Goal: Information Seeking & Learning: Learn about a topic

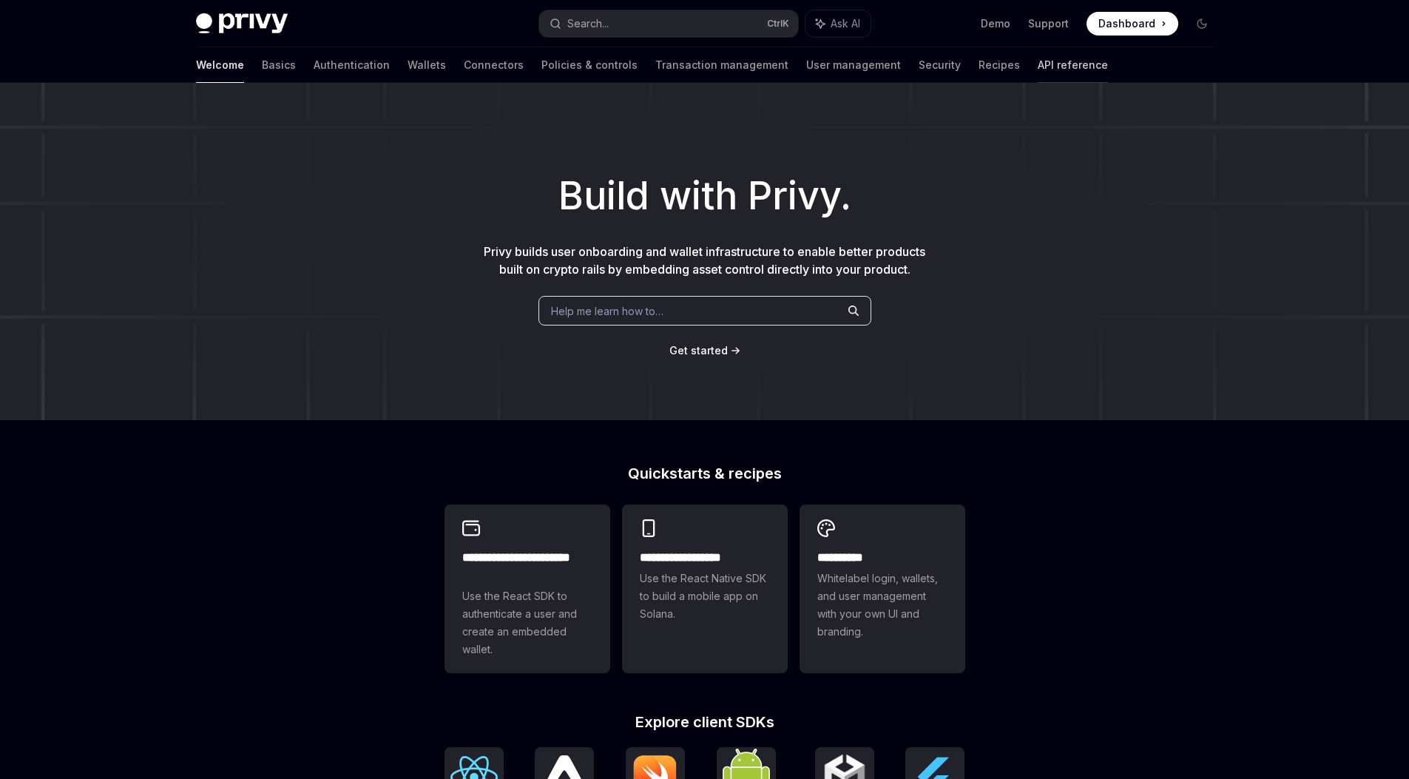
click at [1037, 62] on link "API reference" at bounding box center [1072, 64] width 70 height 35
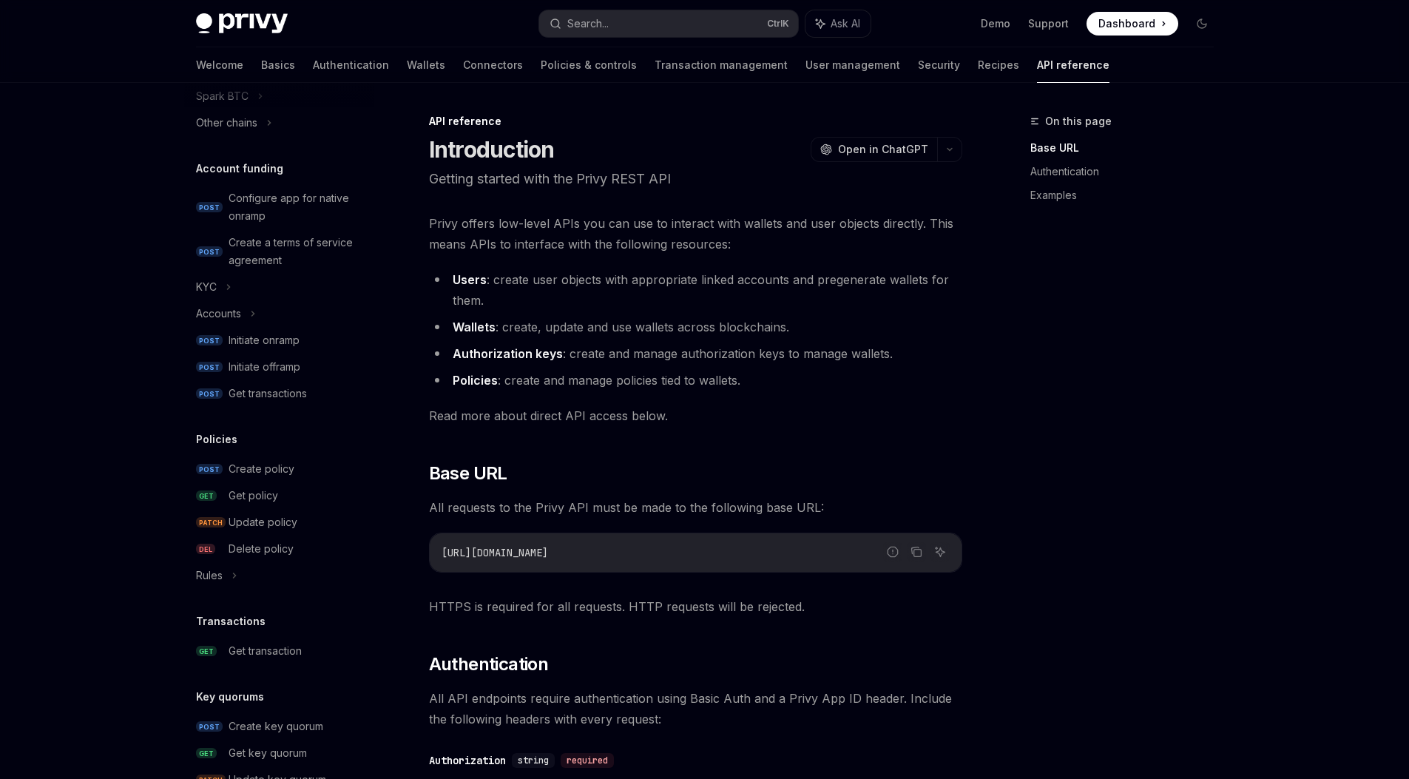
scroll to position [473, 0]
click at [277, 461] on div "Create policy" at bounding box center [261, 467] width 66 height 18
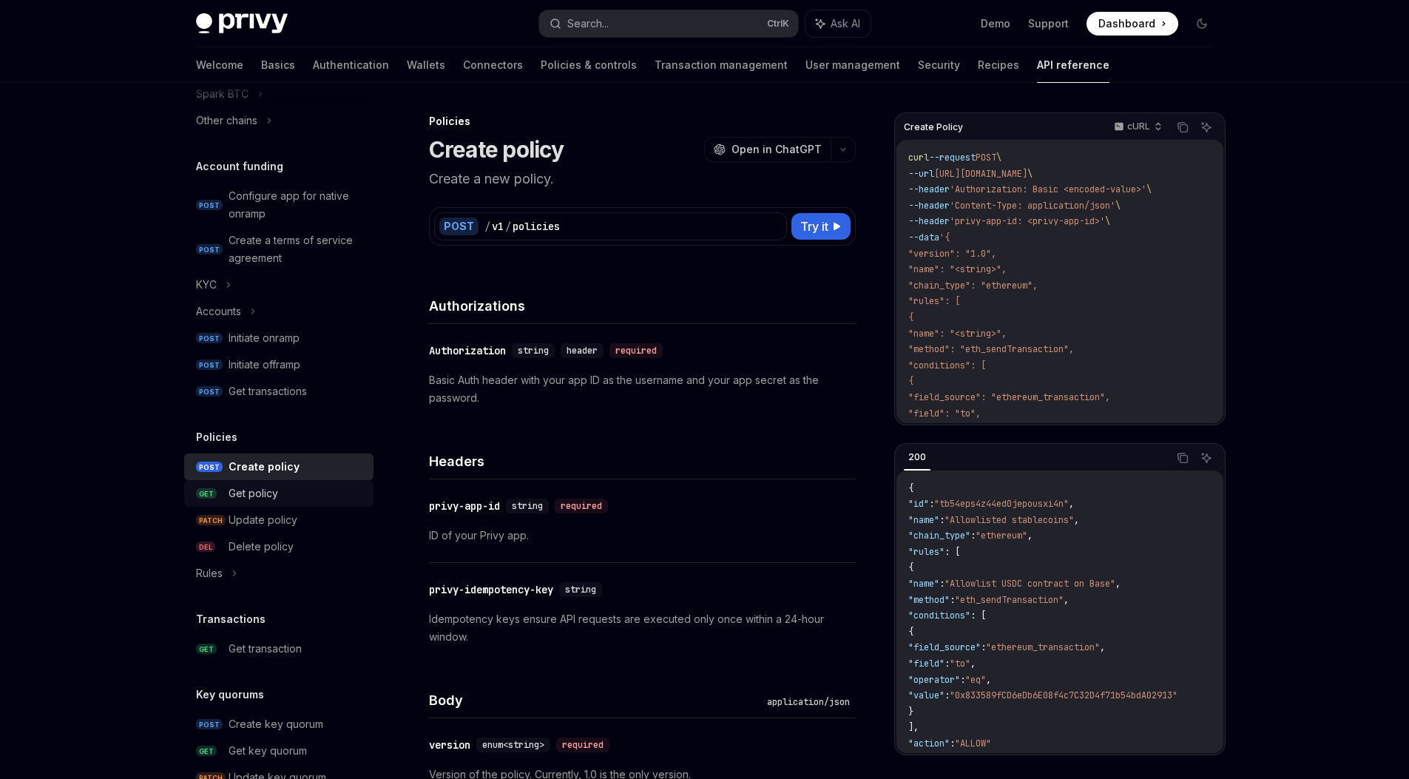
click at [288, 494] on div "Get policy" at bounding box center [296, 493] width 136 height 18
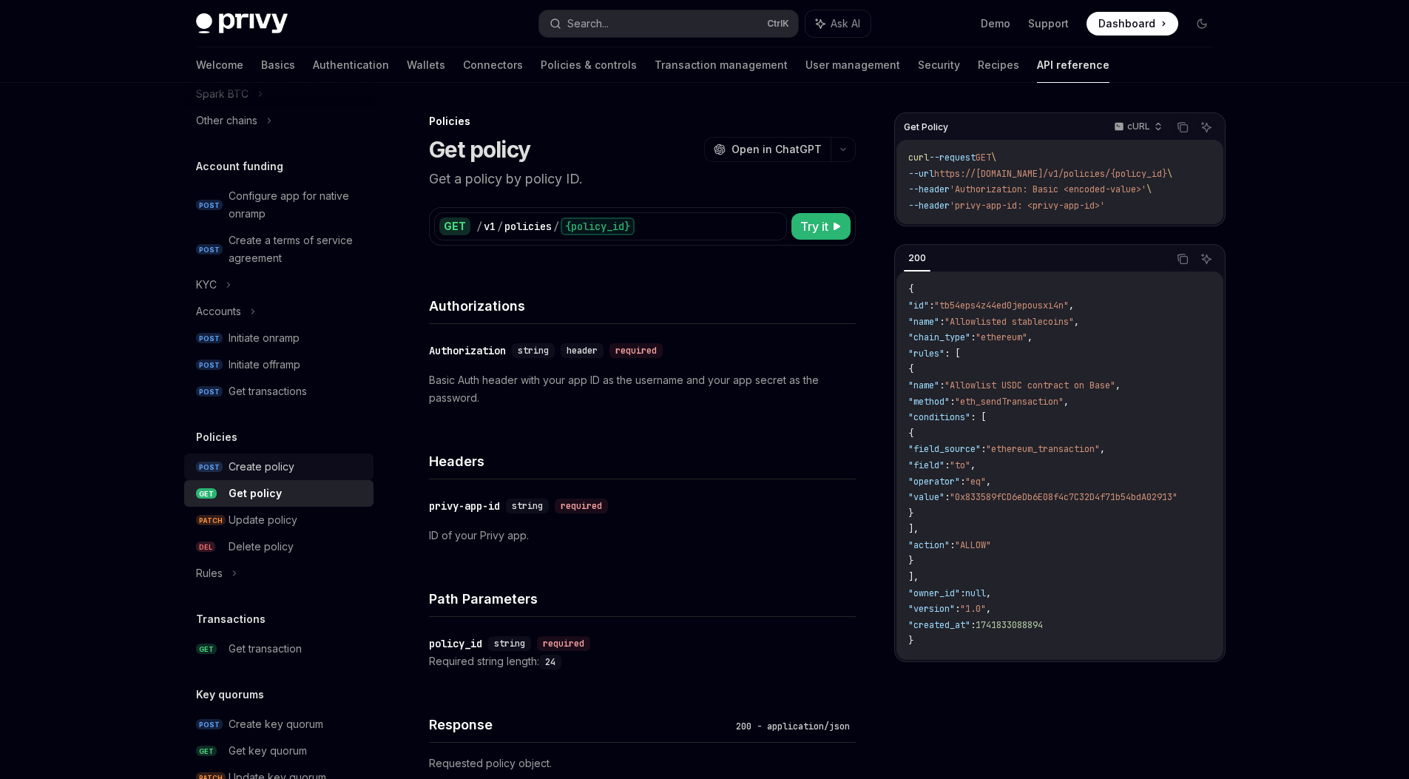
click at [281, 457] on link "POST Create policy" at bounding box center [278, 466] width 189 height 27
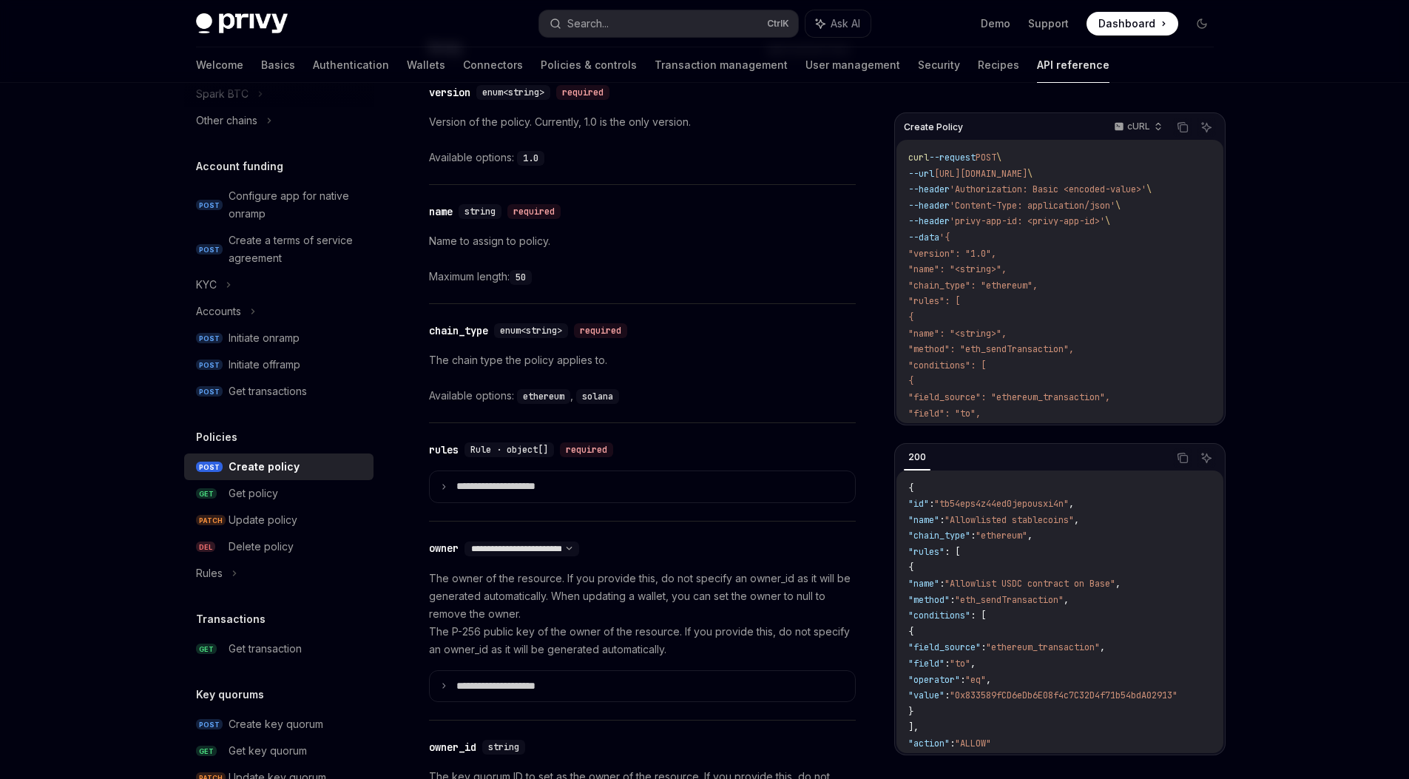
scroll to position [657, 0]
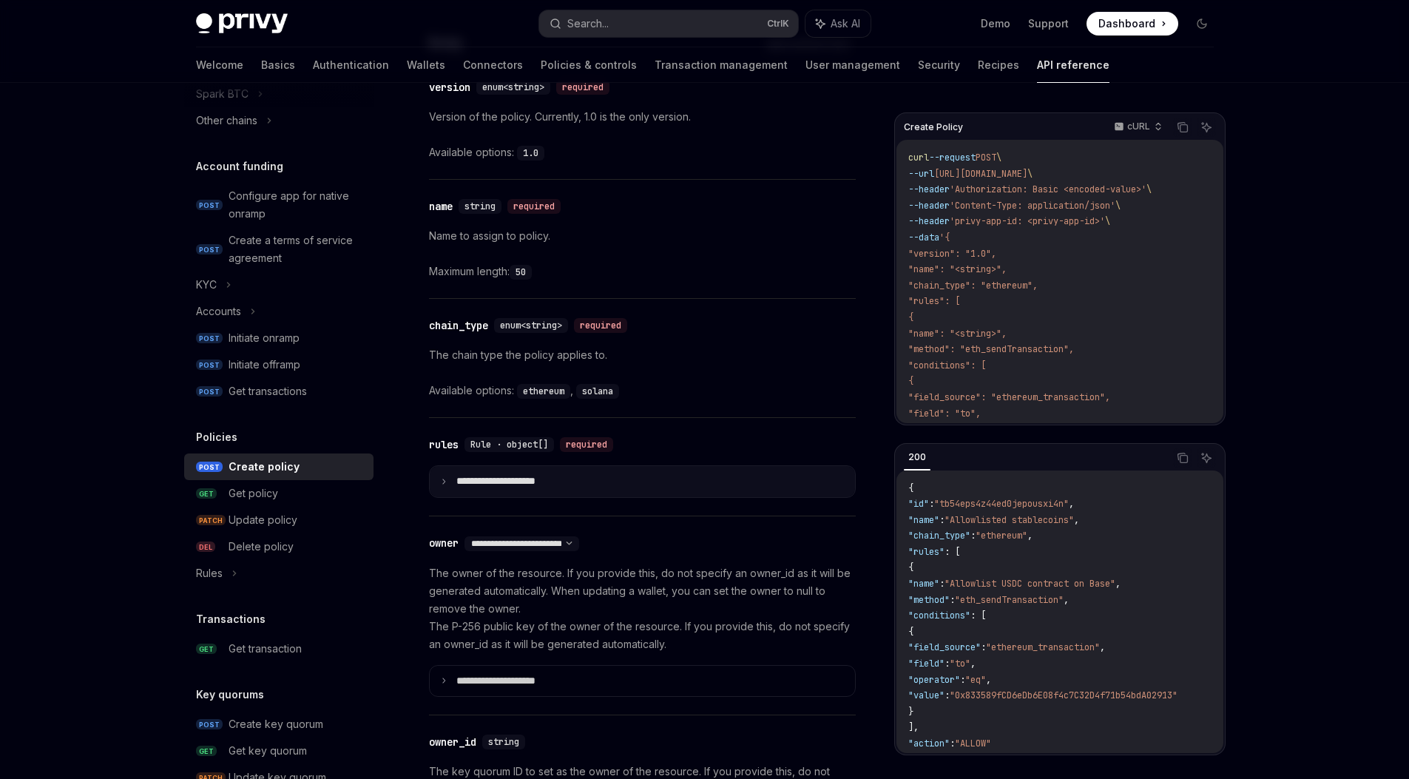
click at [589, 495] on summary "**********" at bounding box center [642, 481] width 425 height 31
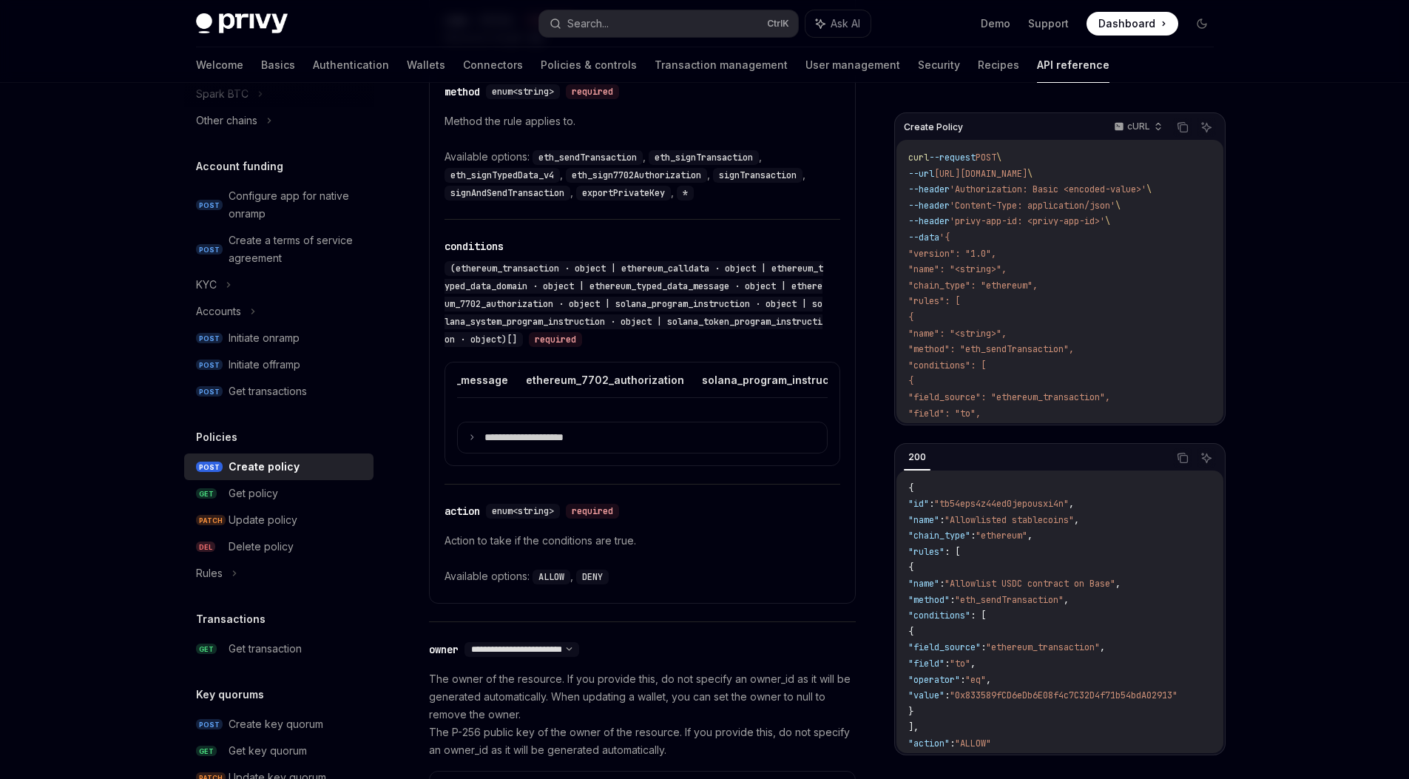
scroll to position [0, 543]
click at [700, 379] on button "solana_program_instruction" at bounding box center [773, 379] width 147 height 35
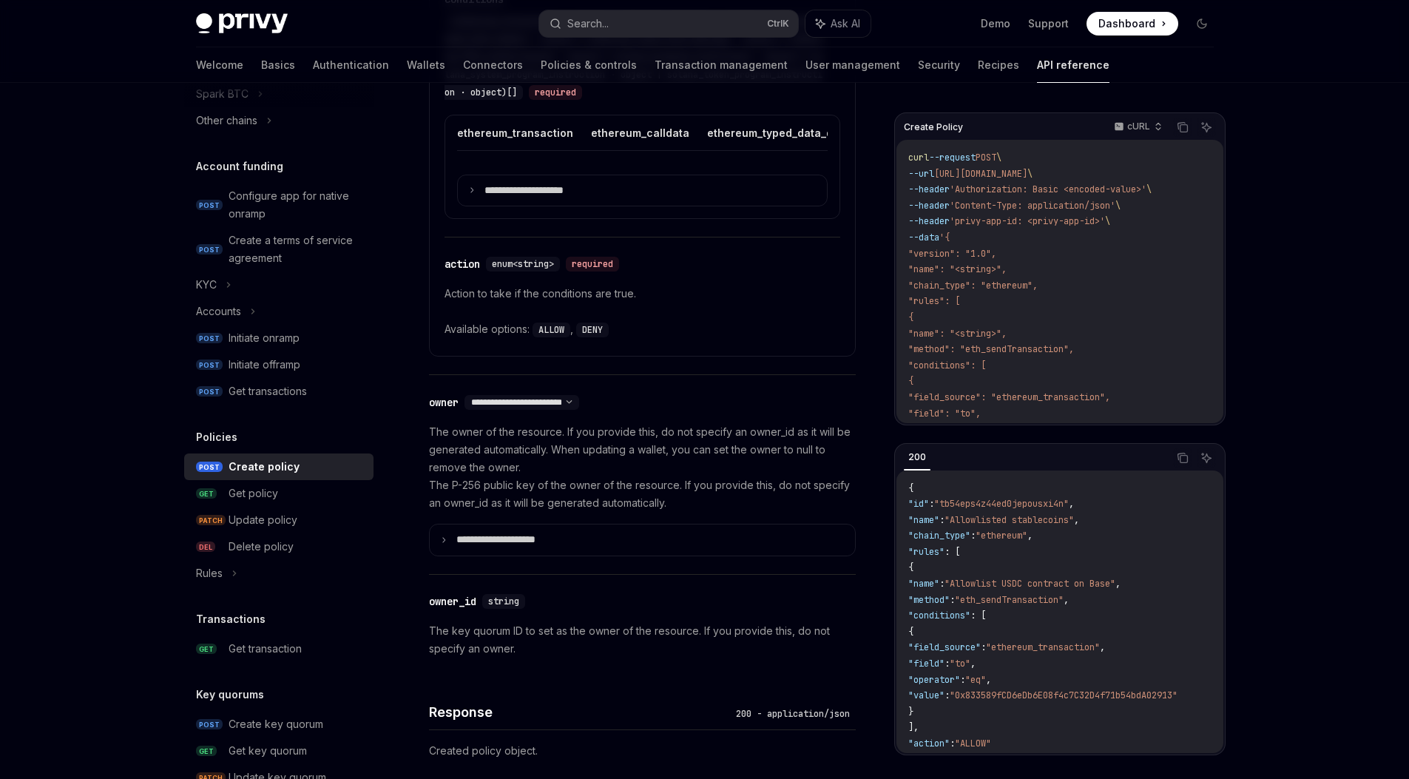
scroll to position [1426, 0]
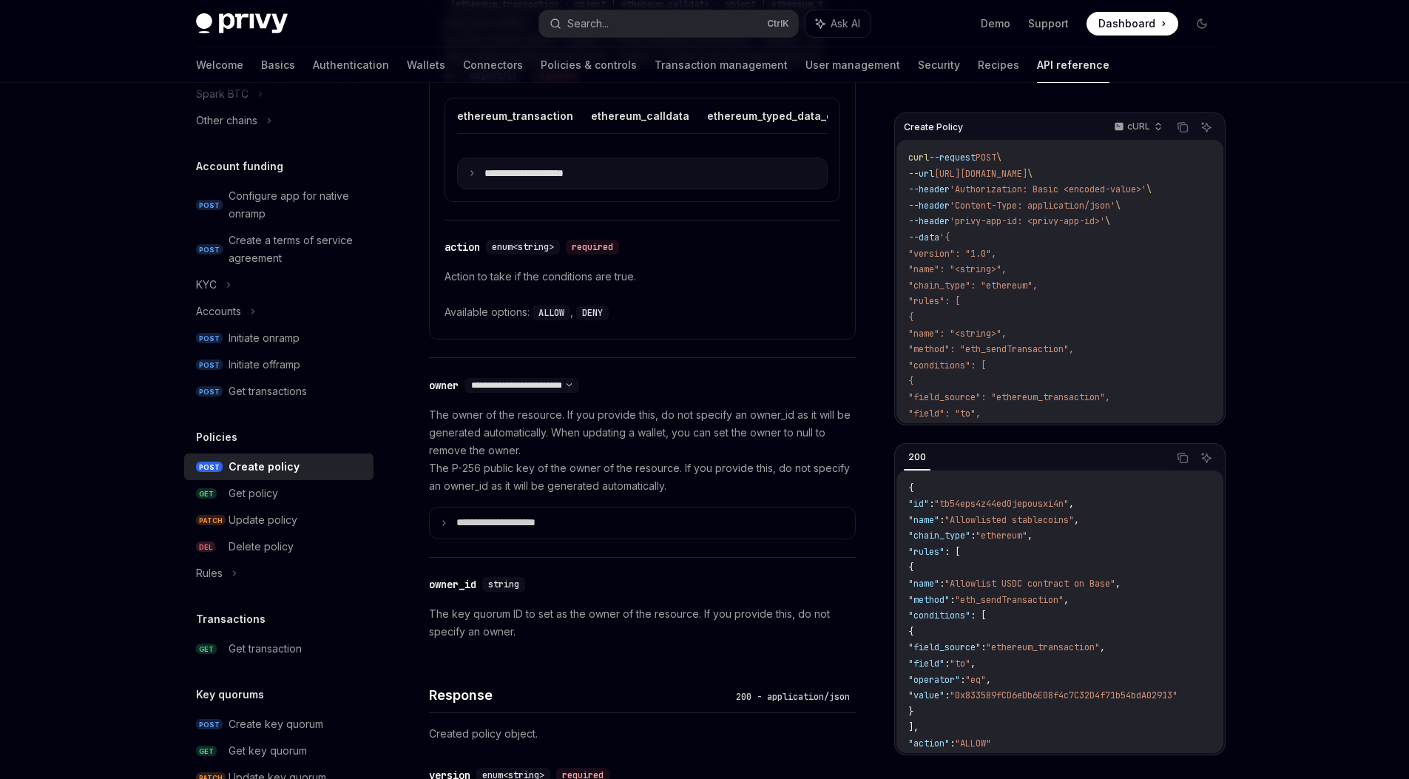
click at [573, 178] on p "**********" at bounding box center [535, 173] width 103 height 13
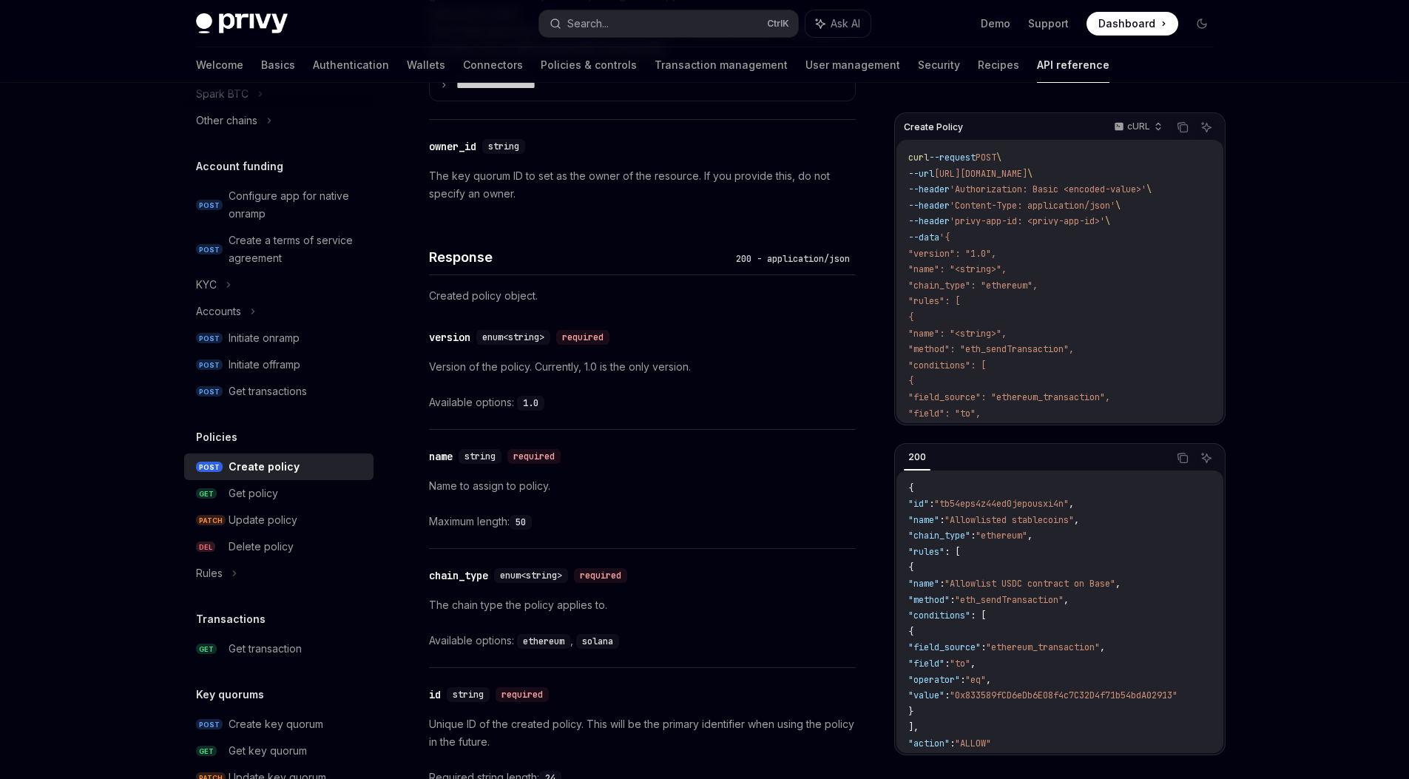
scroll to position [1026, 0]
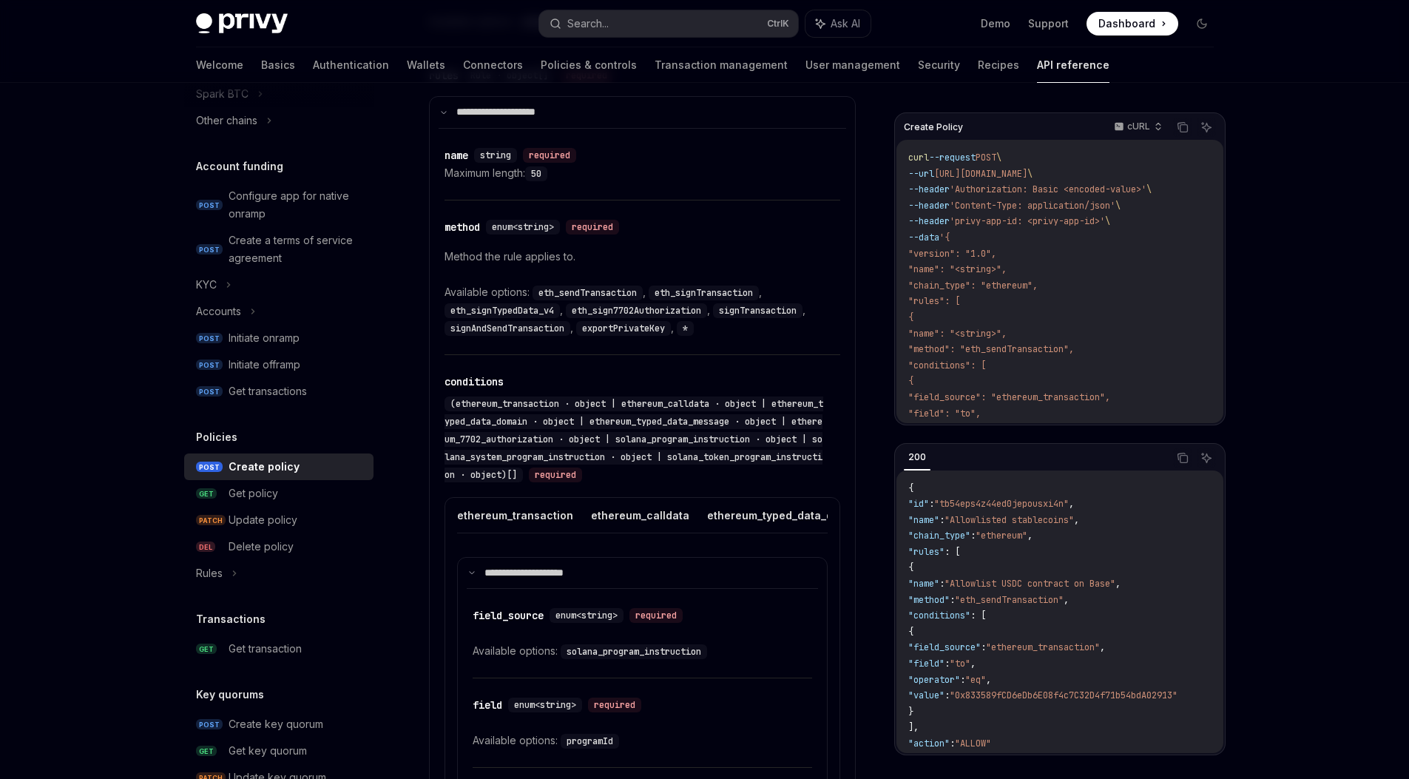
click at [479, 198] on div "​ name string required Maximum length: 50" at bounding box center [642, 164] width 396 height 71
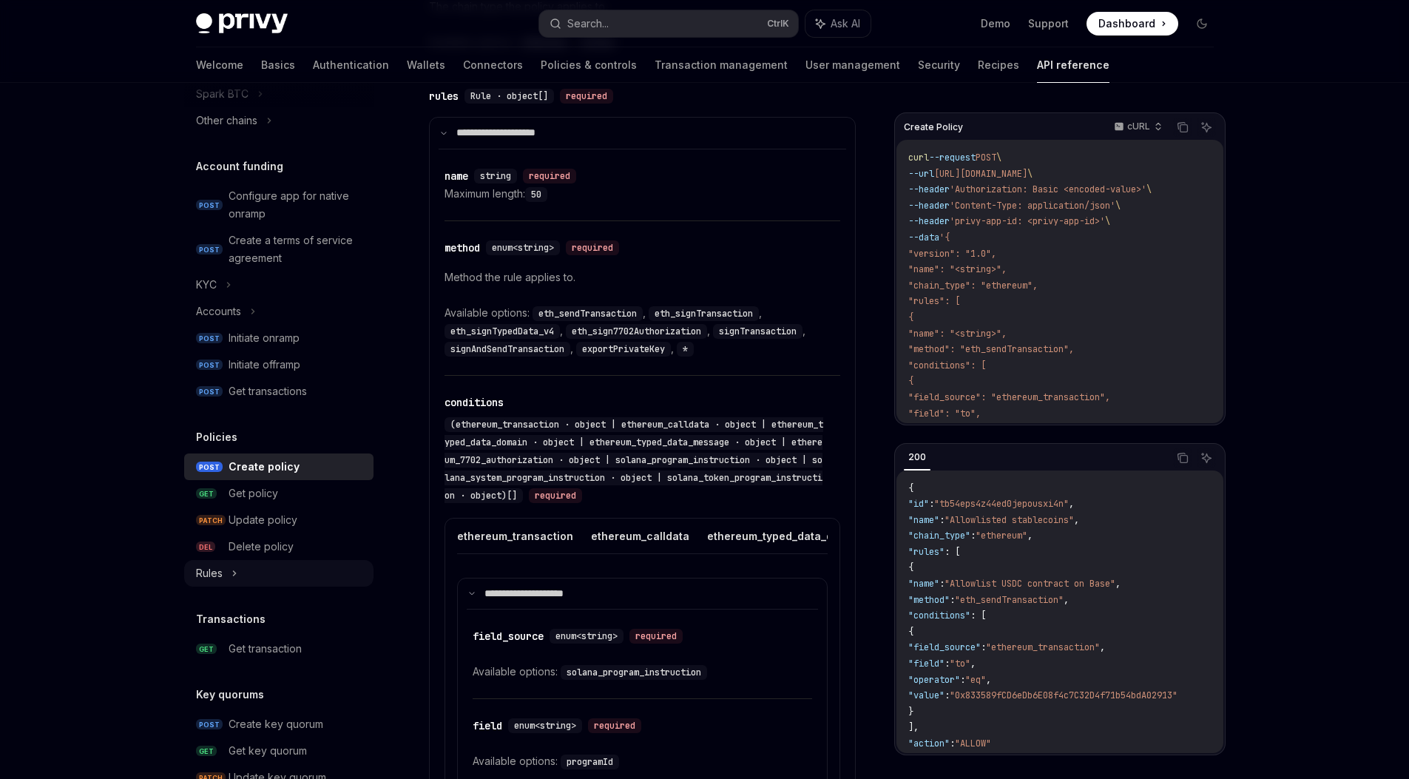
click at [226, 566] on div "Rules" at bounding box center [278, 573] width 189 height 27
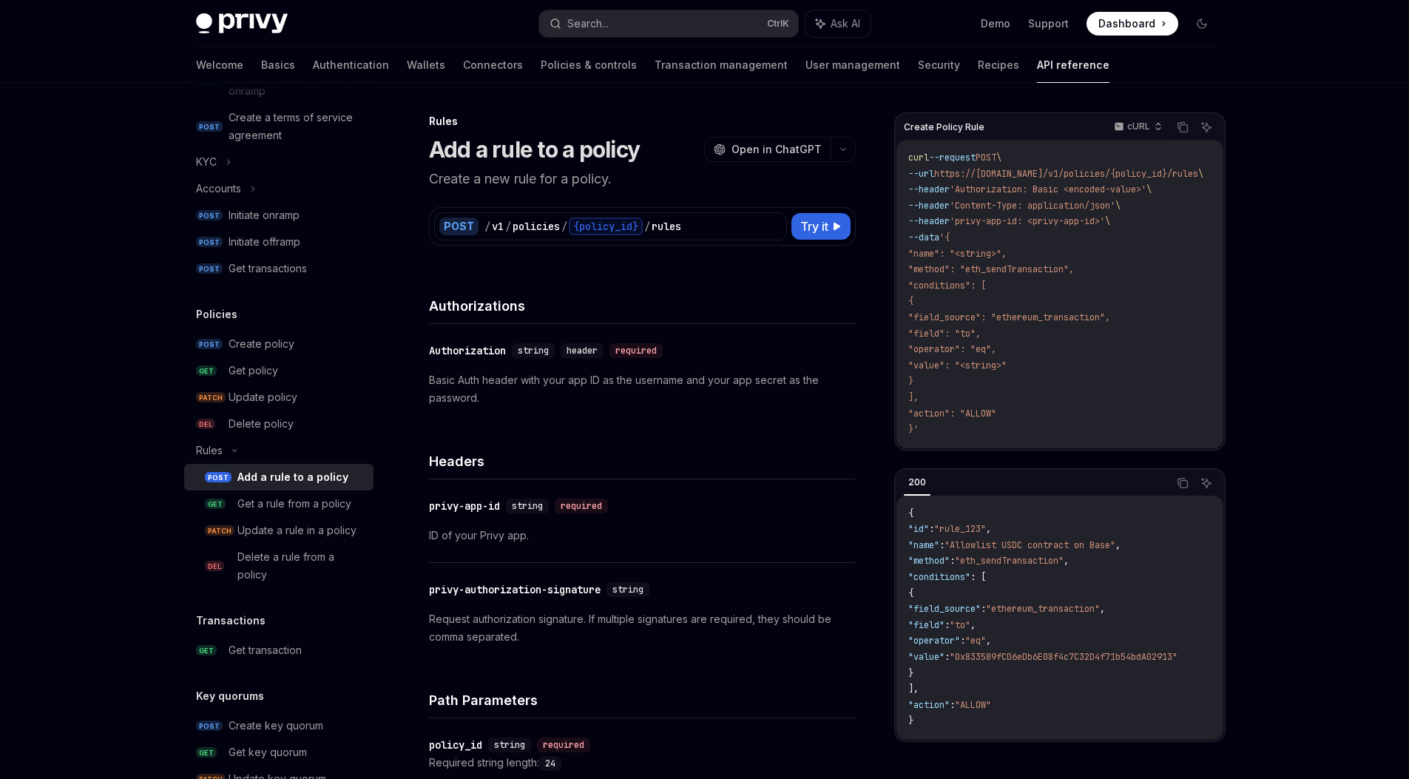
scroll to position [597, 0]
click at [333, 379] on link "GET Get policy" at bounding box center [278, 368] width 189 height 27
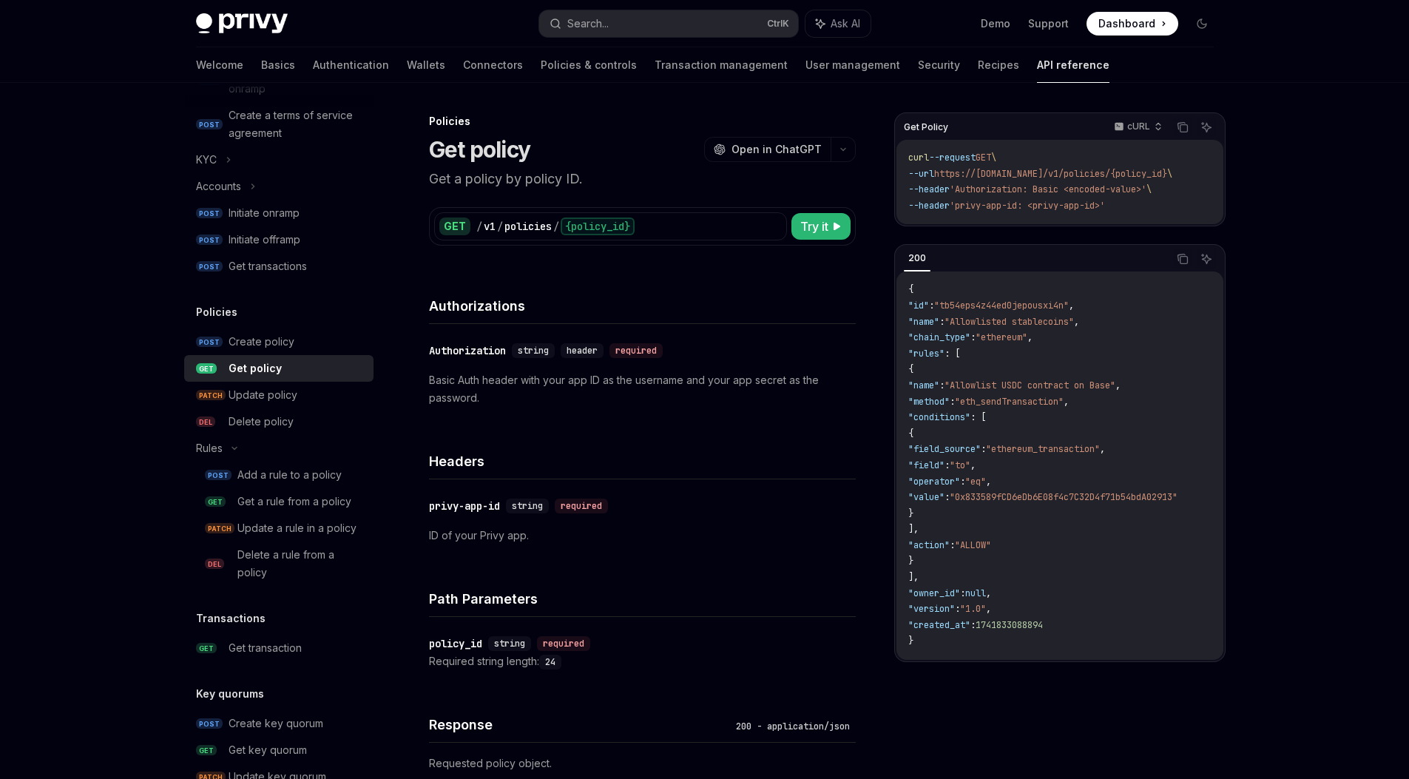
scroll to position [260, 0]
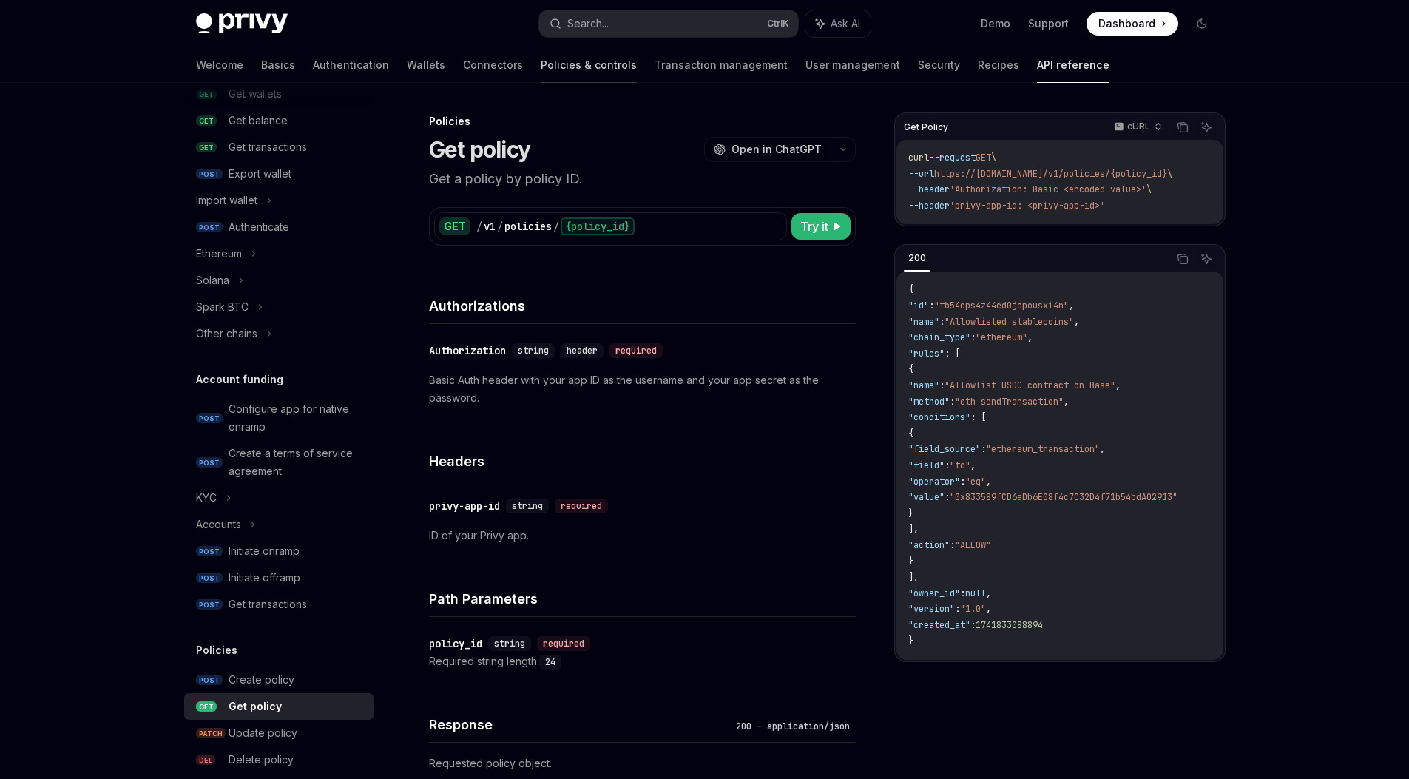
click at [546, 70] on link "Policies & controls" at bounding box center [589, 64] width 96 height 35
type textarea "*"
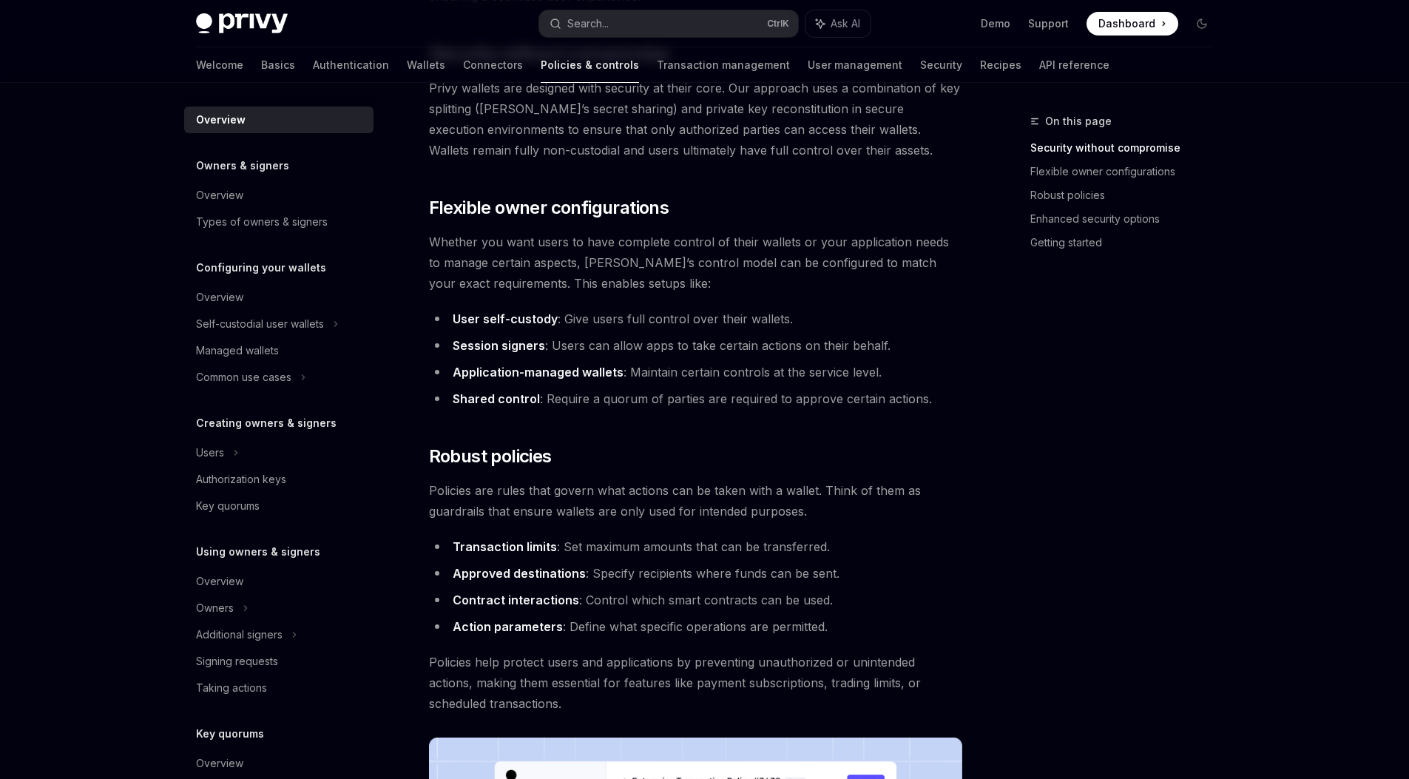
scroll to position [167, 0]
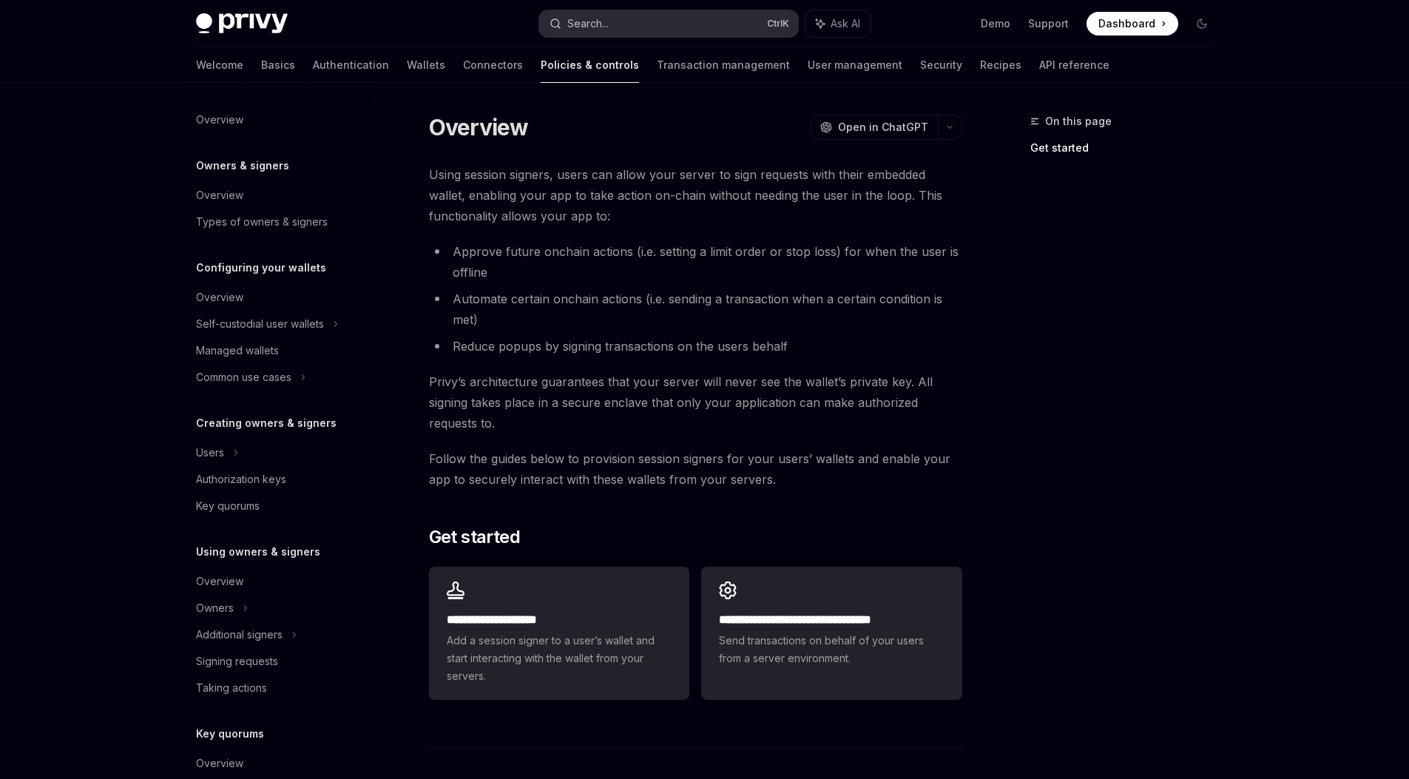
click at [609, 24] on div "Search..." at bounding box center [587, 24] width 41 height 18
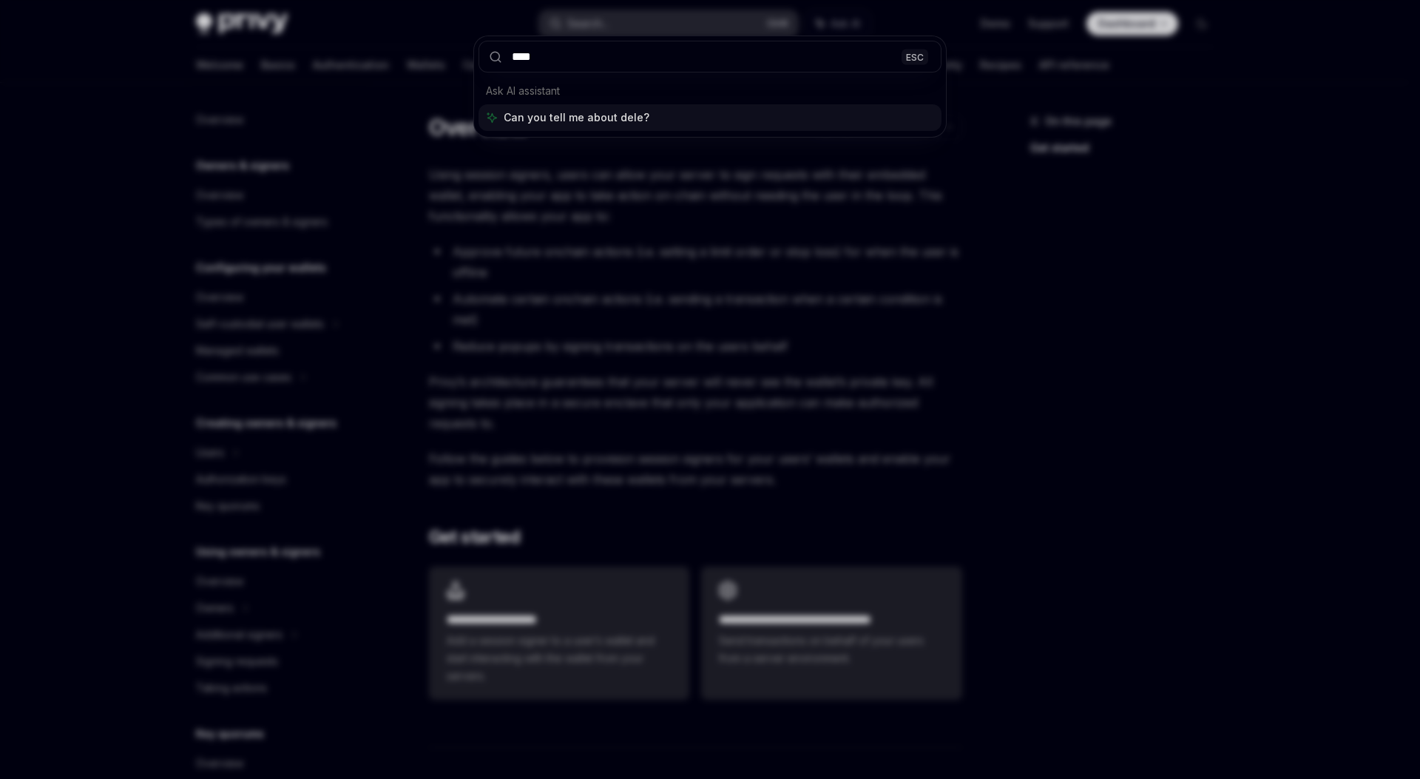
type input "*****"
type textarea "*"
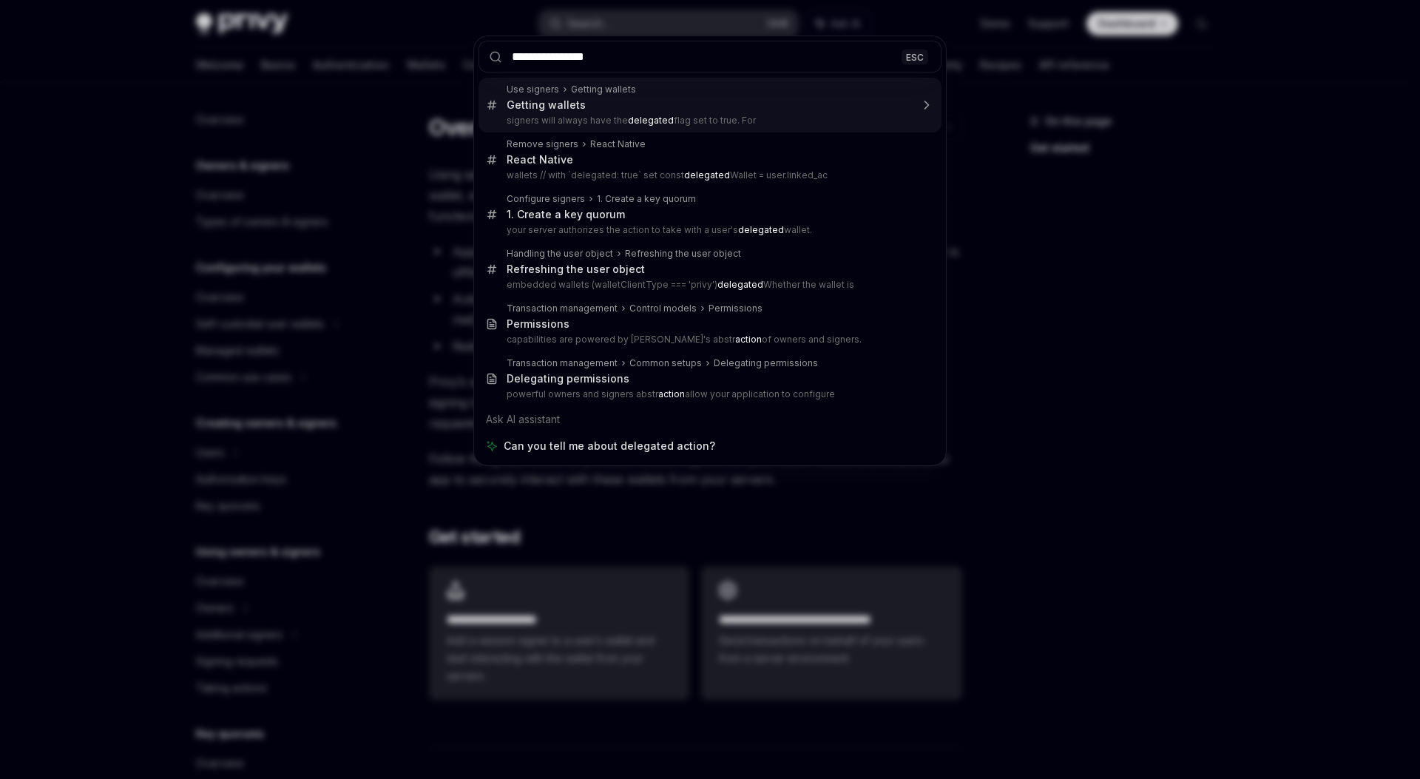
type input "**********"
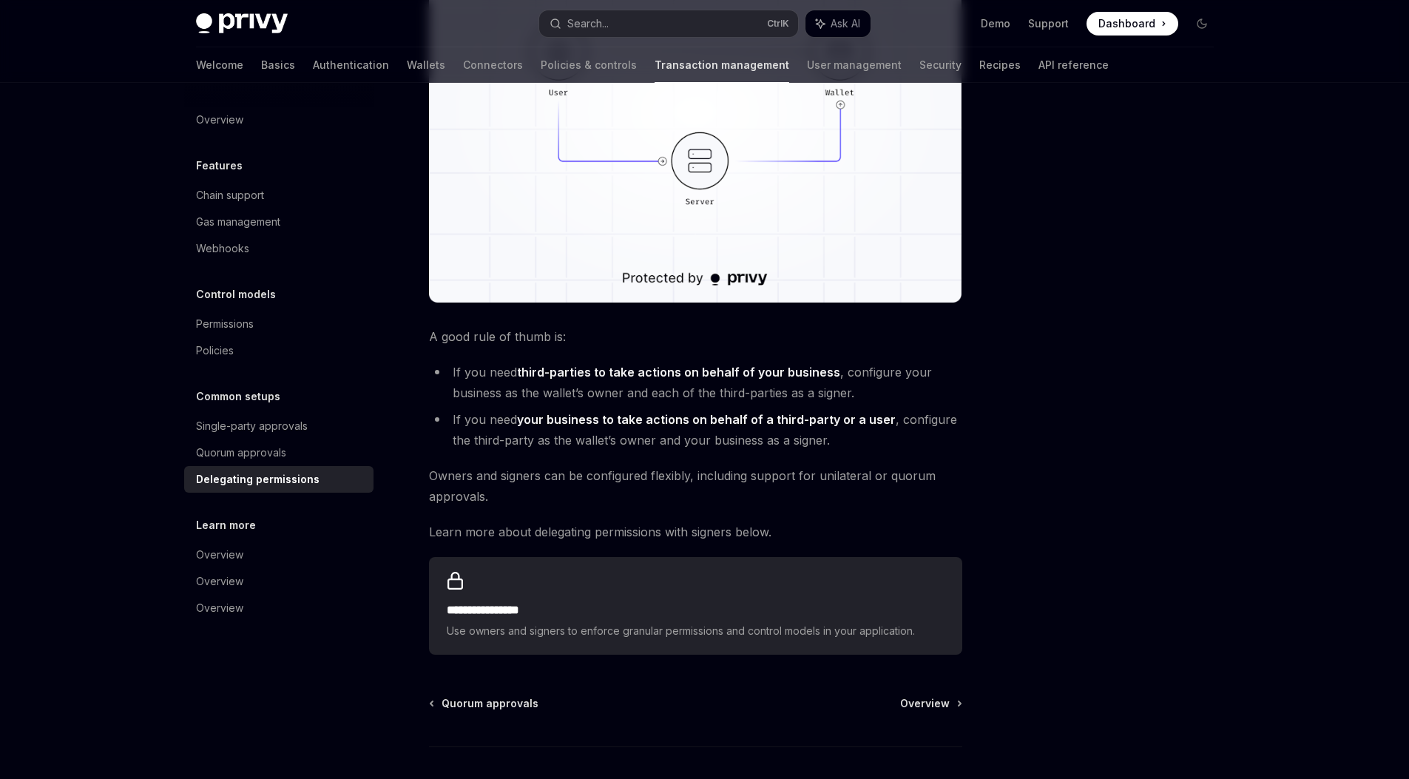
scroll to position [374, 0]
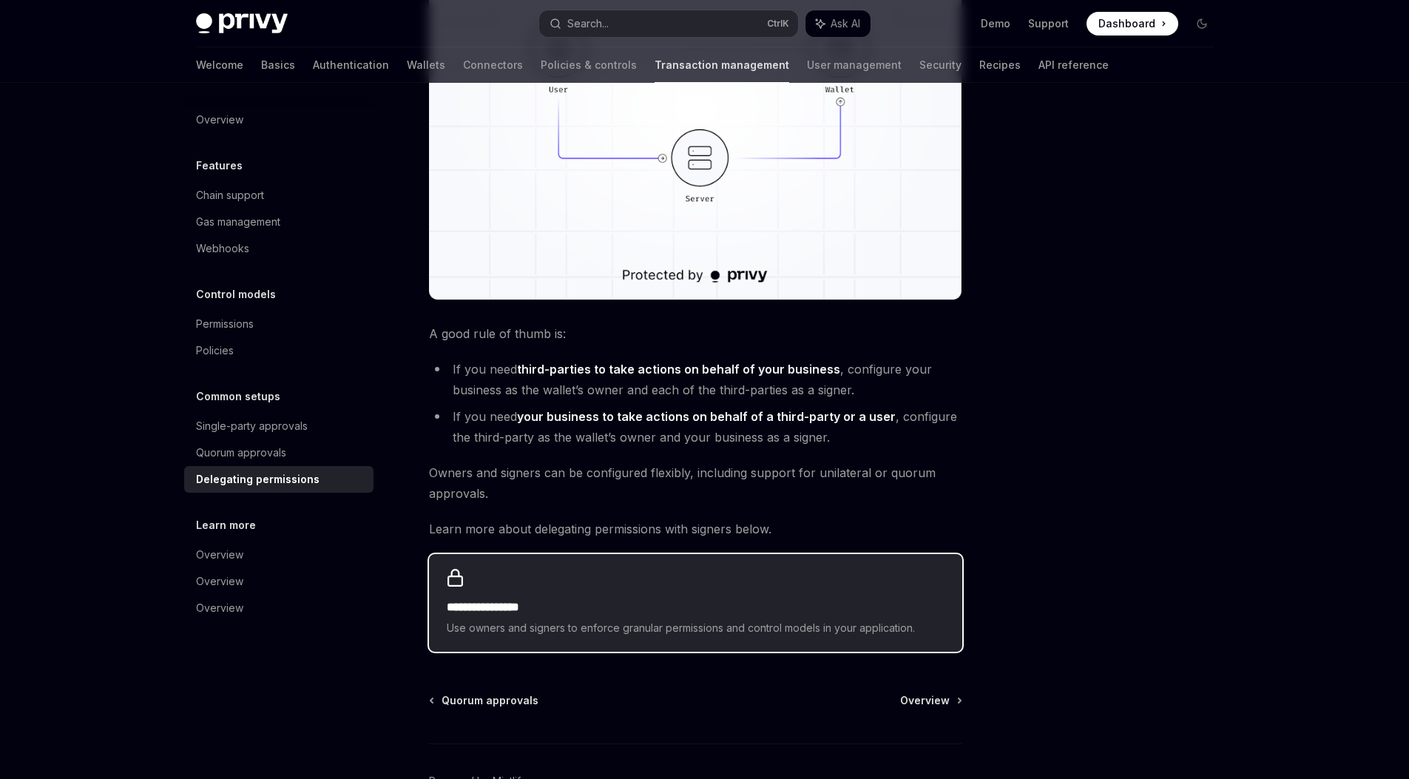
click at [500, 603] on h2 "**********" at bounding box center [696, 607] width 498 height 18
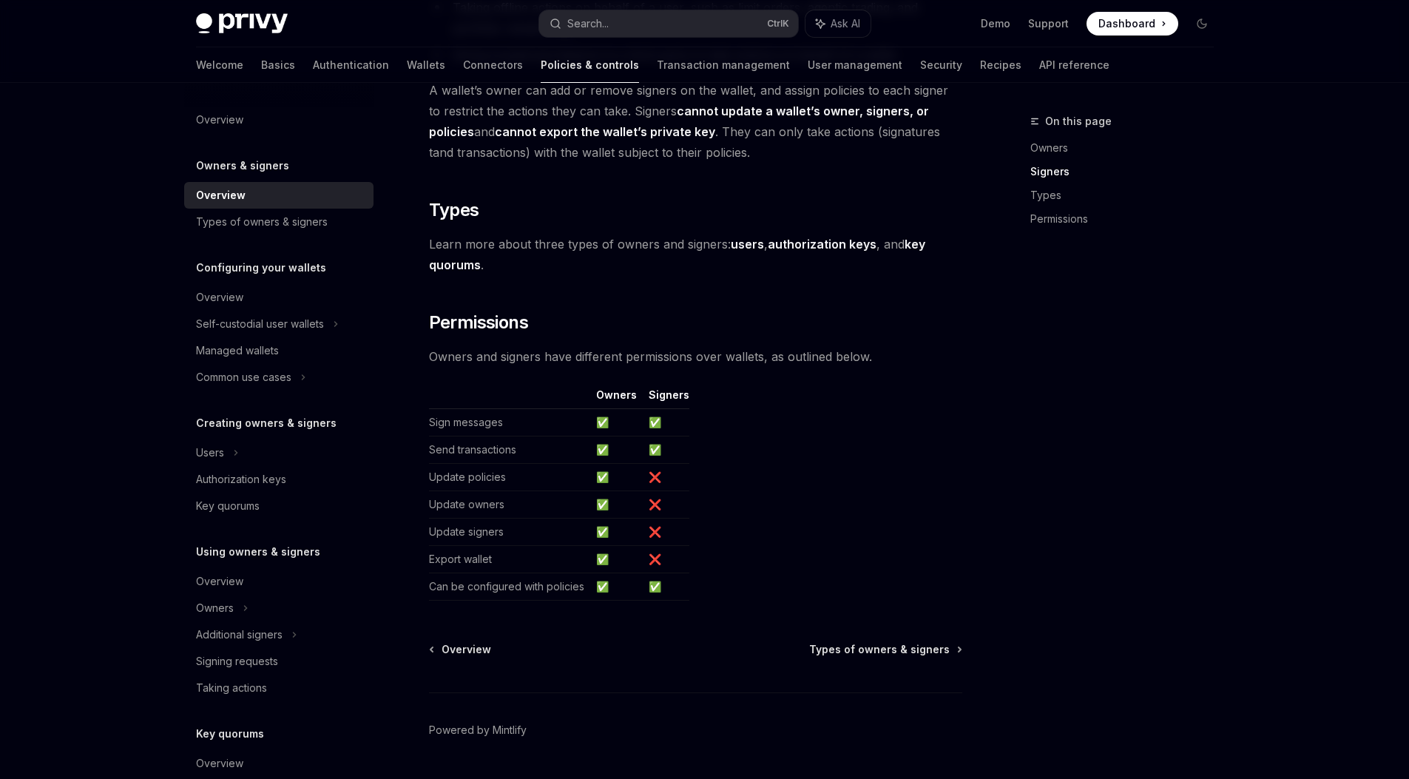
scroll to position [1055, 0]
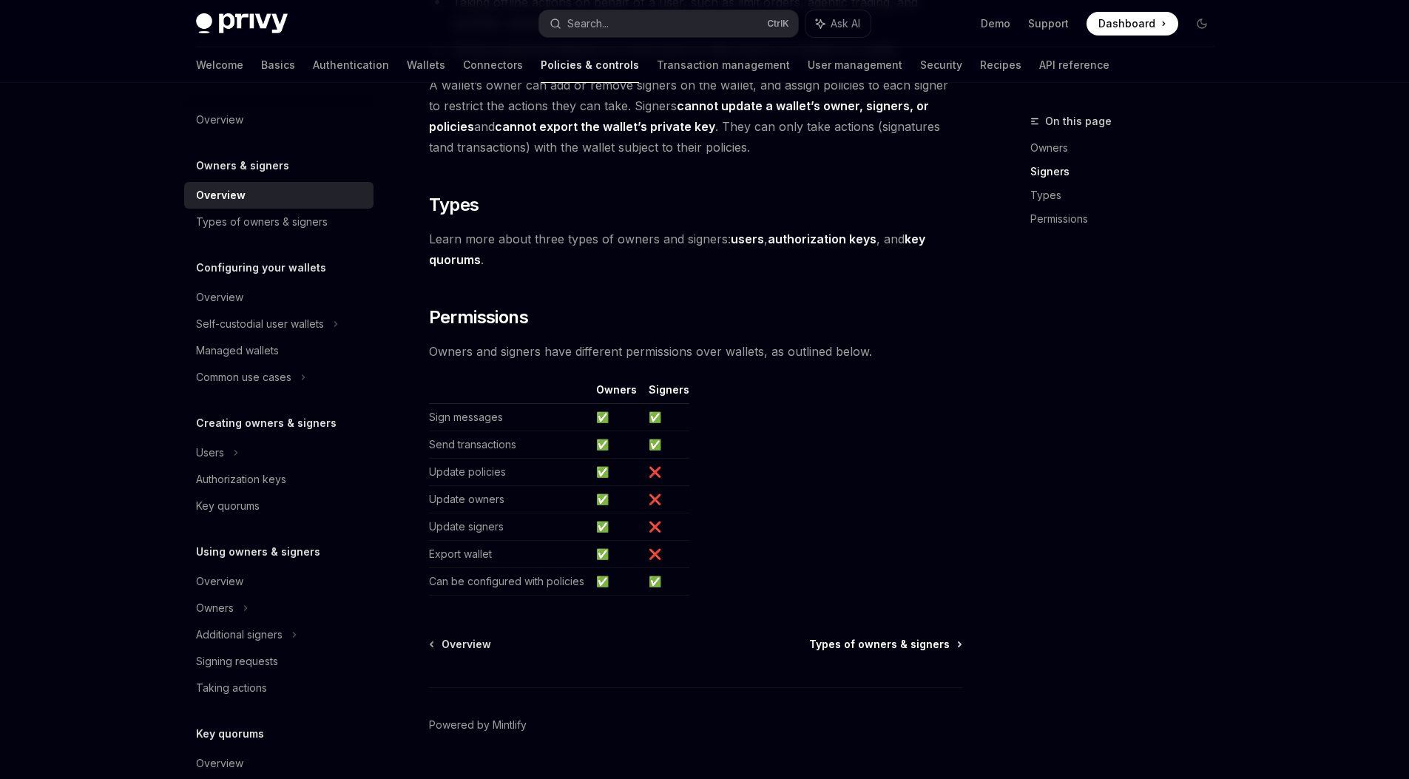
click at [853, 637] on span "Types of owners & signers" at bounding box center [879, 644] width 140 height 15
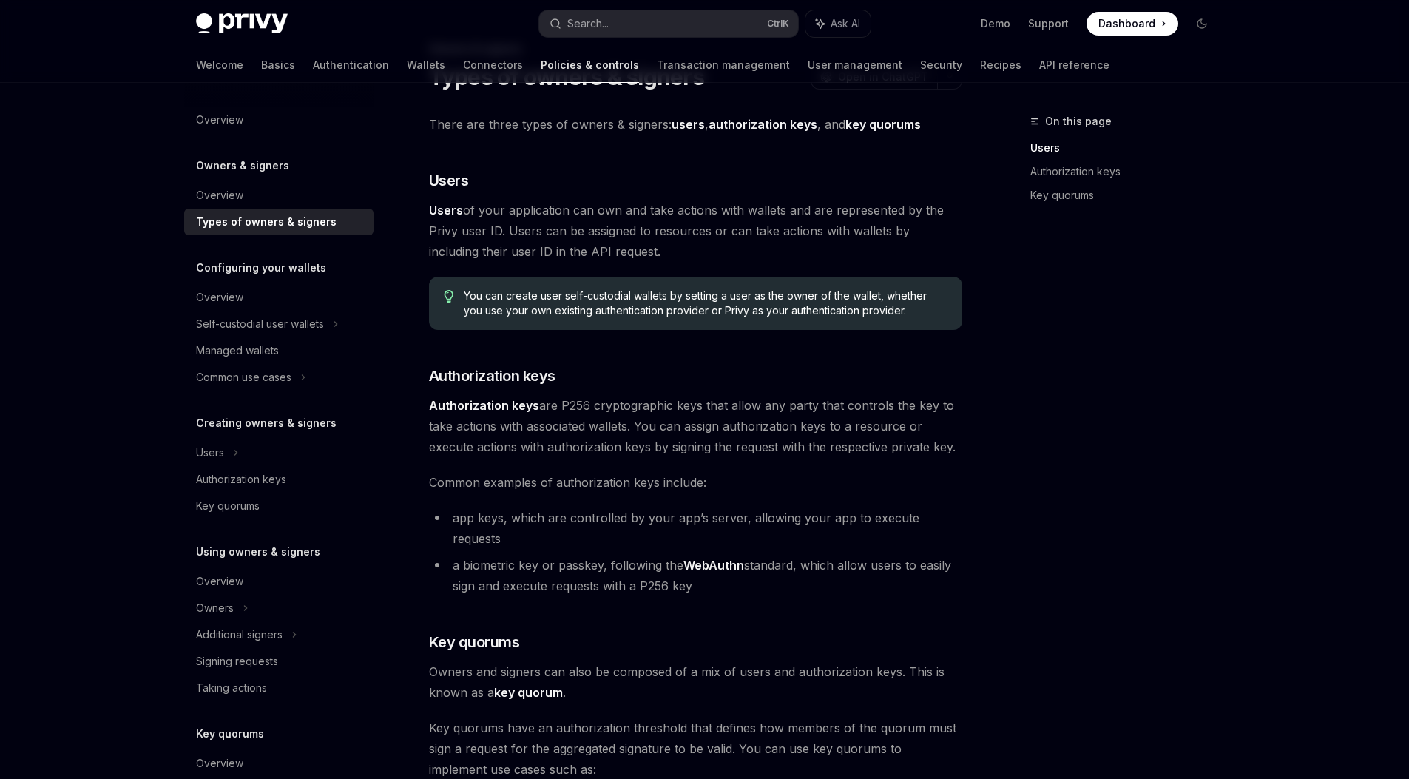
scroll to position [50, 0]
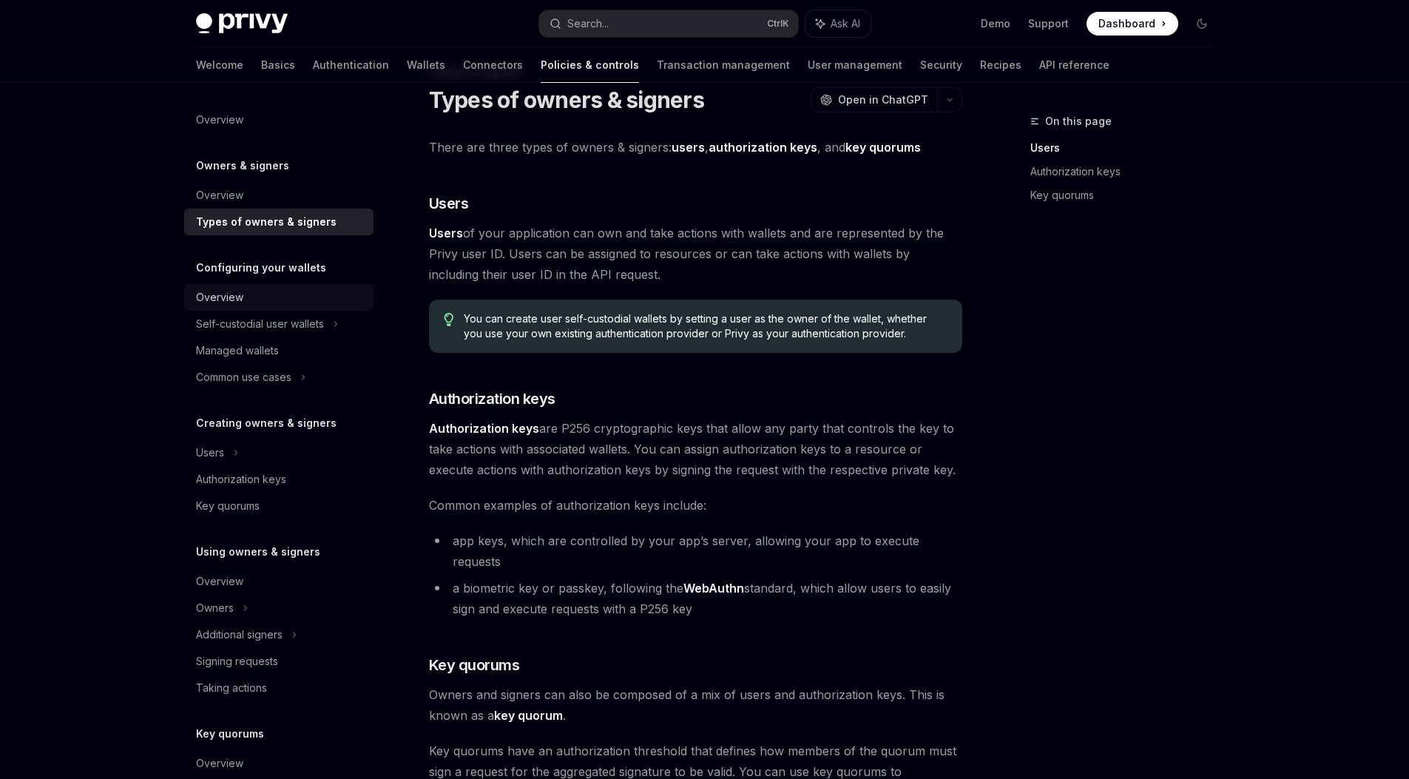
click at [228, 299] on div "Overview" at bounding box center [219, 297] width 47 height 18
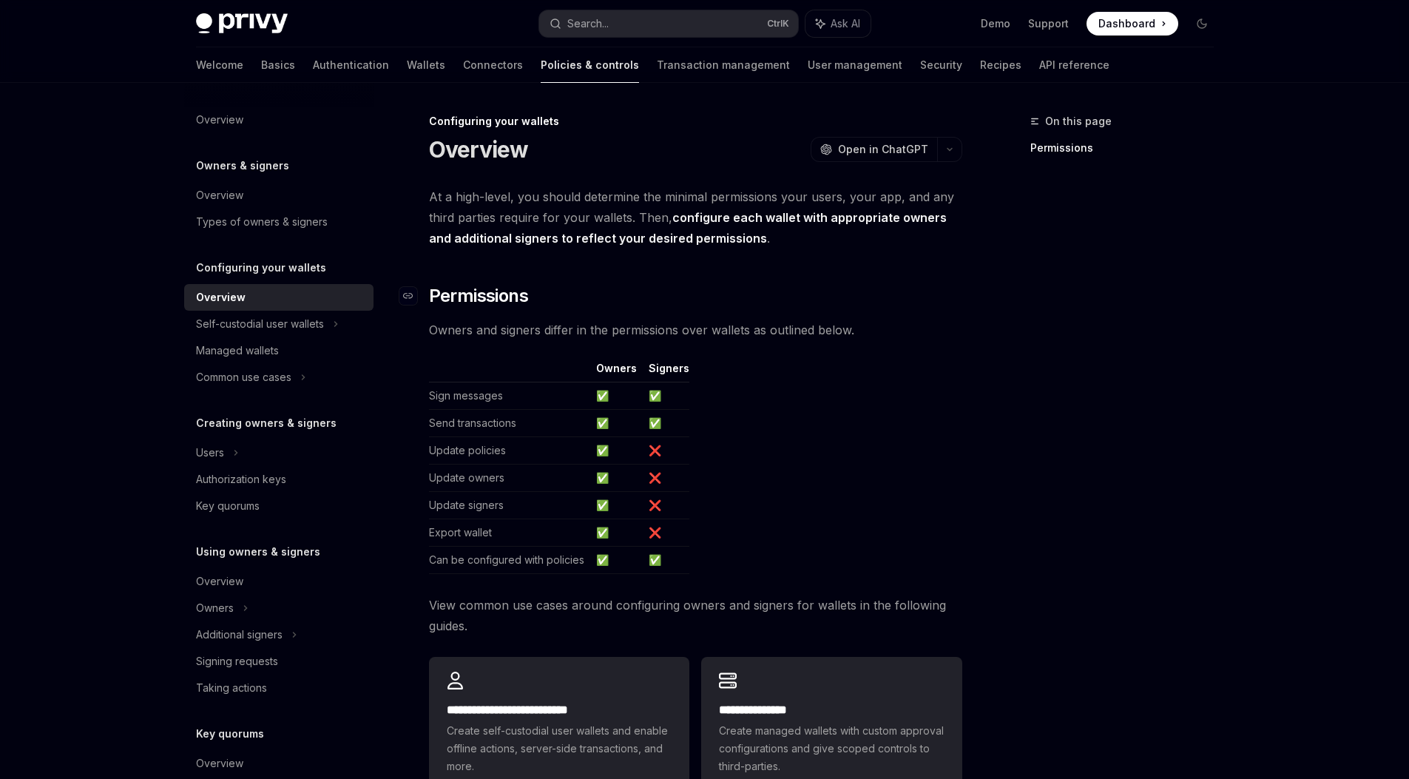
scroll to position [237, 0]
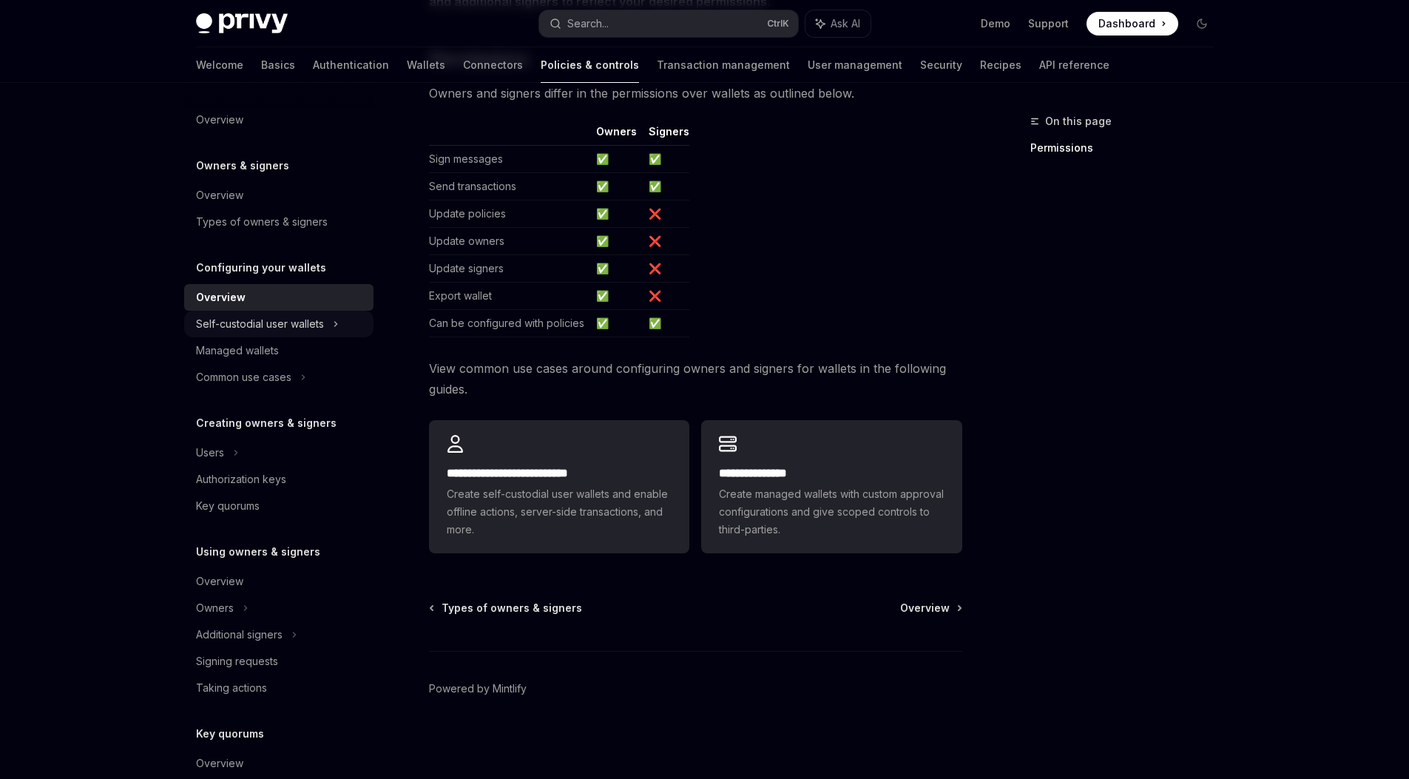
click at [271, 324] on div "Self-custodial user wallets" at bounding box center [260, 324] width 128 height 18
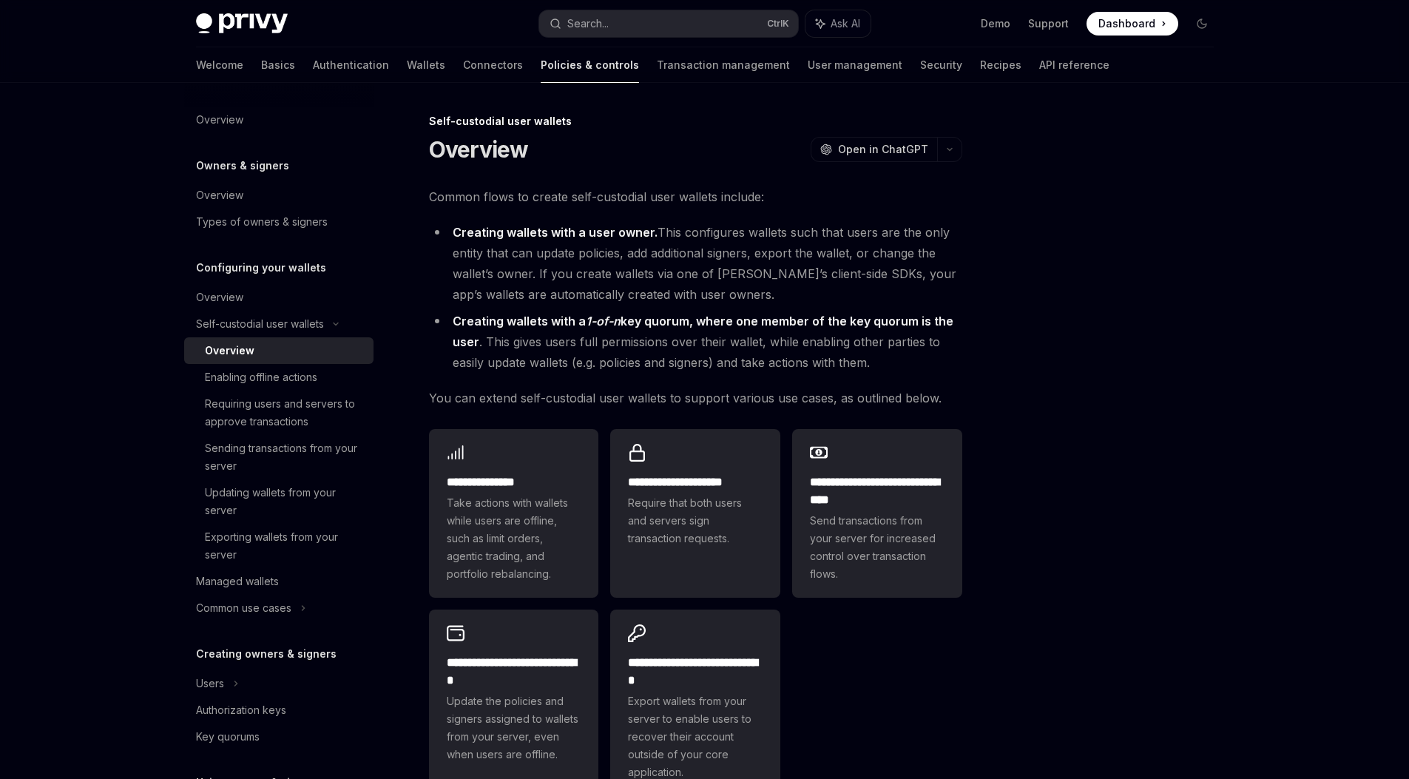
click at [296, 363] on link "Overview" at bounding box center [278, 350] width 189 height 27
click at [342, 371] on div "Enabling offline actions" at bounding box center [285, 377] width 160 height 18
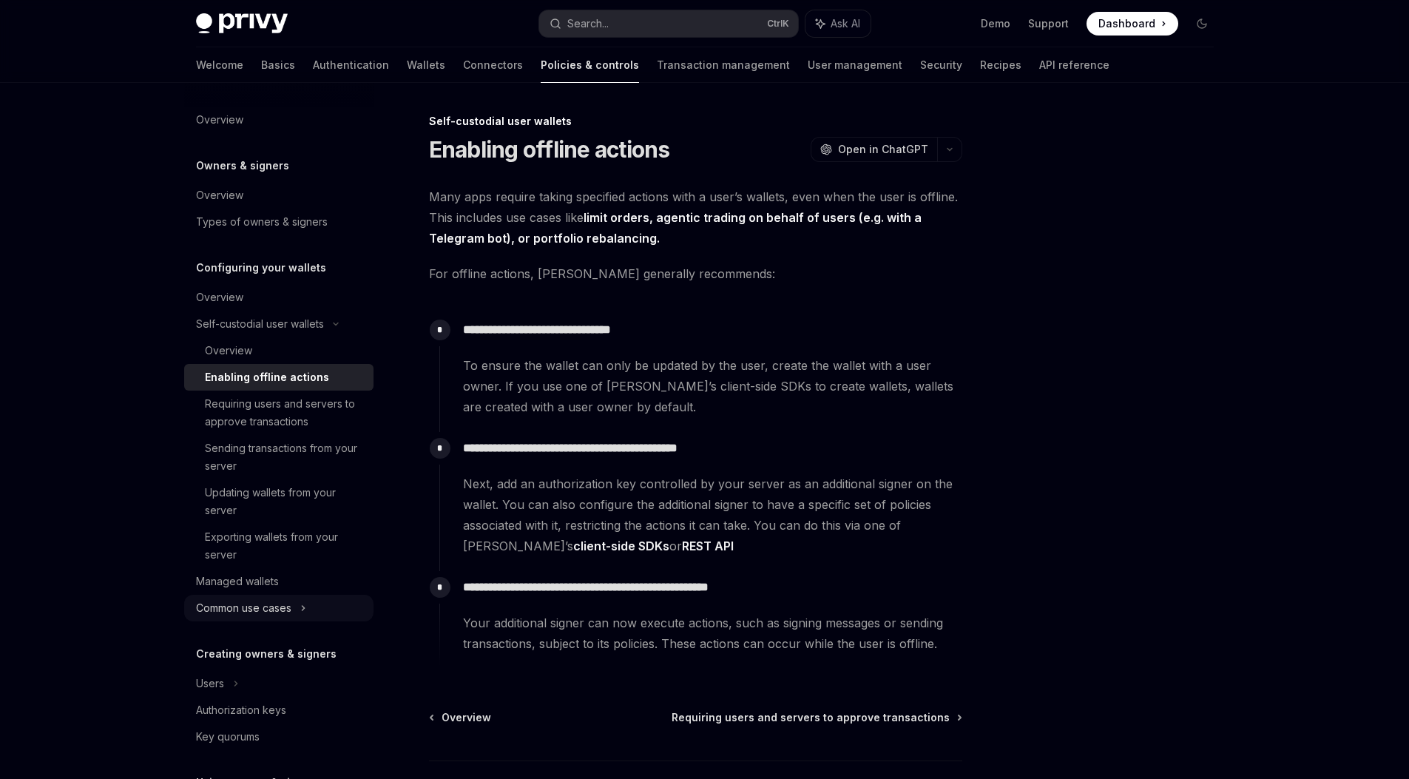
click at [289, 614] on div "Common use cases" at bounding box center [243, 608] width 95 height 18
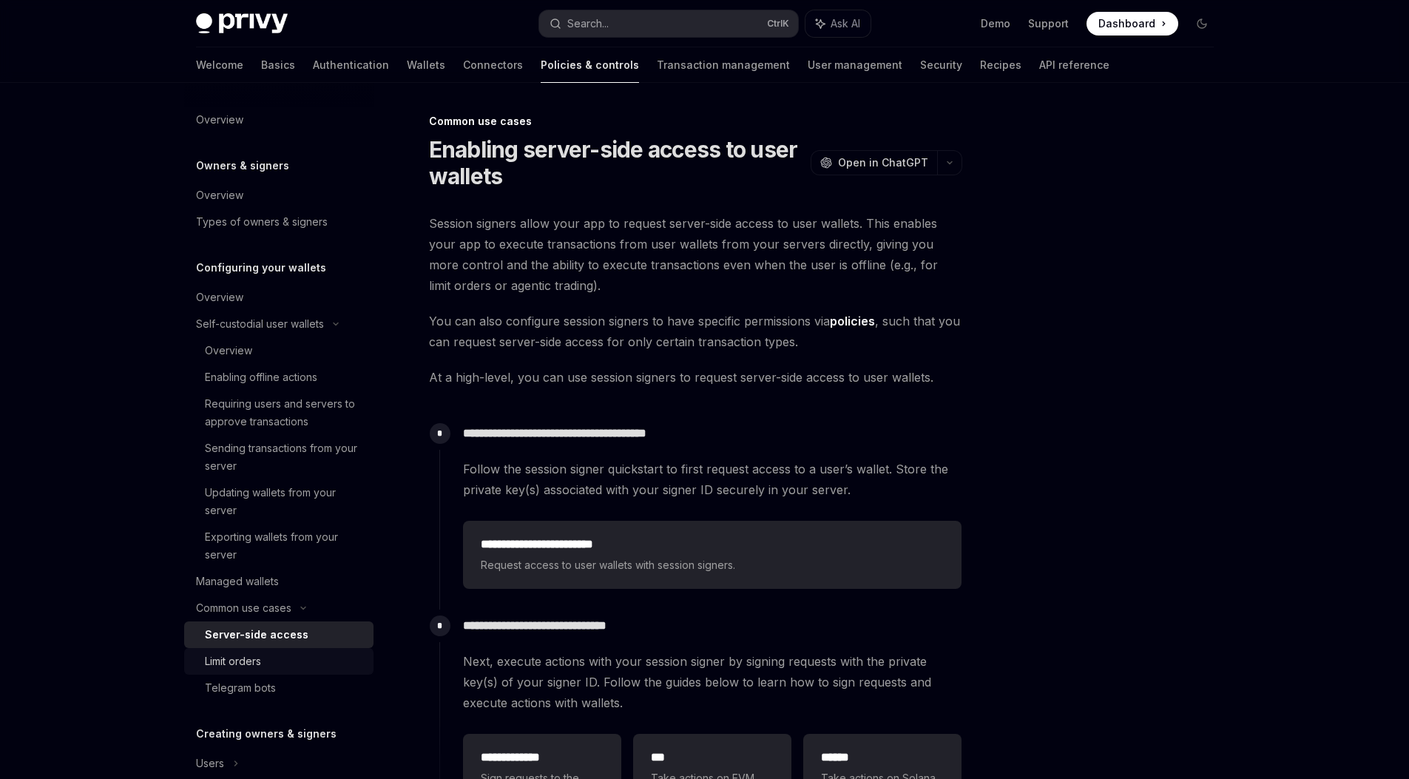
click at [267, 666] on div "Limit orders" at bounding box center [285, 661] width 160 height 18
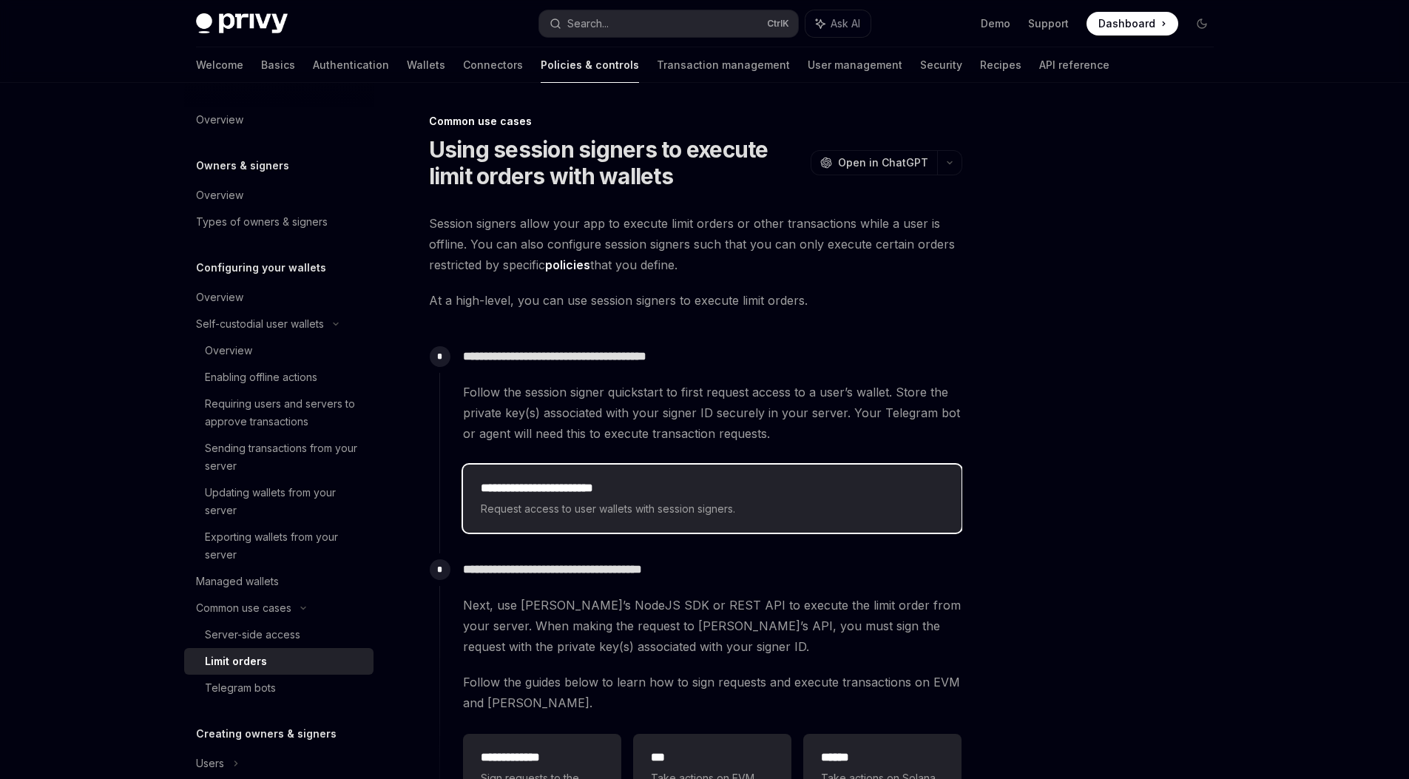
click at [562, 474] on div "**********" at bounding box center [712, 498] width 498 height 68
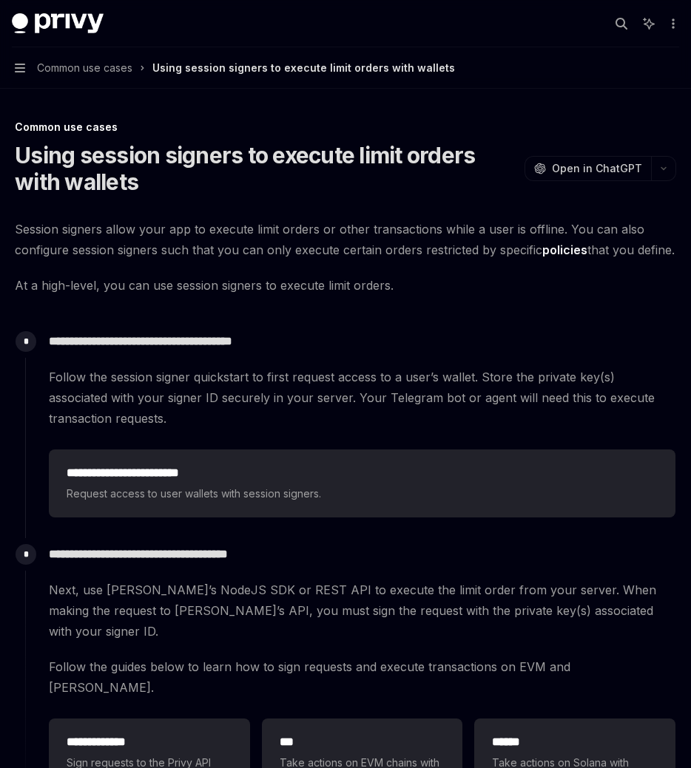
type textarea "*"
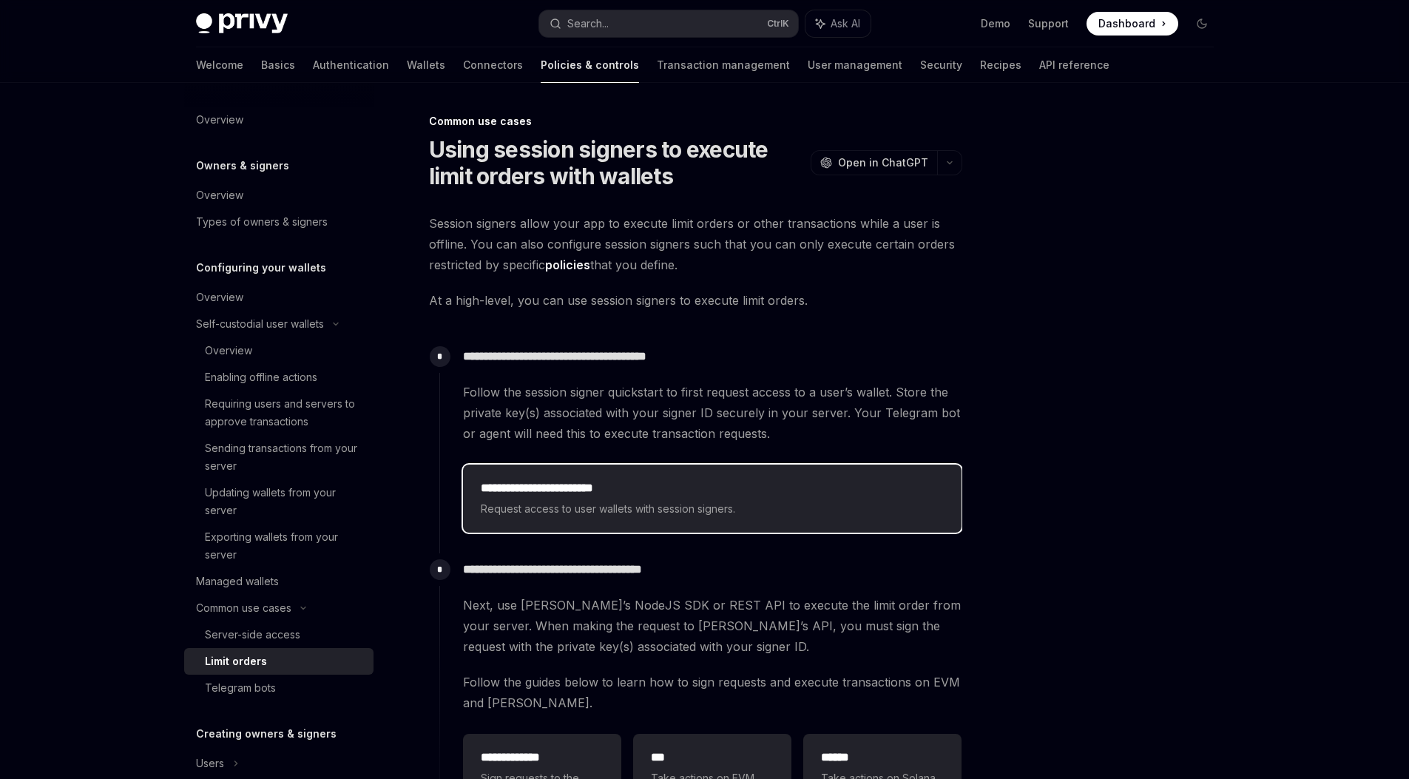
click at [701, 526] on div "**********" at bounding box center [712, 498] width 498 height 68
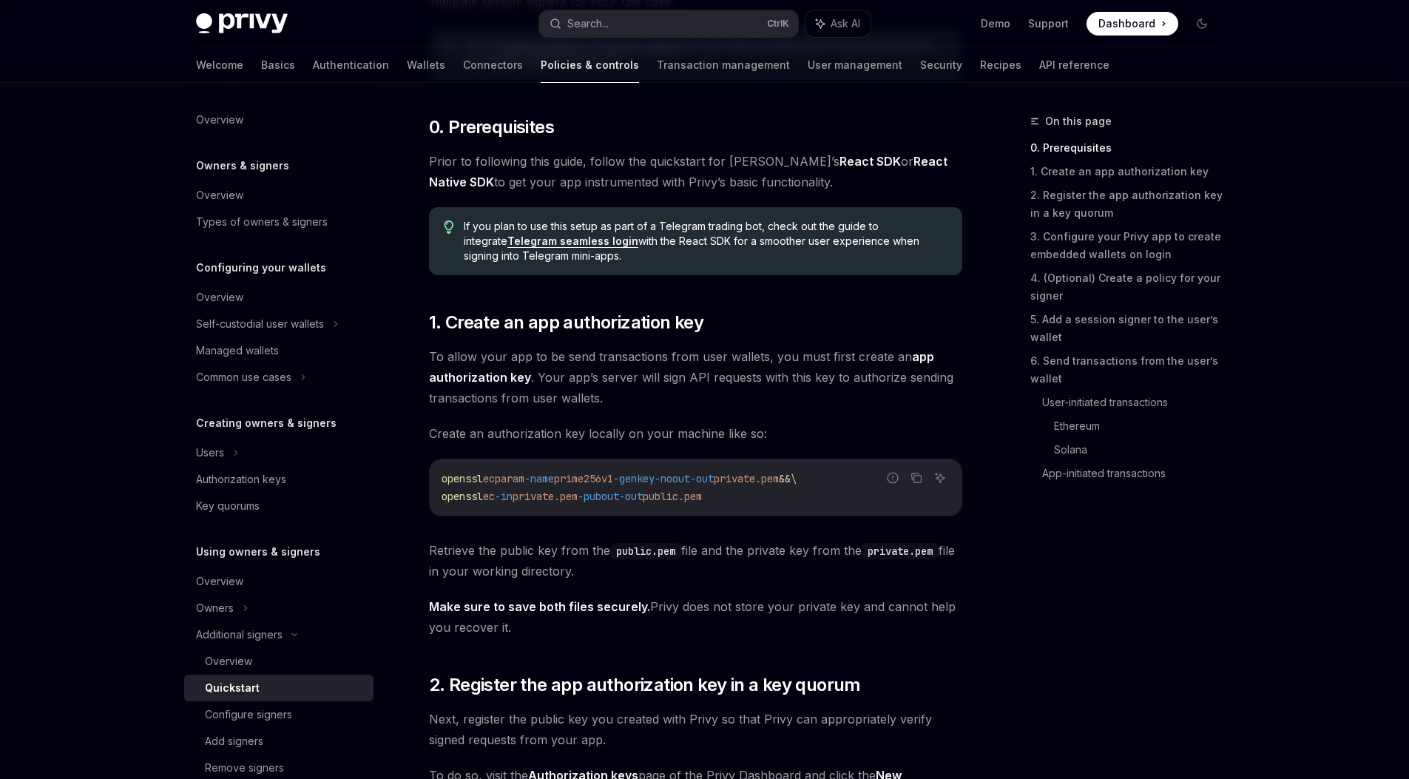
scroll to position [455, 0]
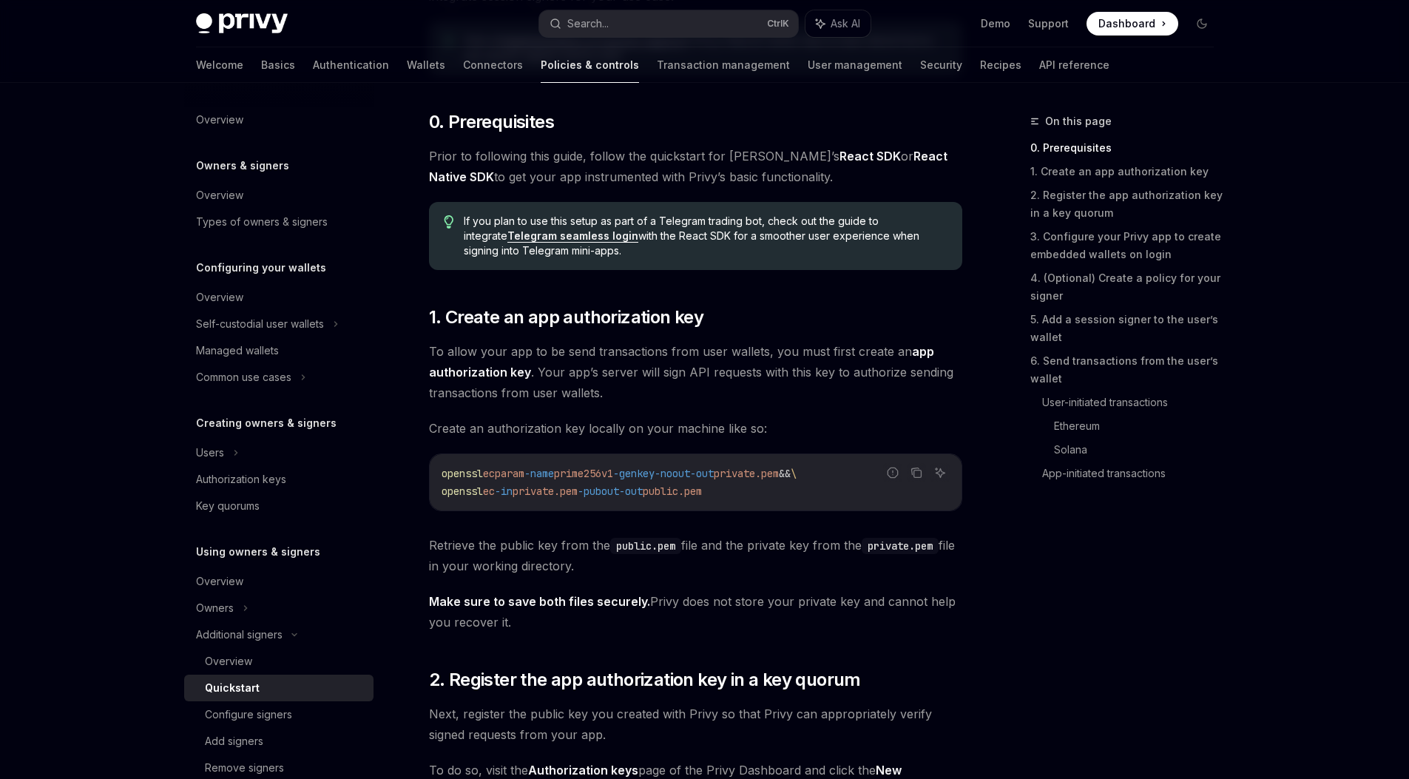
click at [490, 373] on strong "app authorization key" at bounding box center [681, 361] width 505 height 35
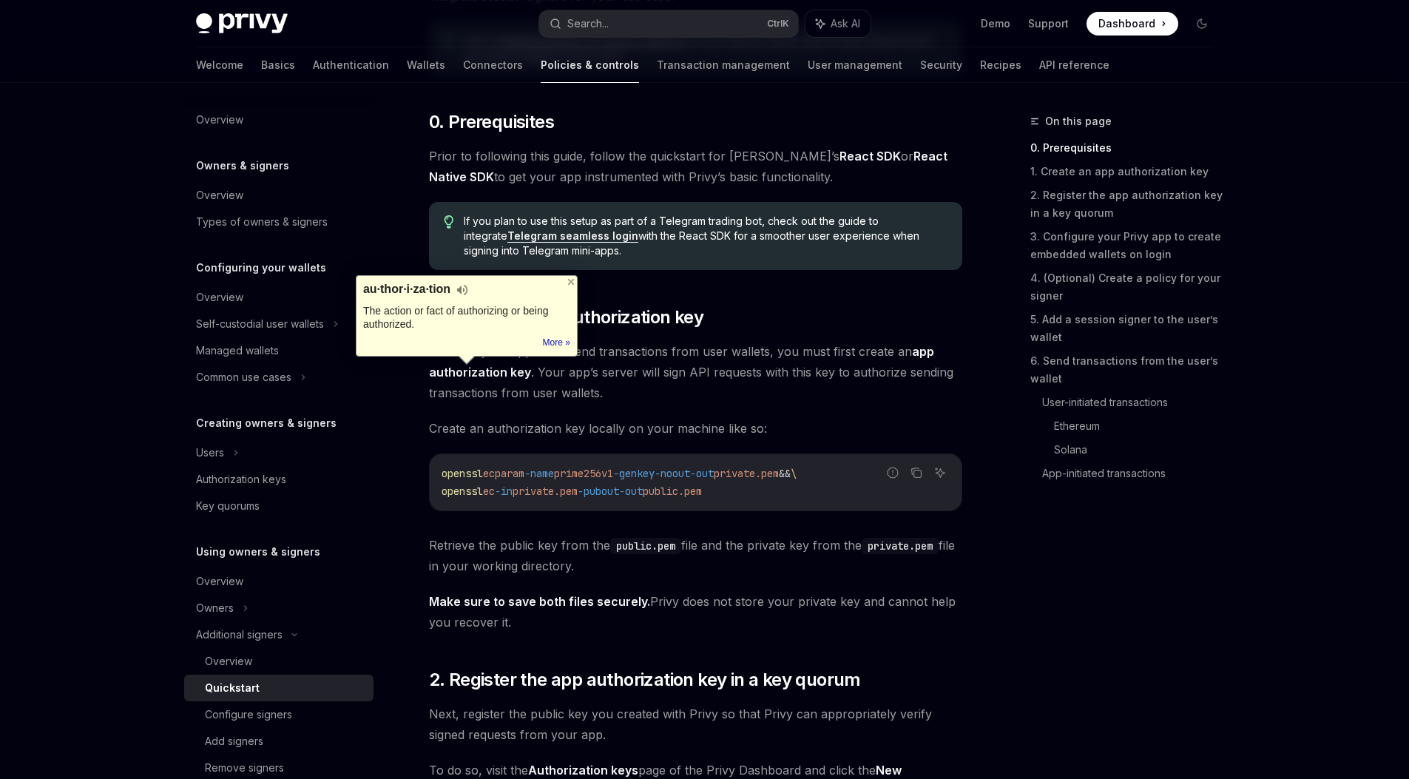
click at [492, 384] on span "To allow your app to be send transactions from user wallets, you must first cre…" at bounding box center [695, 372] width 533 height 62
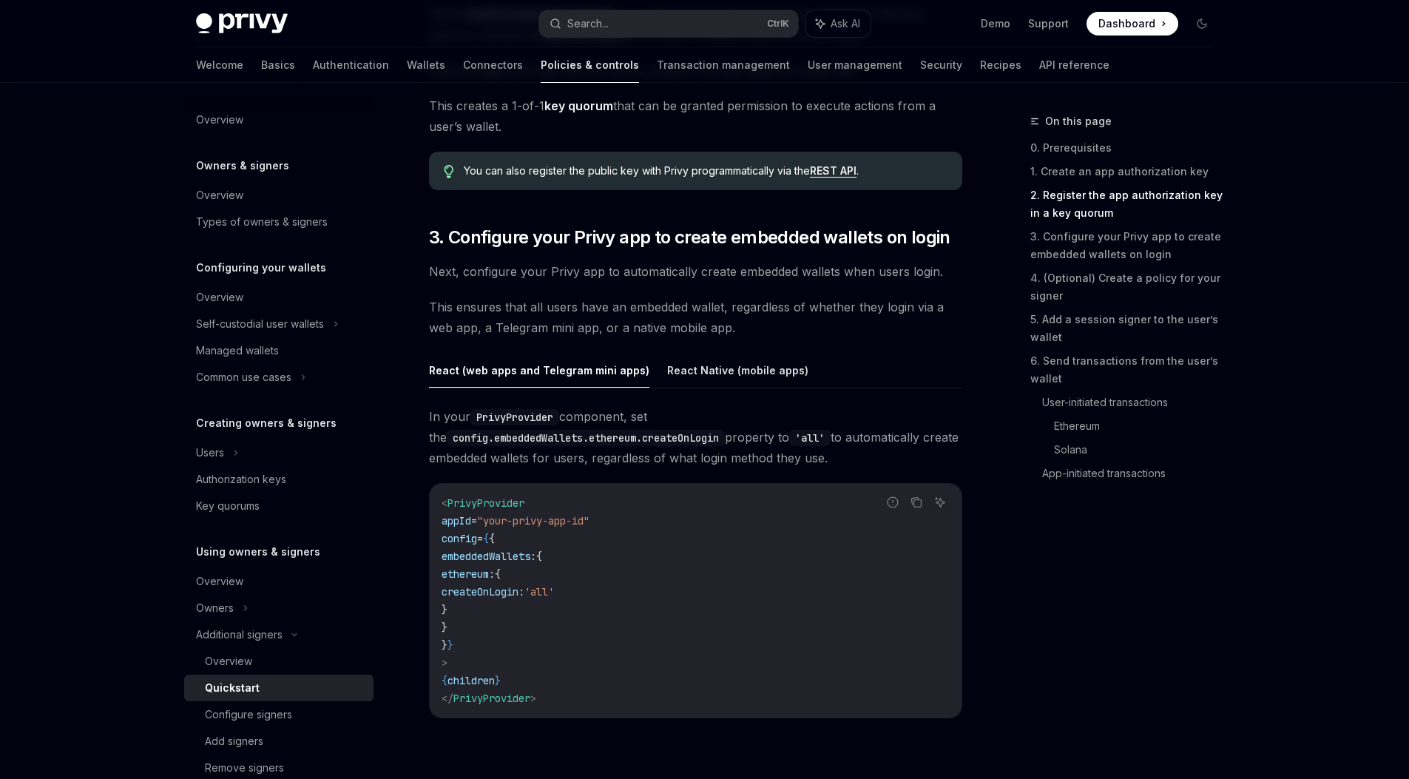
scroll to position [1332, 0]
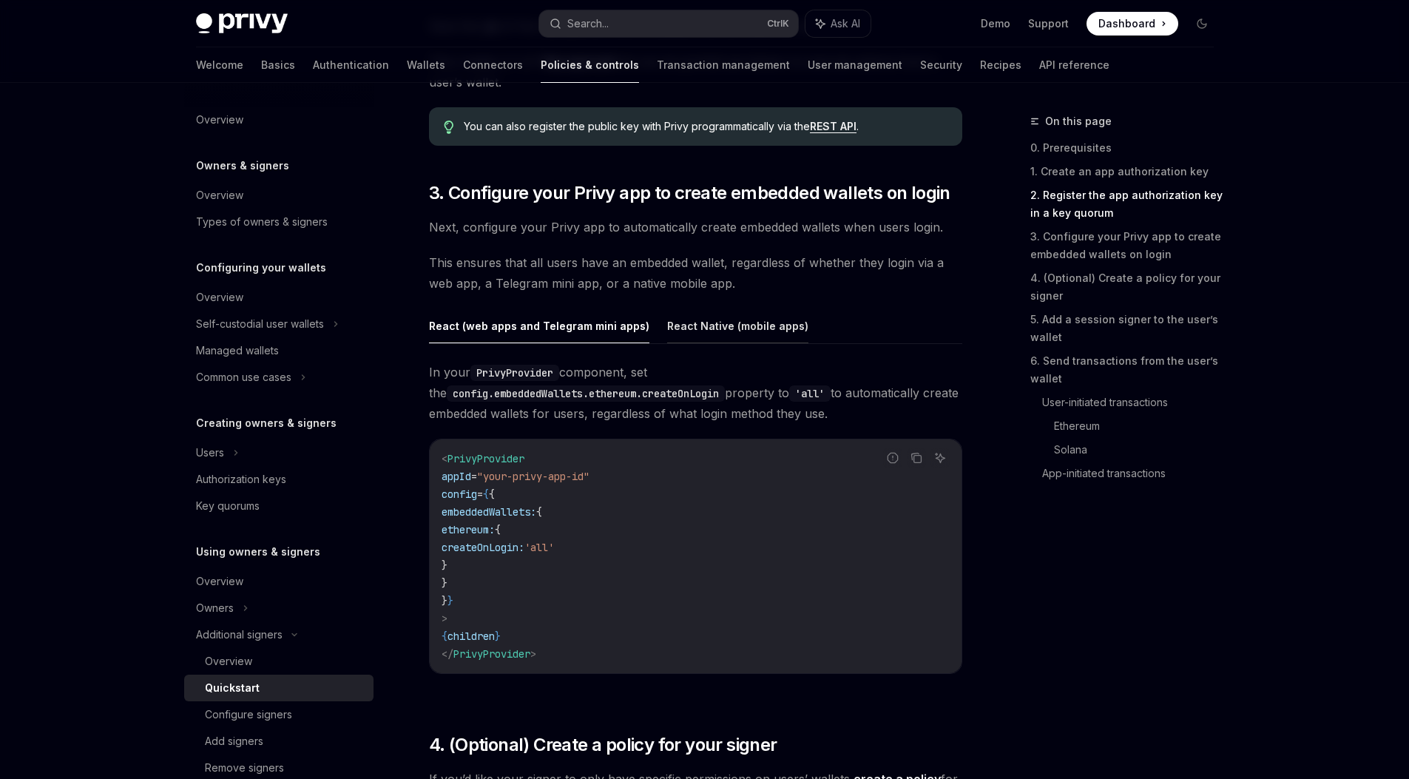
click at [695, 320] on button "React Native (mobile apps)" at bounding box center [737, 325] width 141 height 35
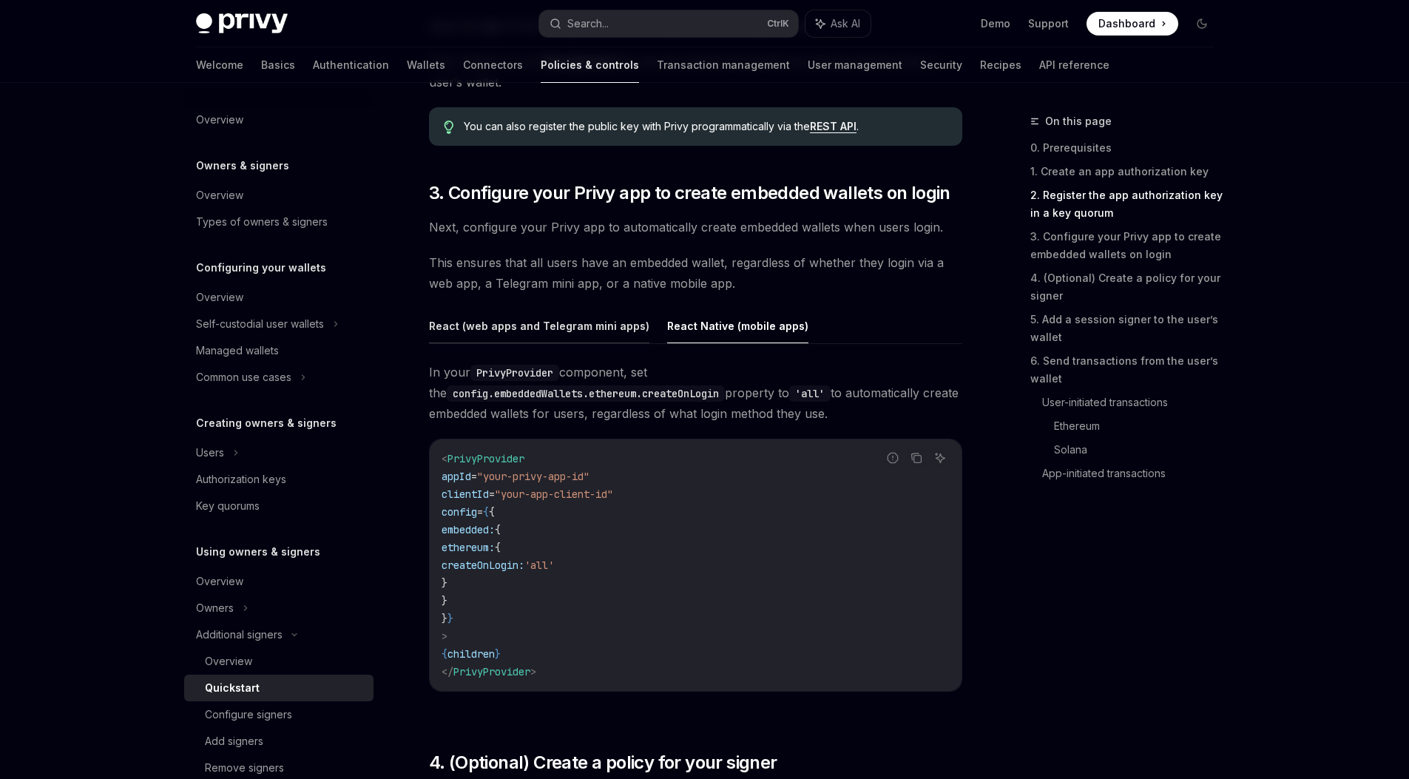
click at [580, 325] on button "React (web apps and Telegram mini apps)" at bounding box center [539, 325] width 220 height 35
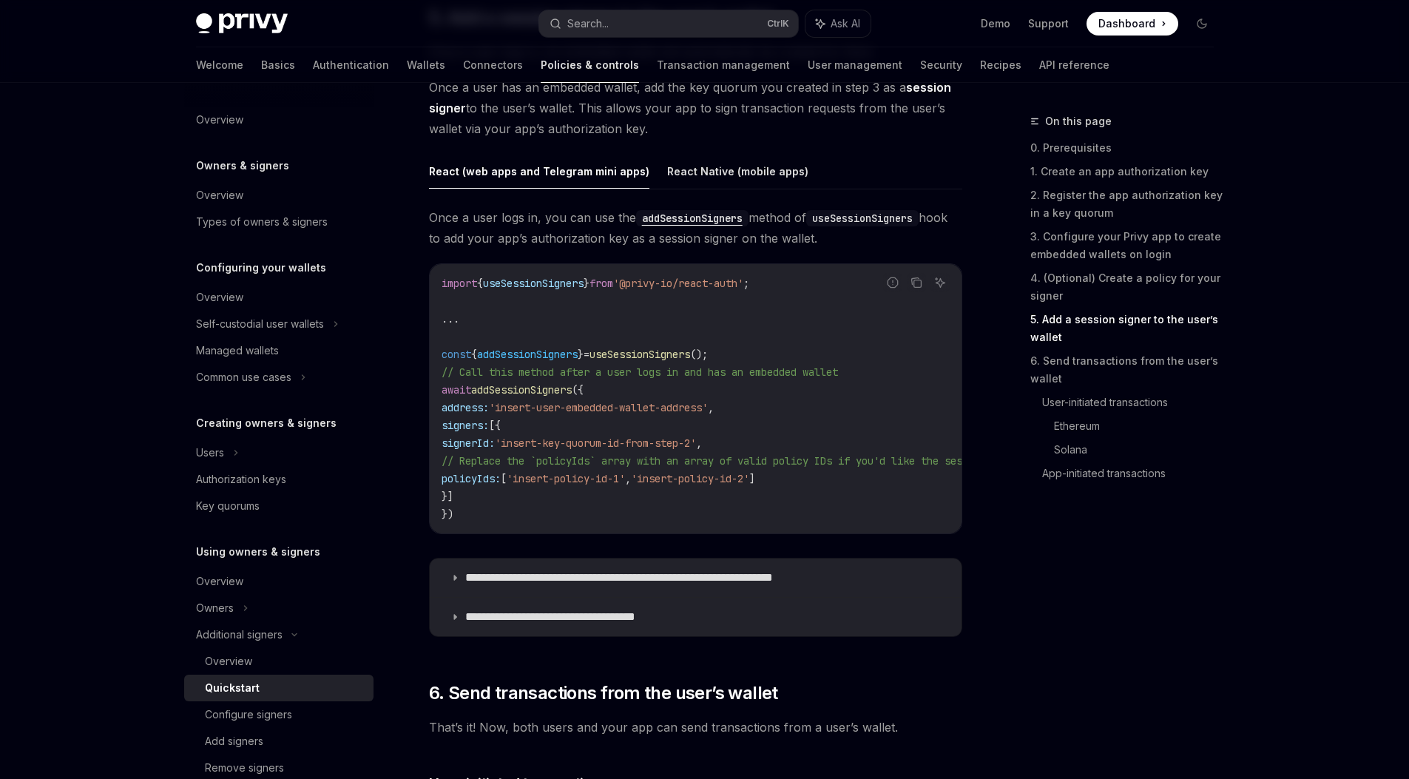
scroll to position [2350, 0]
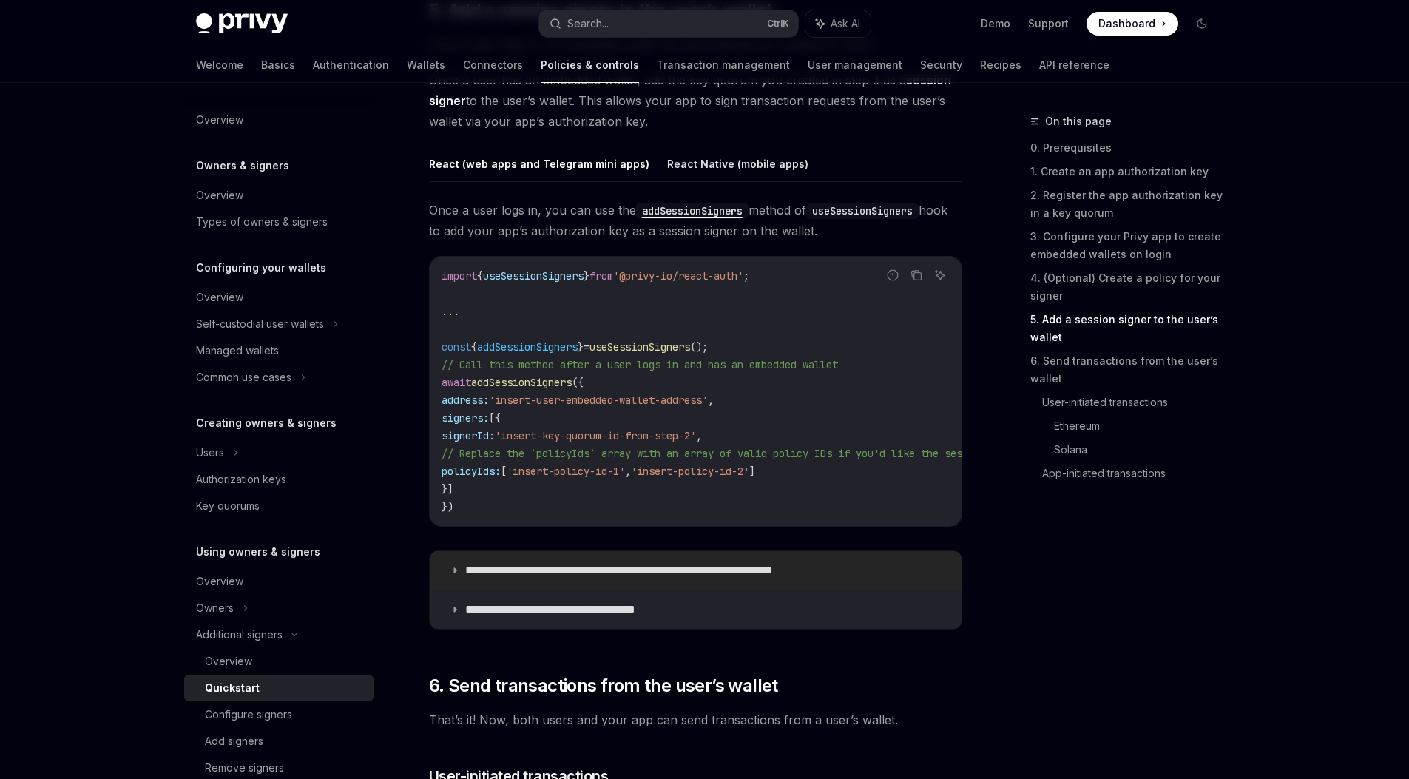
click at [467, 572] on p "**********" at bounding box center [655, 570] width 380 height 15
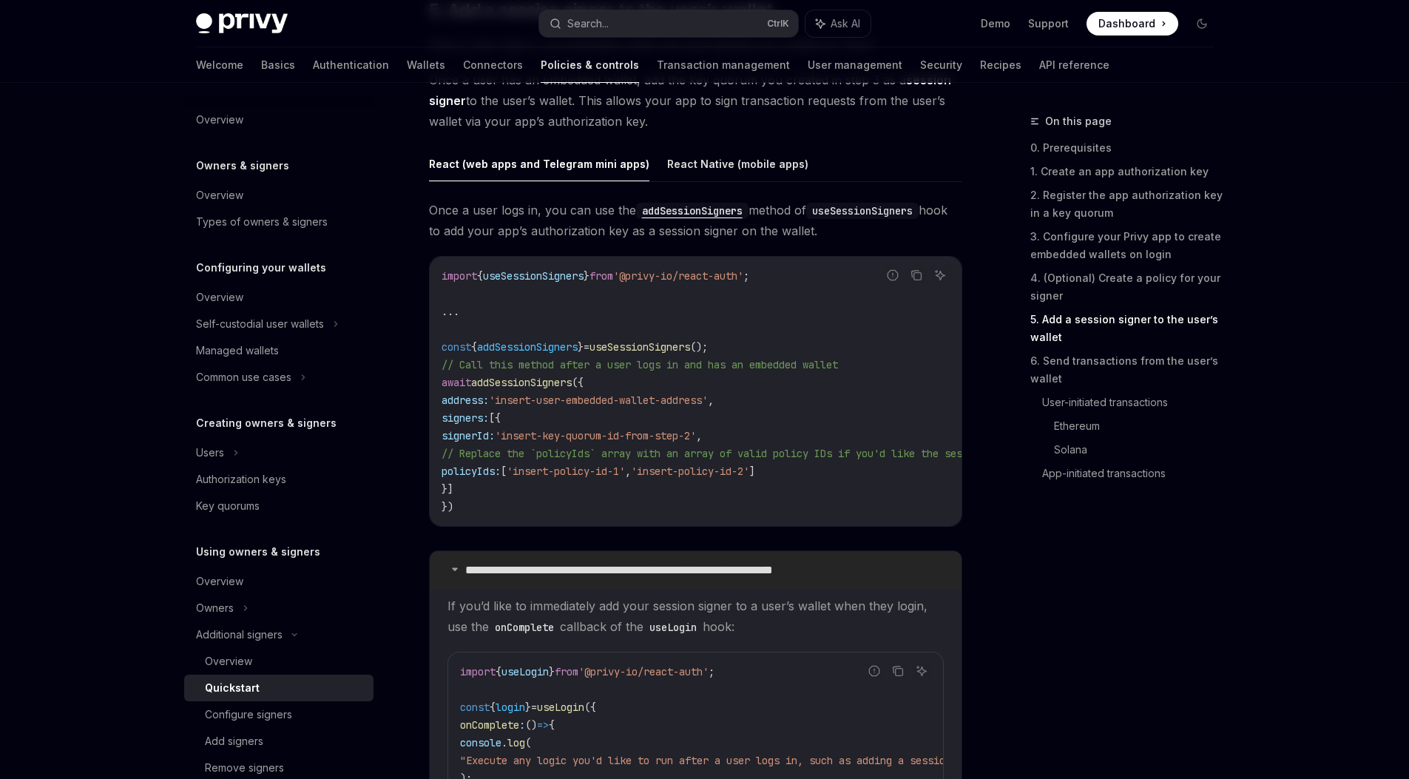
click at [467, 572] on p "**********" at bounding box center [655, 570] width 380 height 15
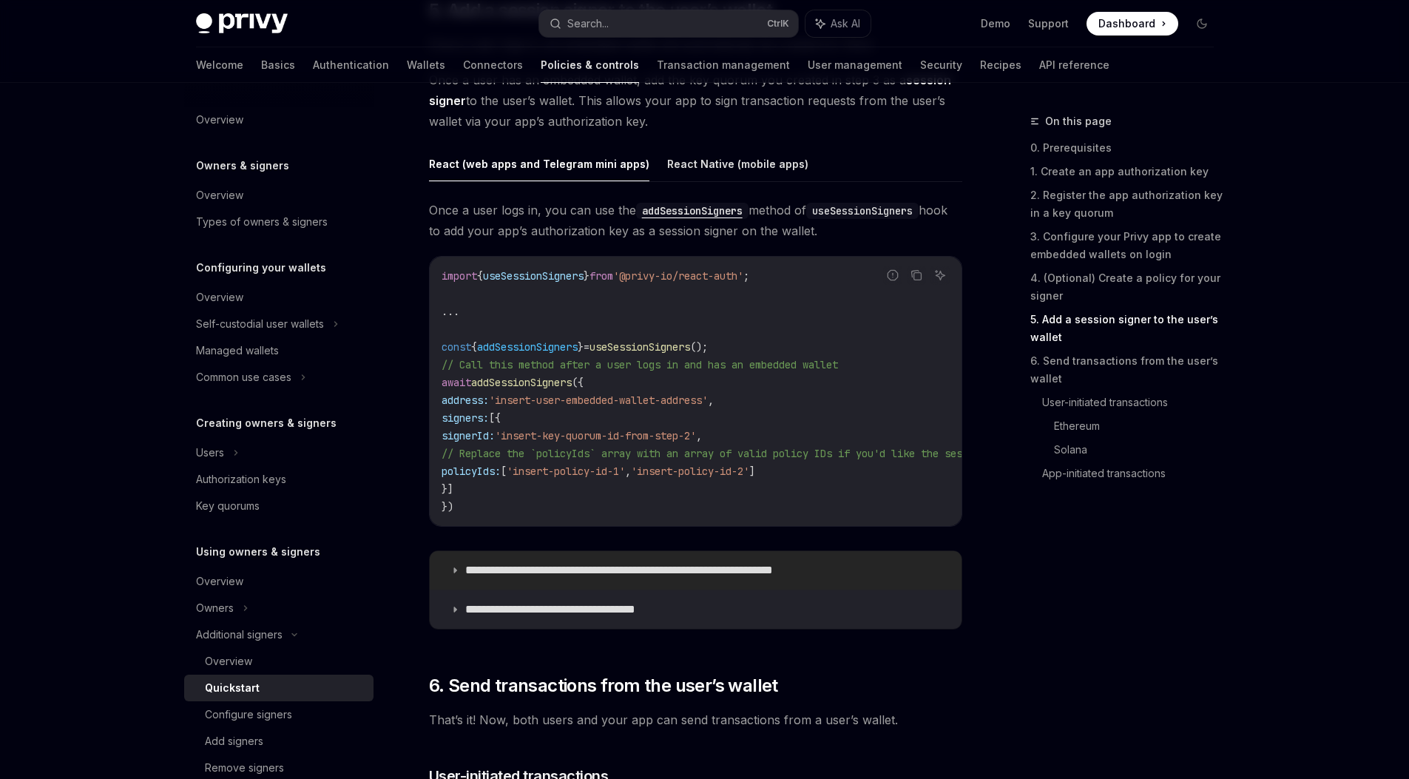
click at [487, 578] on p "**********" at bounding box center [655, 570] width 380 height 15
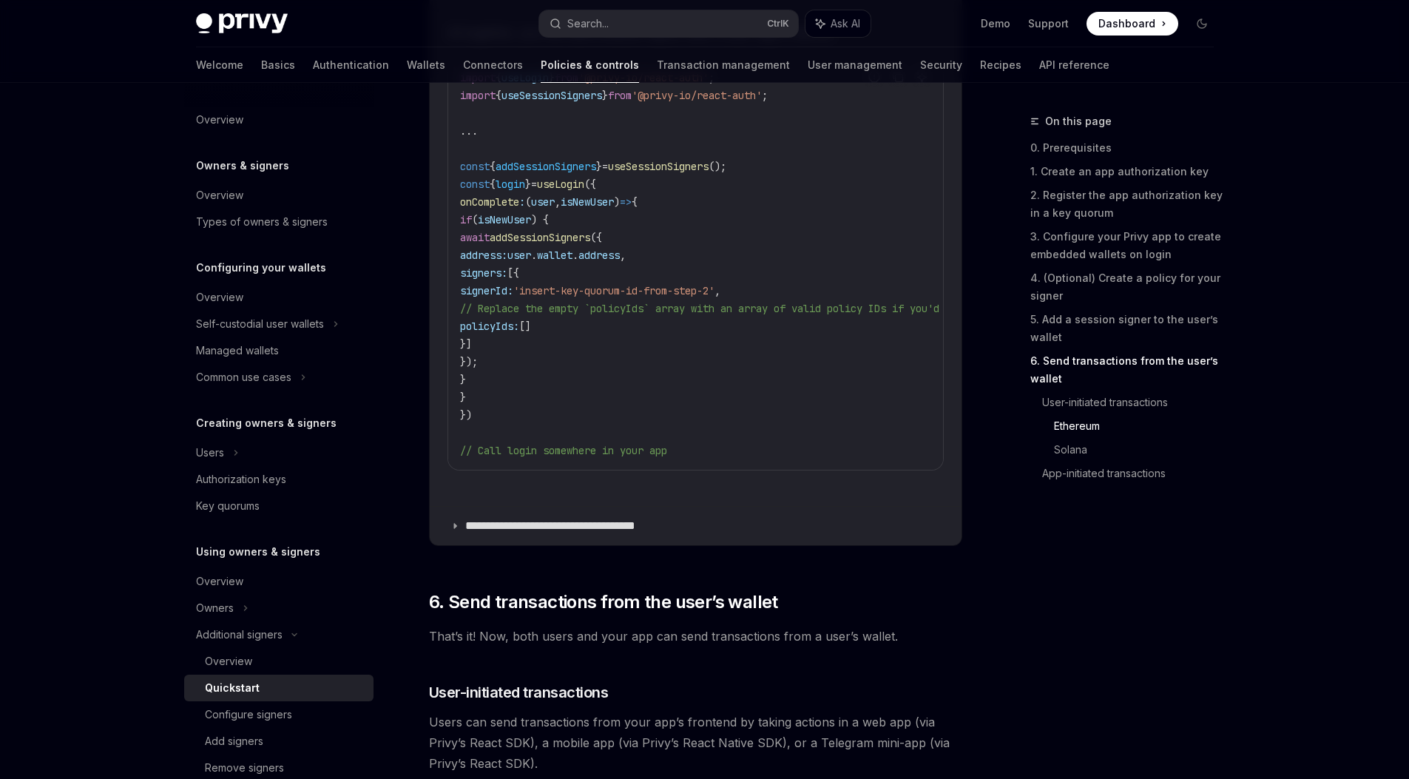
scroll to position [3293, 0]
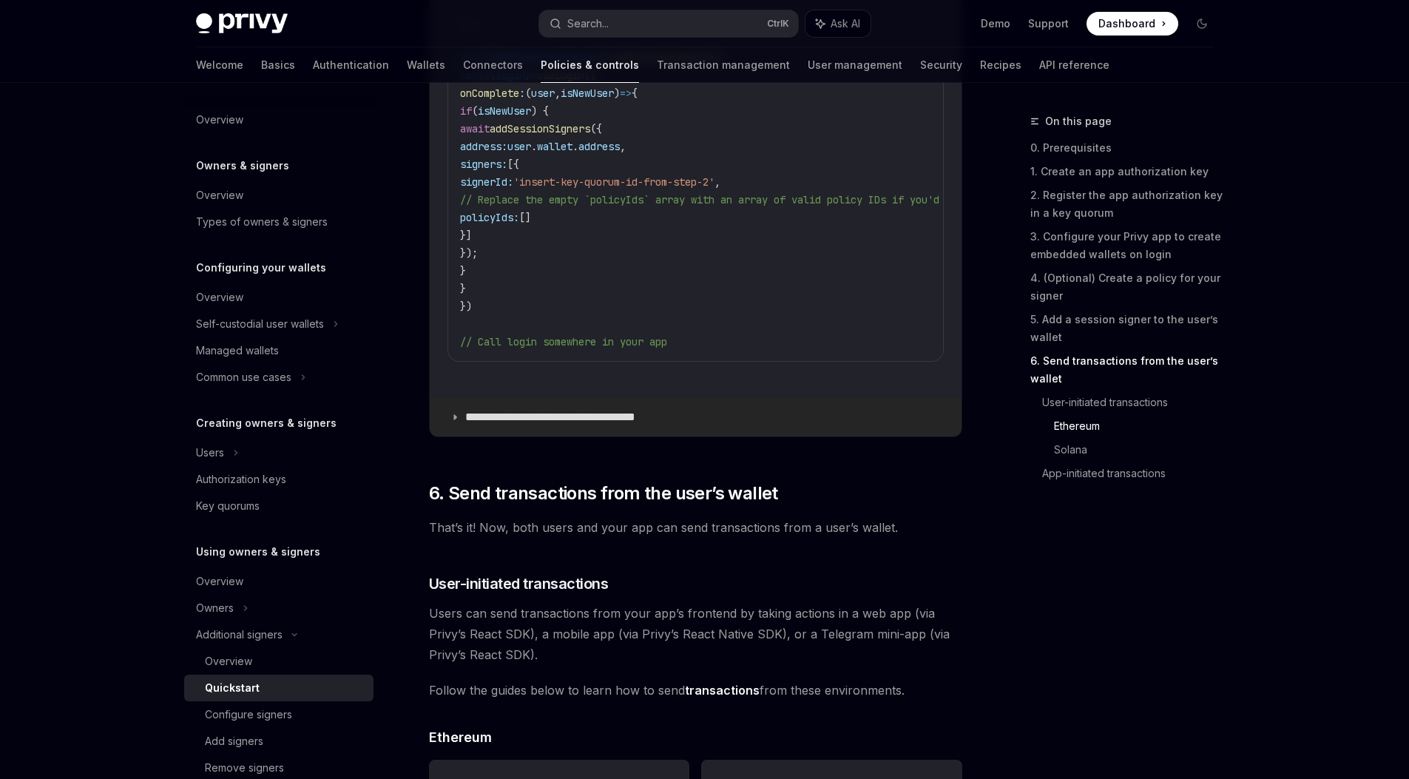
click at [580, 424] on p "**********" at bounding box center [568, 417] width 207 height 15
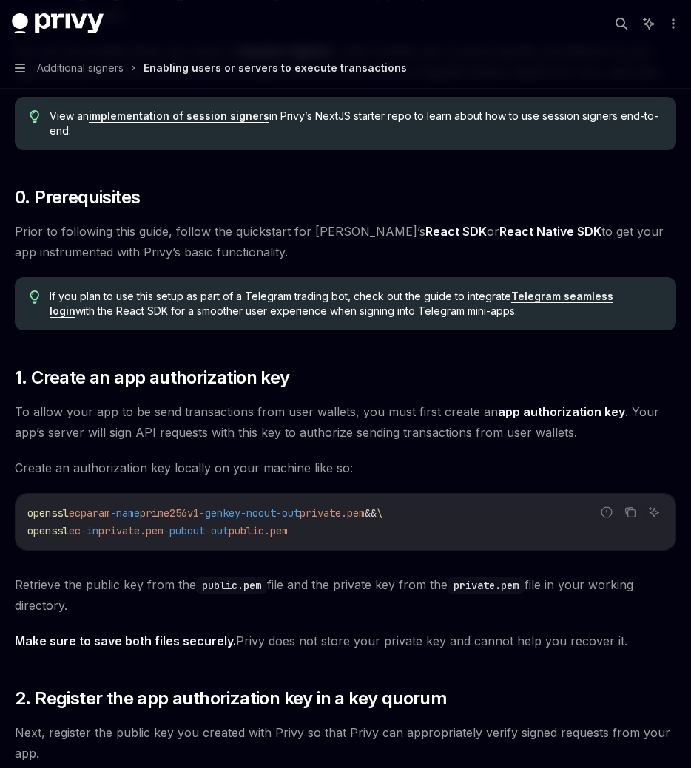
scroll to position [341, 0]
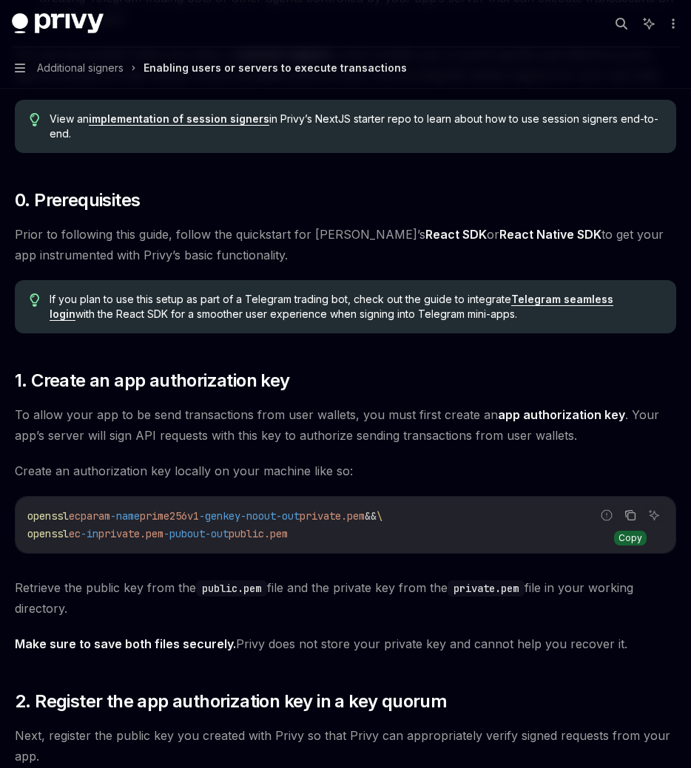
click at [630, 509] on icon "Copy the contents from the code block" at bounding box center [630, 515] width 12 height 12
click at [569, 531] on div "Report incorrect code" at bounding box center [607, 538] width 104 height 15
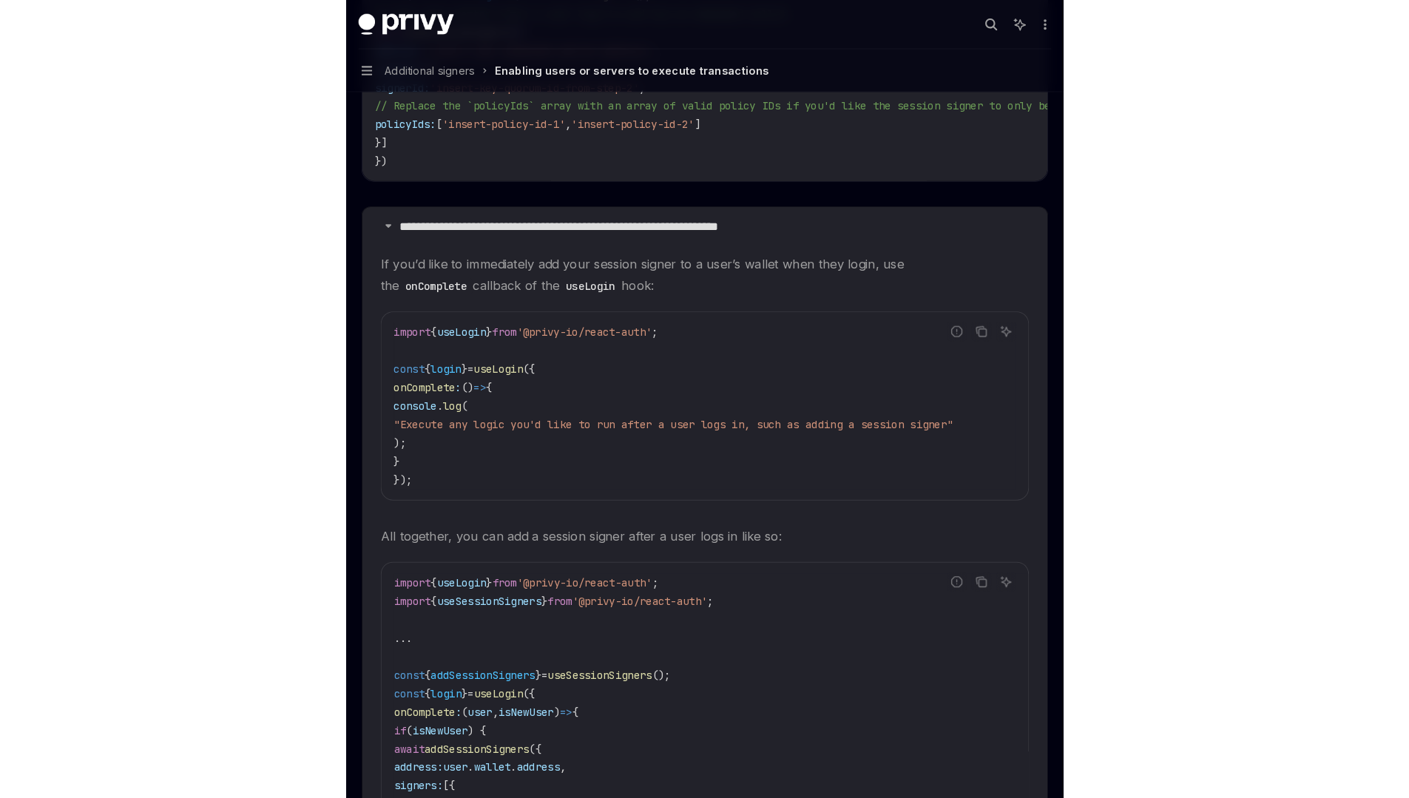
scroll to position [2542, 0]
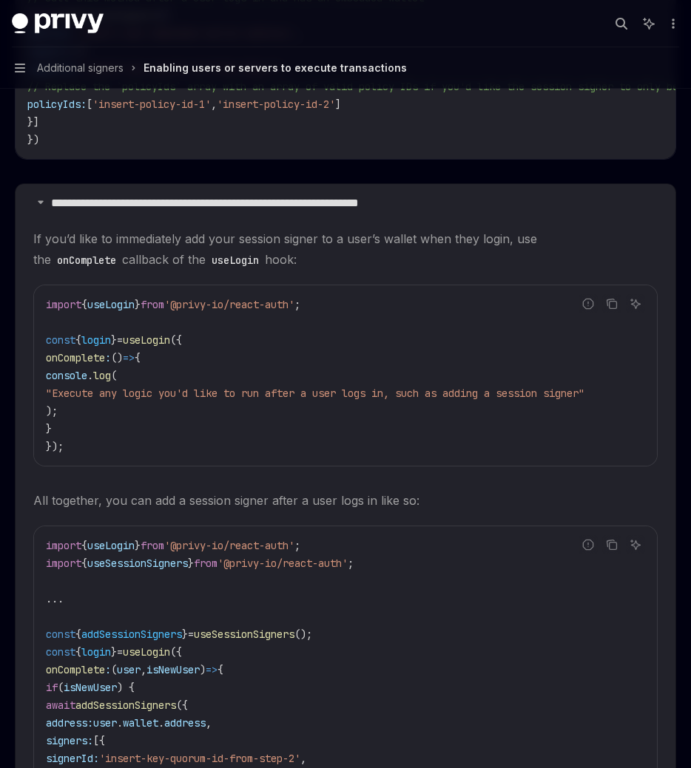
type textarea "*"
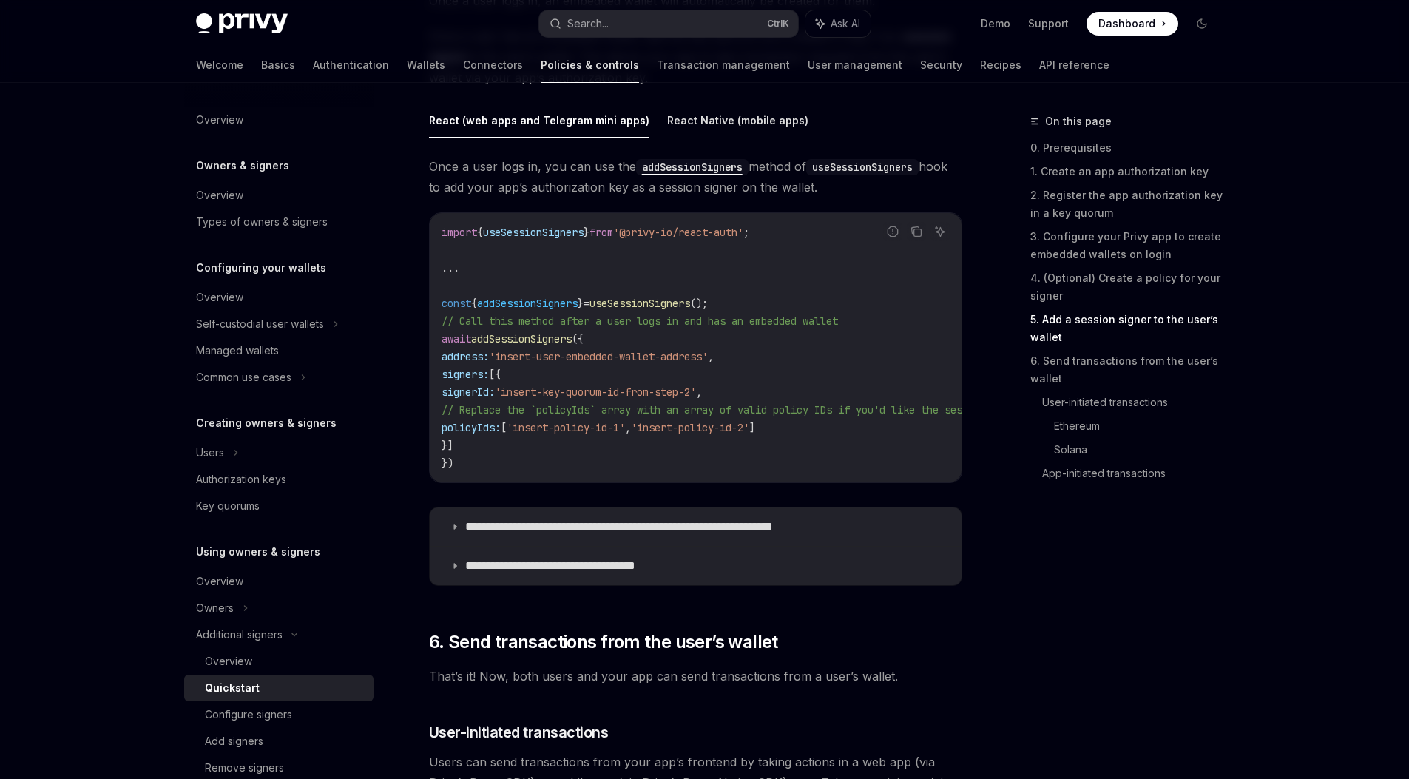
scroll to position [2414, 0]
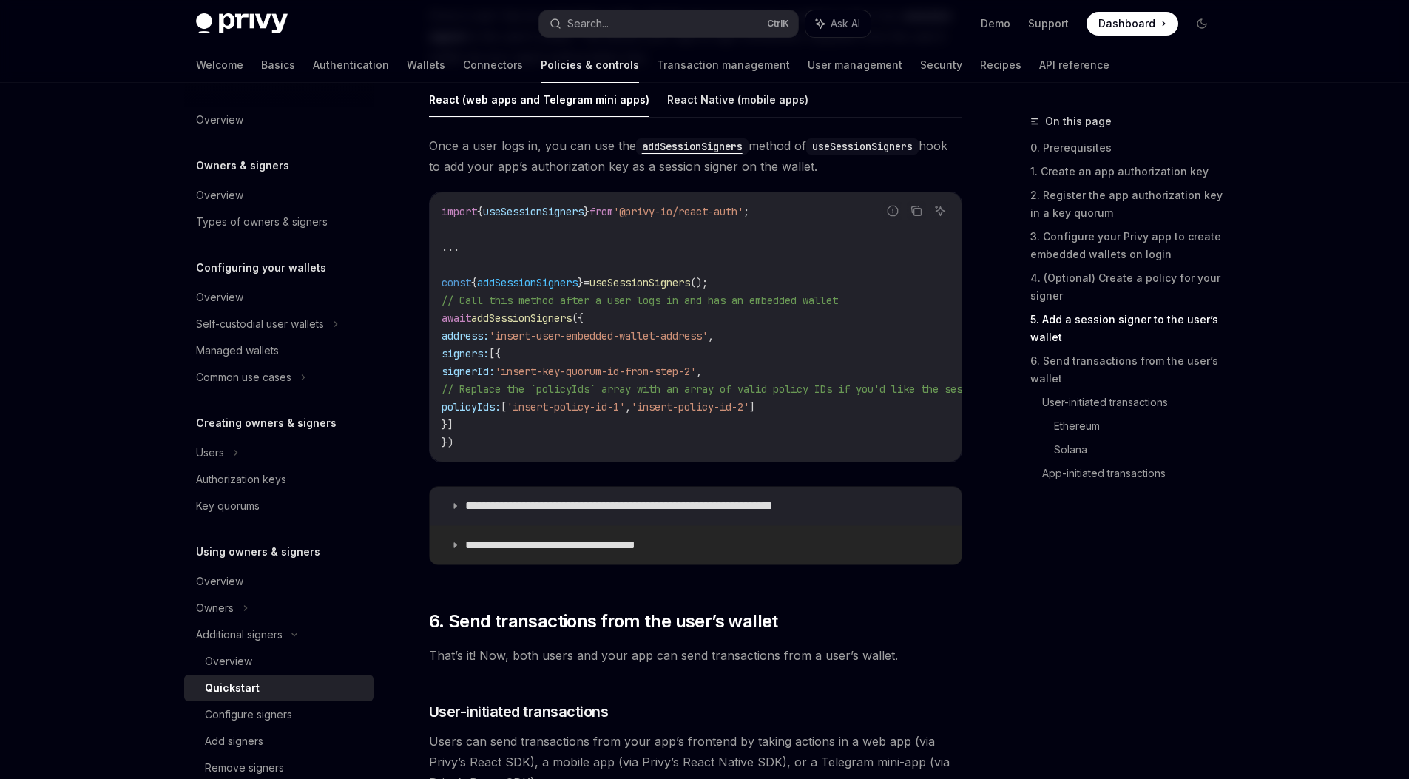
click at [609, 564] on summary "**********" at bounding box center [696, 545] width 532 height 38
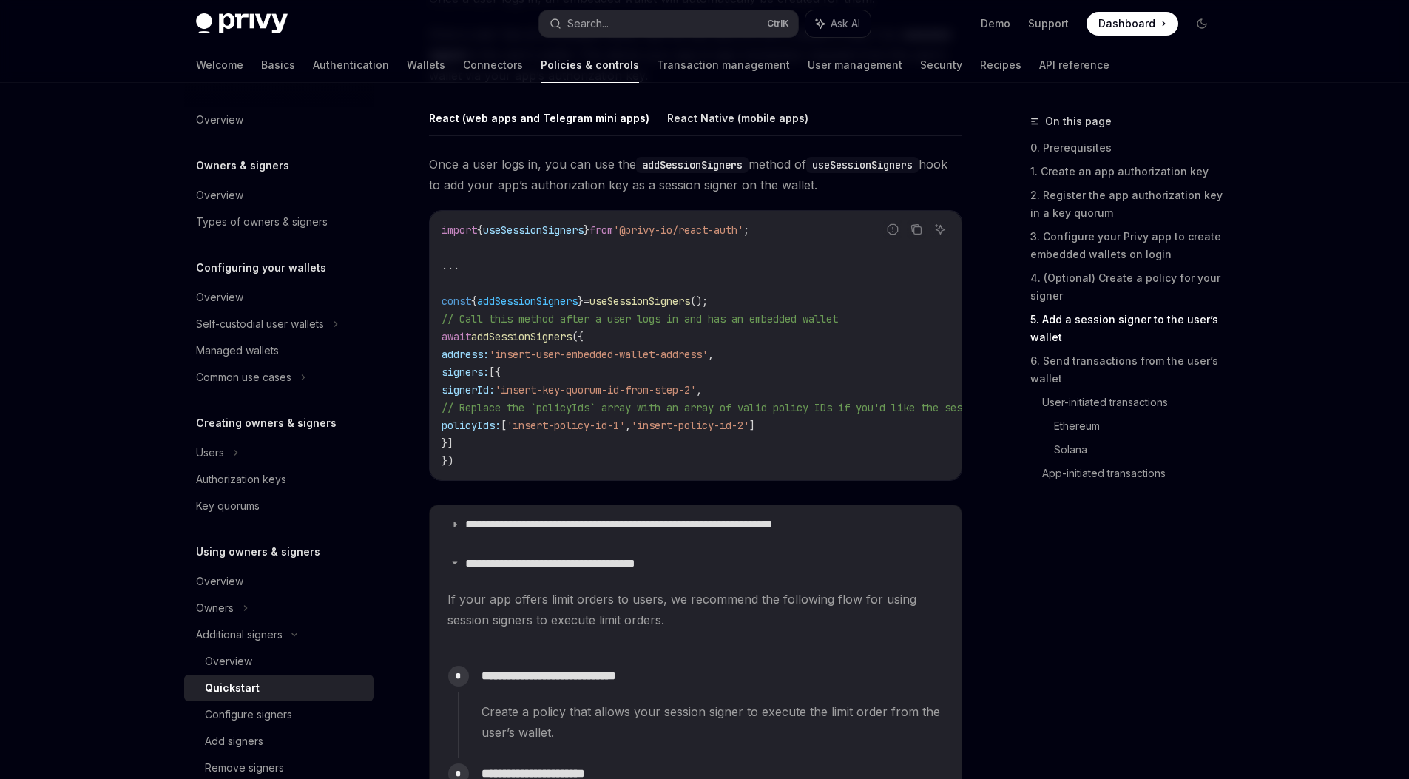
scroll to position [2414, 0]
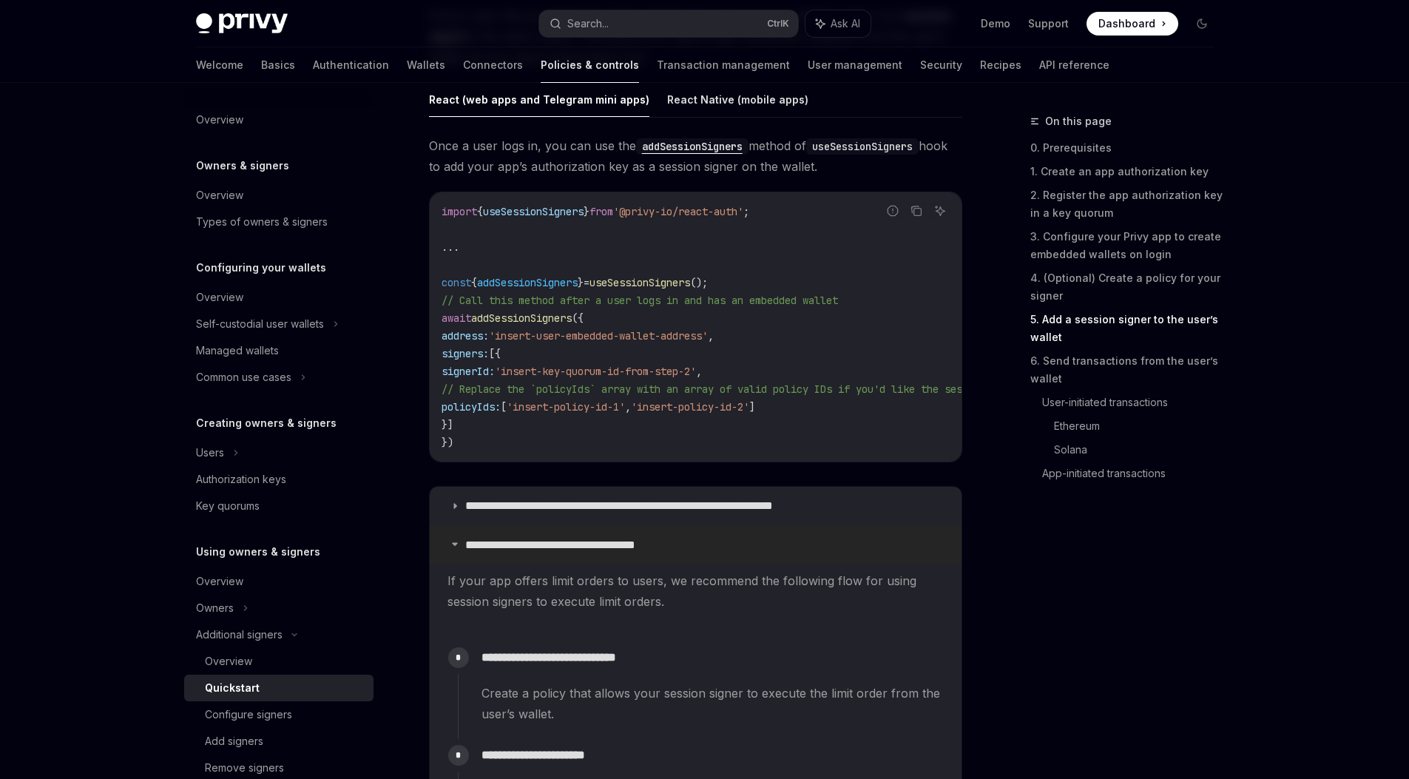
click at [493, 552] on p "**********" at bounding box center [568, 545] width 207 height 15
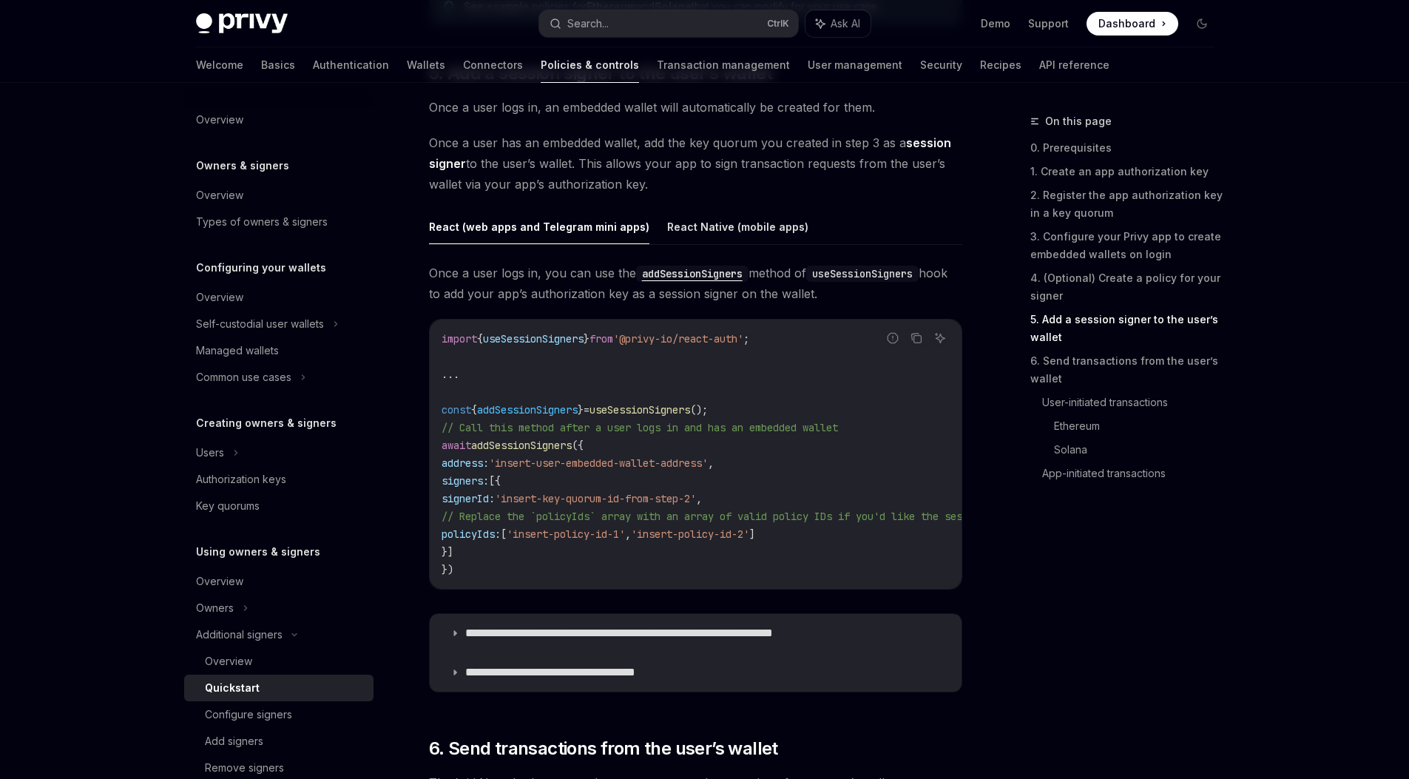
scroll to position [2289, 0]
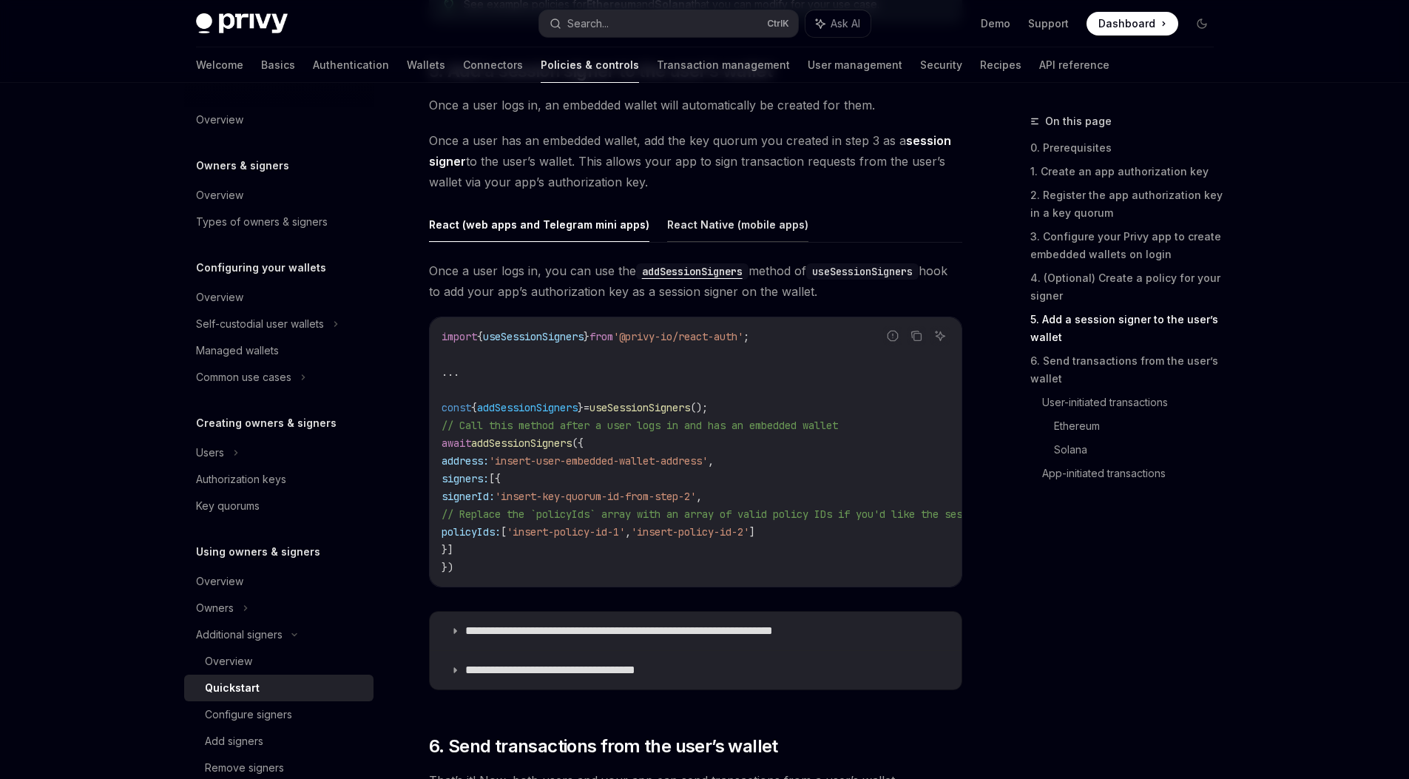
click at [731, 227] on button "React Native (mobile apps)" at bounding box center [737, 224] width 141 height 35
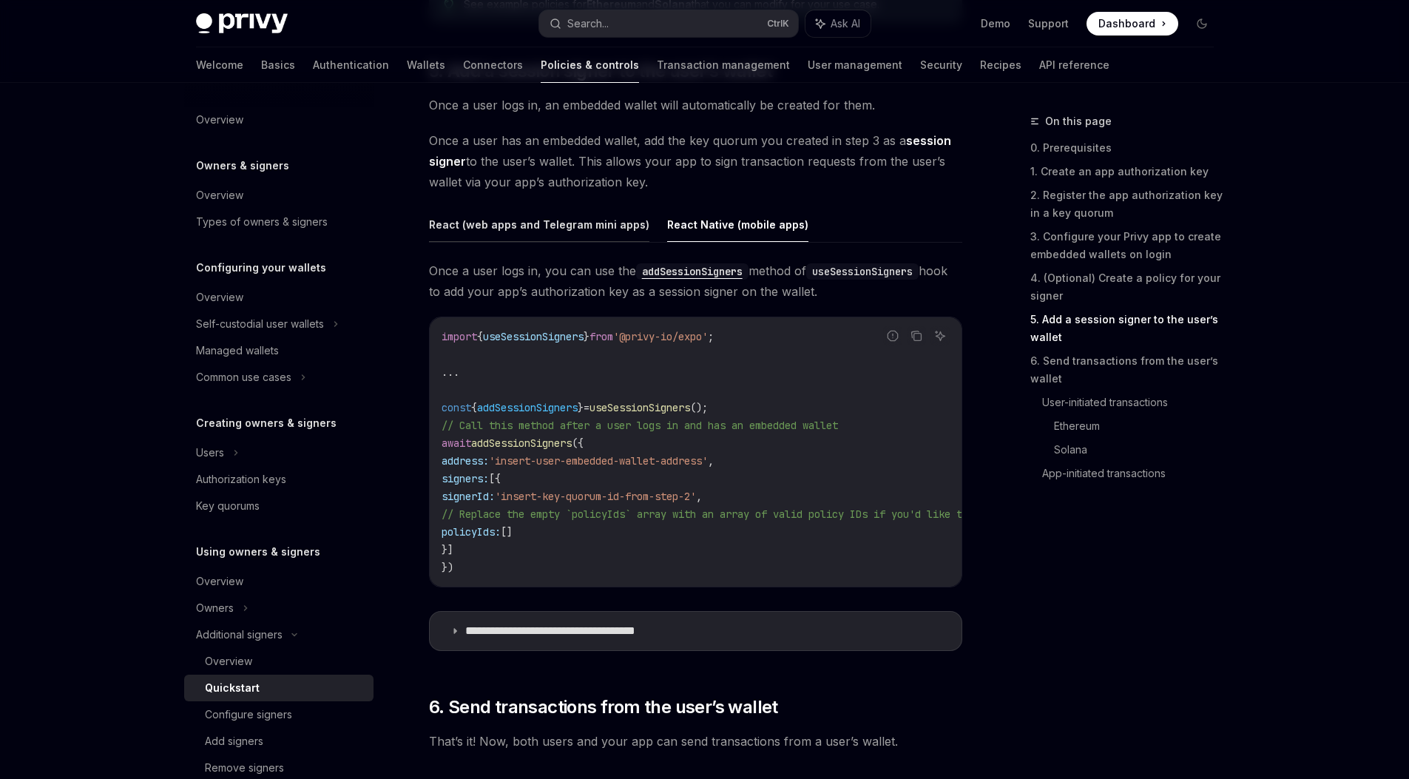
click at [575, 233] on button "React (web apps and Telegram mini apps)" at bounding box center [539, 224] width 220 height 35
type textarea "*"
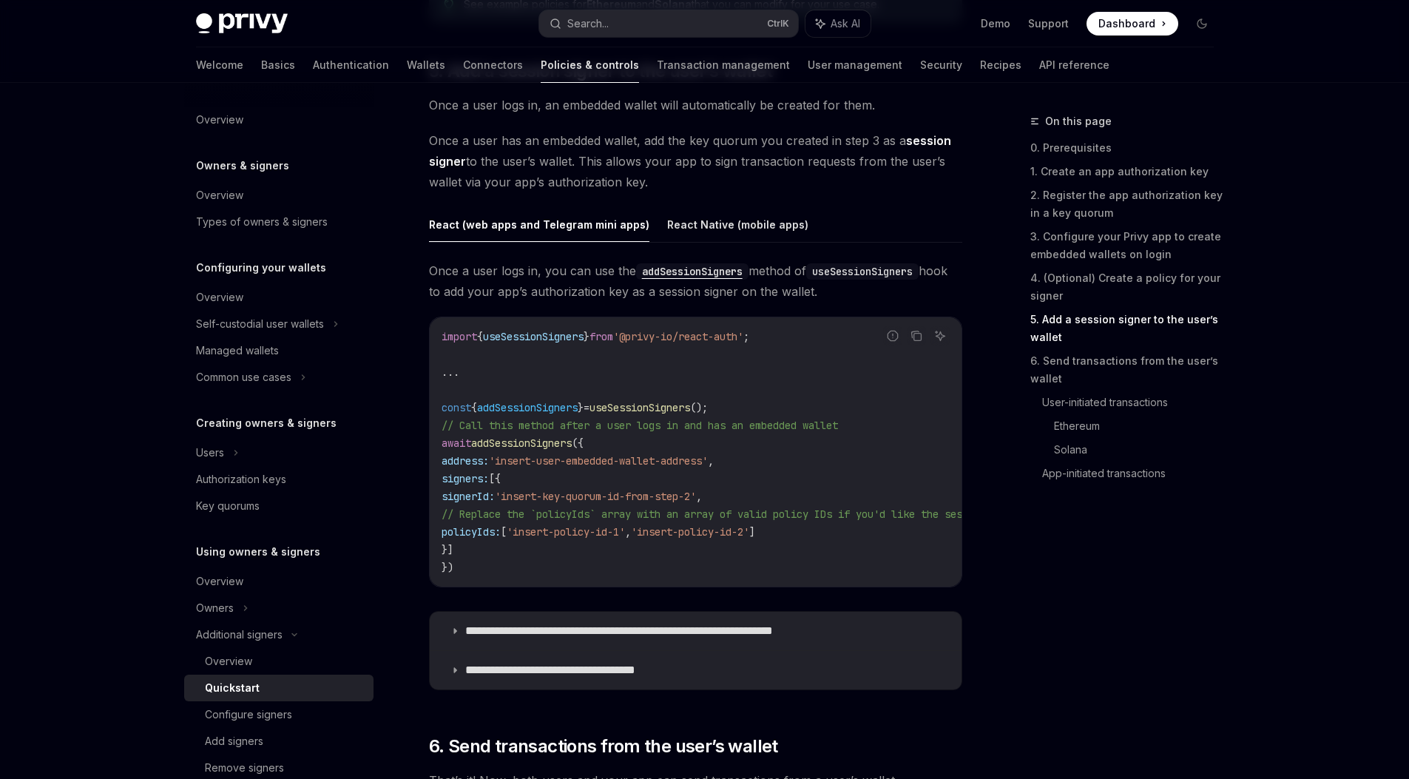
click at [534, 447] on span "addSessionSigners" at bounding box center [521, 442] width 101 height 13
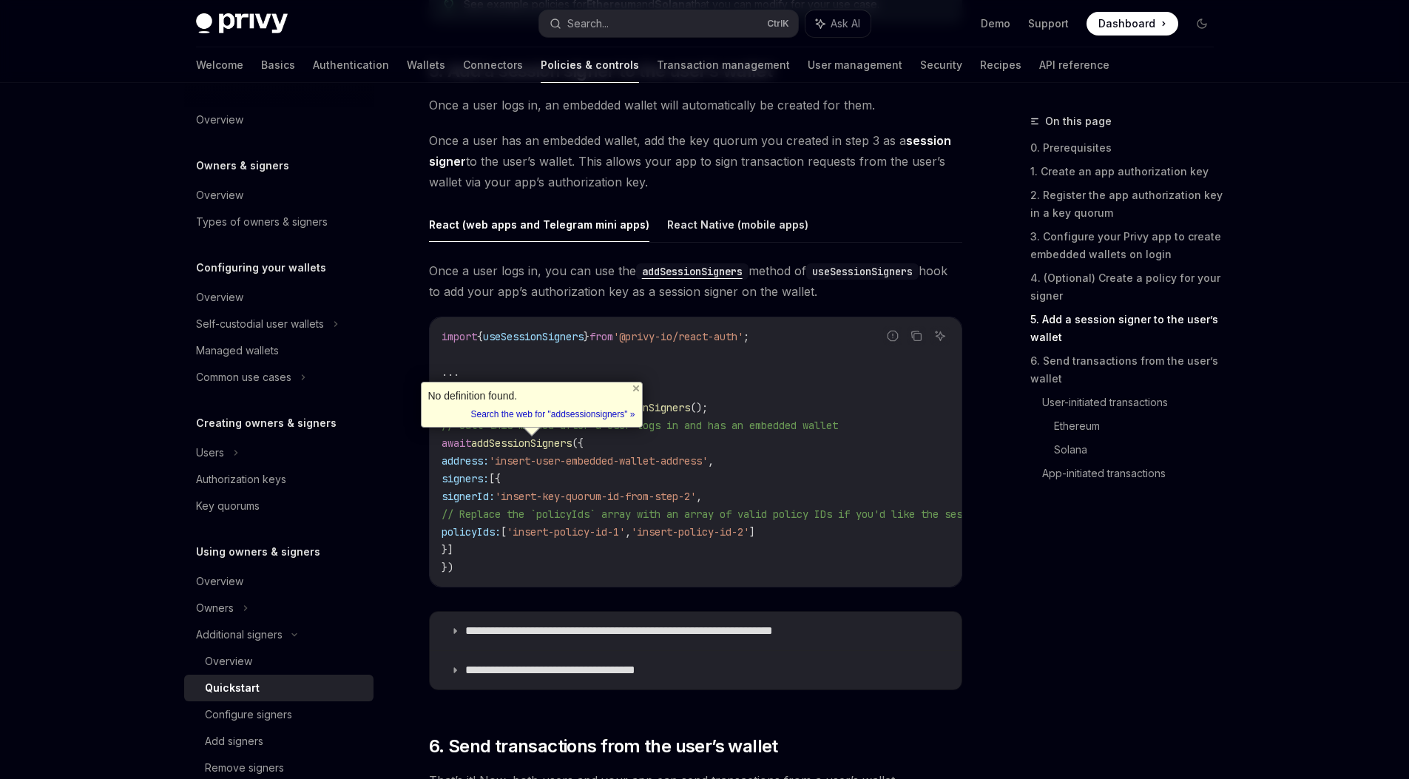
copy span "addSessionSigners"
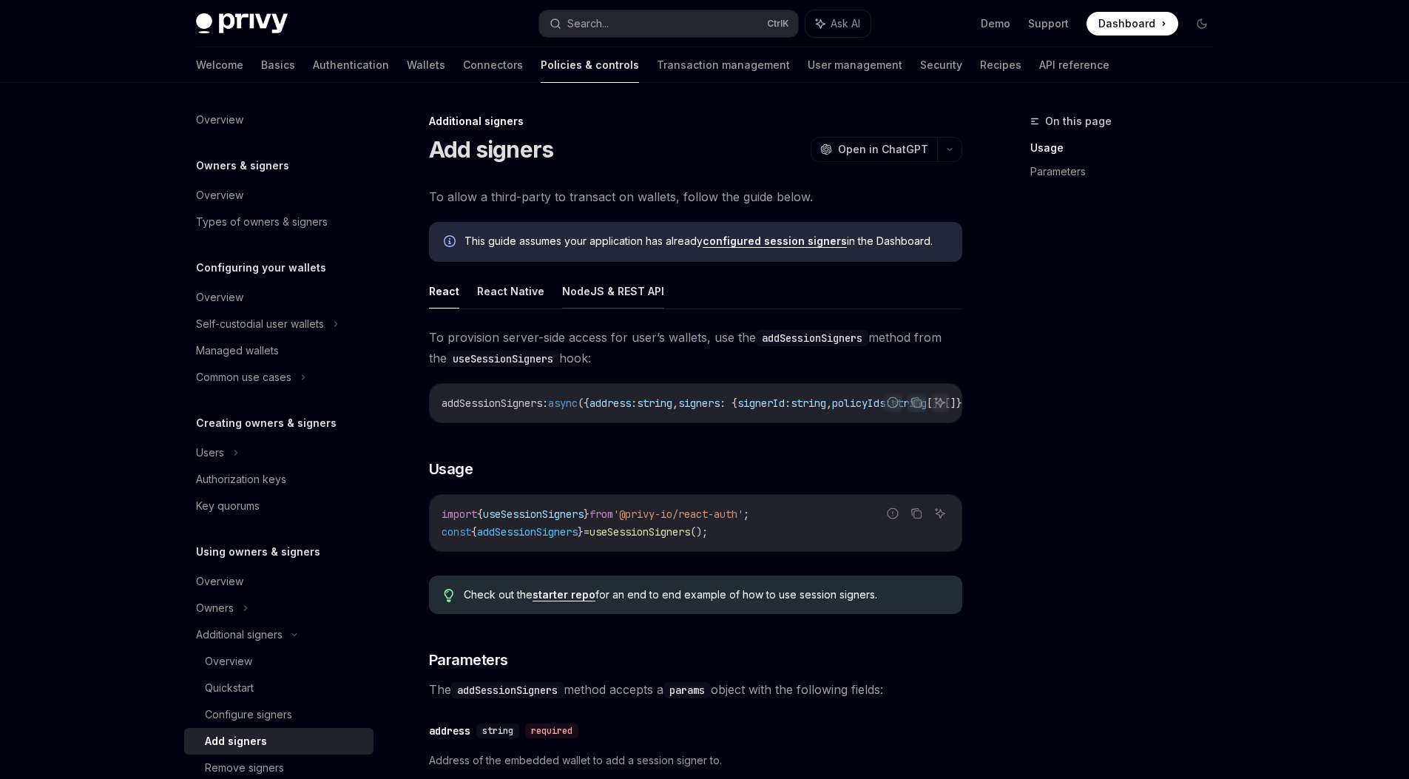
click at [608, 284] on button "NodeJS & REST API" at bounding box center [613, 291] width 102 height 35
type textarea "*"
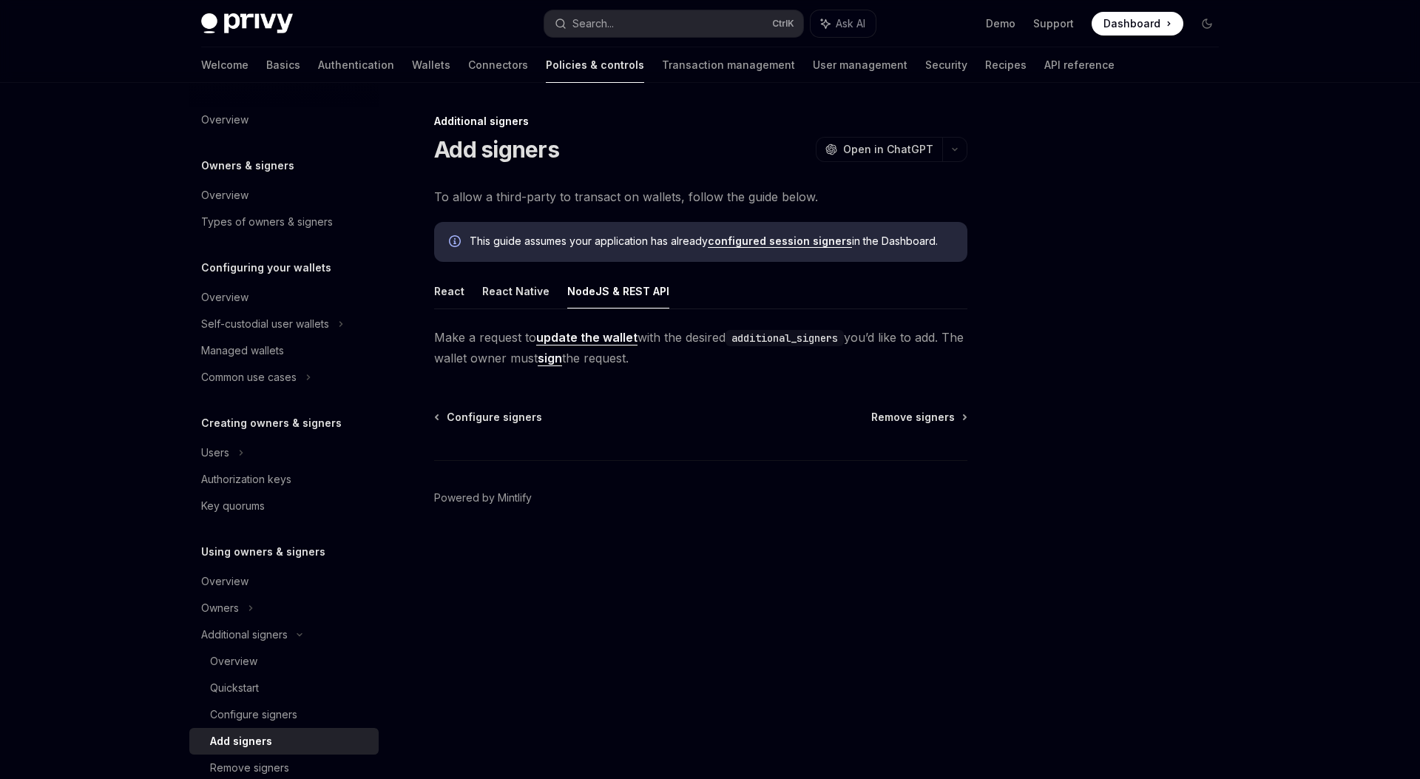
click at [562, 357] on link "sign" at bounding box center [550, 358] width 24 height 16
click at [589, 347] on span "Make a request to update the wallet with the desired additional_signers you’d l…" at bounding box center [700, 347] width 533 height 41
click at [589, 345] on span "Make a request to update the wallet with the desired additional_signers you’d l…" at bounding box center [700, 347] width 533 height 41
click at [588, 343] on link "update the wallet" at bounding box center [586, 338] width 101 height 16
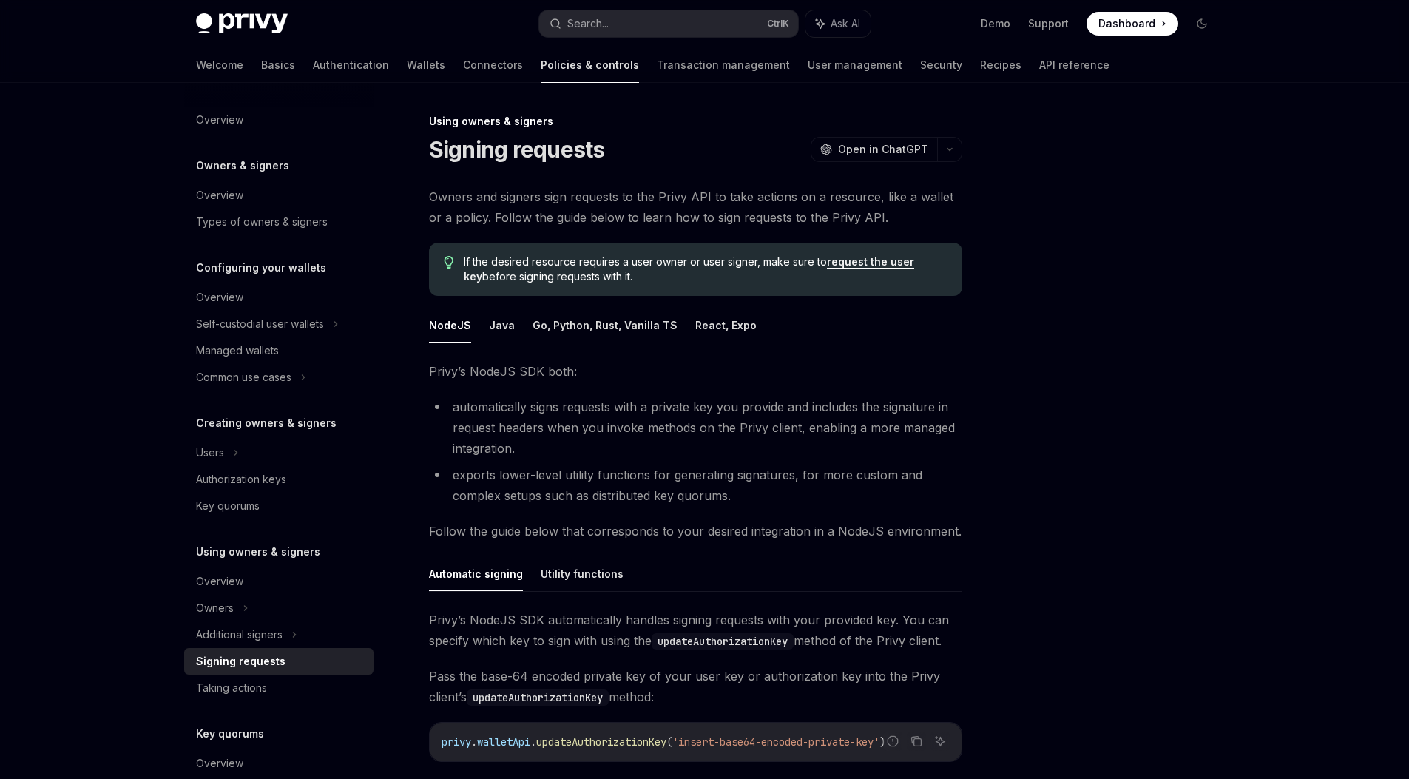
click at [902, 265] on link "request the user key" at bounding box center [689, 269] width 450 height 28
click at [604, 555] on div "Privy’s NodeJS SDK both: automatically signs requests with a private key you pr…" at bounding box center [695, 604] width 533 height 487
click at [593, 578] on button "Utility functions" at bounding box center [582, 573] width 83 height 35
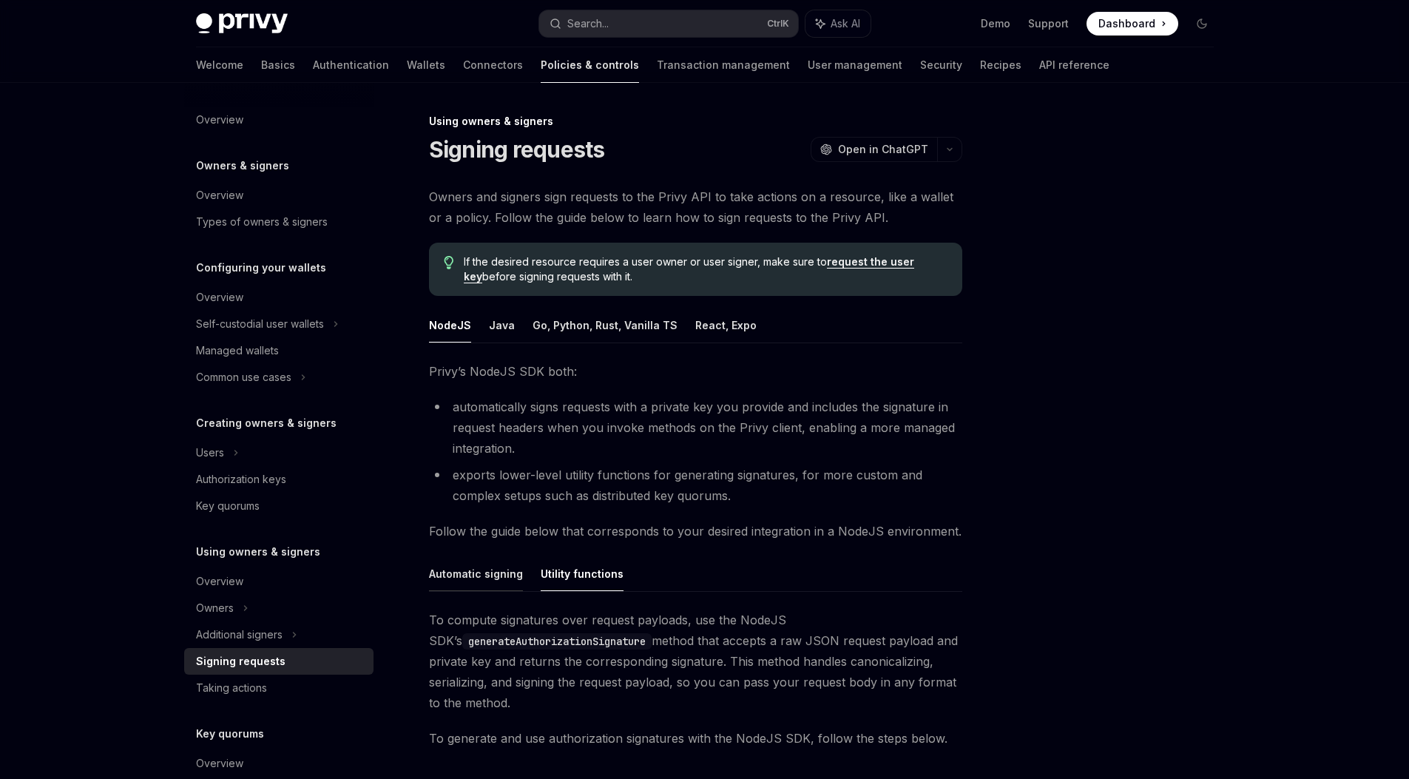
click at [474, 559] on button "Automatic signing" at bounding box center [476, 573] width 94 height 35
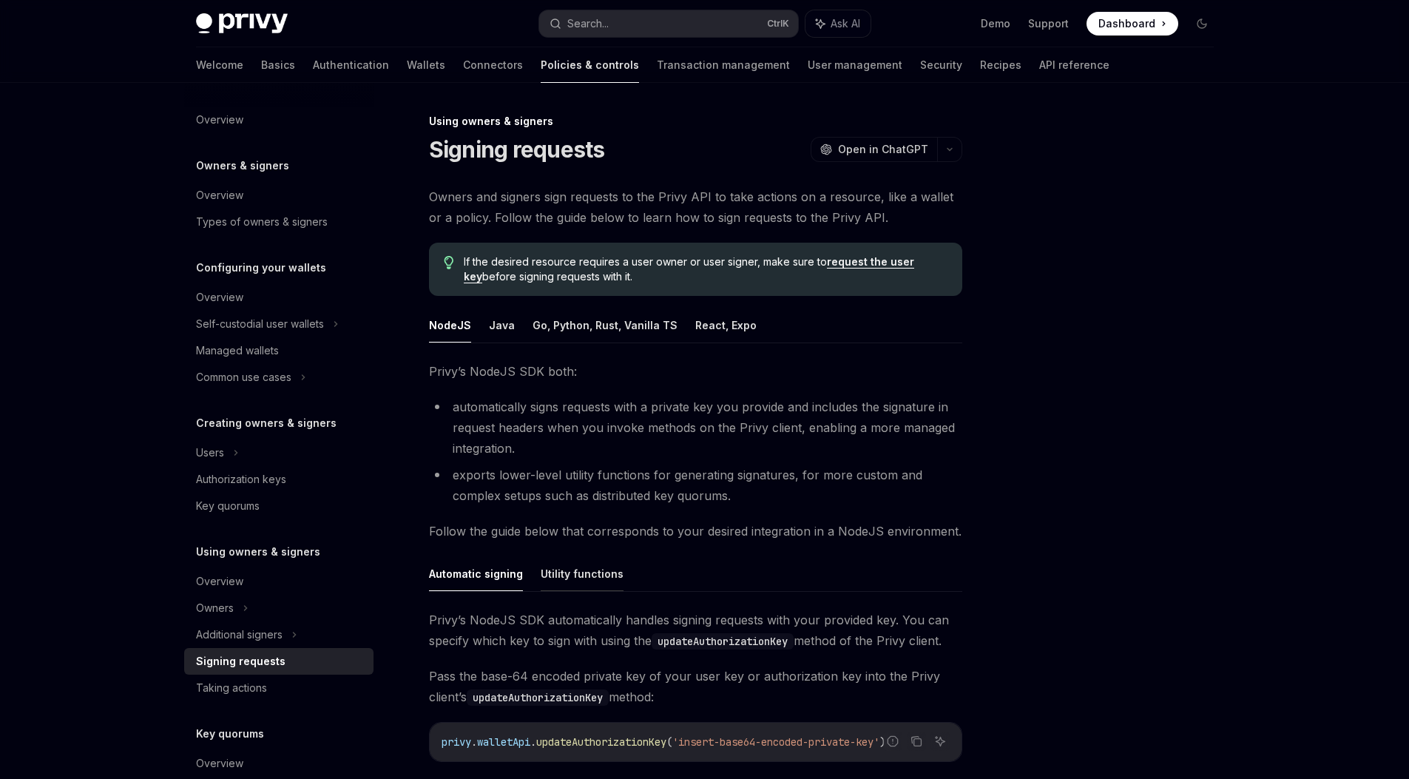
click at [556, 574] on button "Utility functions" at bounding box center [582, 573] width 83 height 35
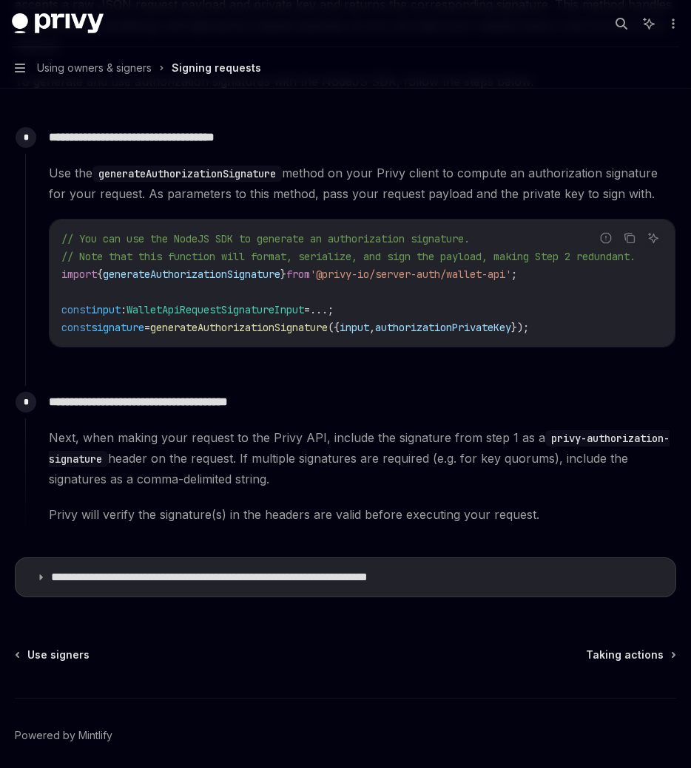
scroll to position [0, 25]
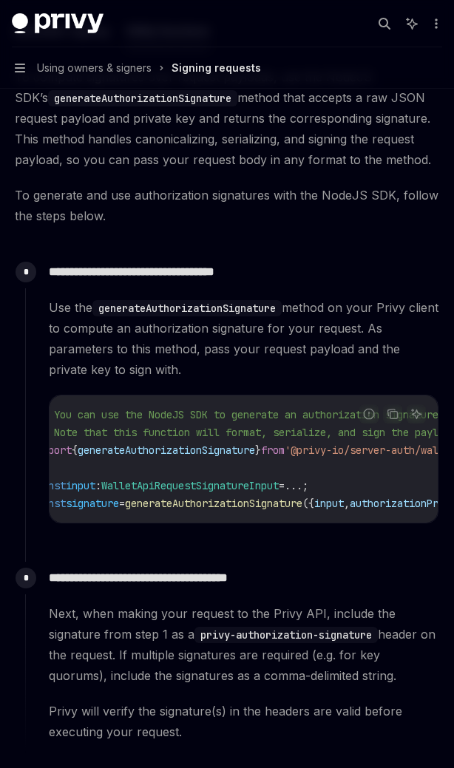
type textarea "*"
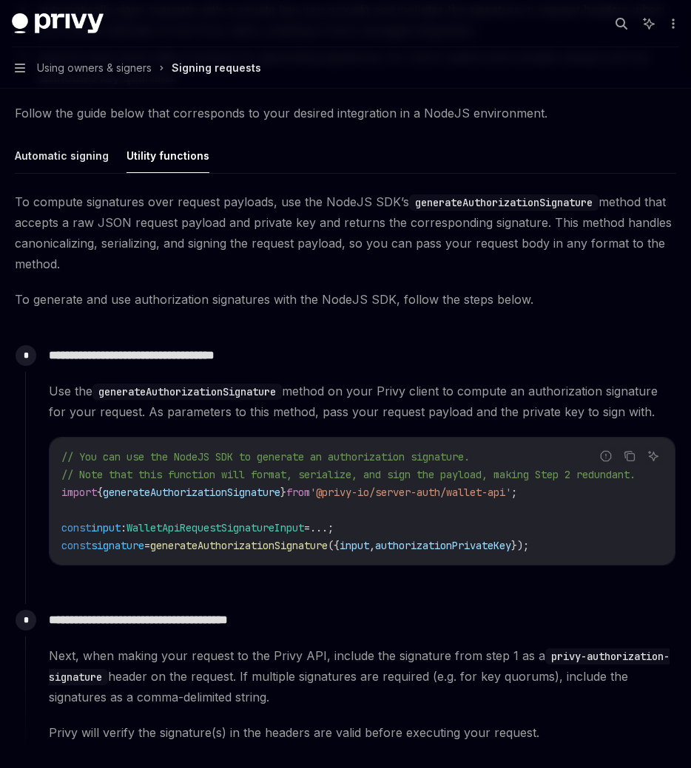
scroll to position [400, 0]
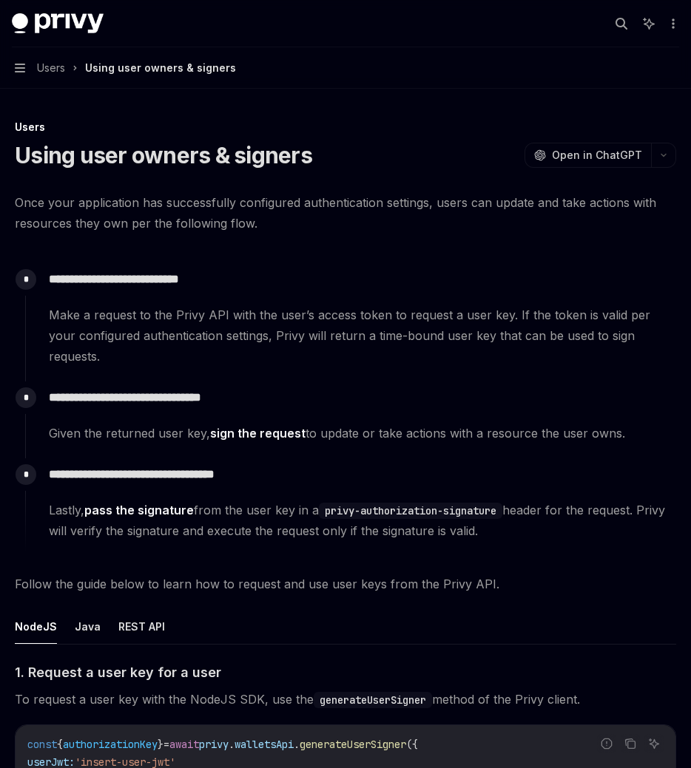
type textarea "*"
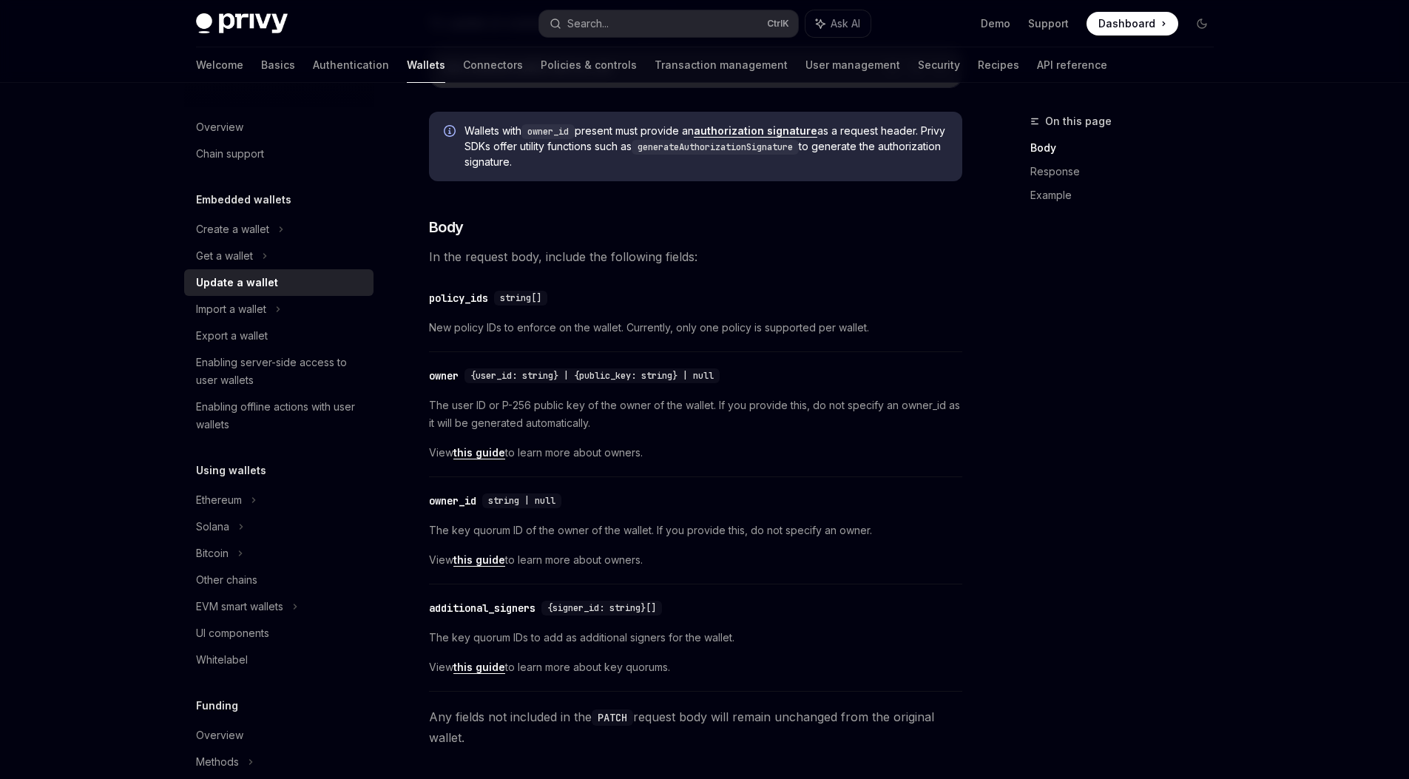
scroll to position [265, 0]
click at [483, 667] on link "this guide" at bounding box center [479, 664] width 52 height 13
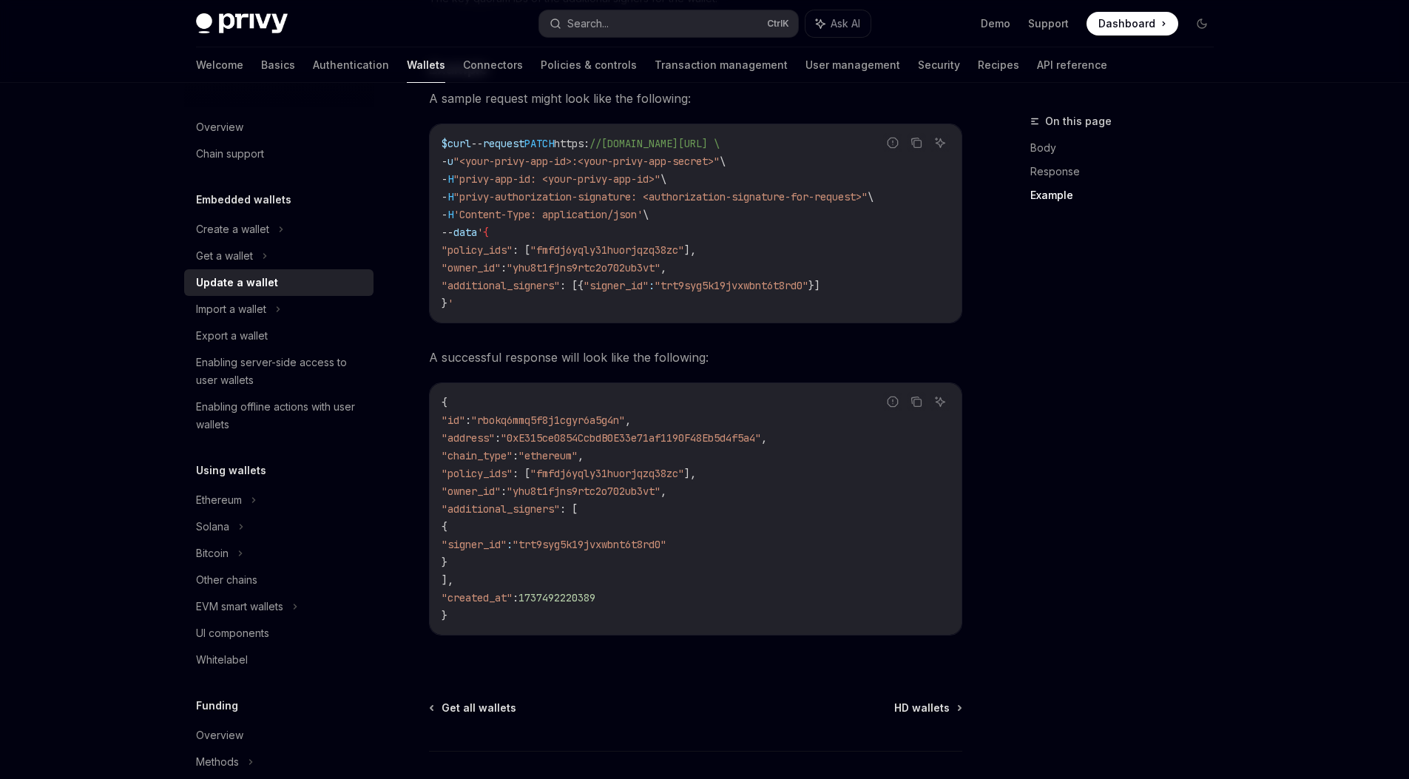
scroll to position [1567, 0]
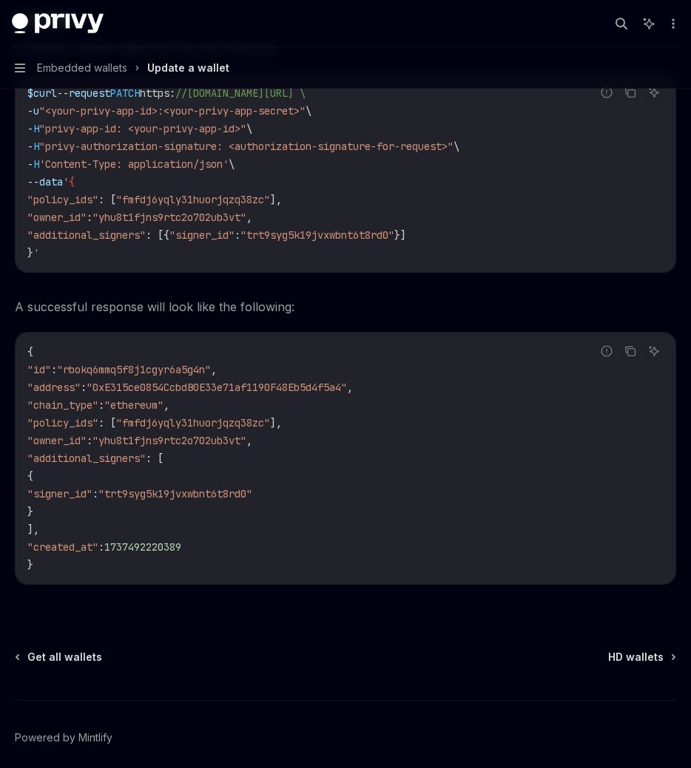
type textarea "*"
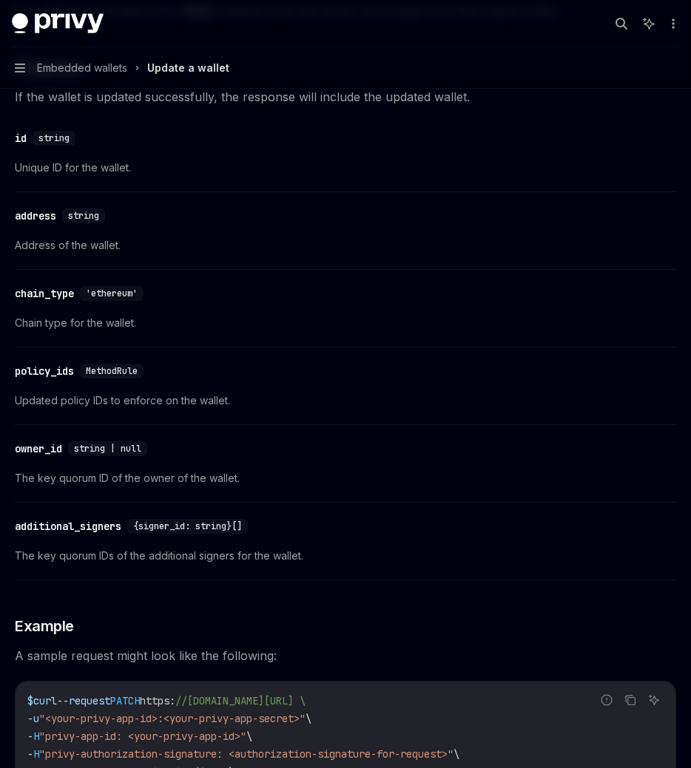
scroll to position [1253, 0]
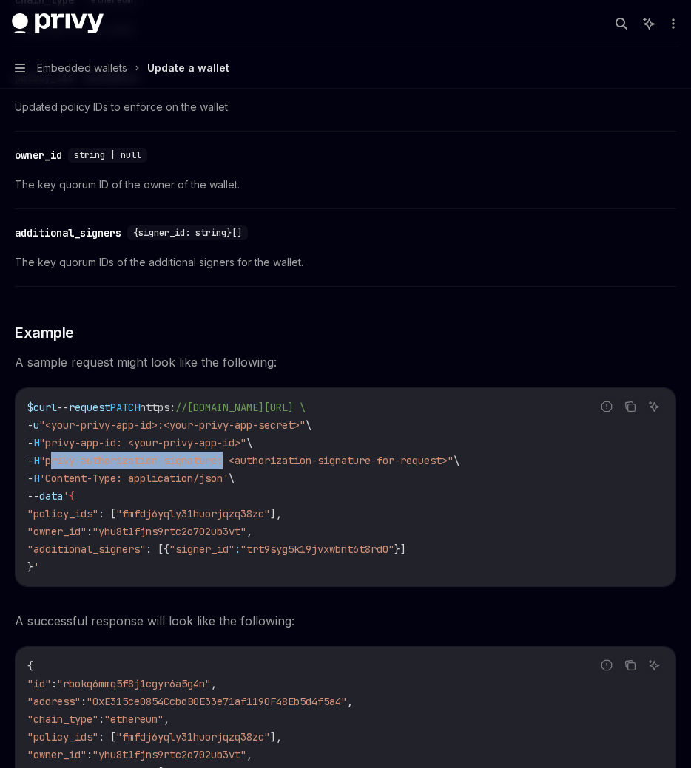
drag, startPoint x: 50, startPoint y: 461, endPoint x: 231, endPoint y: 468, distance: 181.3
click at [231, 468] on code "$ curl -- request PATCH https : //[DOMAIN_NAME][URL] \ - u "<your-privy-app-id>…" at bounding box center [345, 487] width 636 height 177
copy span "privy-authorization-signature"
click at [352, 178] on span "The key quorum ID of the owner of the wallet." at bounding box center [345, 185] width 661 height 18
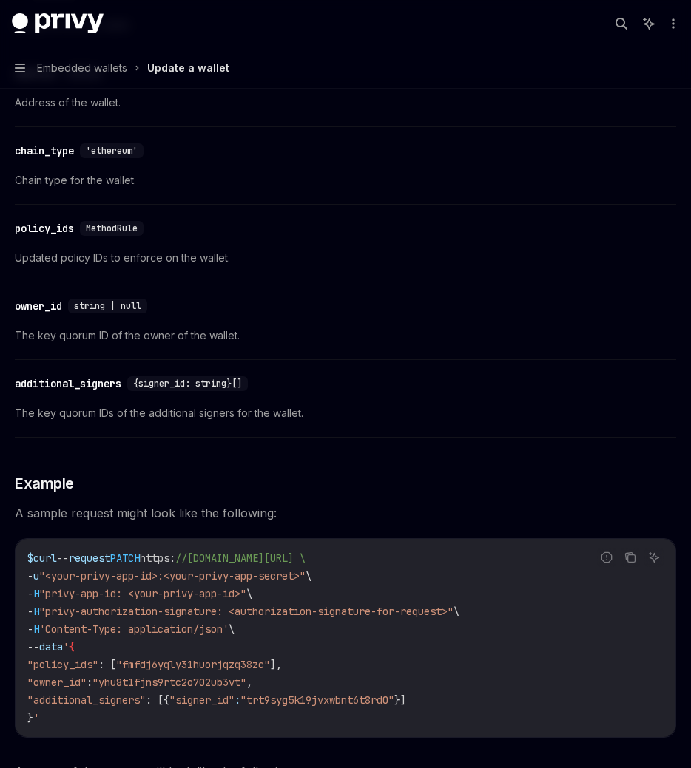
scroll to position [1177, 0]
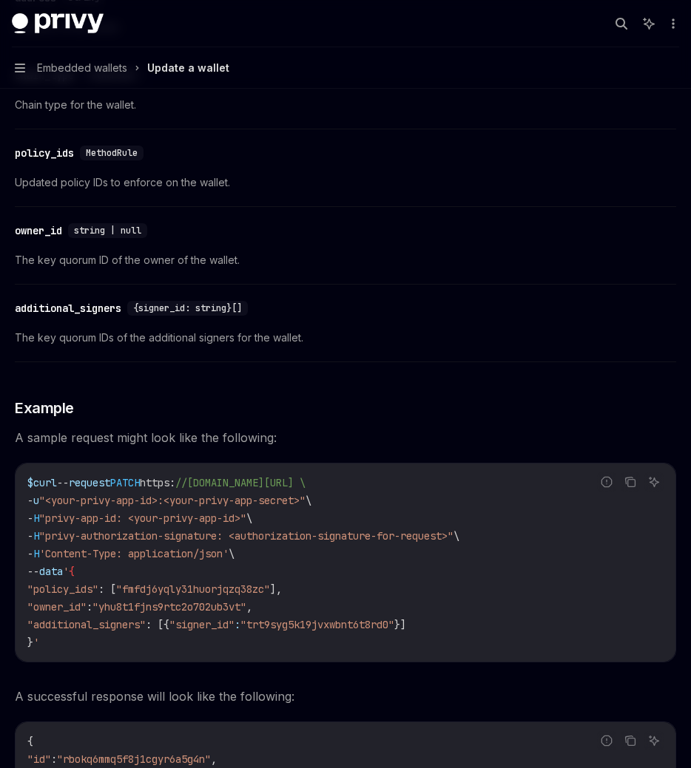
click at [121, 301] on div "additional_signers" at bounding box center [68, 308] width 106 height 15
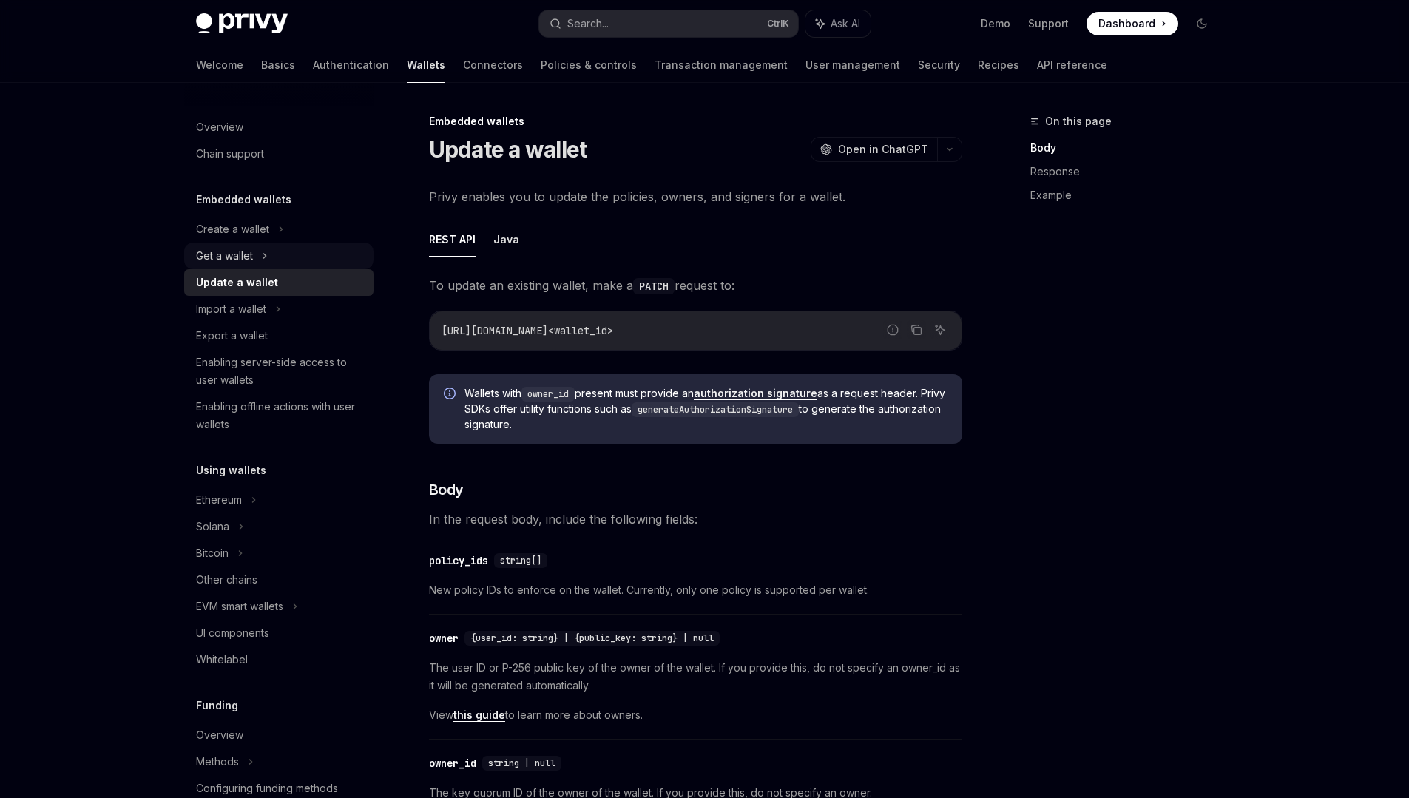
click at [244, 256] on div "Get a wallet" at bounding box center [224, 256] width 57 height 18
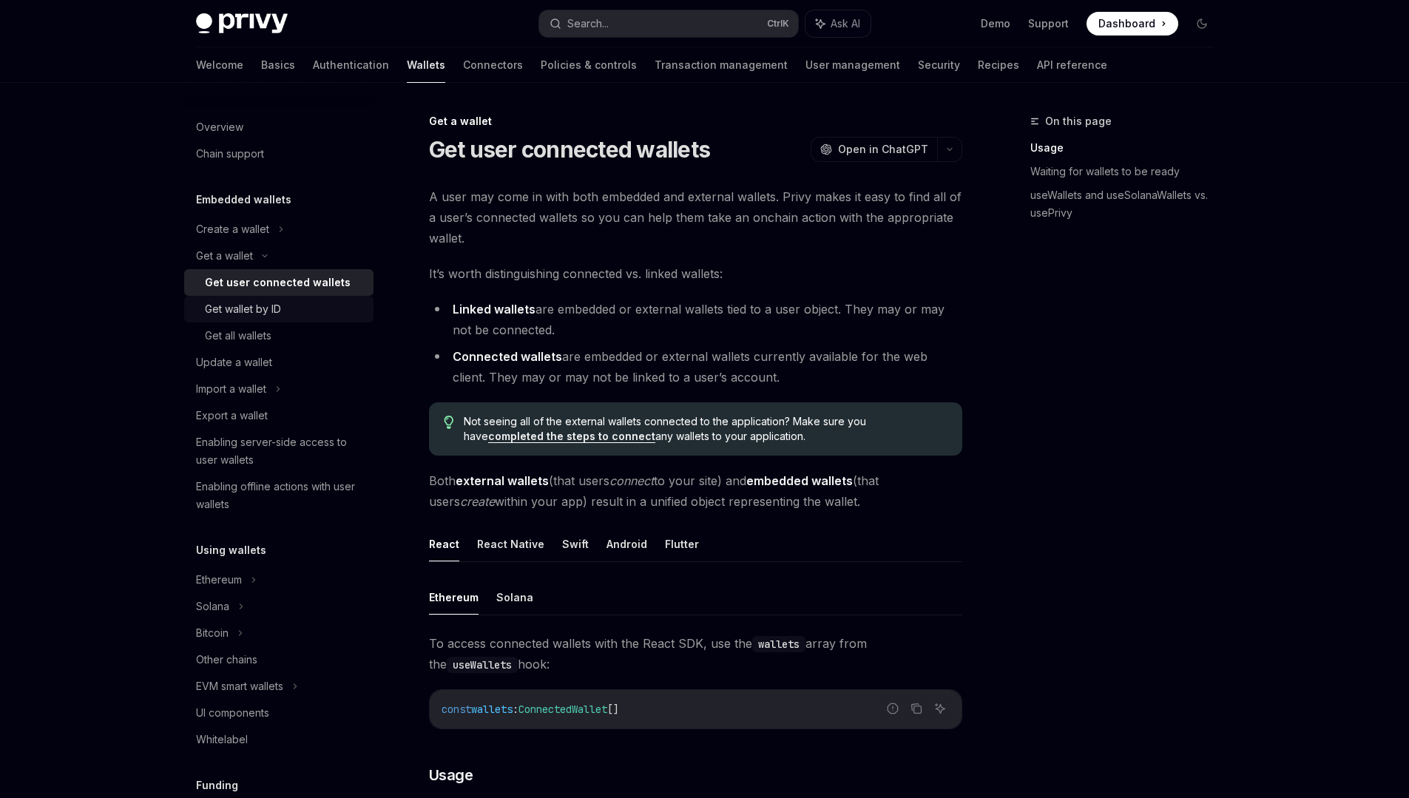
click at [297, 302] on div "Get wallet by ID" at bounding box center [285, 309] width 160 height 18
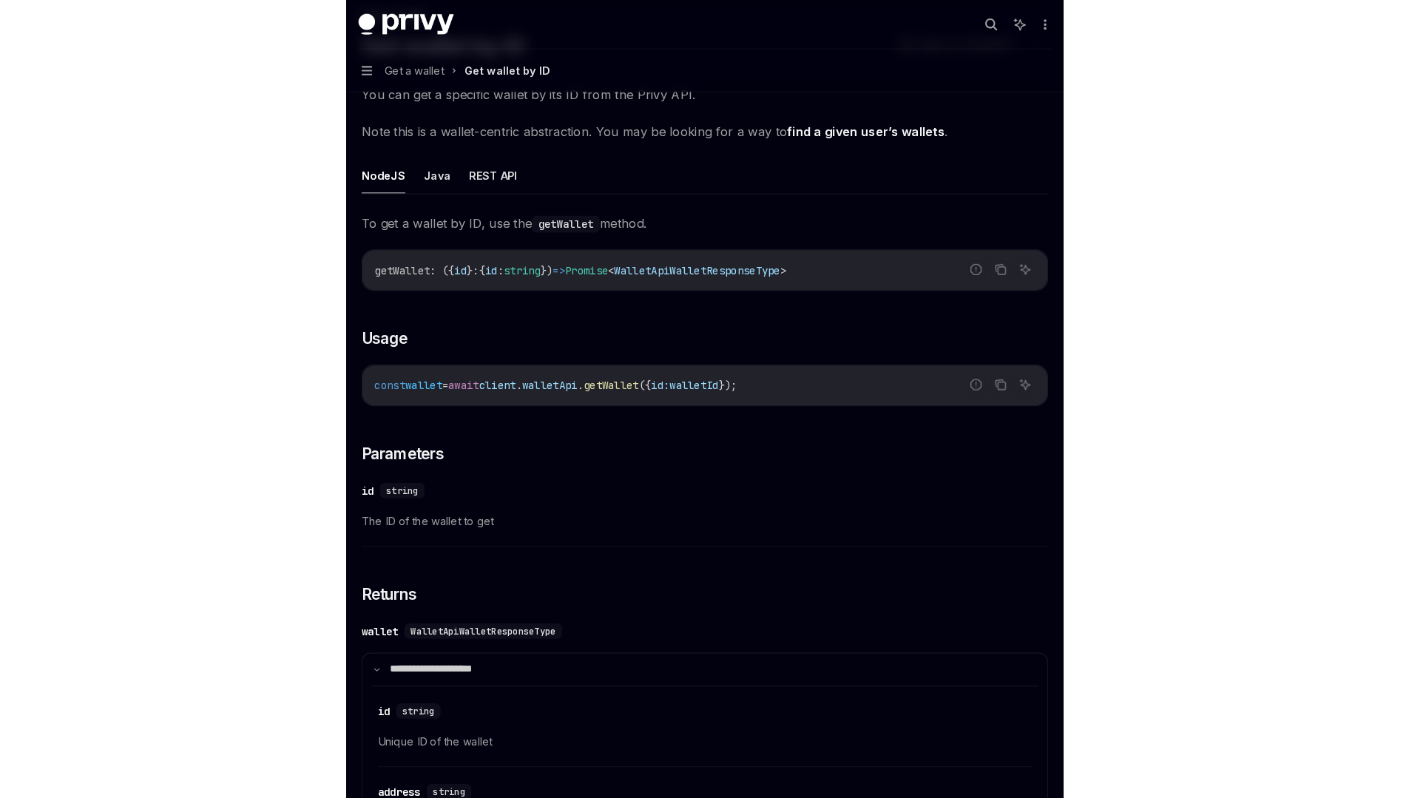
scroll to position [495, 0]
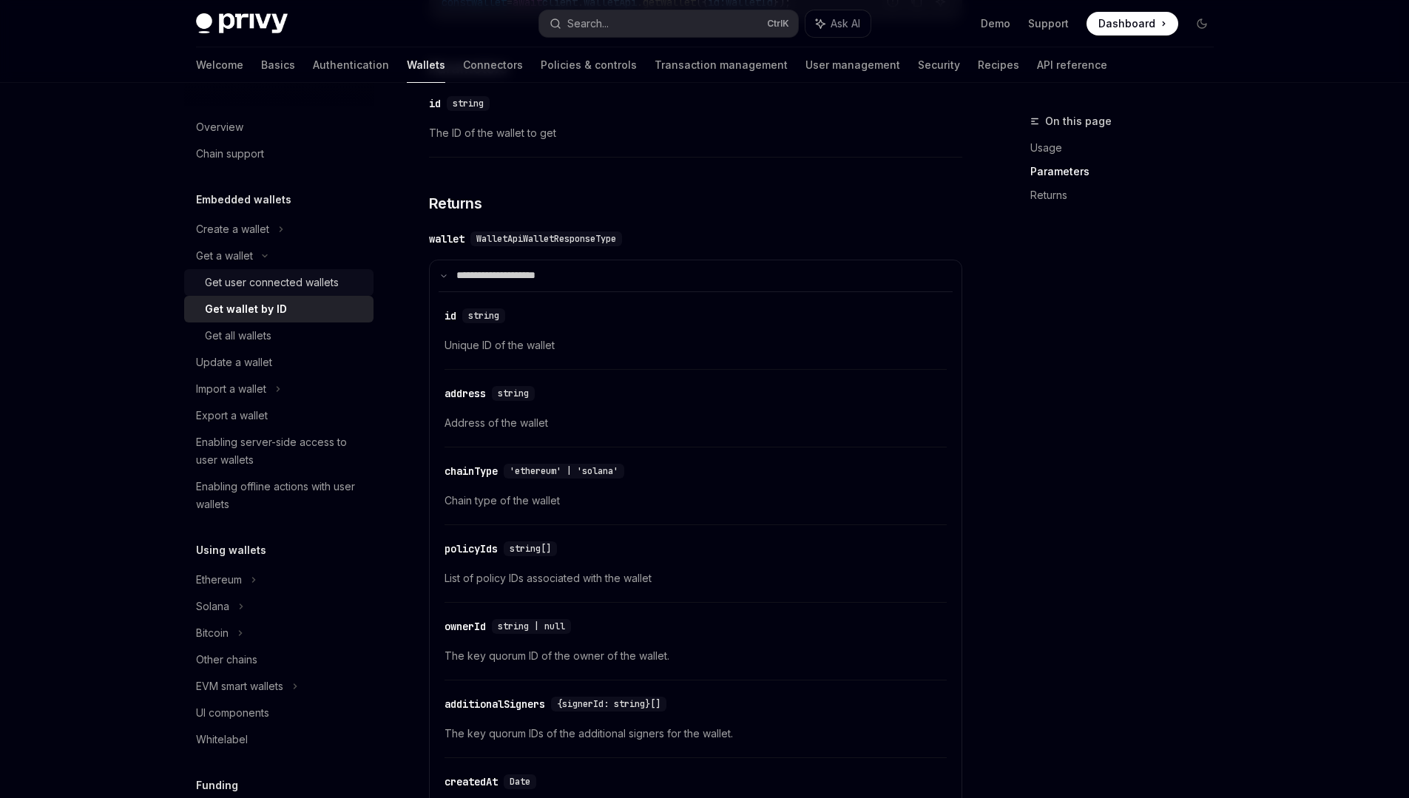
click at [310, 280] on div "Get user connected wallets" at bounding box center [272, 283] width 134 height 18
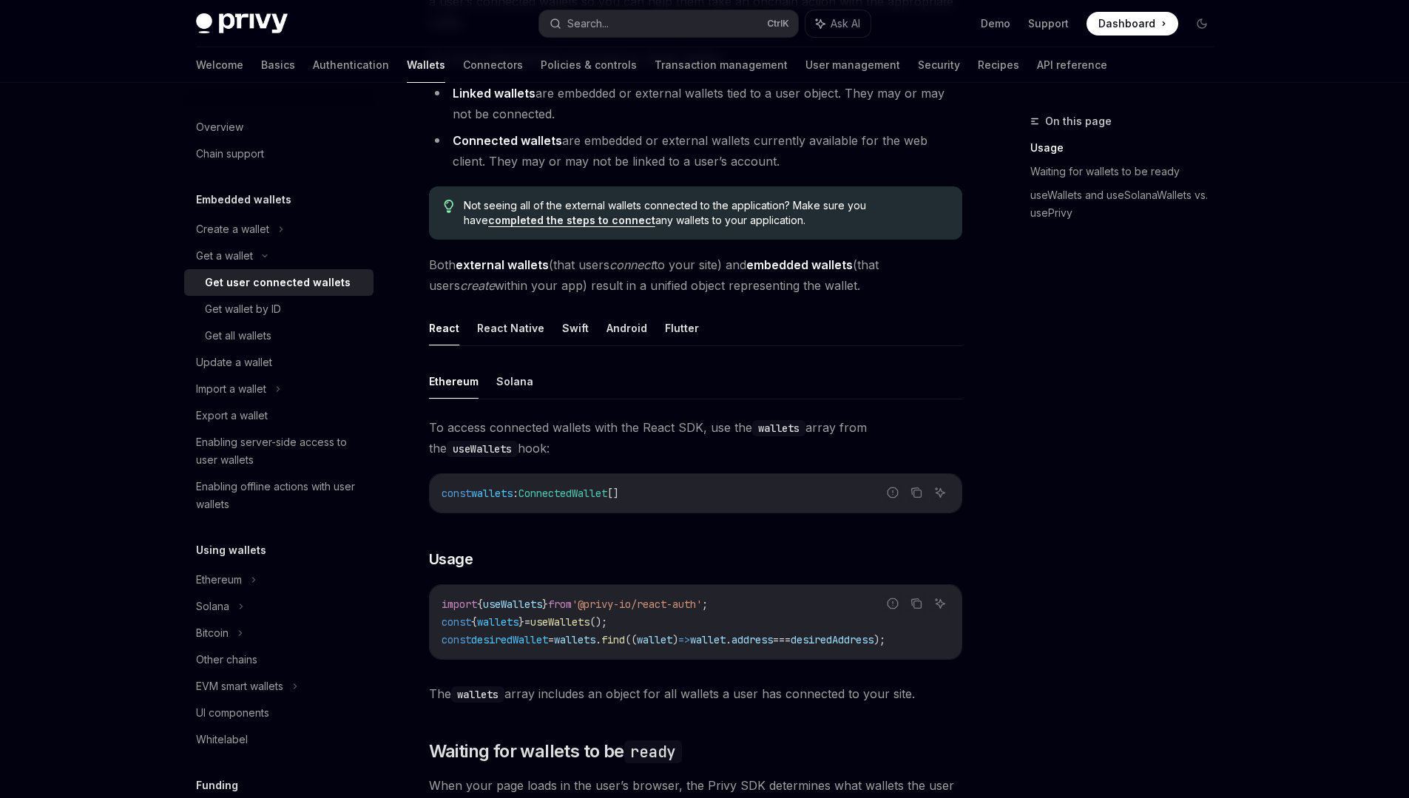
scroll to position [221, 0]
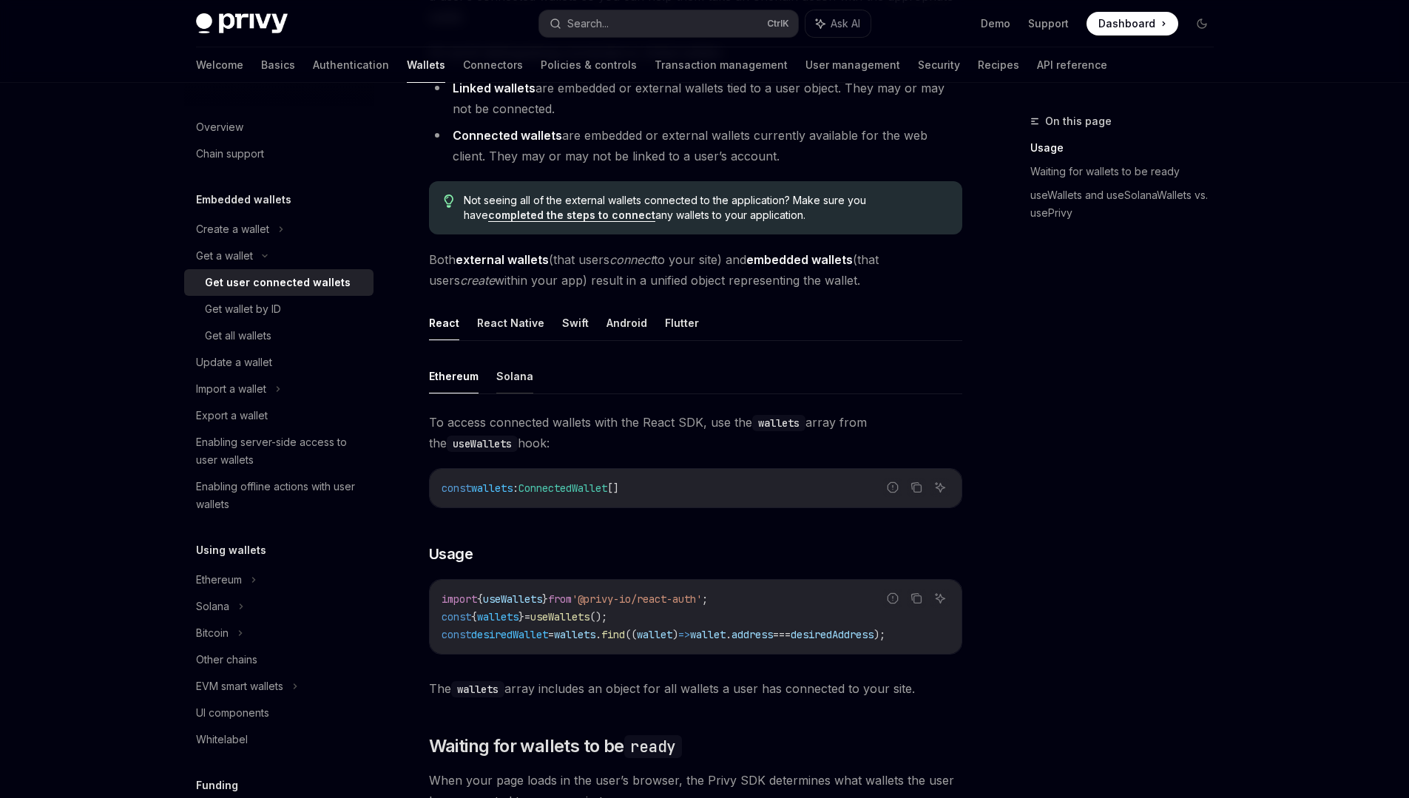
click at [509, 388] on button "Solana" at bounding box center [514, 376] width 37 height 35
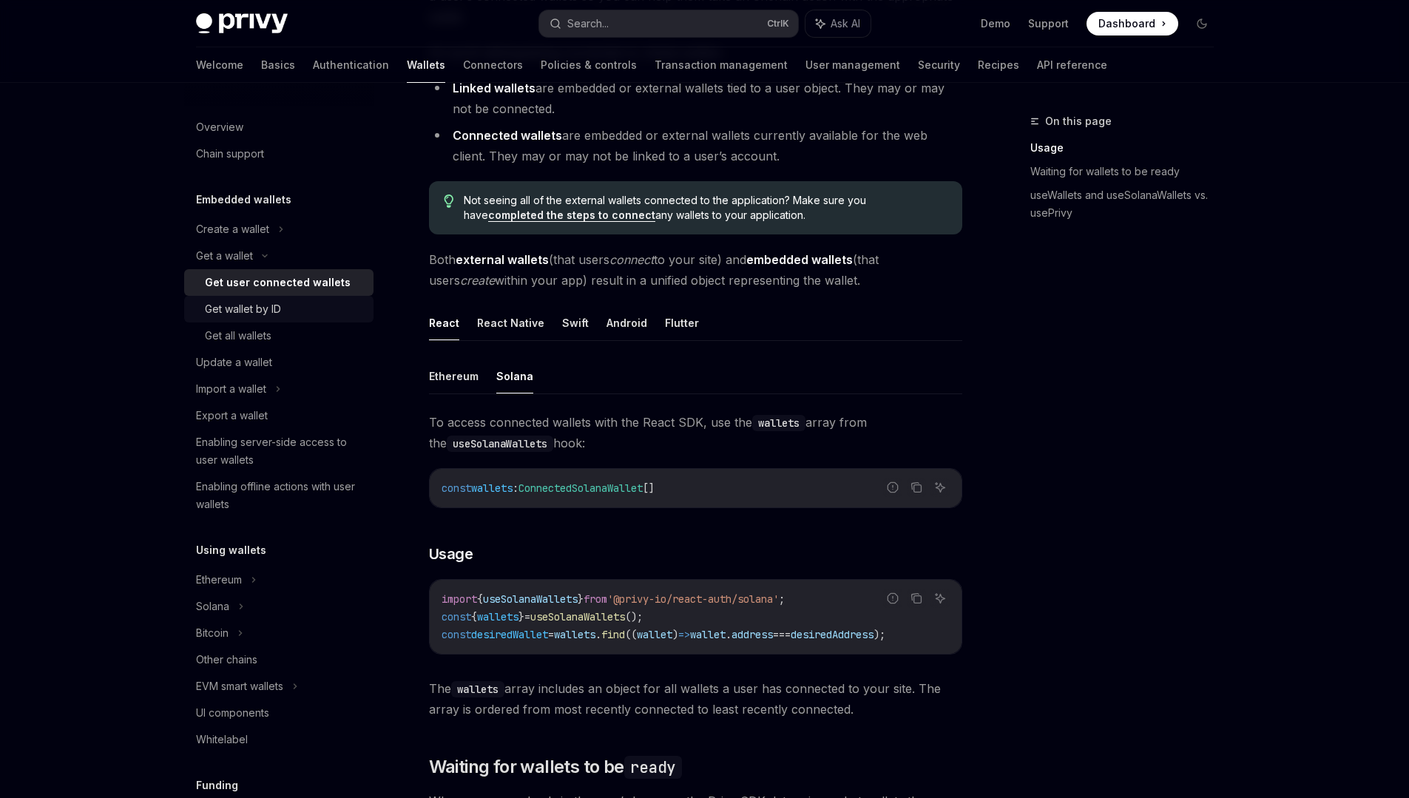
type textarea "*"
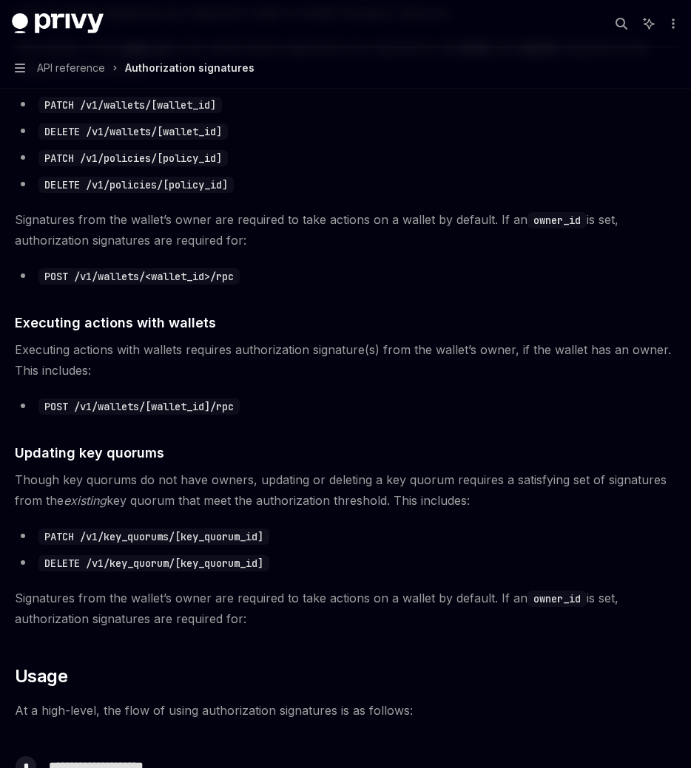
scroll to position [416, 0]
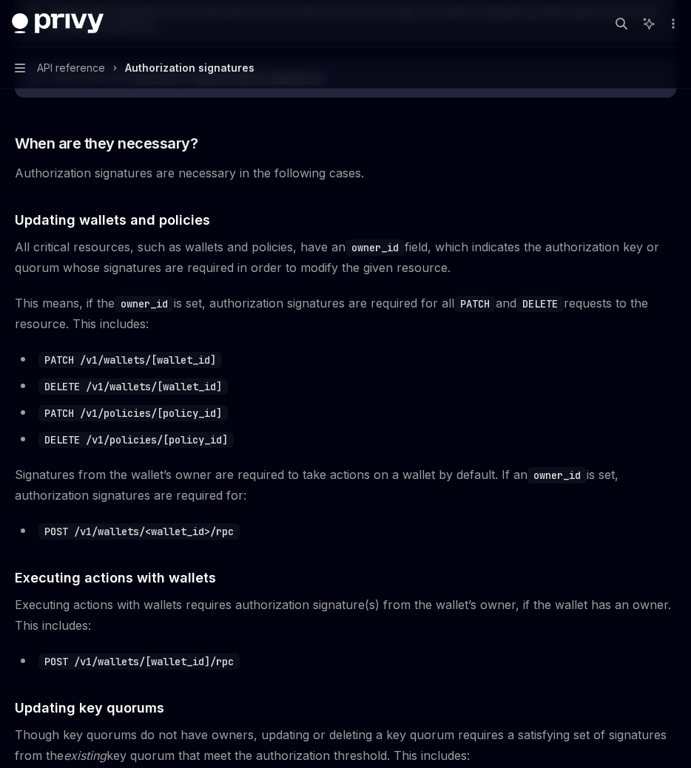
click at [204, 357] on code "PATCH /v1/wallets/[wallet_id]" at bounding box center [129, 360] width 183 height 16
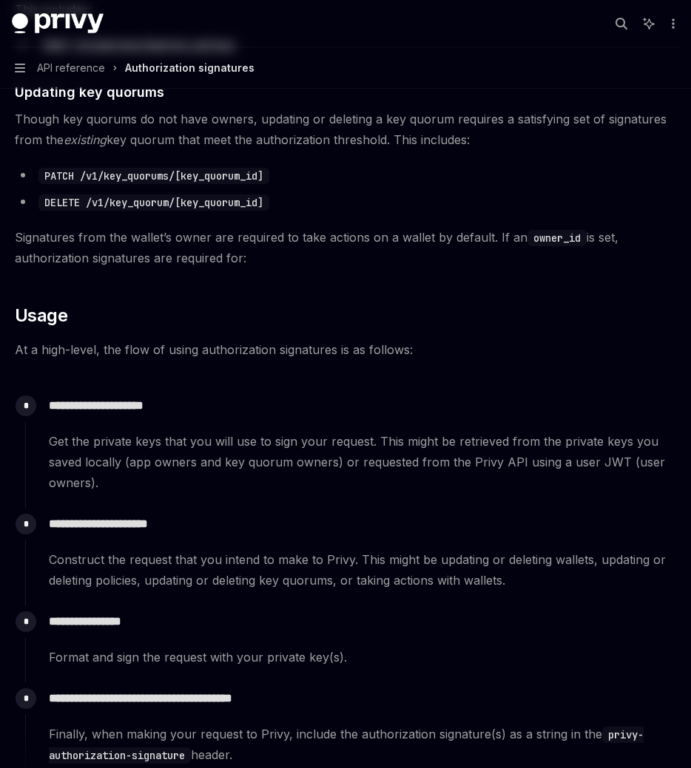
scroll to position [0, 0]
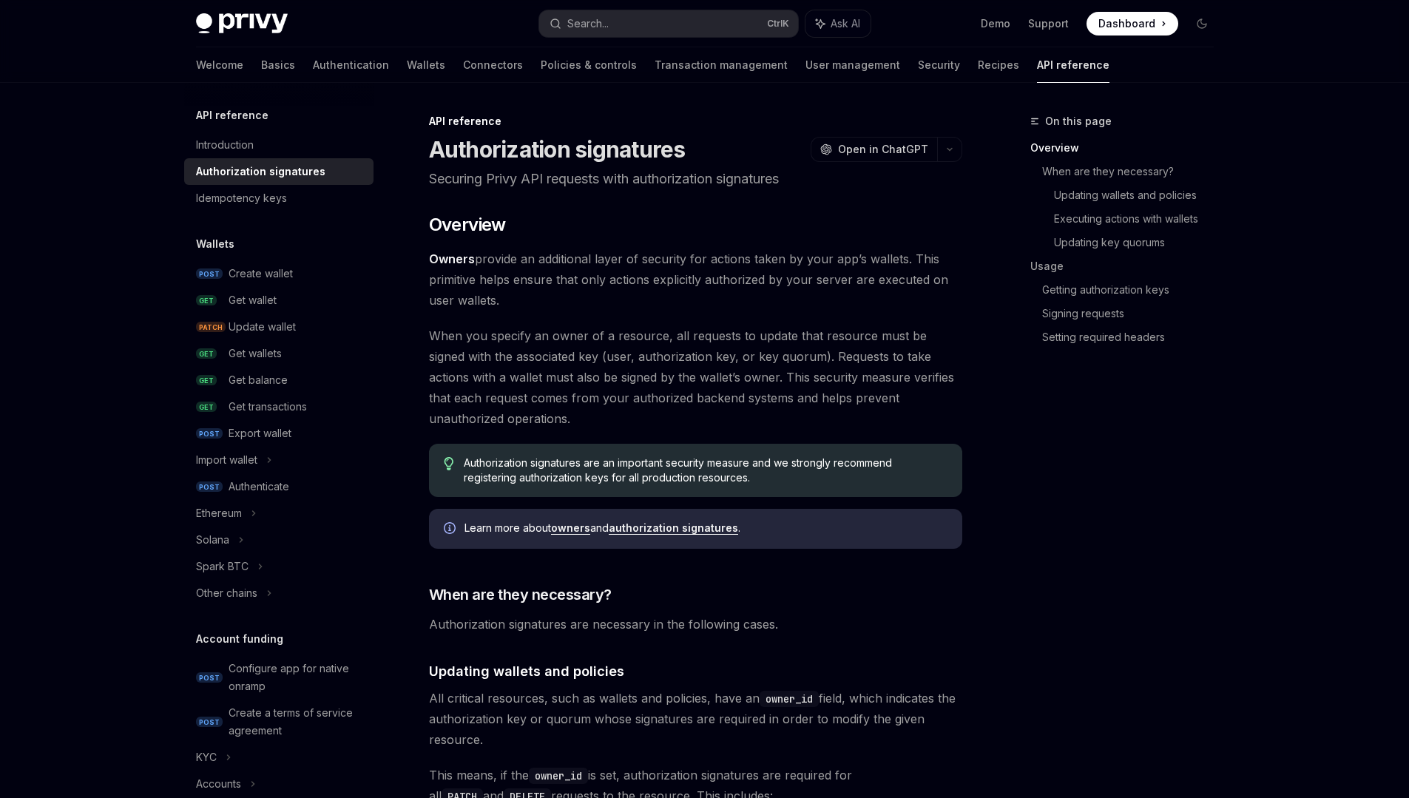
click at [690, 10] on div "Privy Docs home page Search... Ctrl K Ask AI Demo Support Dashboard Dashboard S…" at bounding box center [704, 23] width 1017 height 47
click at [690, 27] on span at bounding box center [1132, 24] width 92 height 24
click at [266, 291] on link "GET Get wallet" at bounding box center [278, 300] width 189 height 27
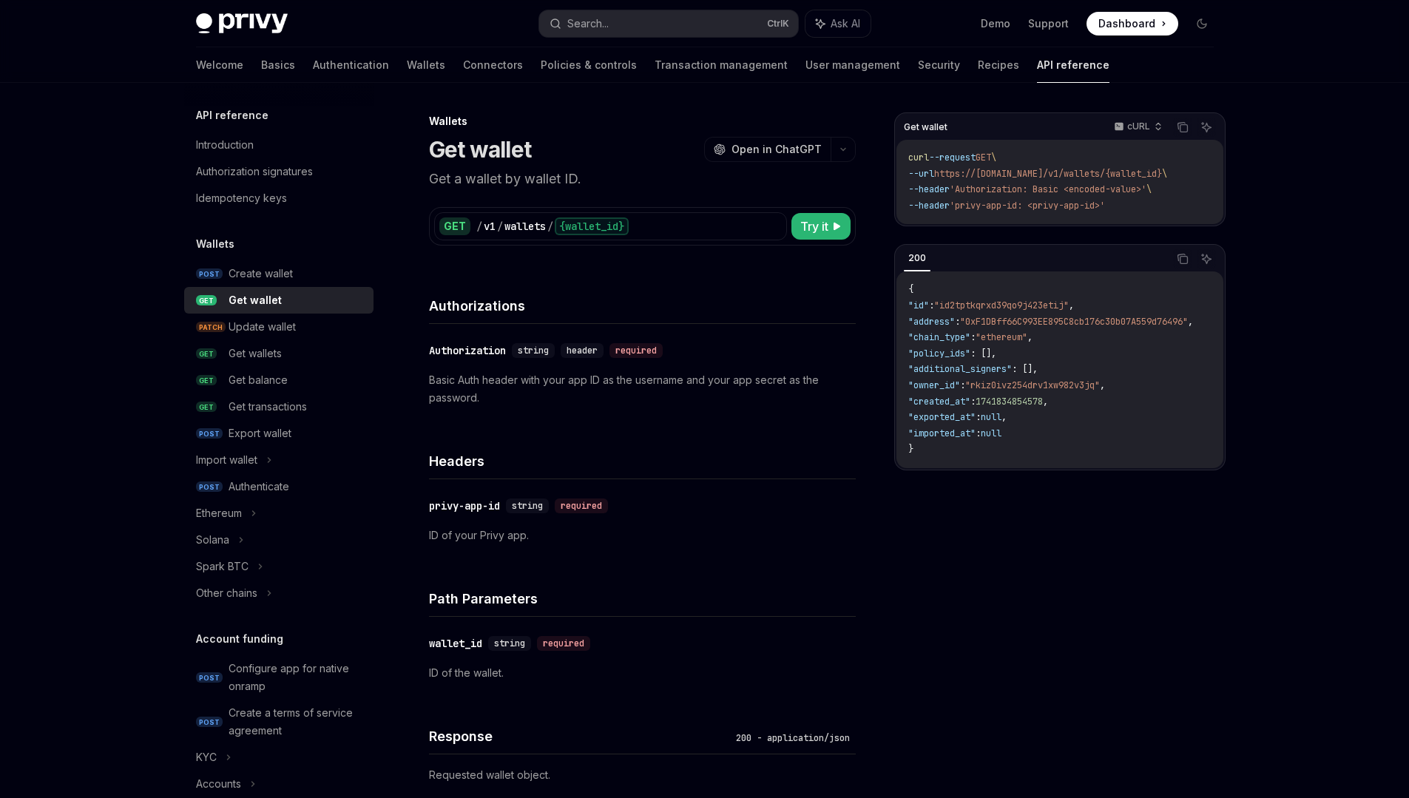
type textarea "*"
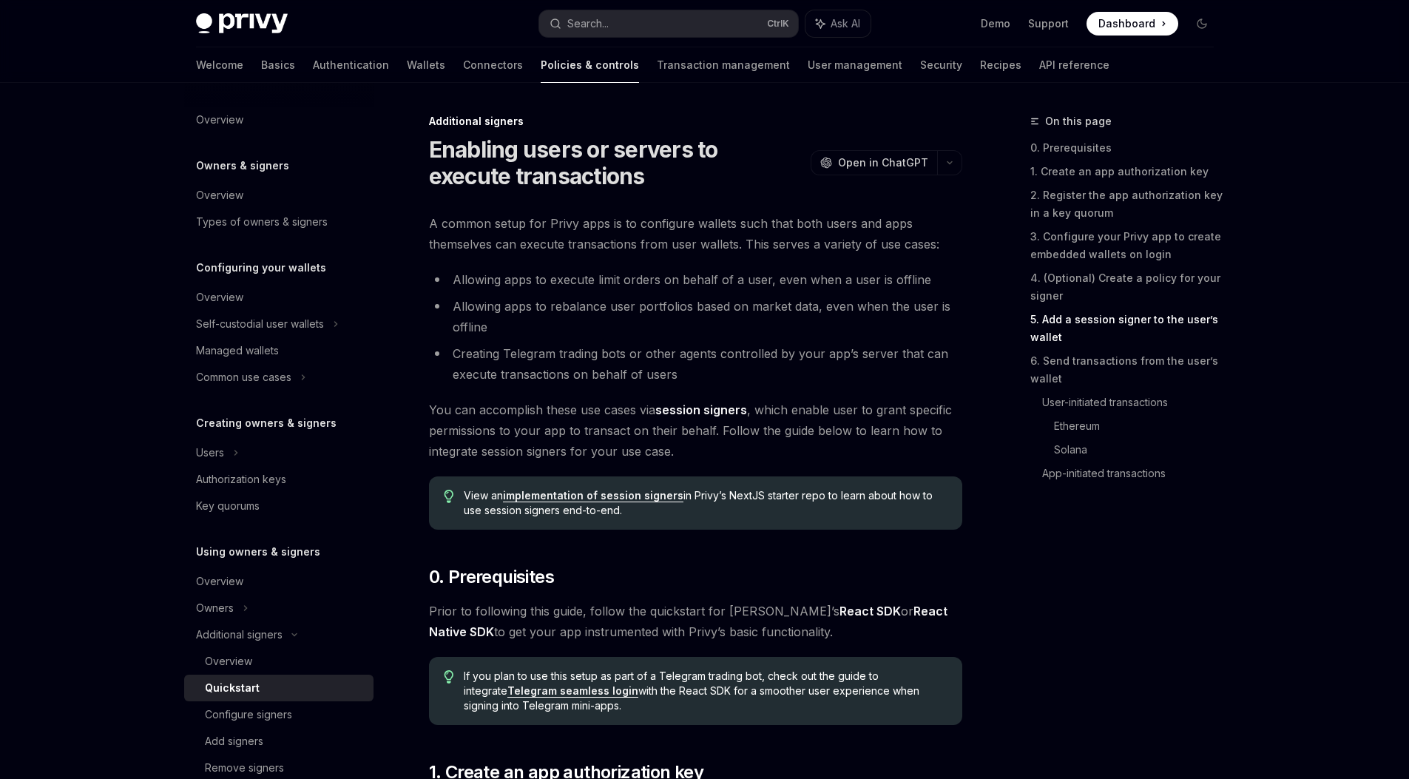
scroll to position [2289, 0]
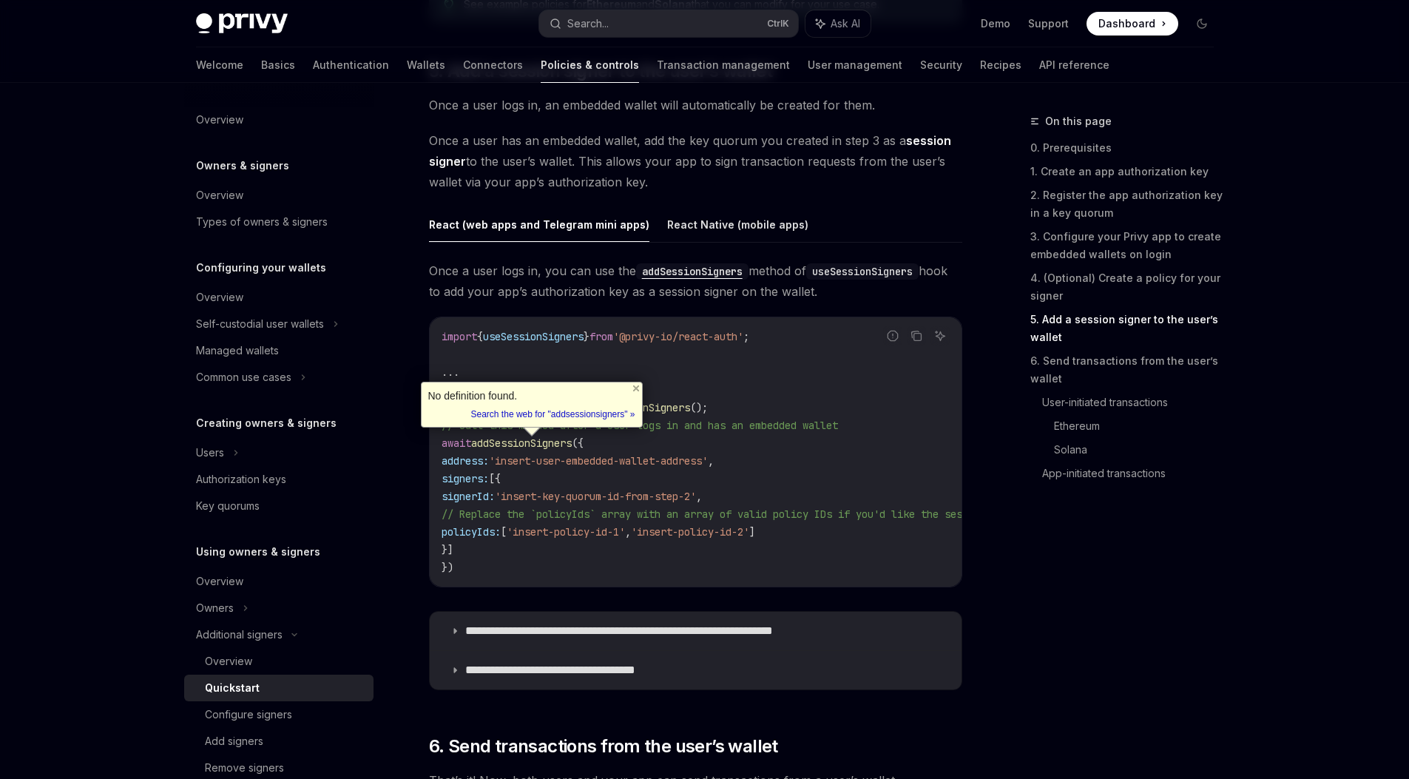
click at [830, 242] on div "React (web apps and Telegram mini apps) React Native (mobile apps) Once a user …" at bounding box center [695, 453] width 533 height 492
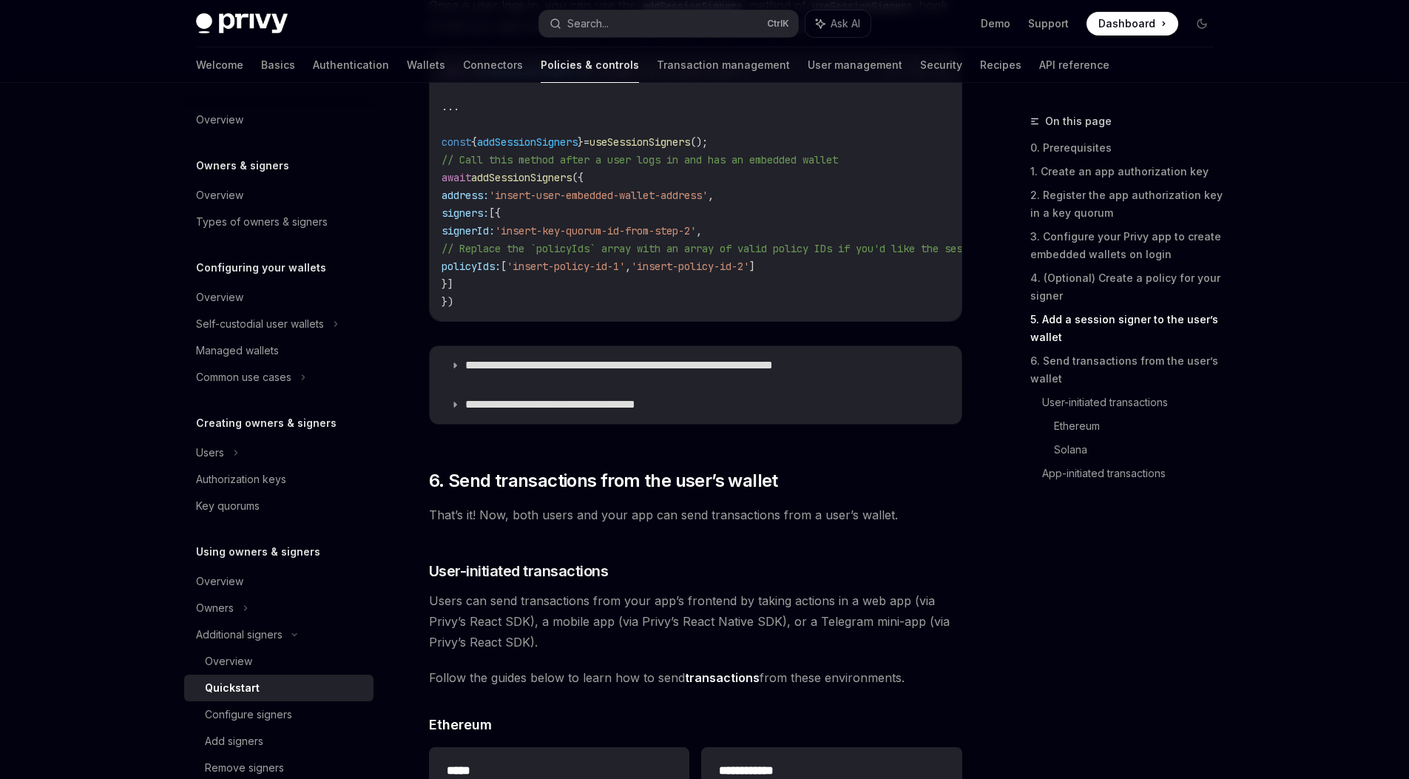
scroll to position [2557, 0]
click at [716, 367] on p "**********" at bounding box center [655, 363] width 380 height 15
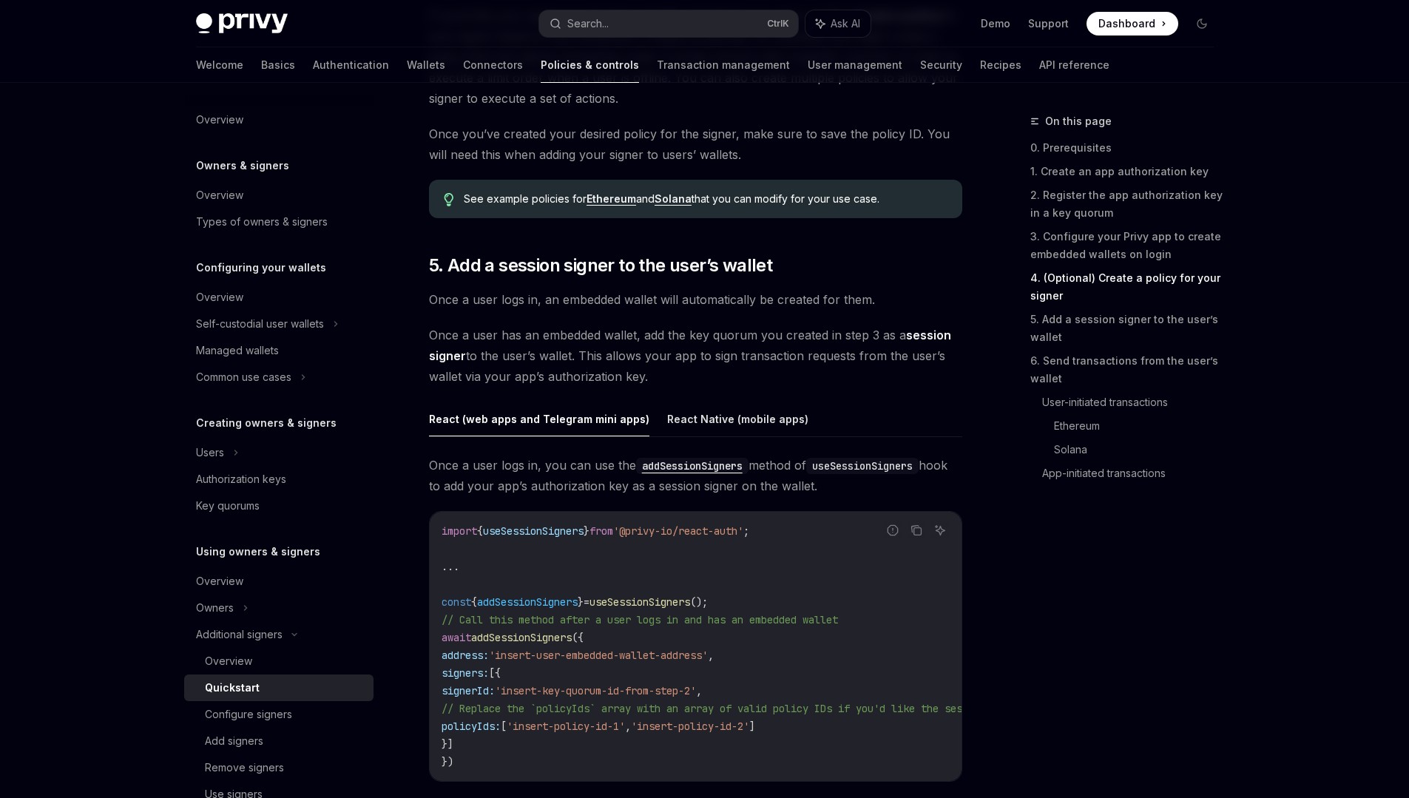
scroll to position [1991, 0]
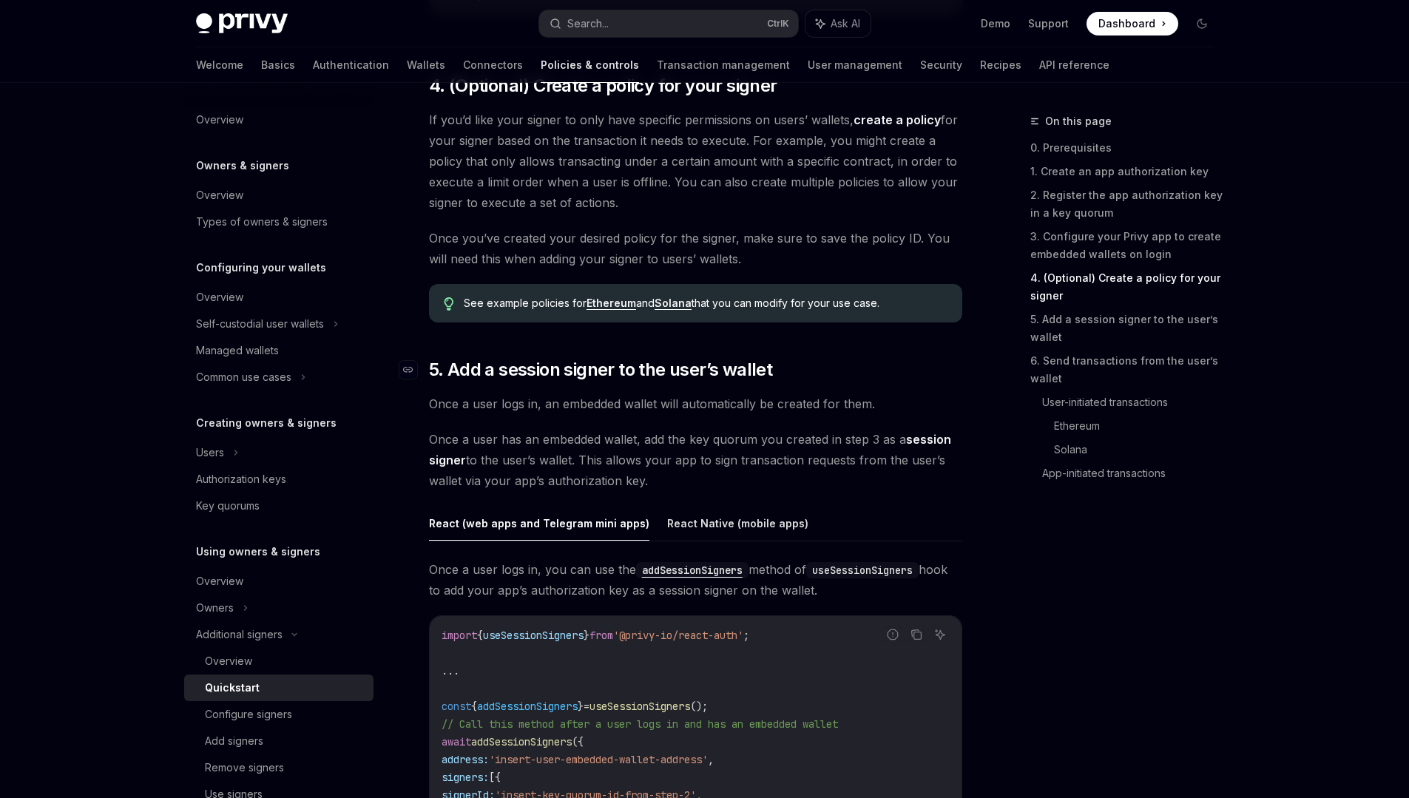
click at [771, 368] on span "5. Add a session signer to the user’s wallet" at bounding box center [601, 370] width 344 height 24
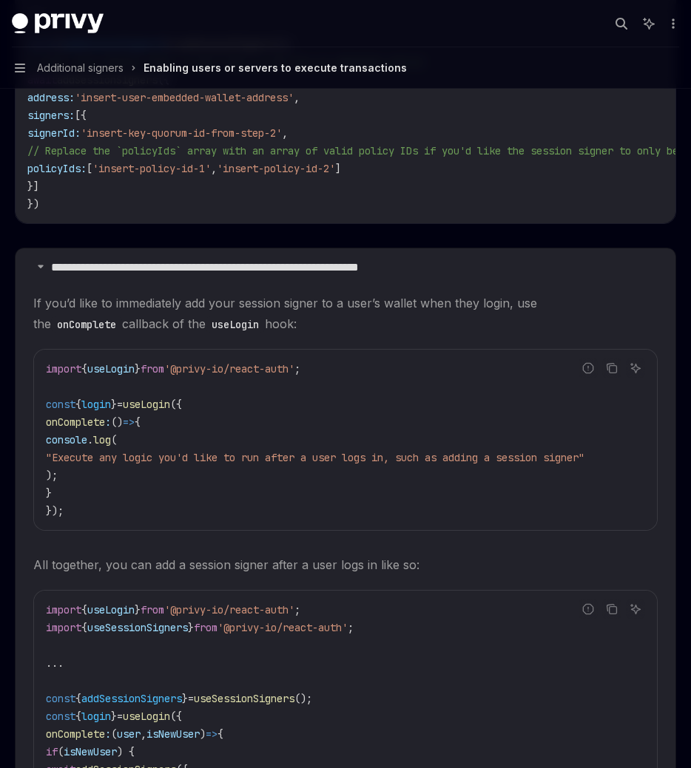
scroll to position [2756, 0]
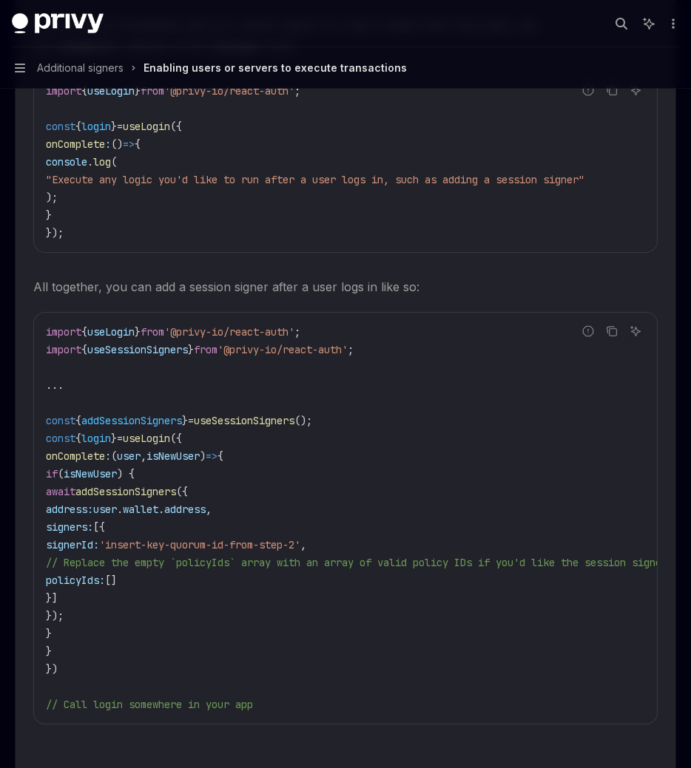
click at [423, 211] on code "import { useLogin } from '@privy-io/react-auth' ; const { login } = useLogin ({…" at bounding box center [345, 162] width 599 height 160
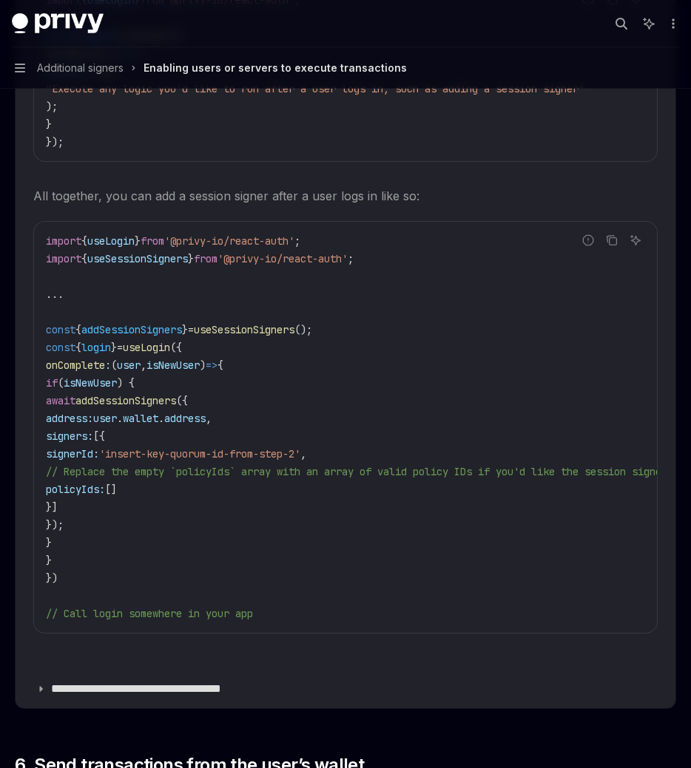
scroll to position [2849, 0]
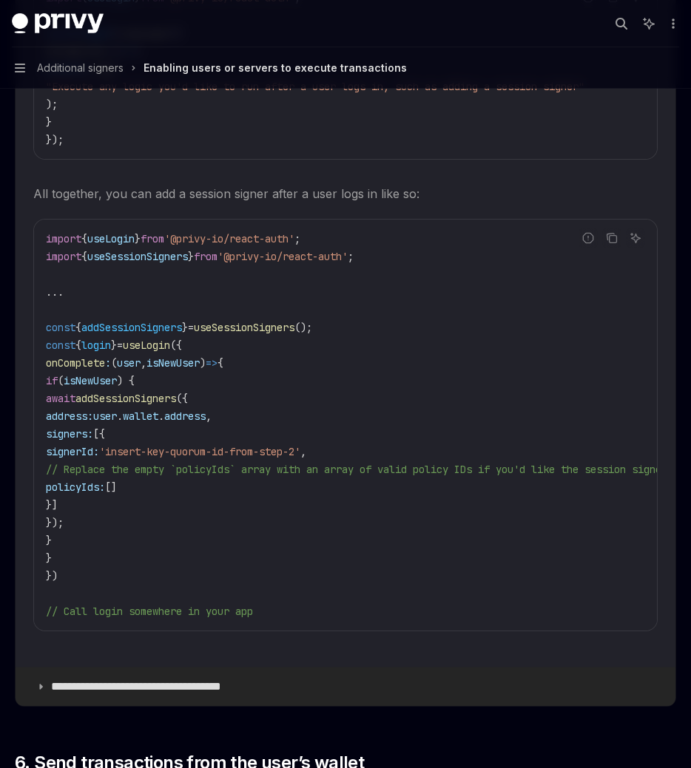
click at [45, 672] on summary "**********" at bounding box center [346, 687] width 660 height 38
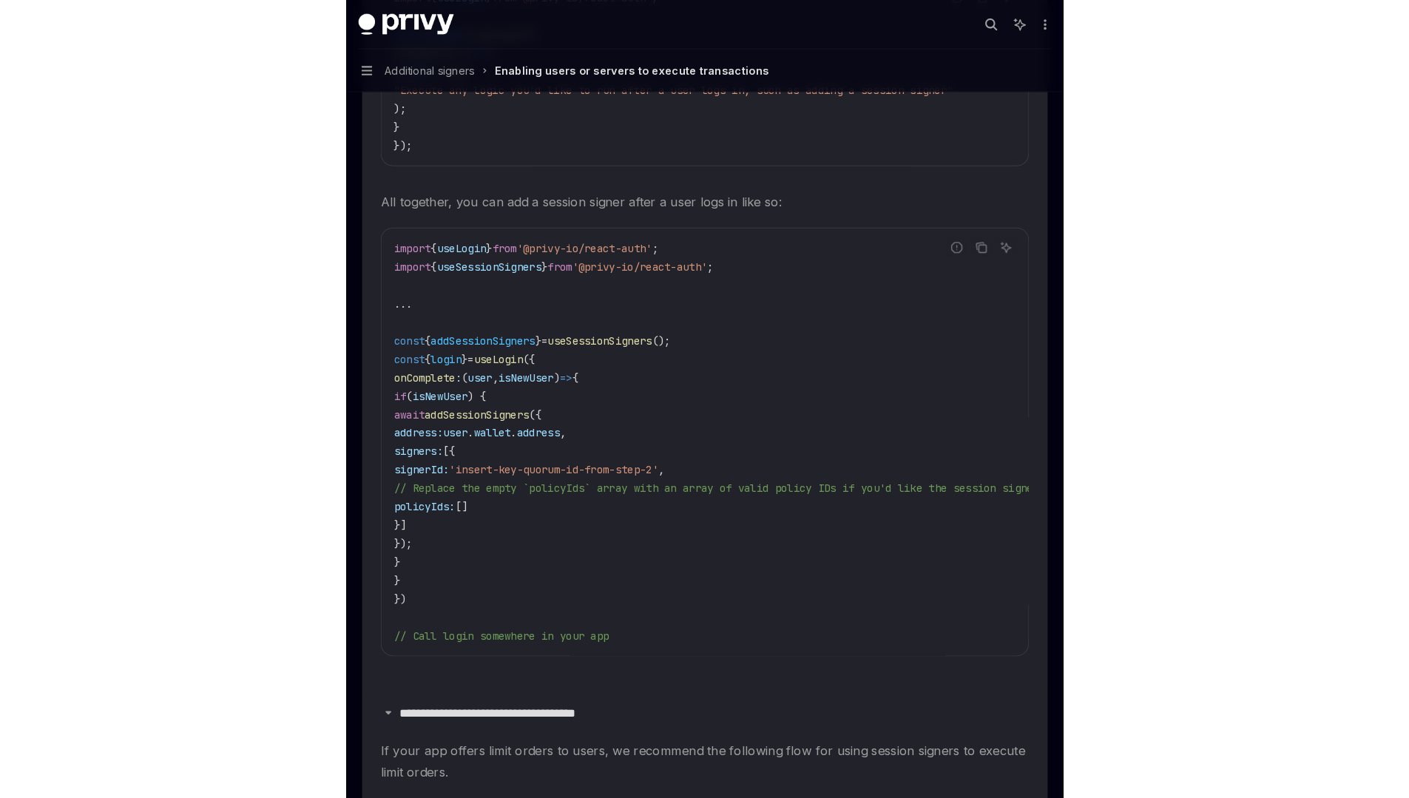
scroll to position [3203, 0]
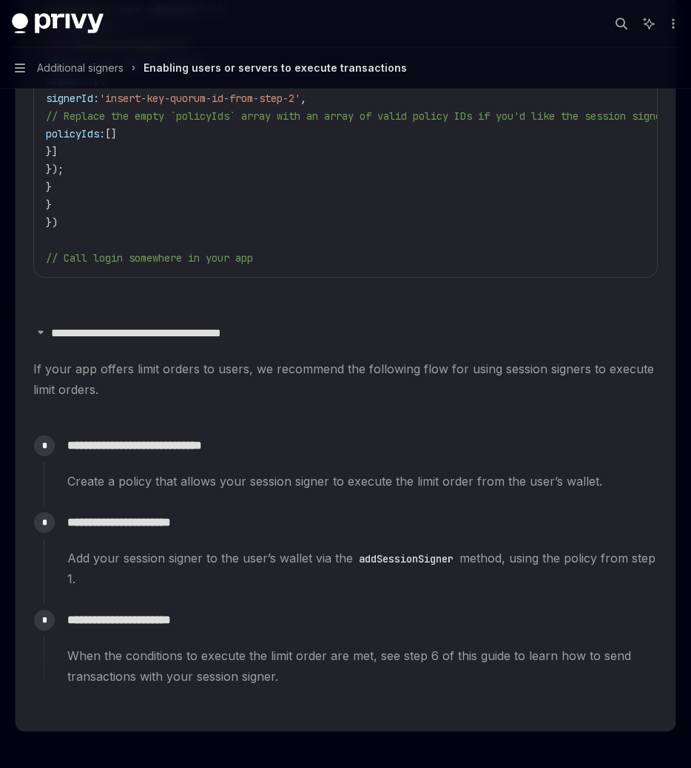
click at [187, 22] on div "Privy Docs home page" at bounding box center [305, 23] width 586 height 21
type textarea "*"
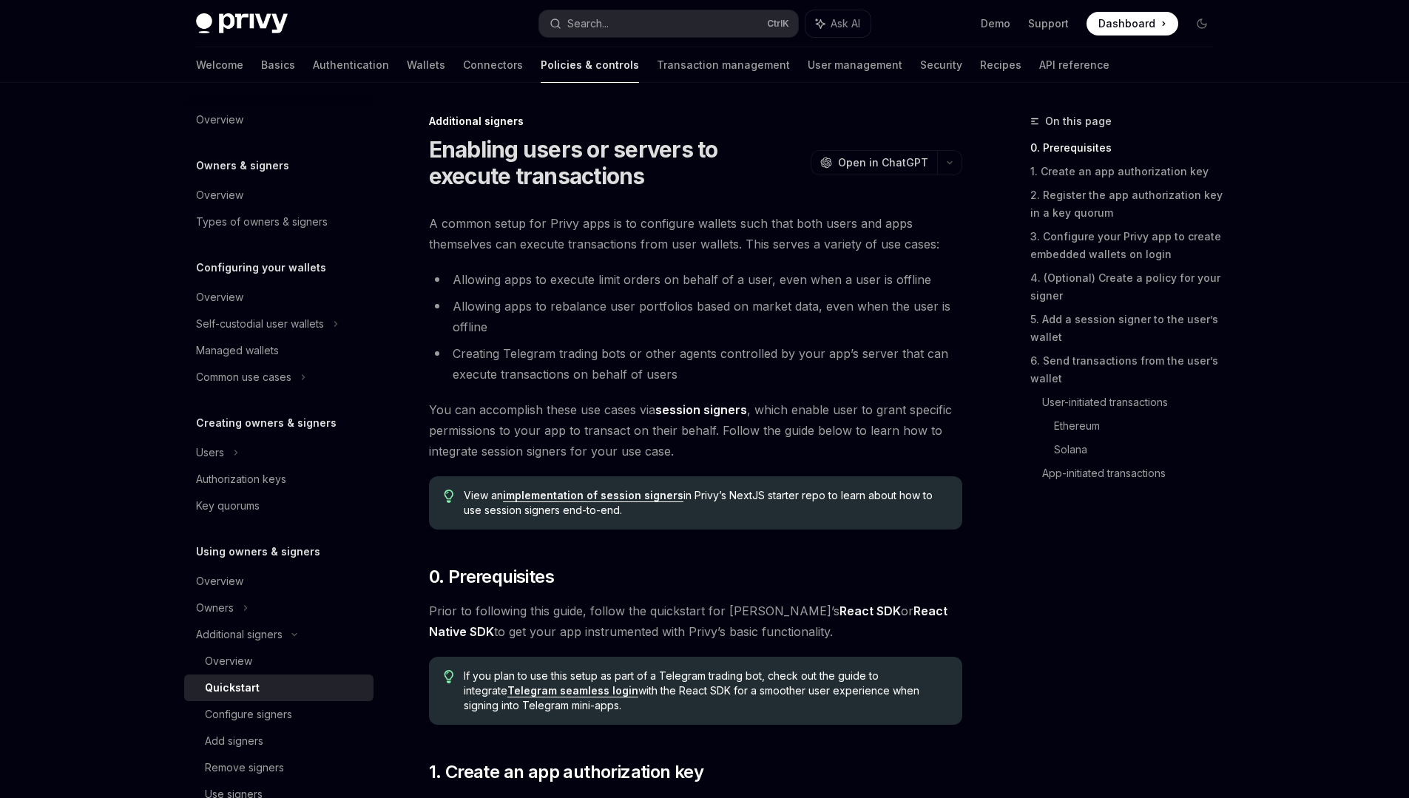
scroll to position [2, 0]
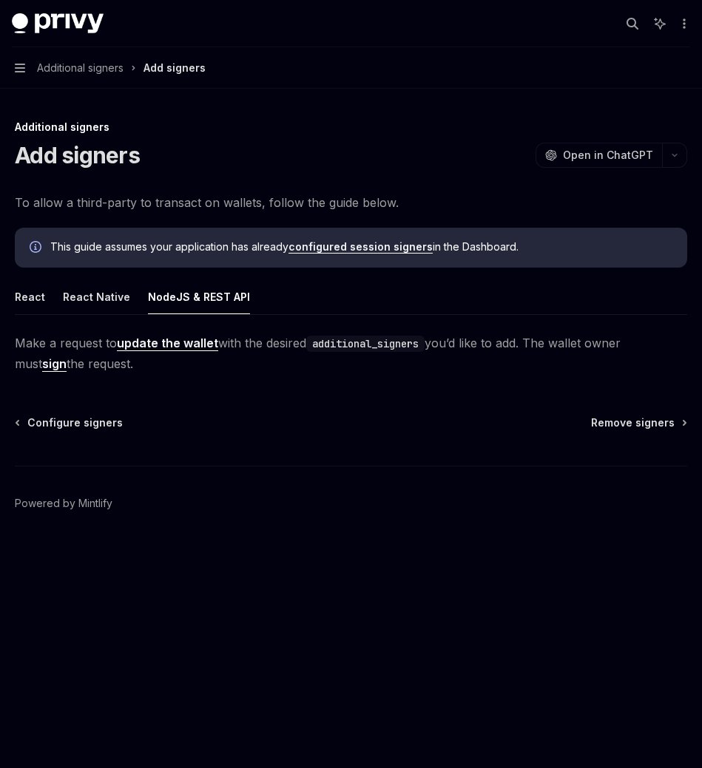
type textarea "*"
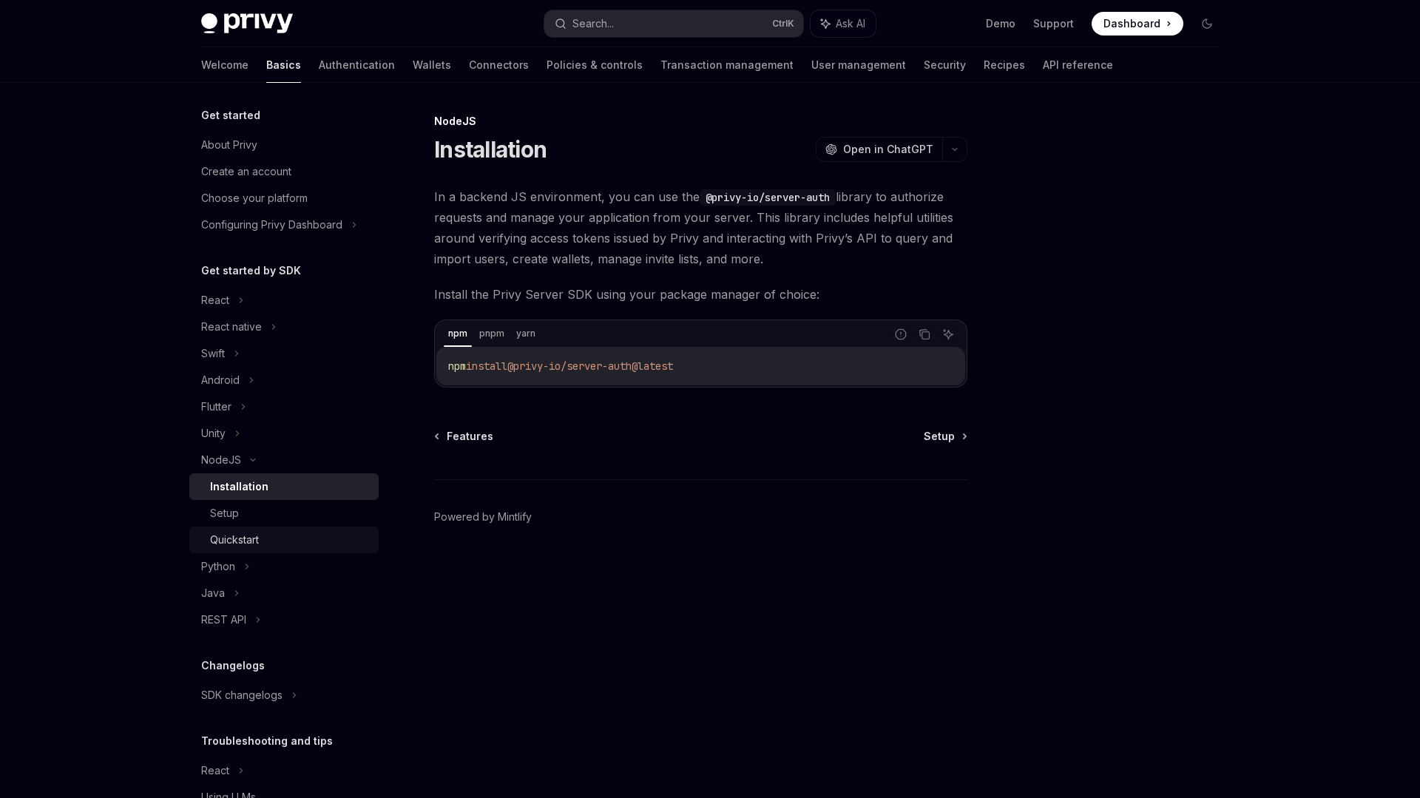
click at [239, 545] on div "Quickstart" at bounding box center [234, 540] width 49 height 18
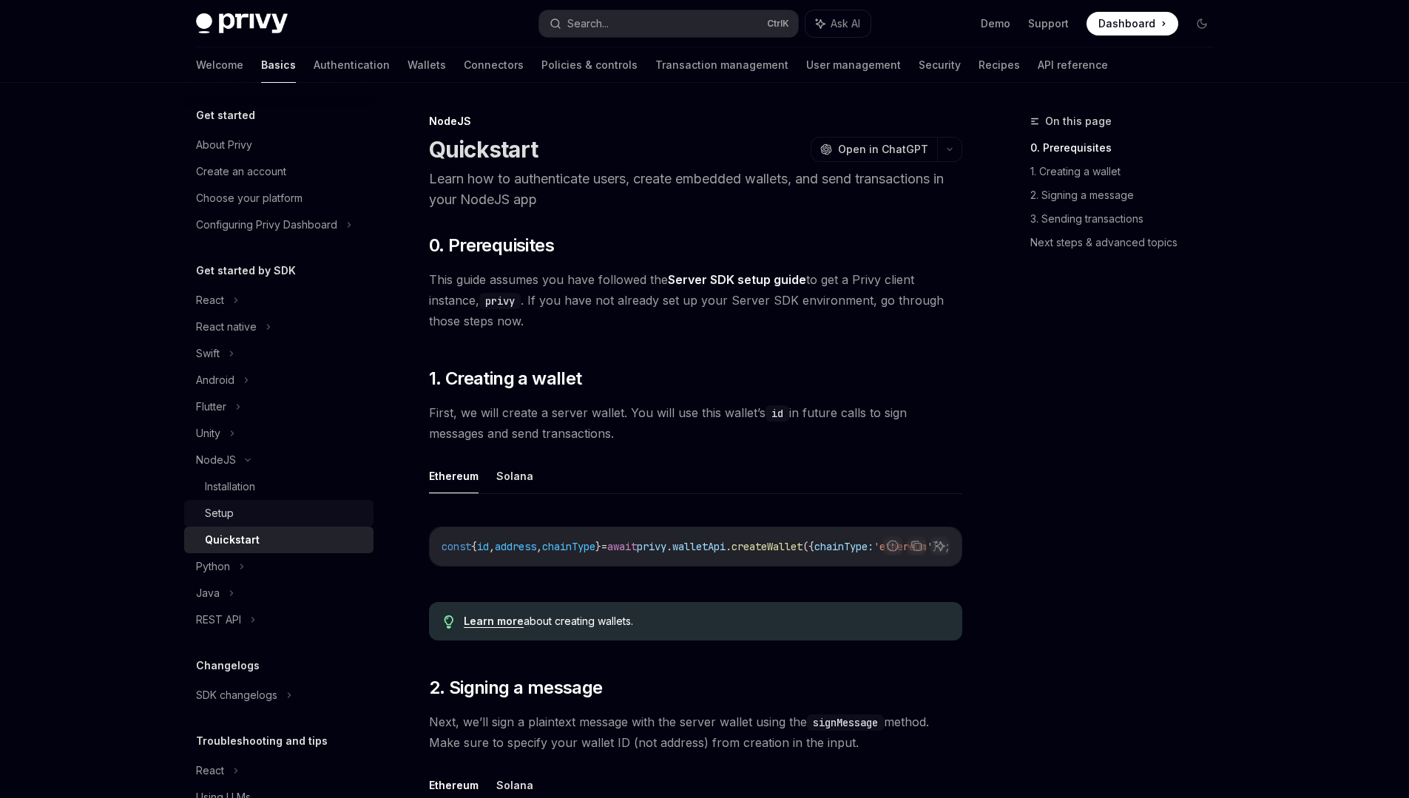
click at [256, 515] on div "Setup" at bounding box center [285, 513] width 160 height 18
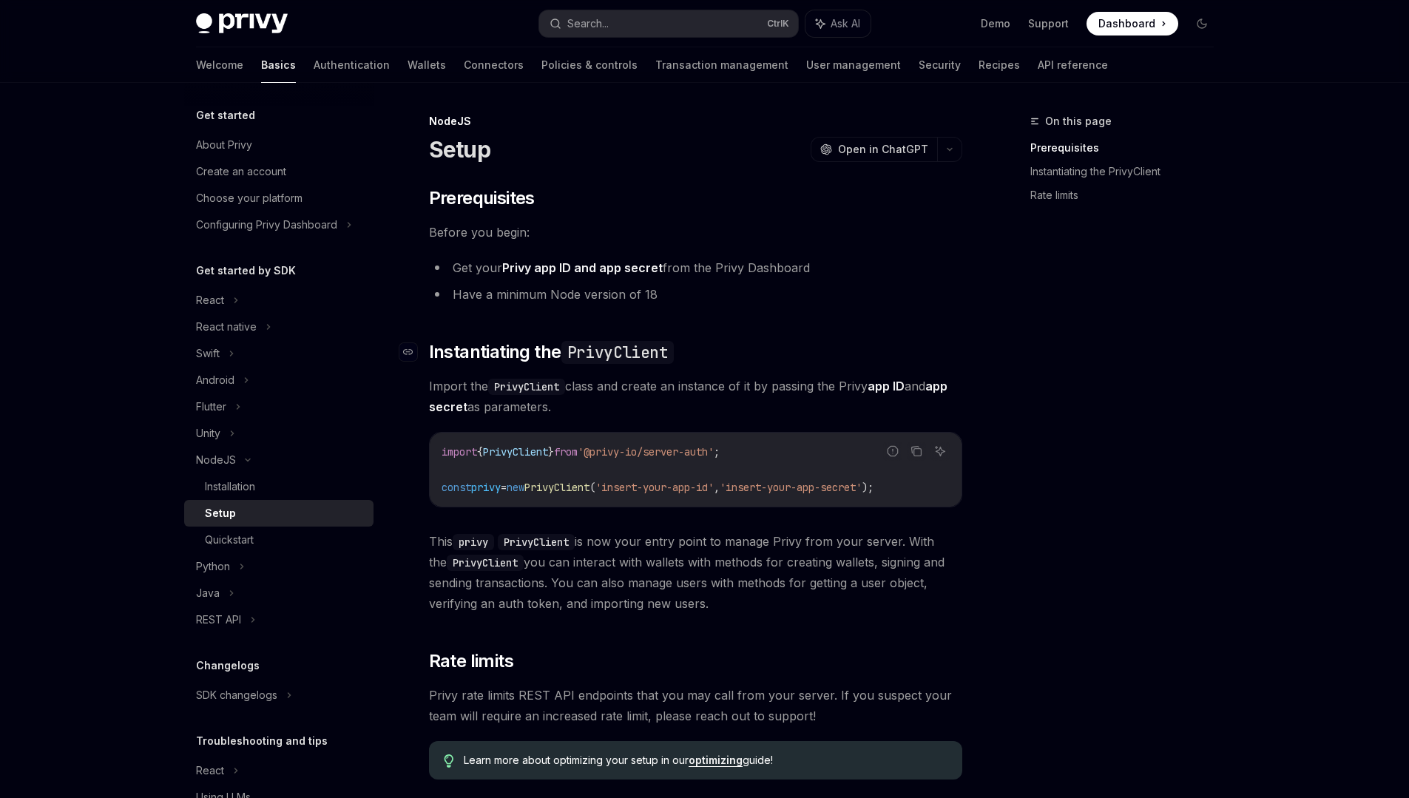
type textarea "*"
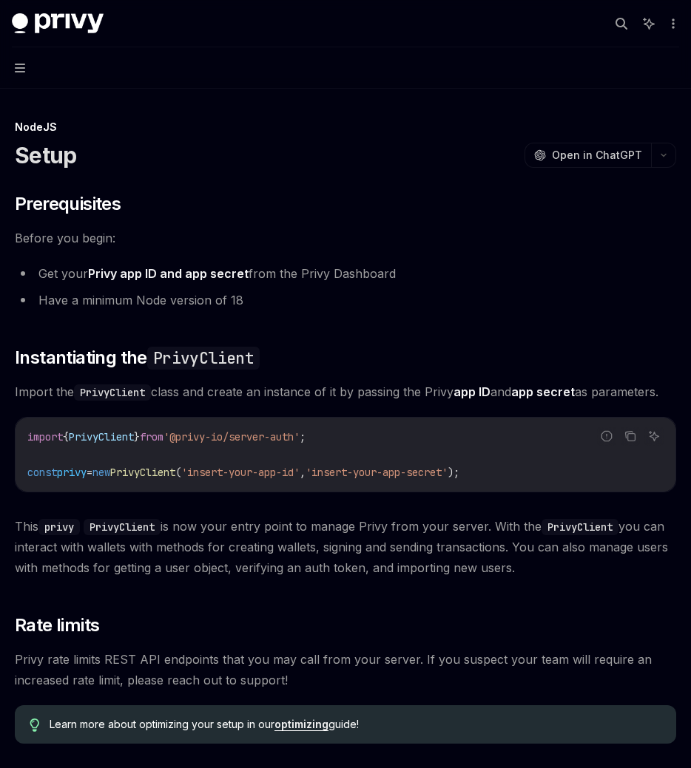
scroll to position [179, 0]
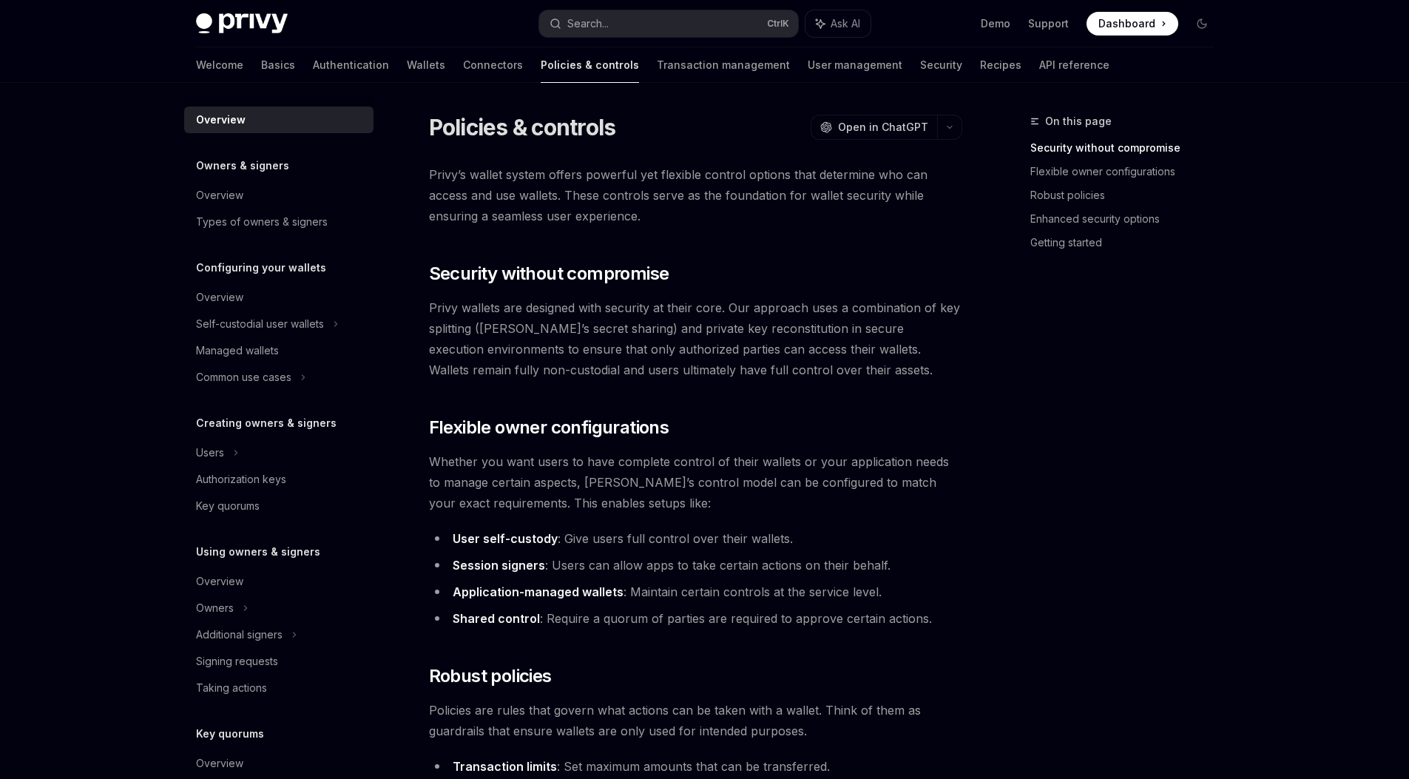
scroll to position [167, 0]
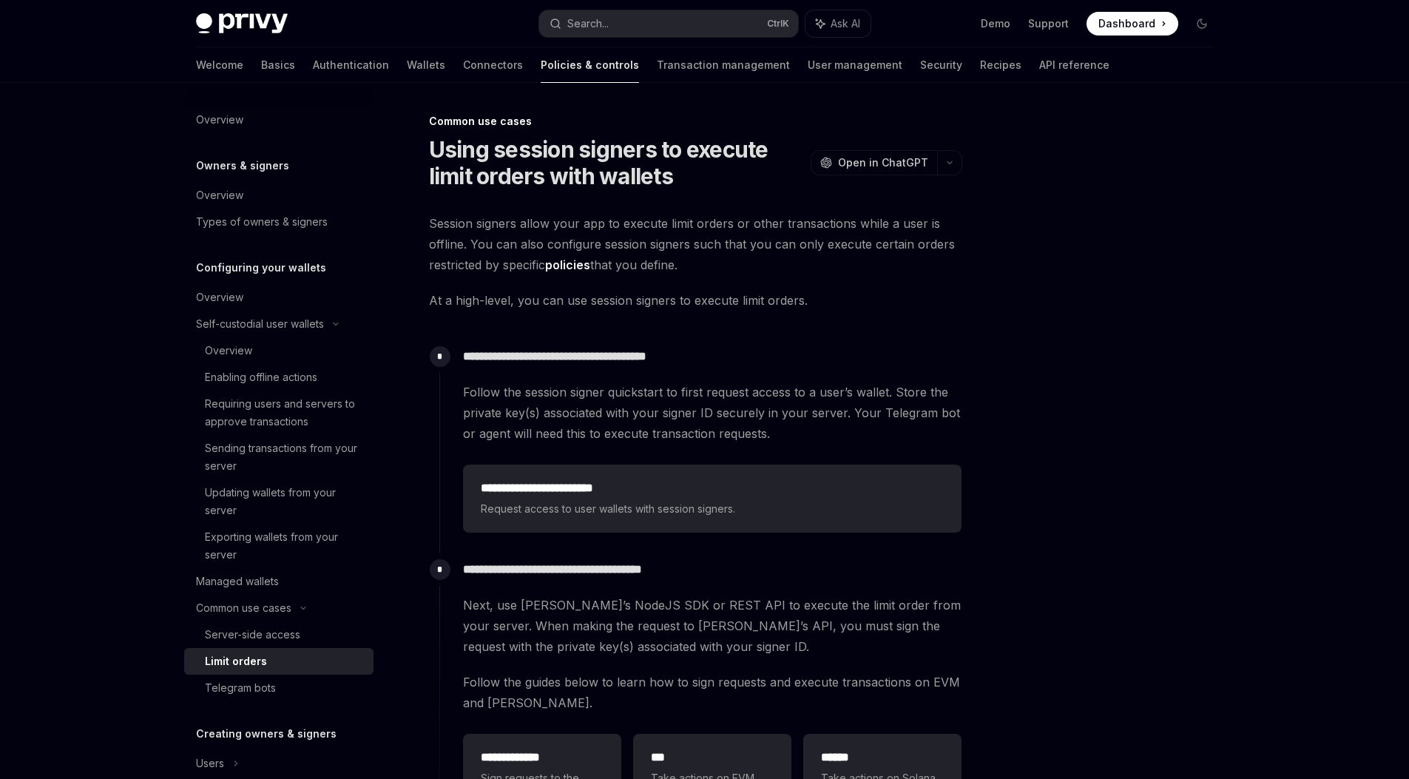
scroll to position [316, 0]
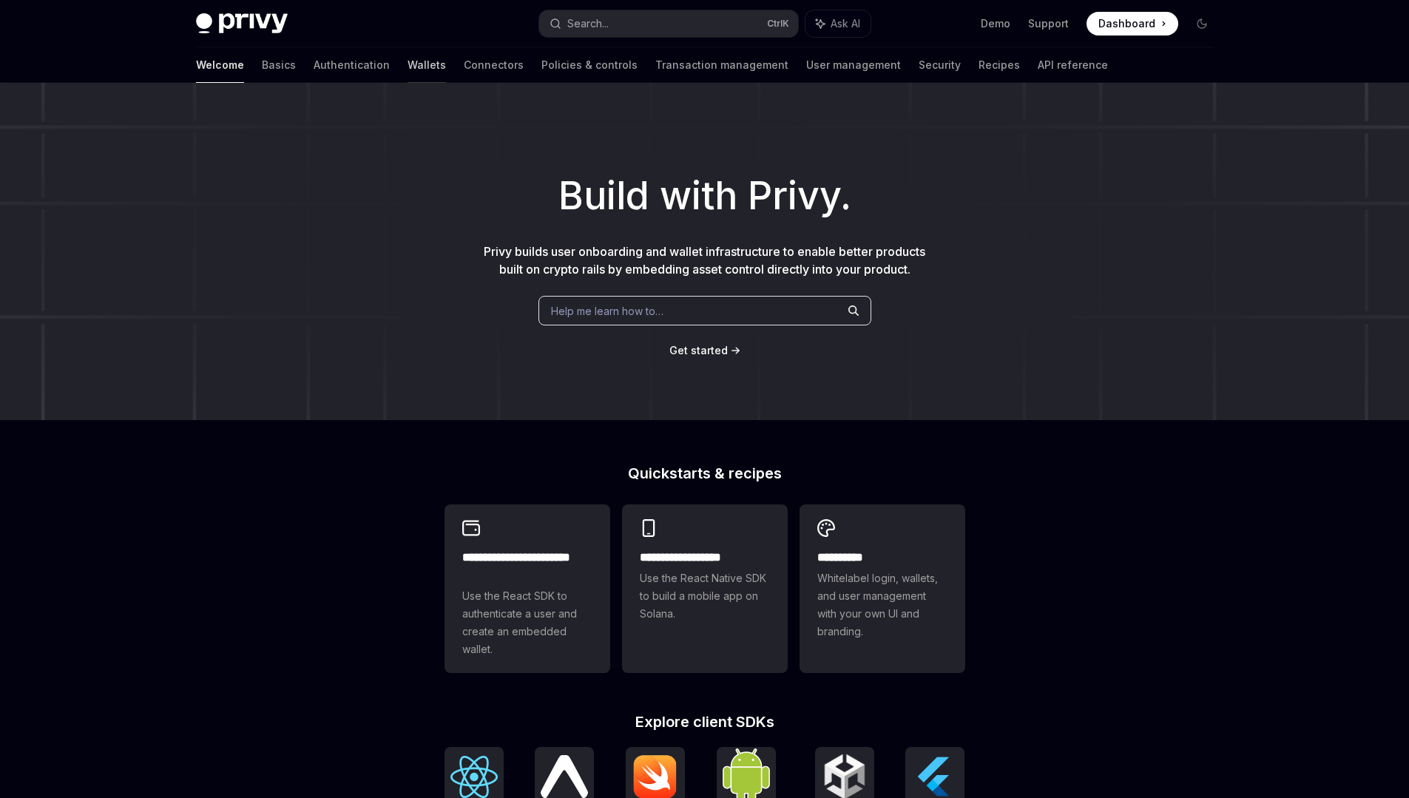
click at [407, 70] on link "Wallets" at bounding box center [426, 64] width 38 height 35
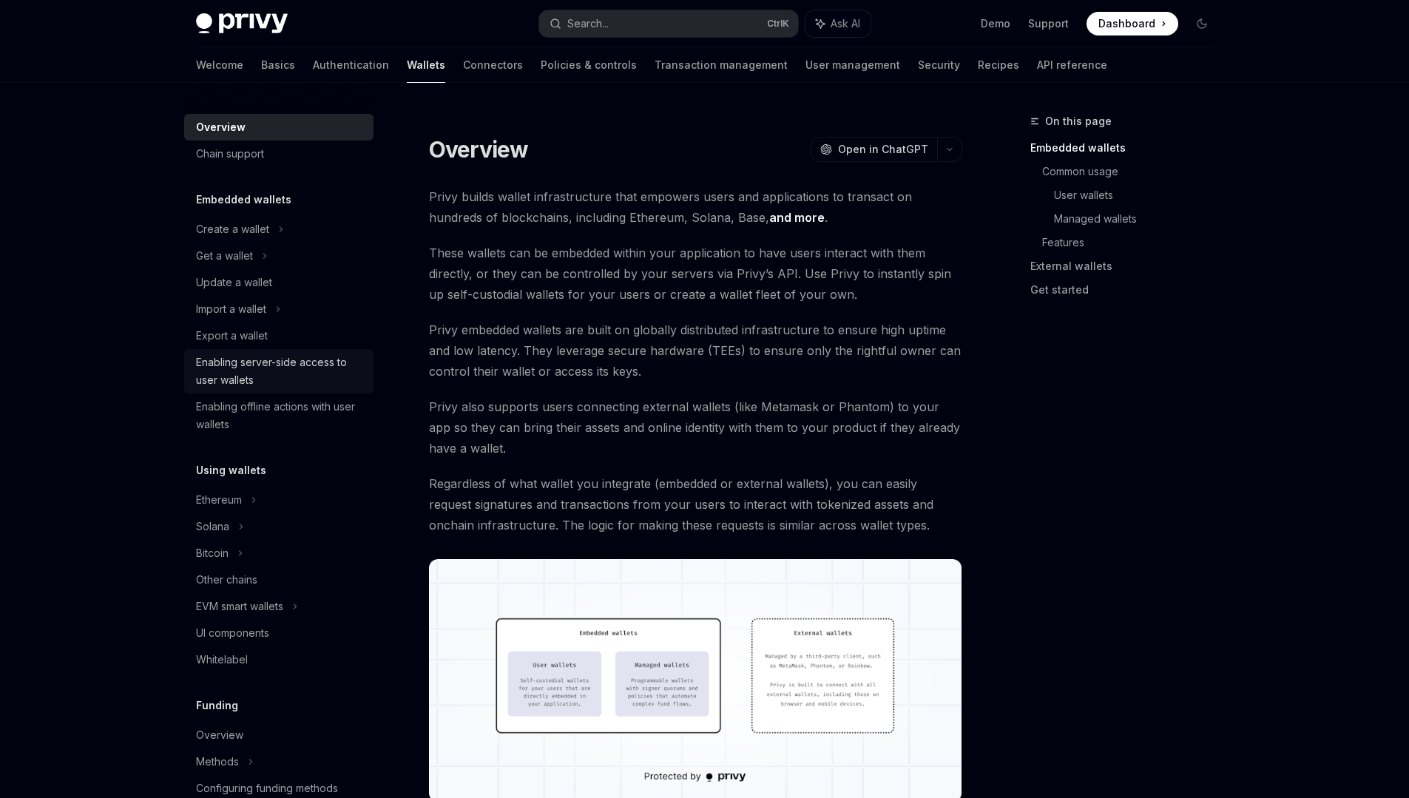
click at [311, 363] on div "Enabling server-side access to user wallets" at bounding box center [280, 370] width 169 height 35
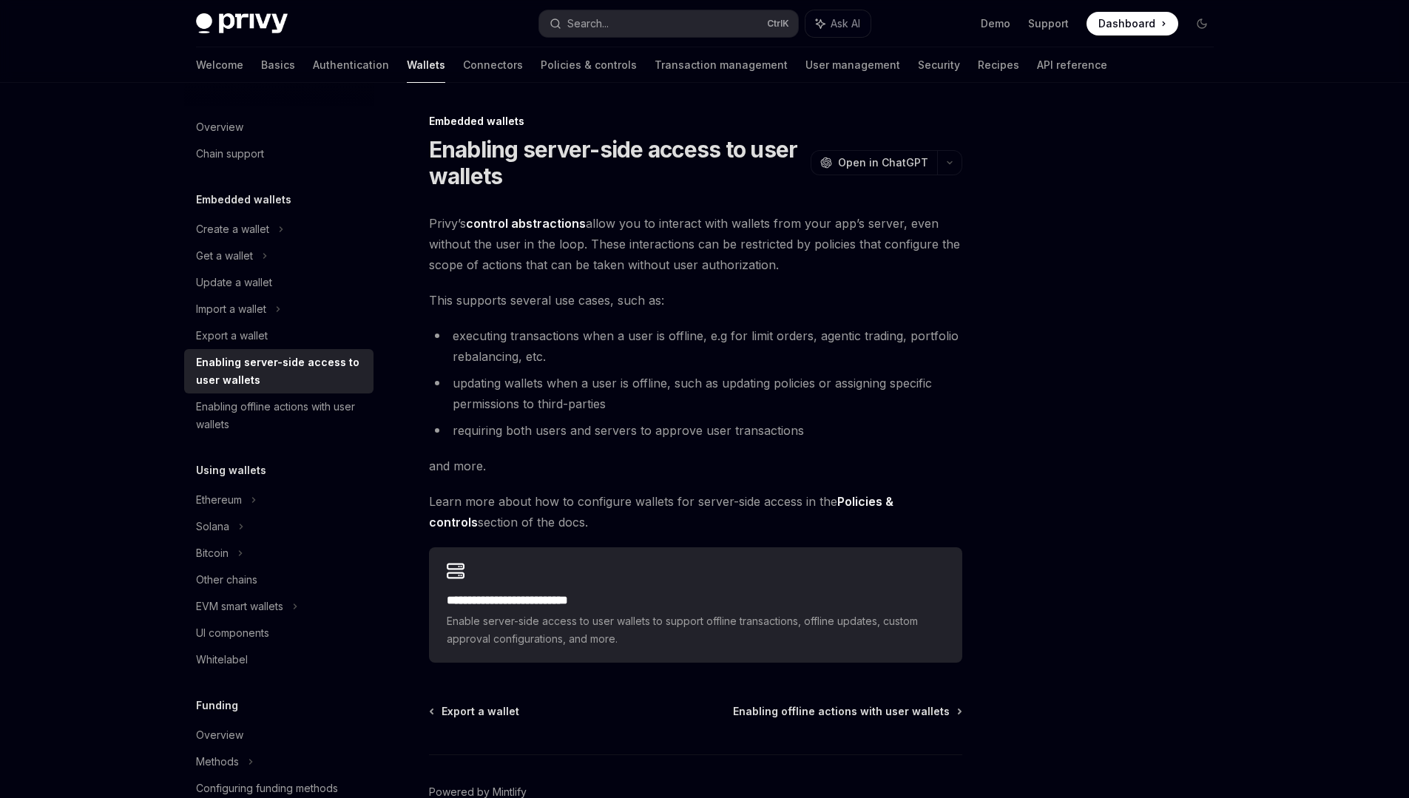
type textarea "*"
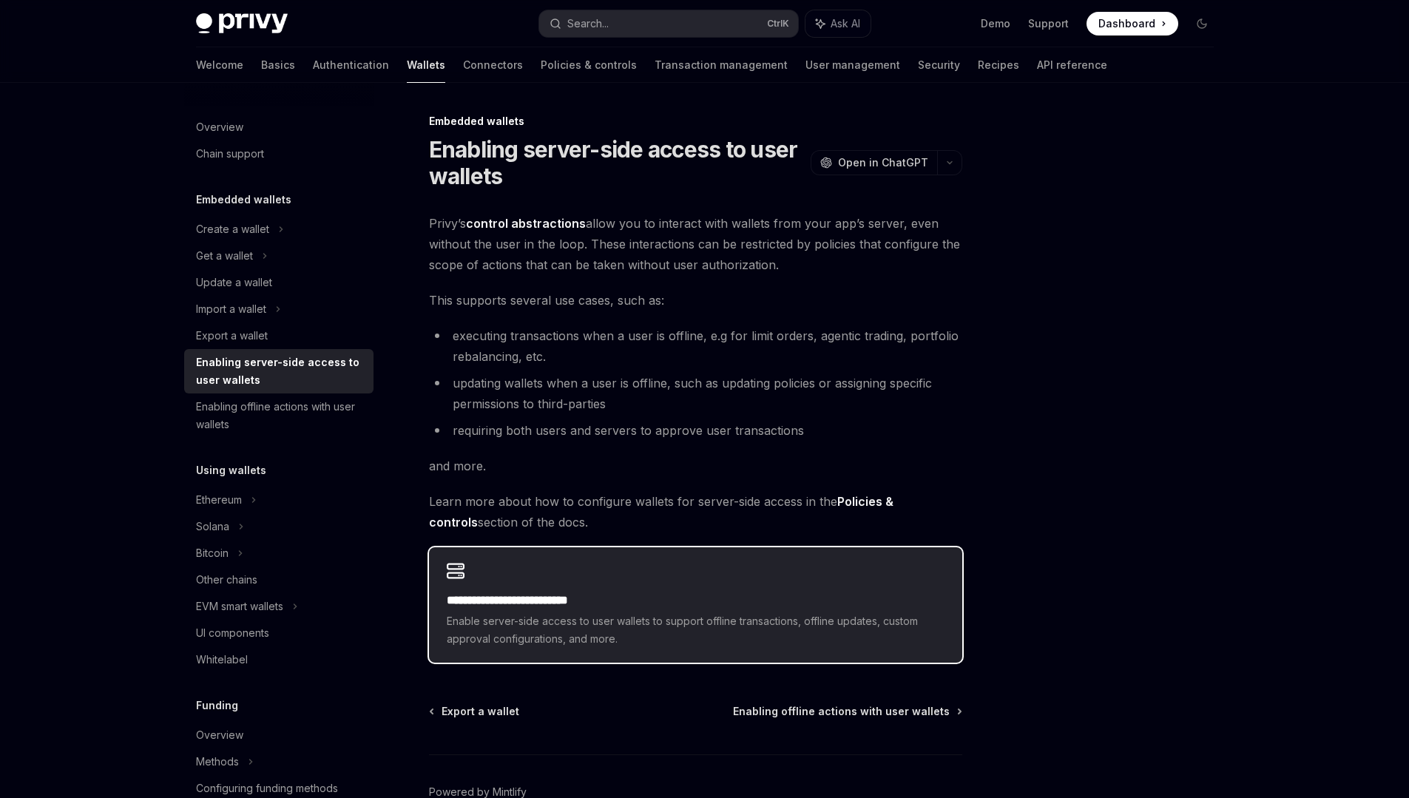
click at [498, 579] on div "**********" at bounding box center [695, 604] width 533 height 115
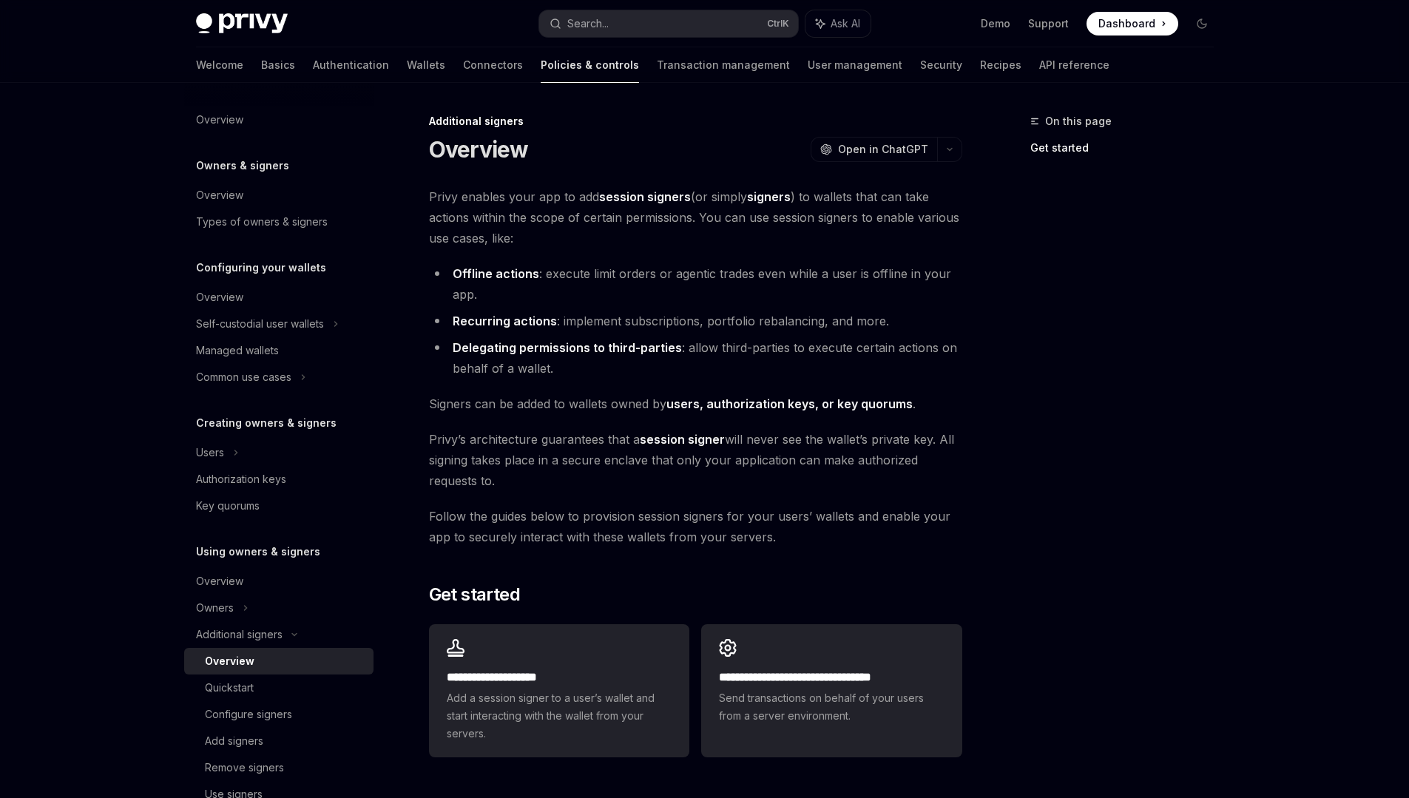
type textarea "*"
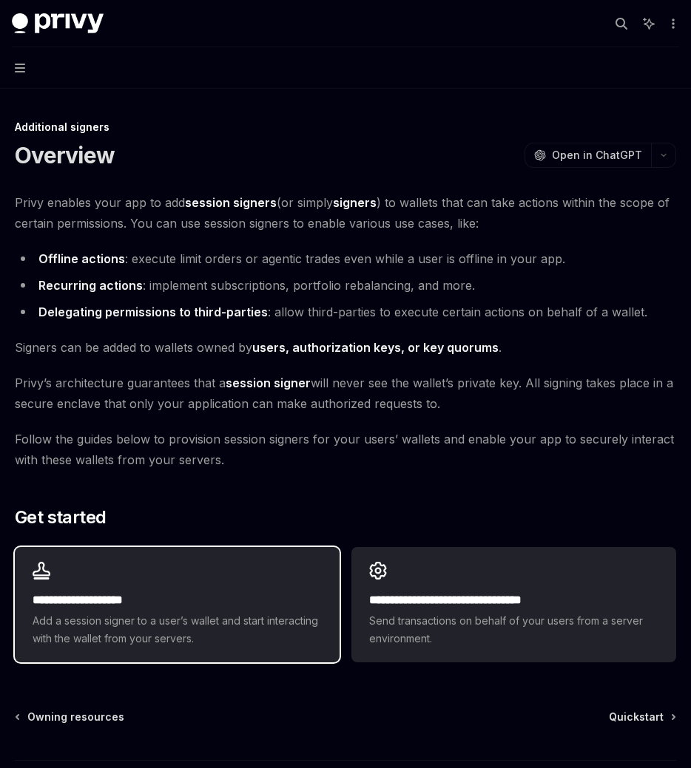
click at [208, 601] on h2 "**********" at bounding box center [177, 601] width 289 height 18
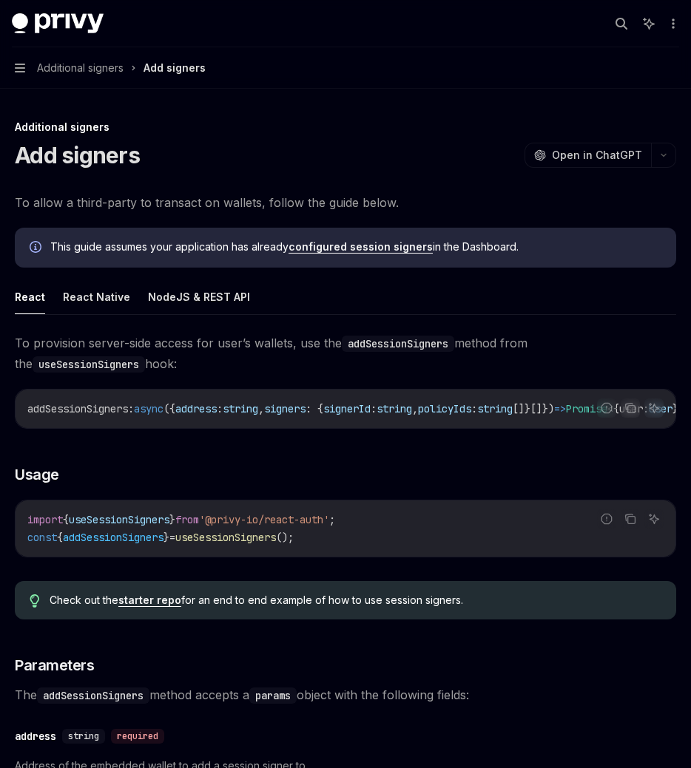
scroll to position [546, 0]
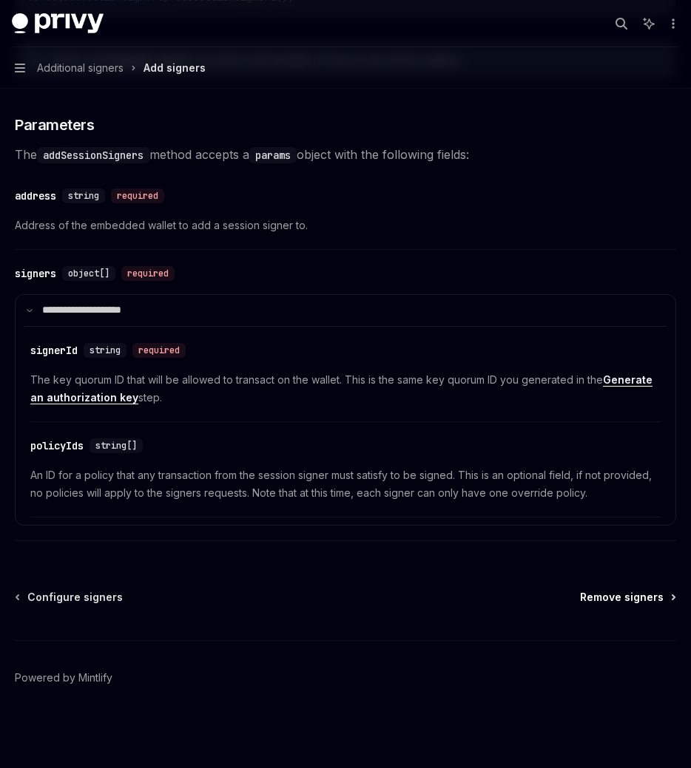
click at [597, 597] on span "Remove signers" at bounding box center [622, 597] width 84 height 15
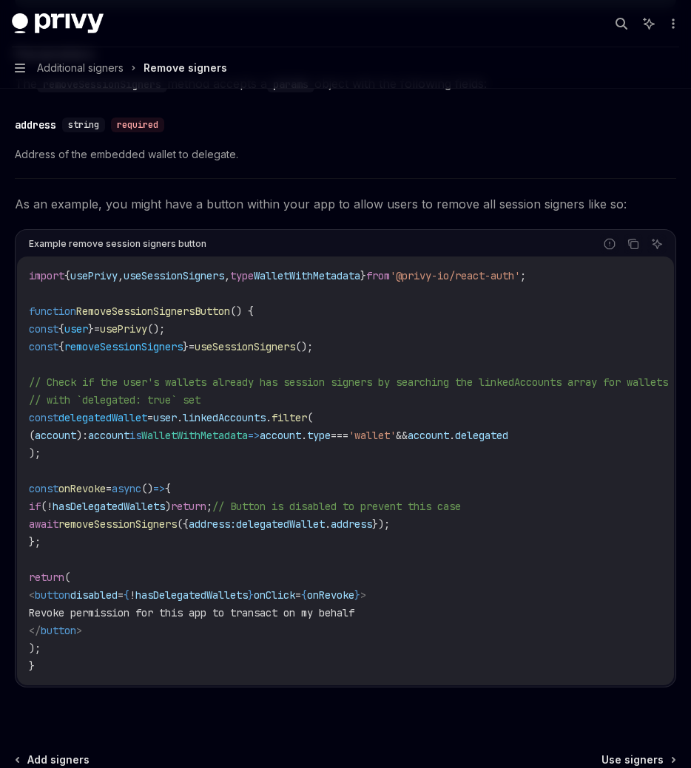
scroll to position [888, 0]
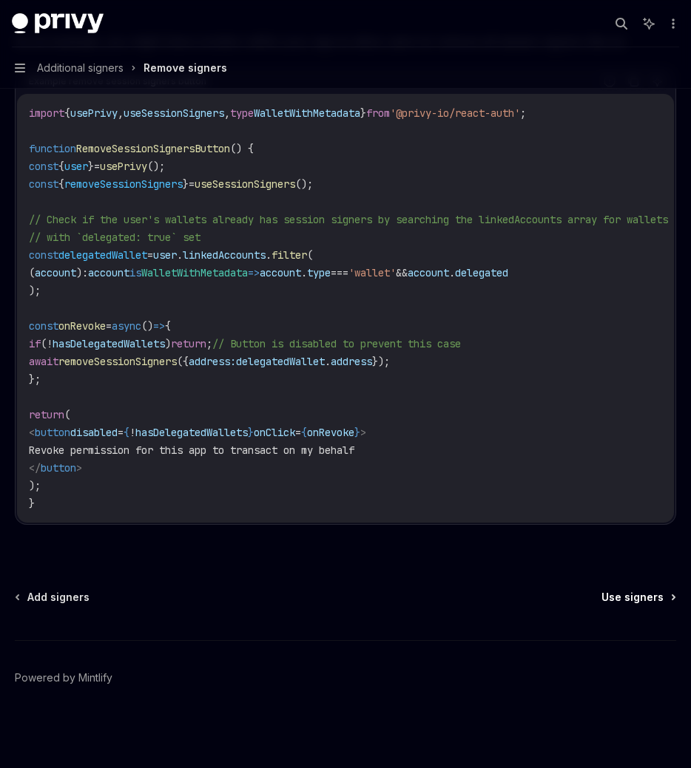
click at [613, 597] on span "Use signers" at bounding box center [632, 597] width 62 height 15
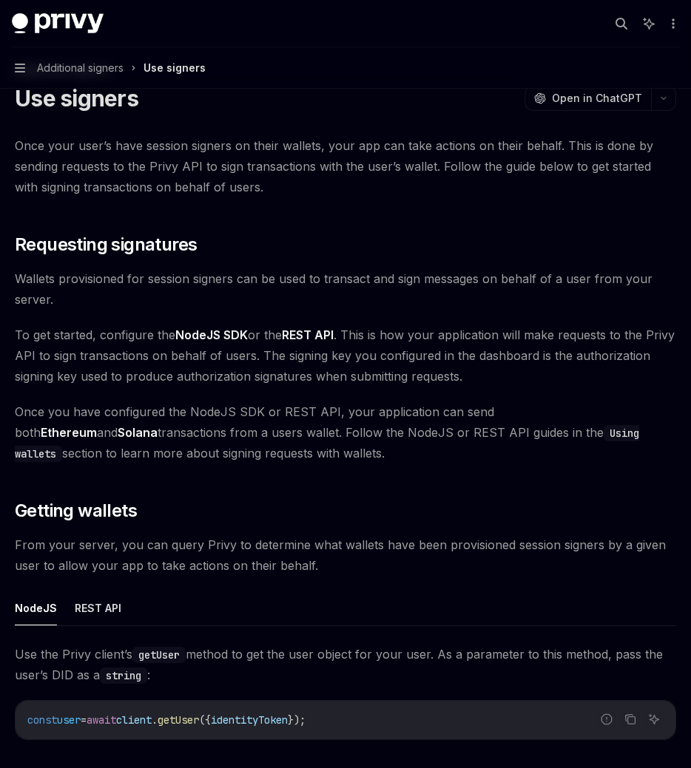
scroll to position [441, 0]
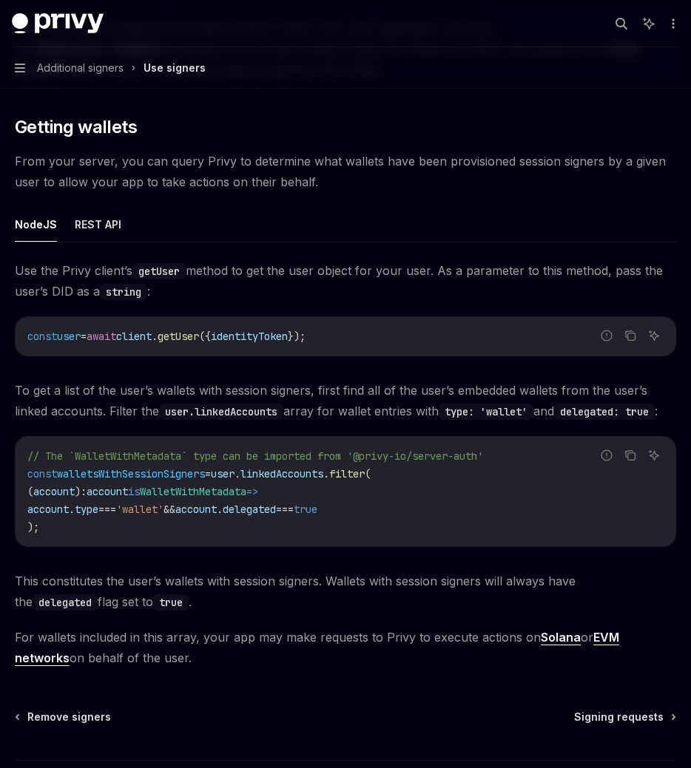
click at [164, 451] on div "Use the Privy client’s getUser method to get the user object for your user. As …" at bounding box center [345, 464] width 661 height 408
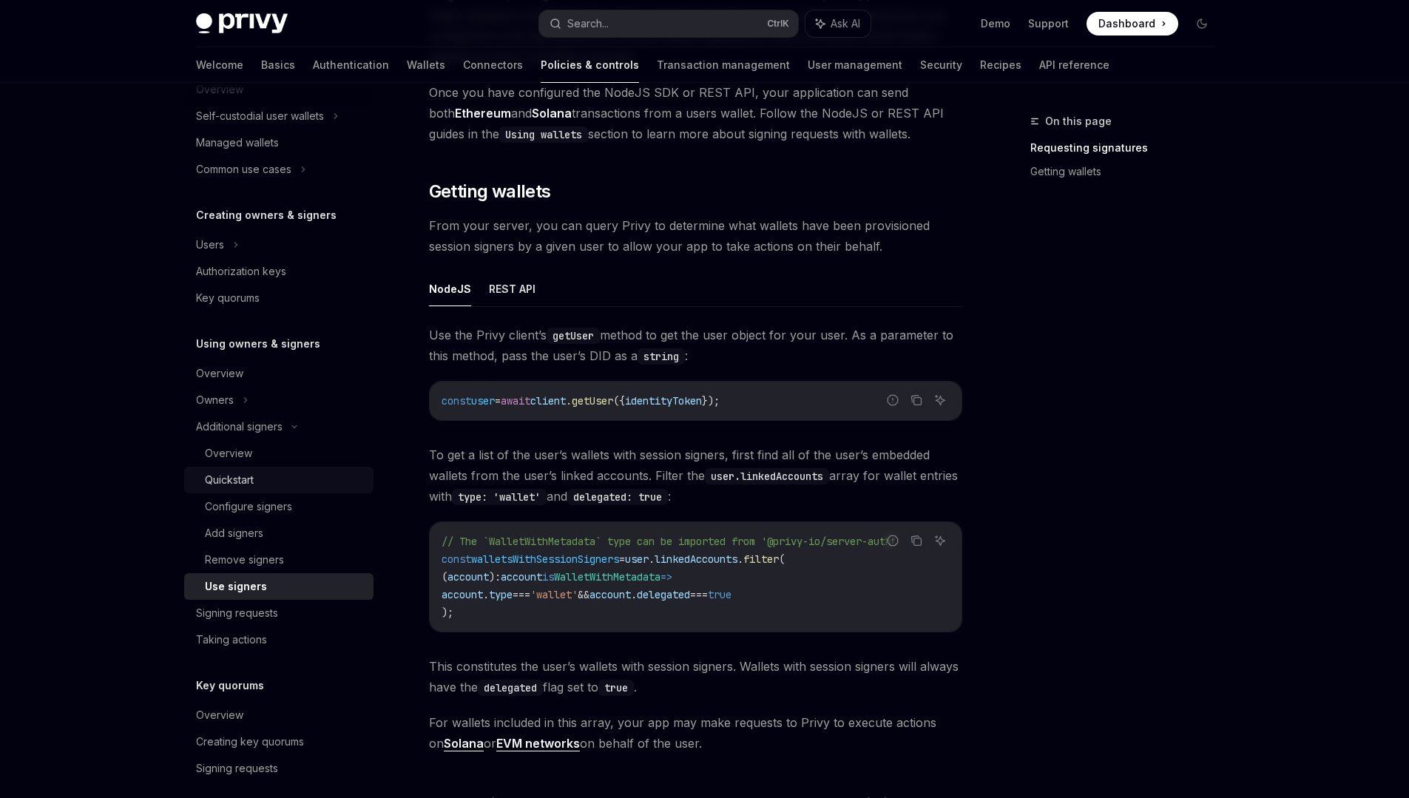
scroll to position [210, 0]
click at [284, 511] on div "Configure signers" at bounding box center [248, 504] width 87 height 18
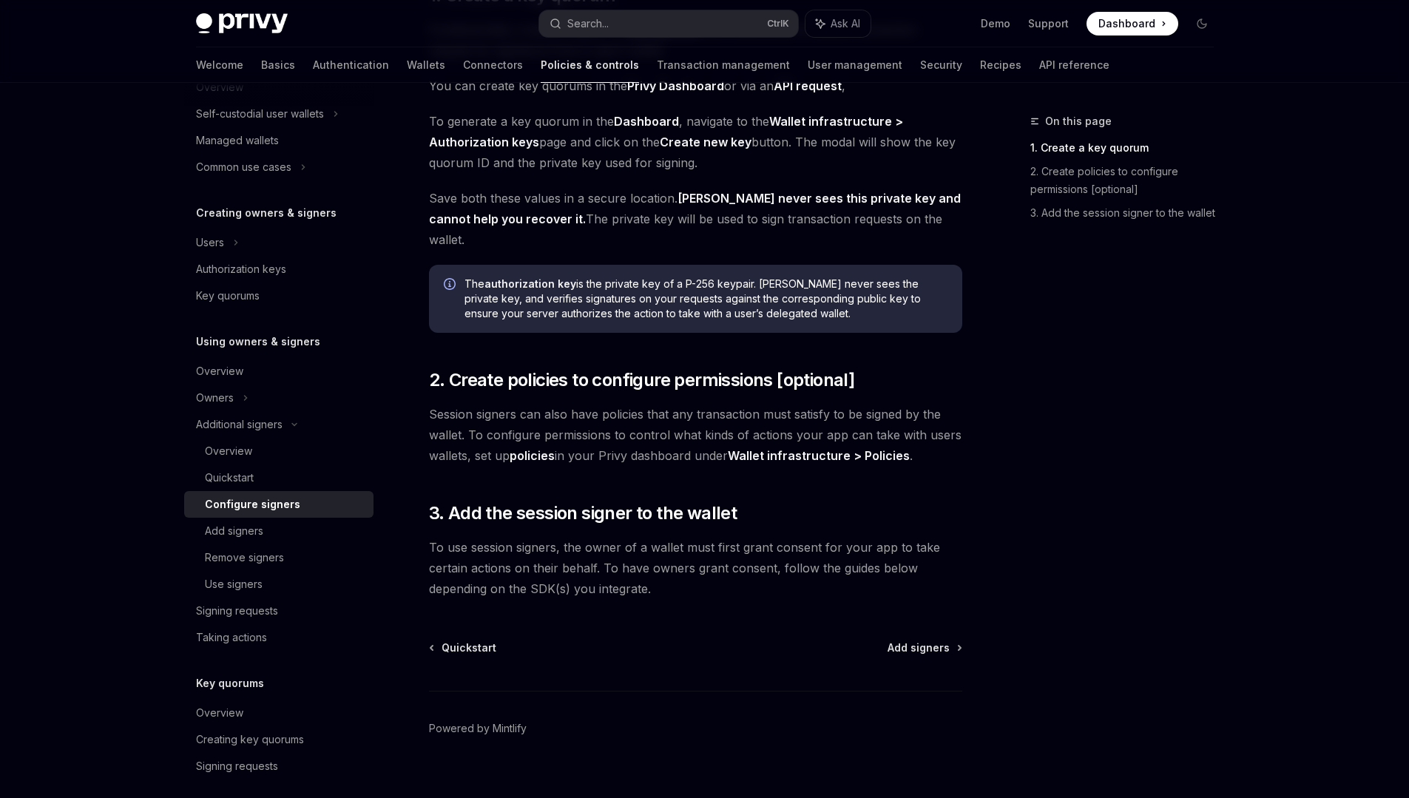
type textarea "*"
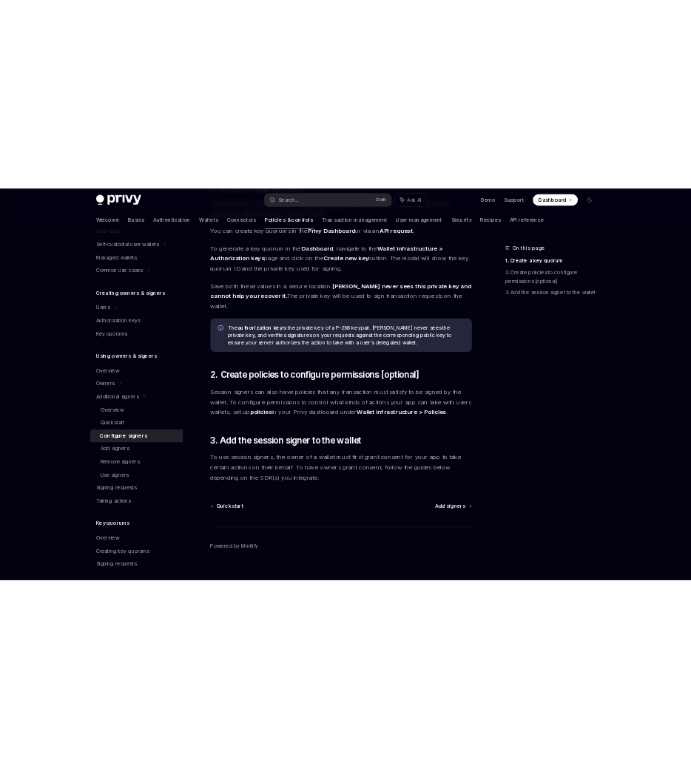
scroll to position [253, 0]
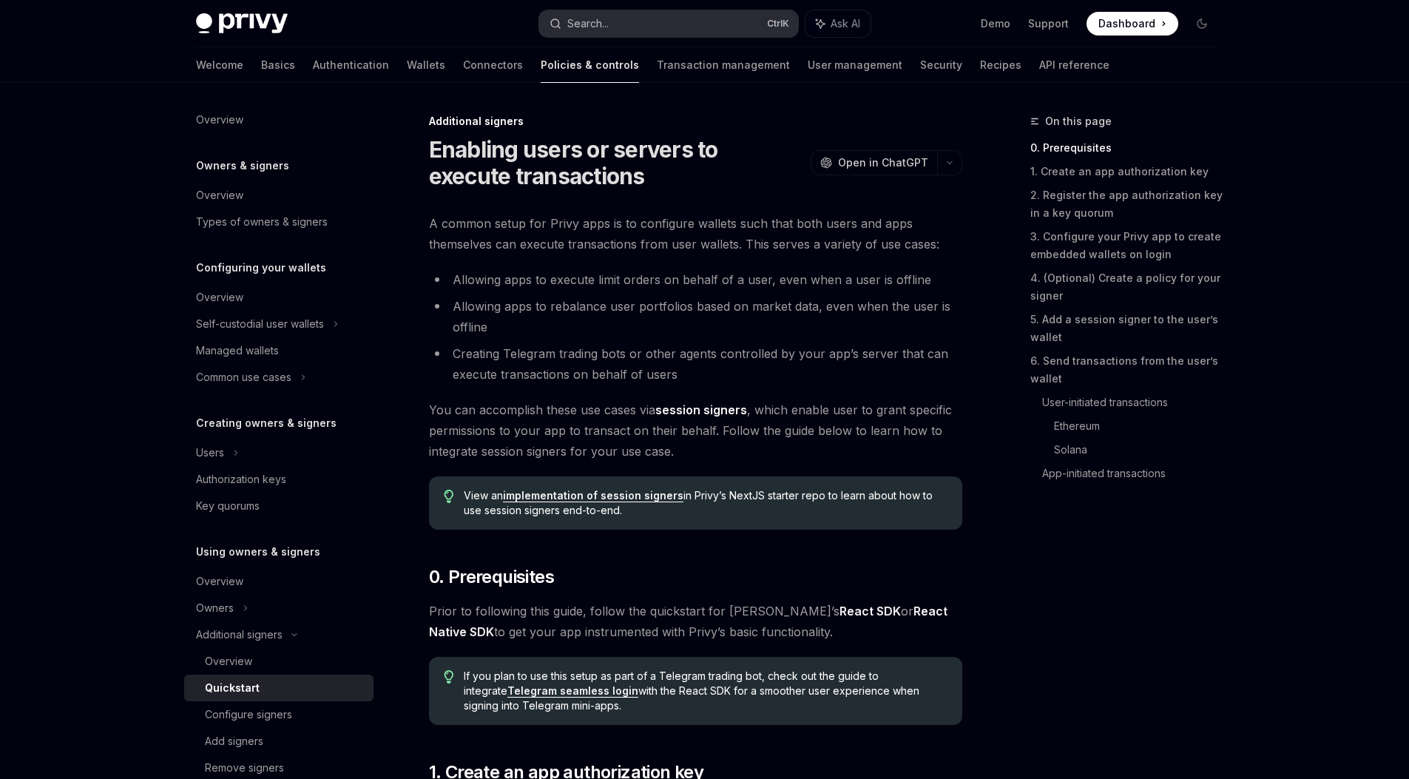
click at [594, 21] on div "Search..." at bounding box center [587, 24] width 41 height 18
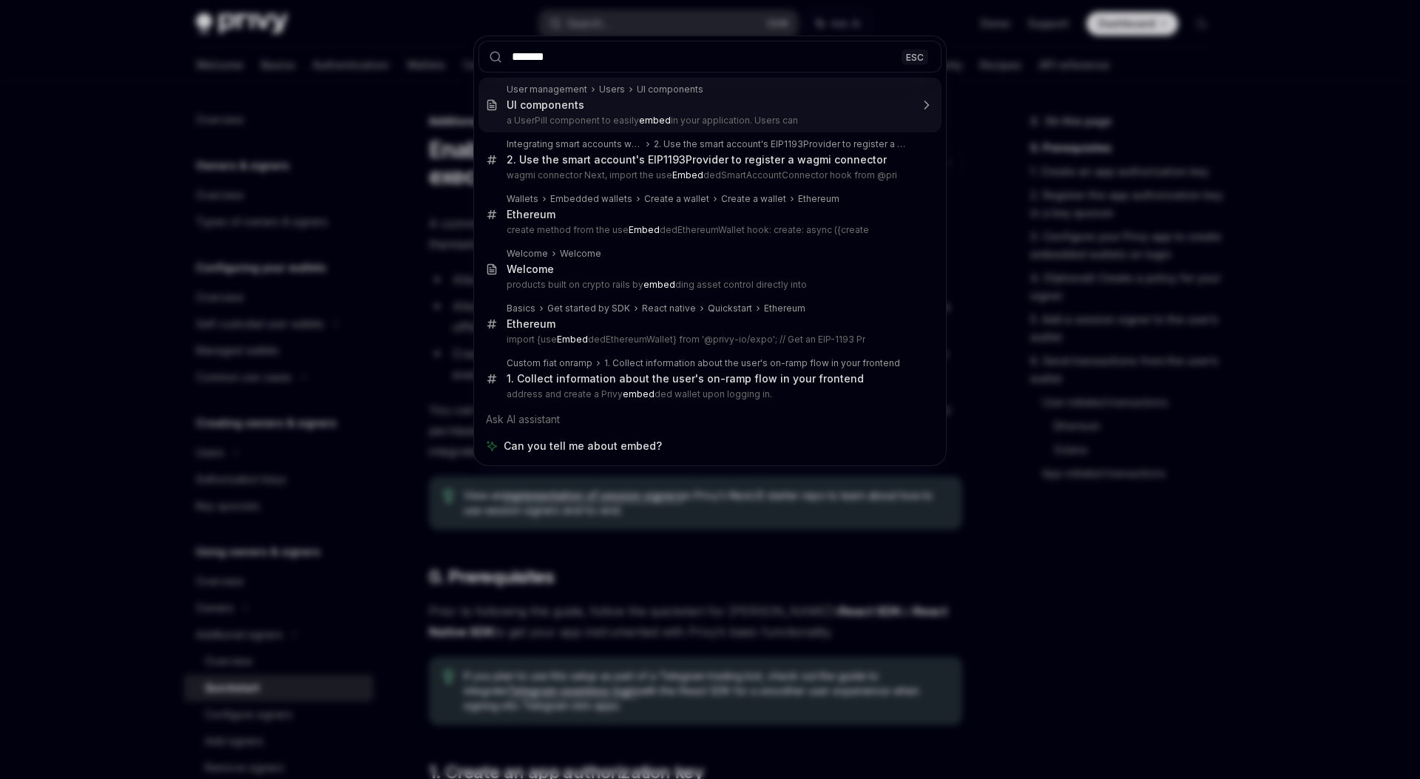
type input "********"
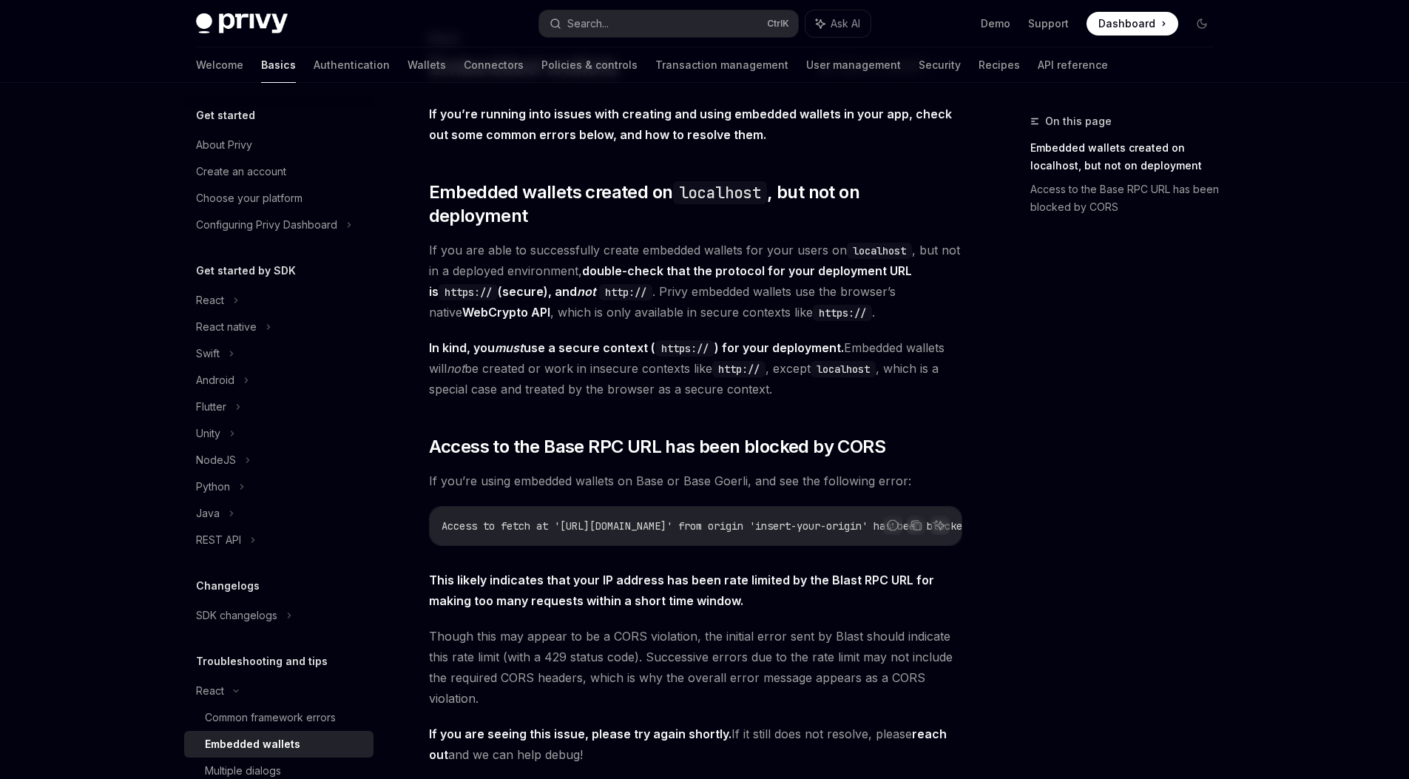
scroll to position [141, 0]
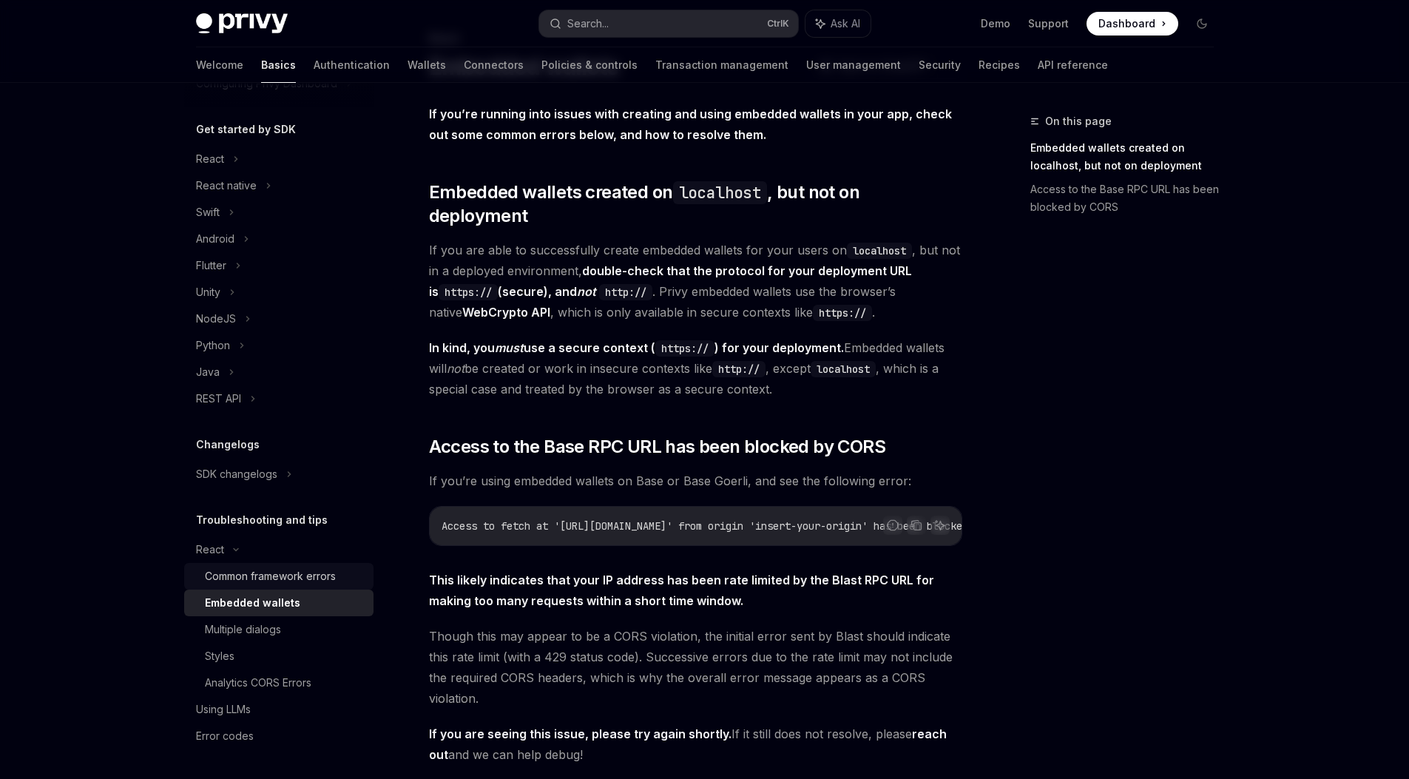
click at [299, 583] on div "Common framework errors" at bounding box center [270, 576] width 131 height 18
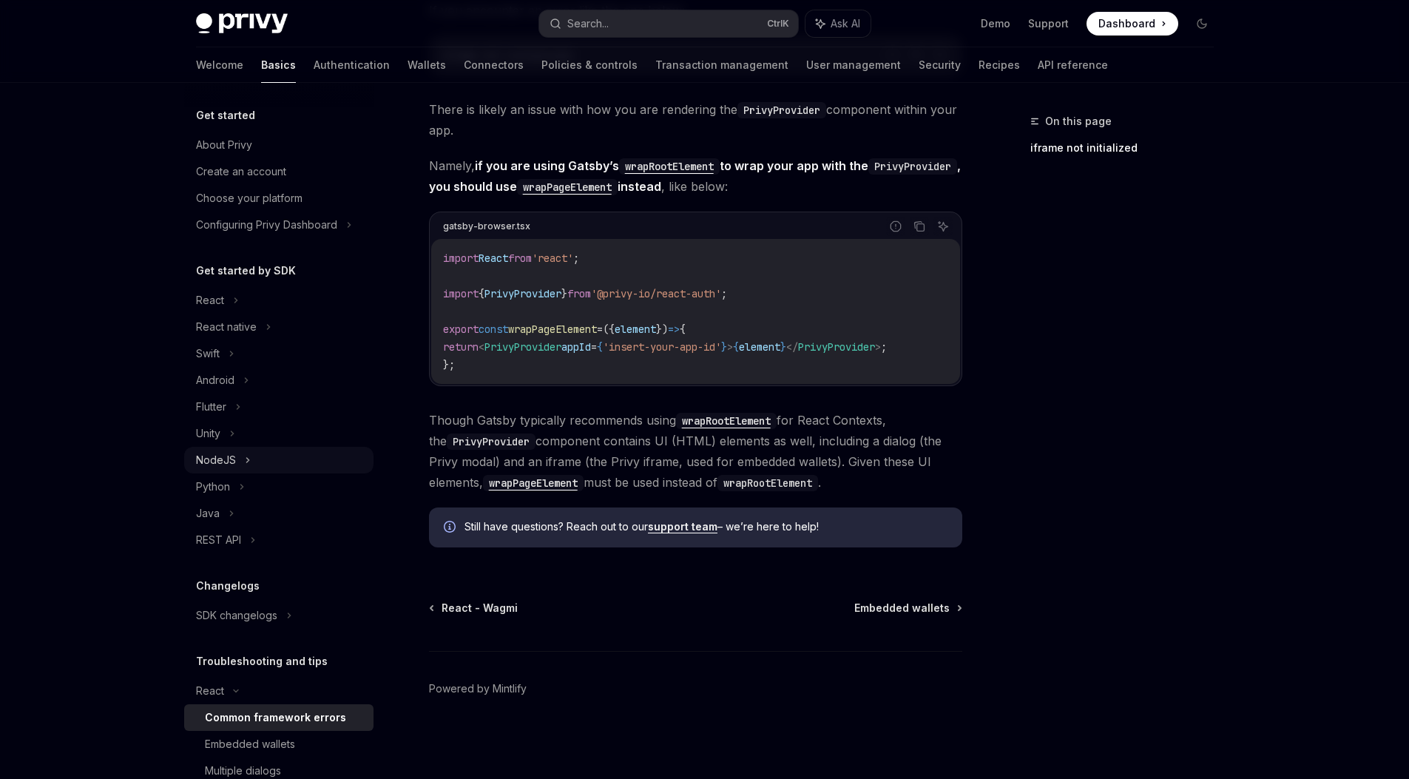
click at [257, 458] on div "NodeJS" at bounding box center [278, 460] width 189 height 27
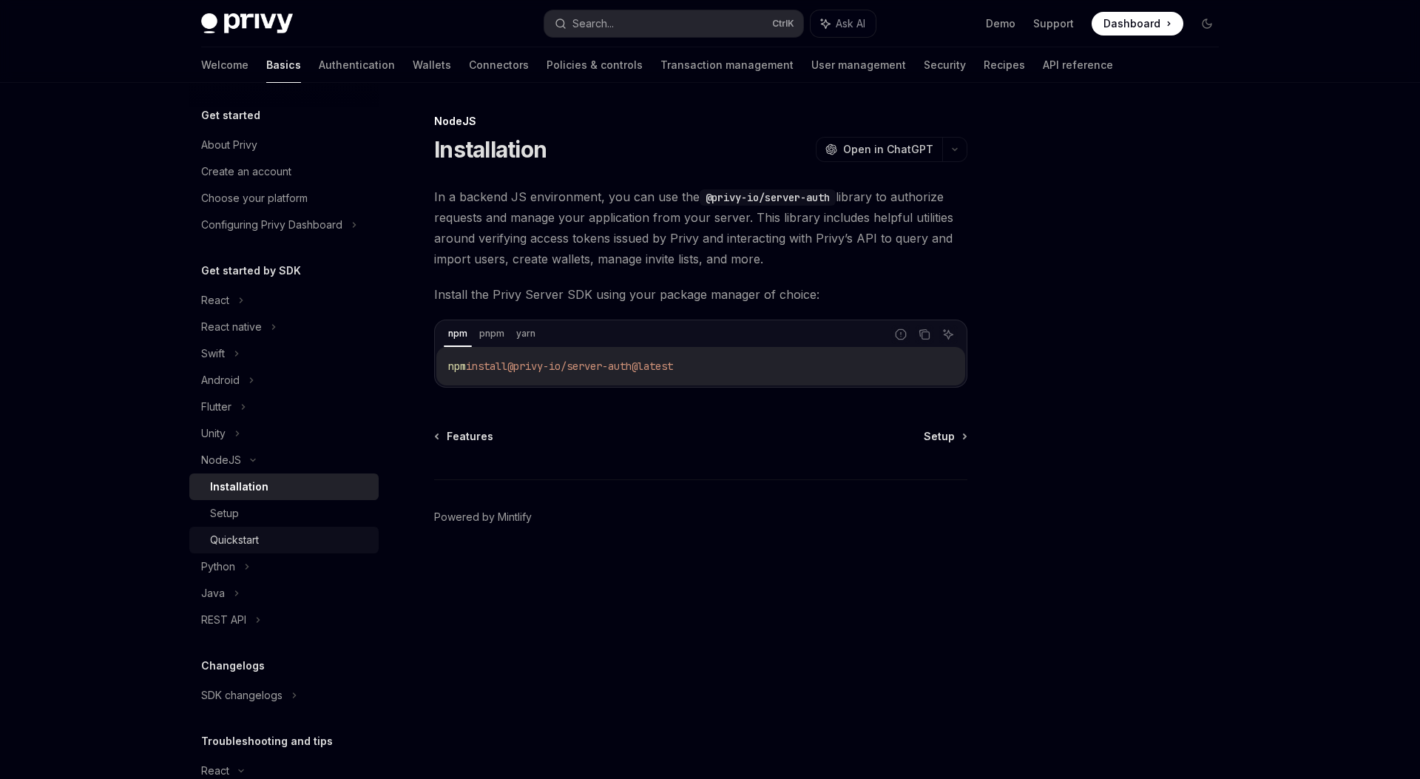
click at [295, 530] on link "Quickstart" at bounding box center [283, 539] width 189 height 27
type textarea "*"
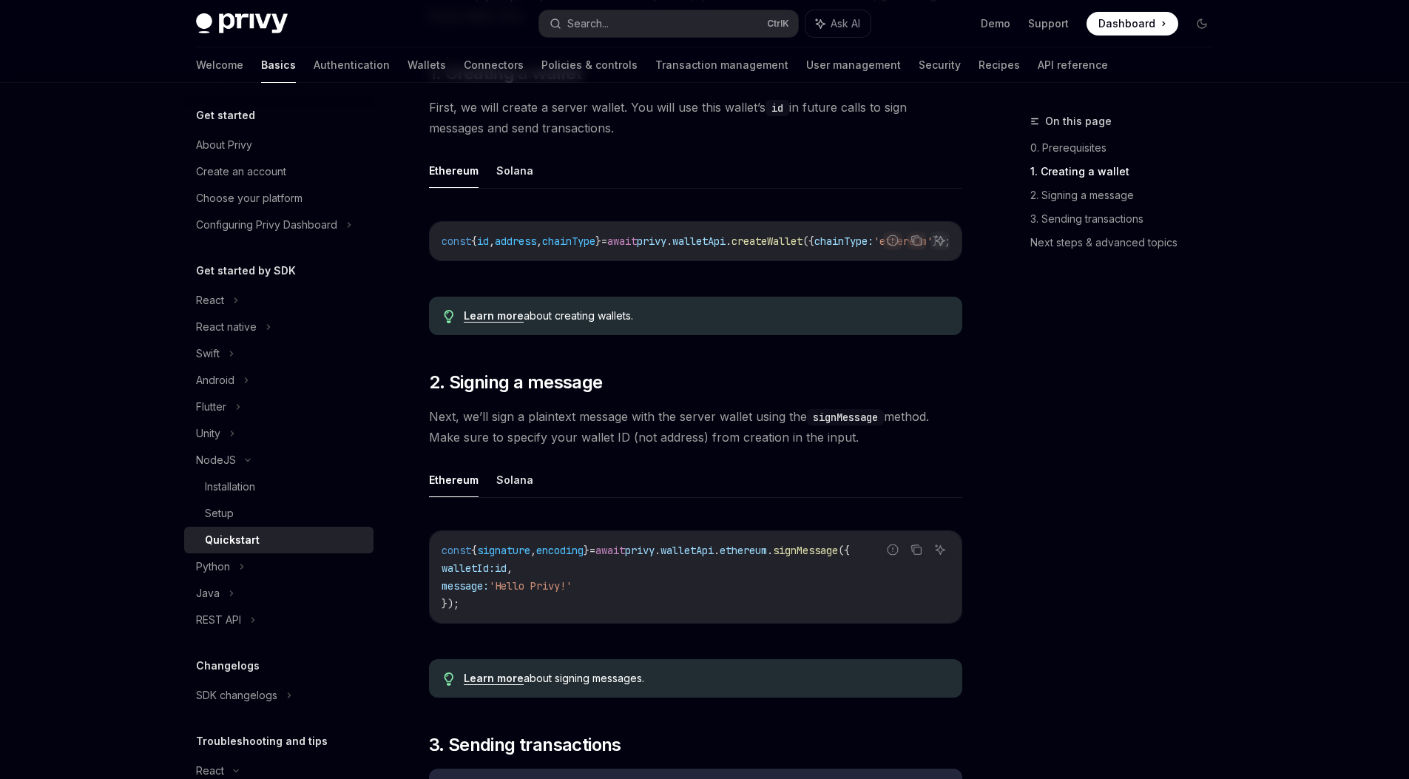
scroll to position [389, 0]
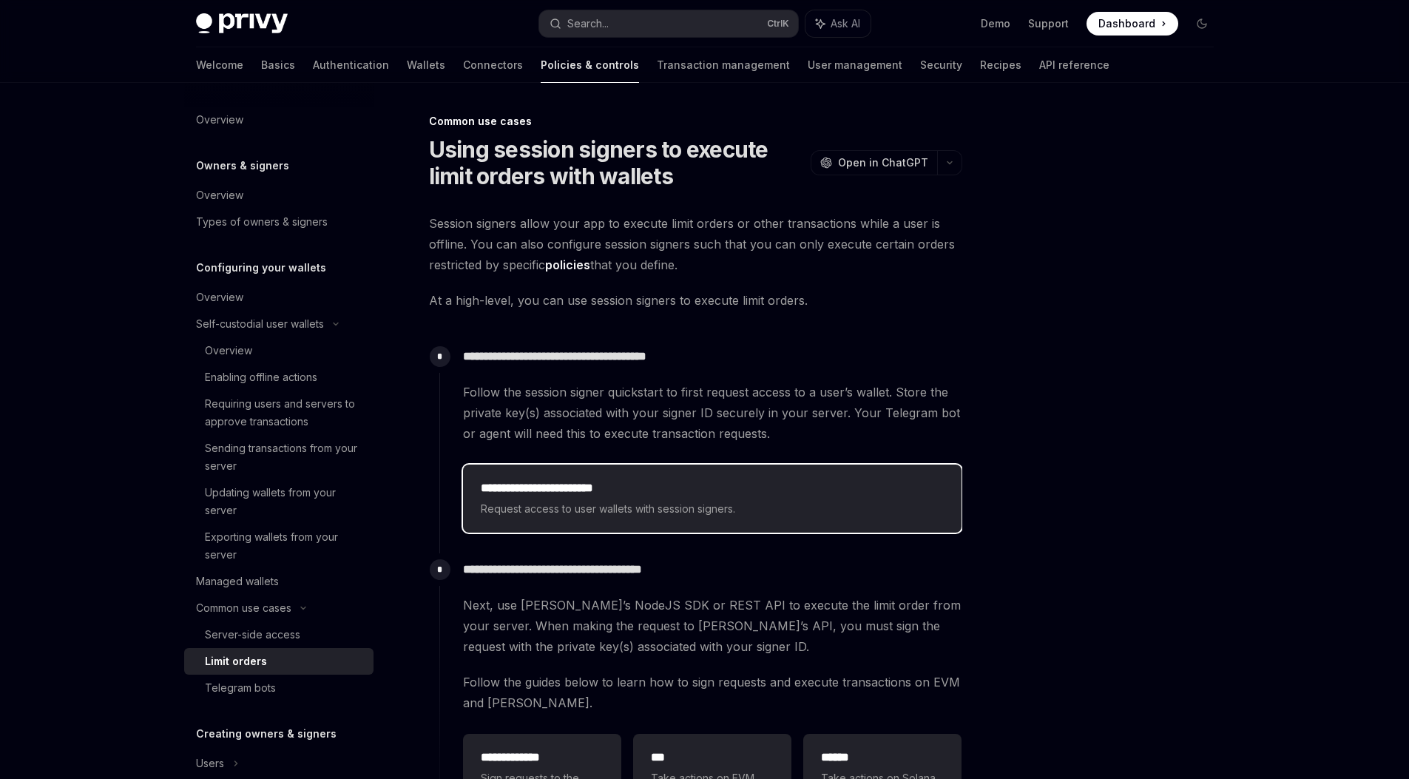
click at [690, 507] on span "Request access to user wallets with session signers." at bounding box center [712, 509] width 463 height 18
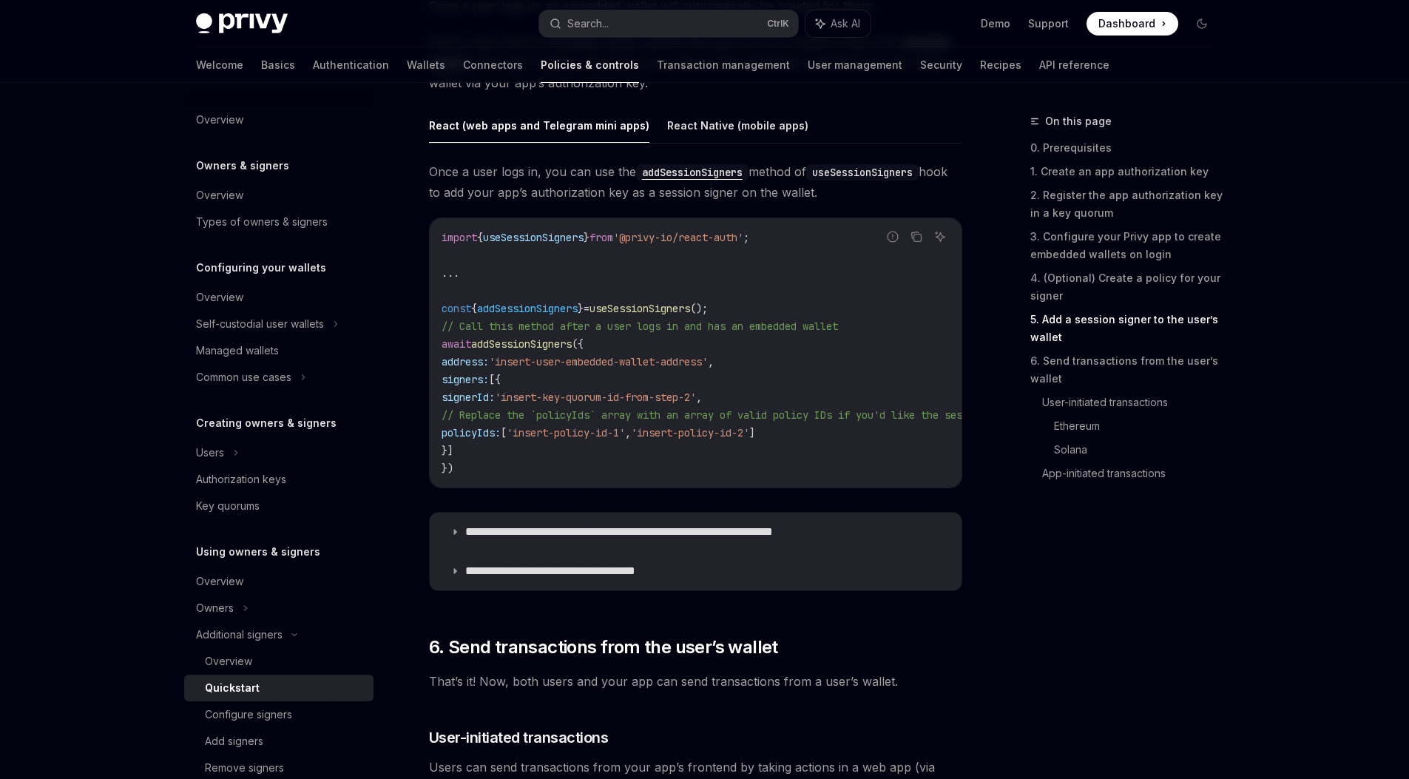
scroll to position [2385, 0]
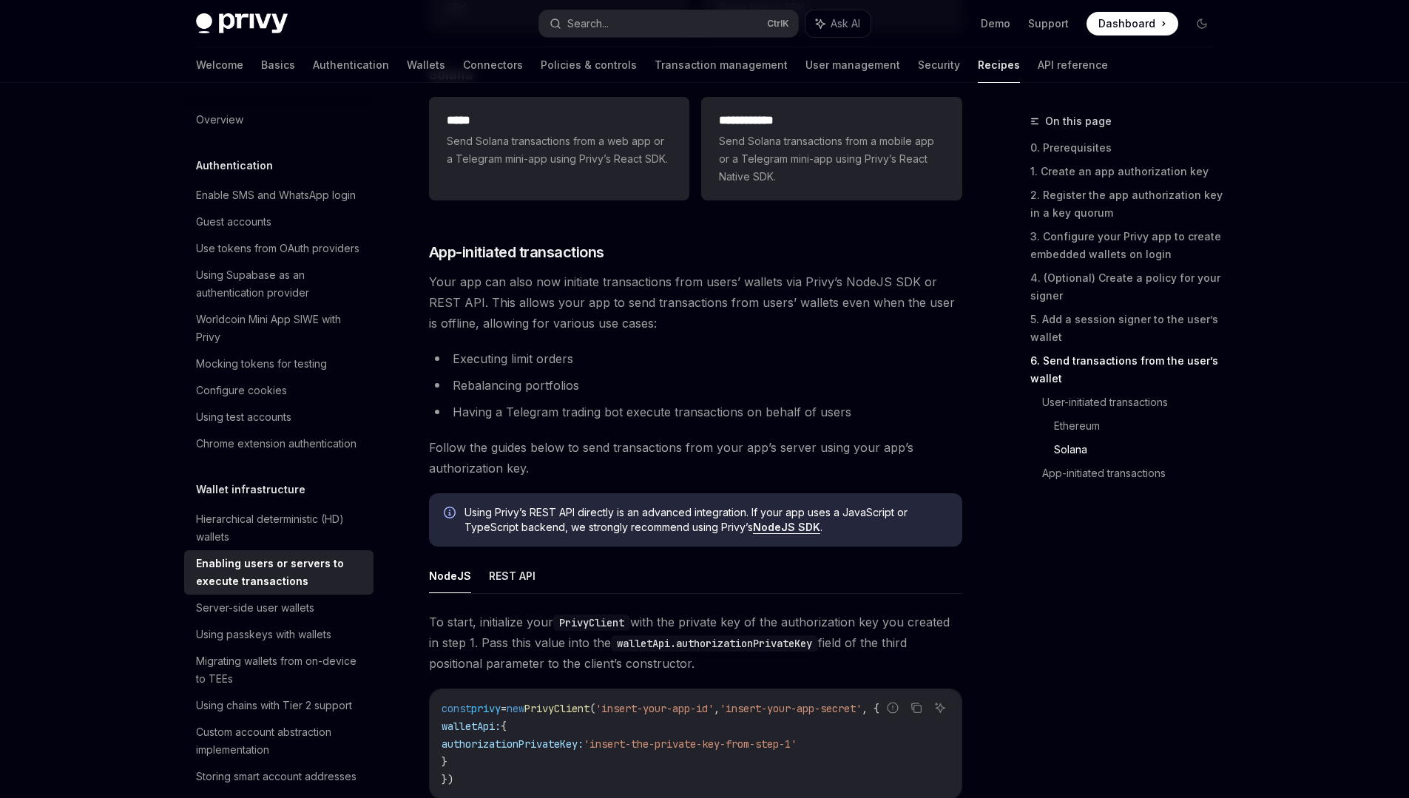
scroll to position [3716, 0]
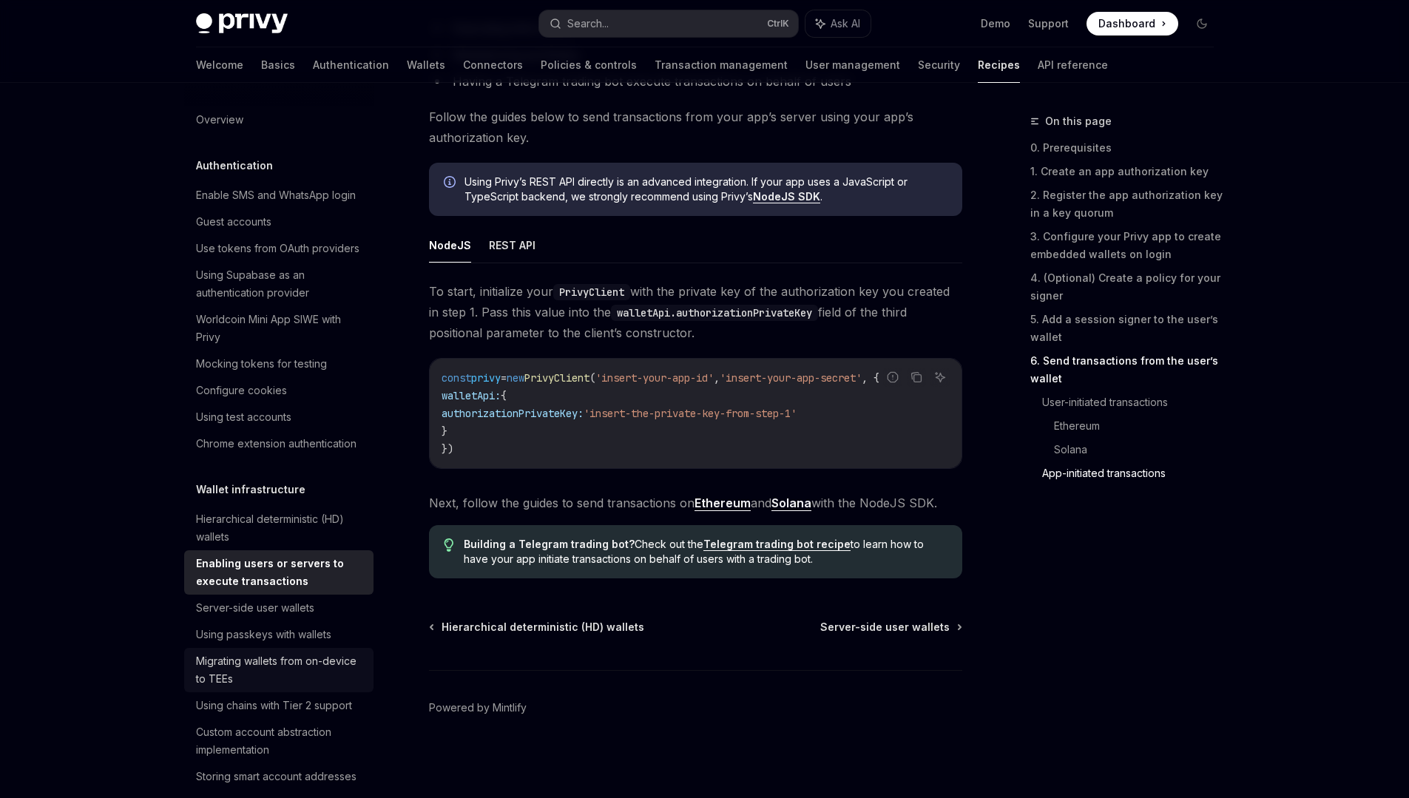
click at [264, 688] on div "Migrating wallets from on-device to TEEs" at bounding box center [280, 669] width 169 height 35
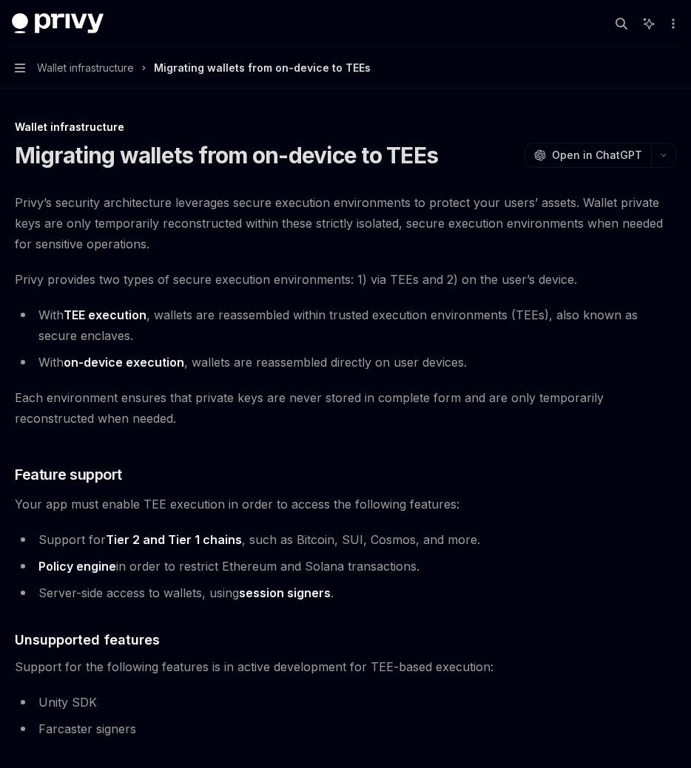
click at [308, 332] on li "With TEE execution , wallets are reassembled within trusted execution environme…" at bounding box center [345, 325] width 661 height 41
type textarea "*"
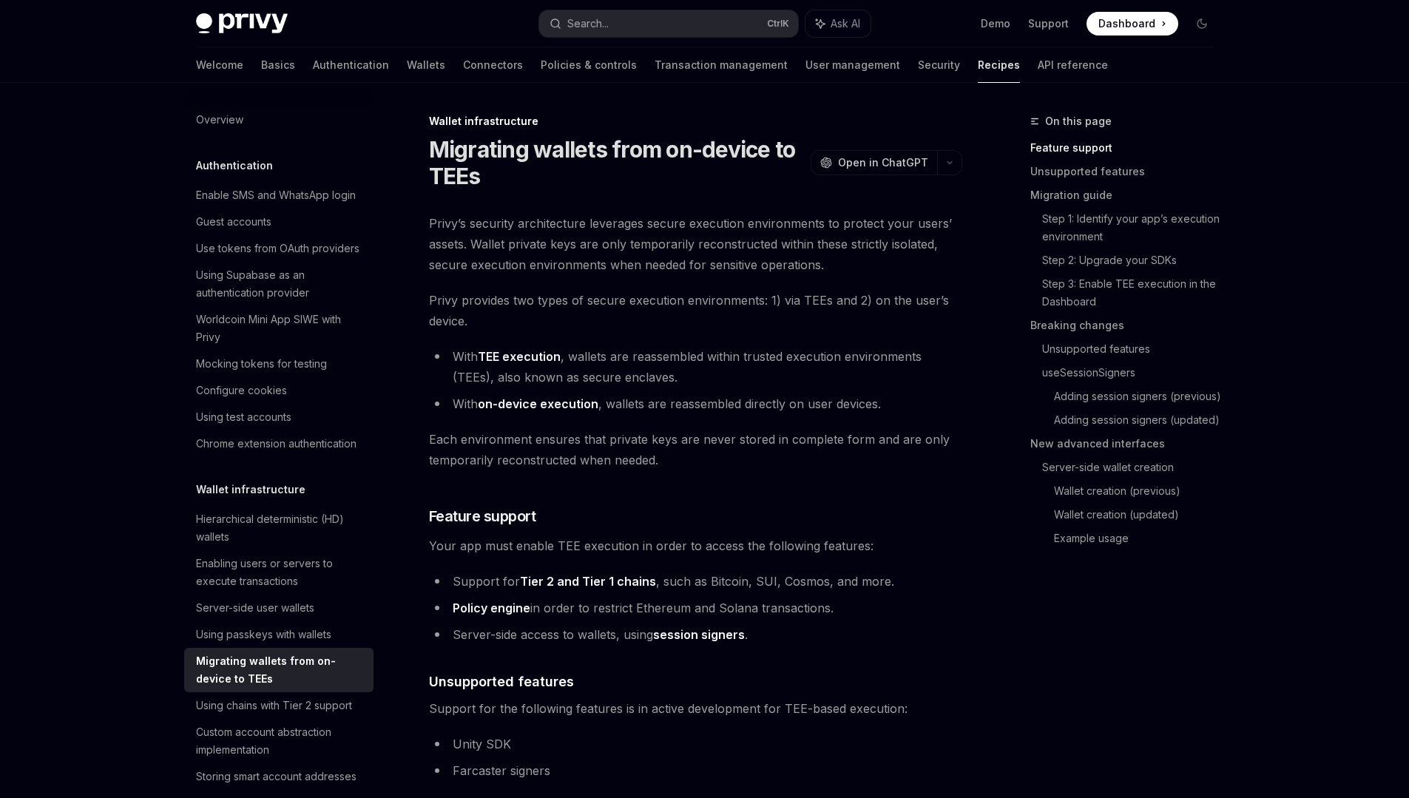
click at [551, 402] on link "on-device execution" at bounding box center [538, 404] width 121 height 16
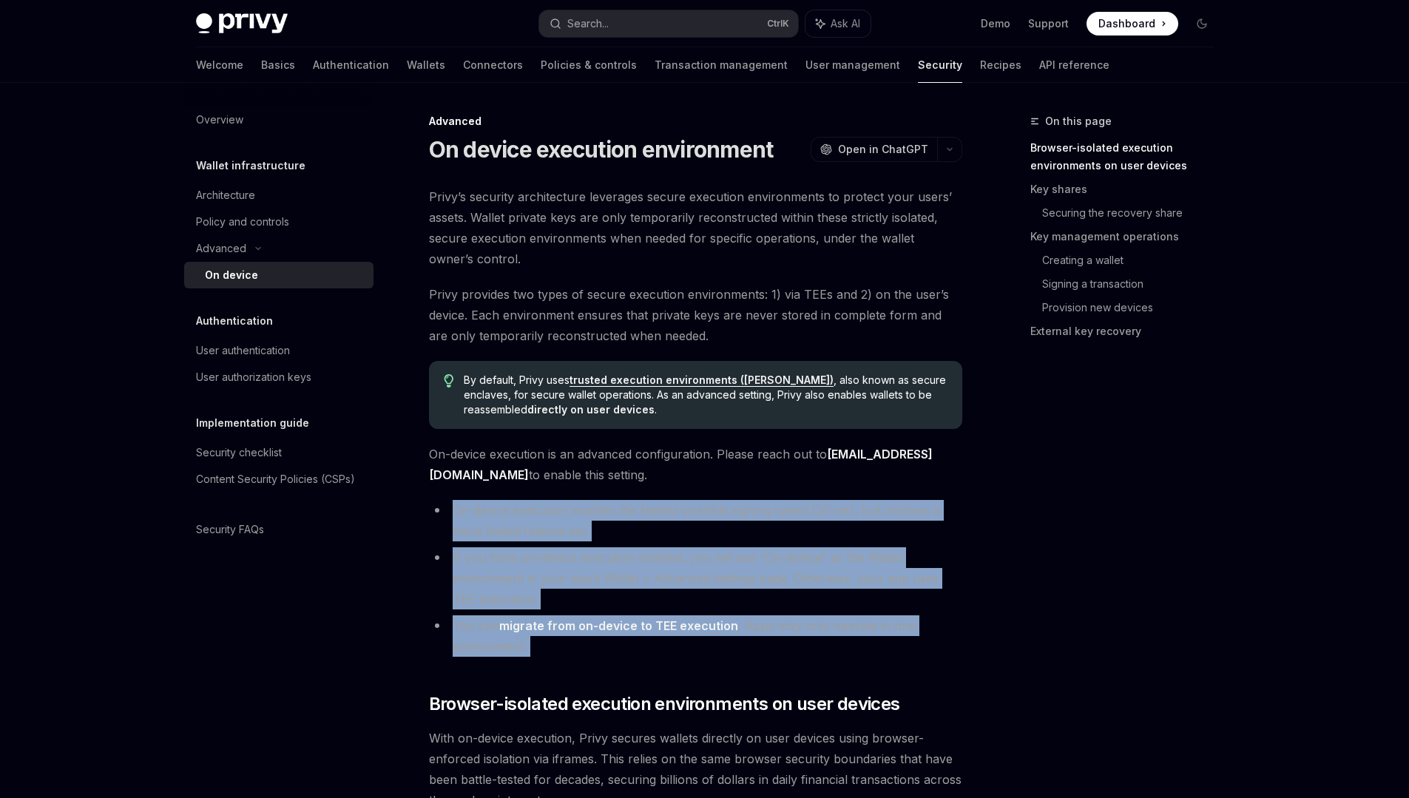
drag, startPoint x: 549, startPoint y: 660, endPoint x: 402, endPoint y: 513, distance: 207.6
copy div "On-device execution enables the fastest-possible signing speed (20 ms), but inv…"
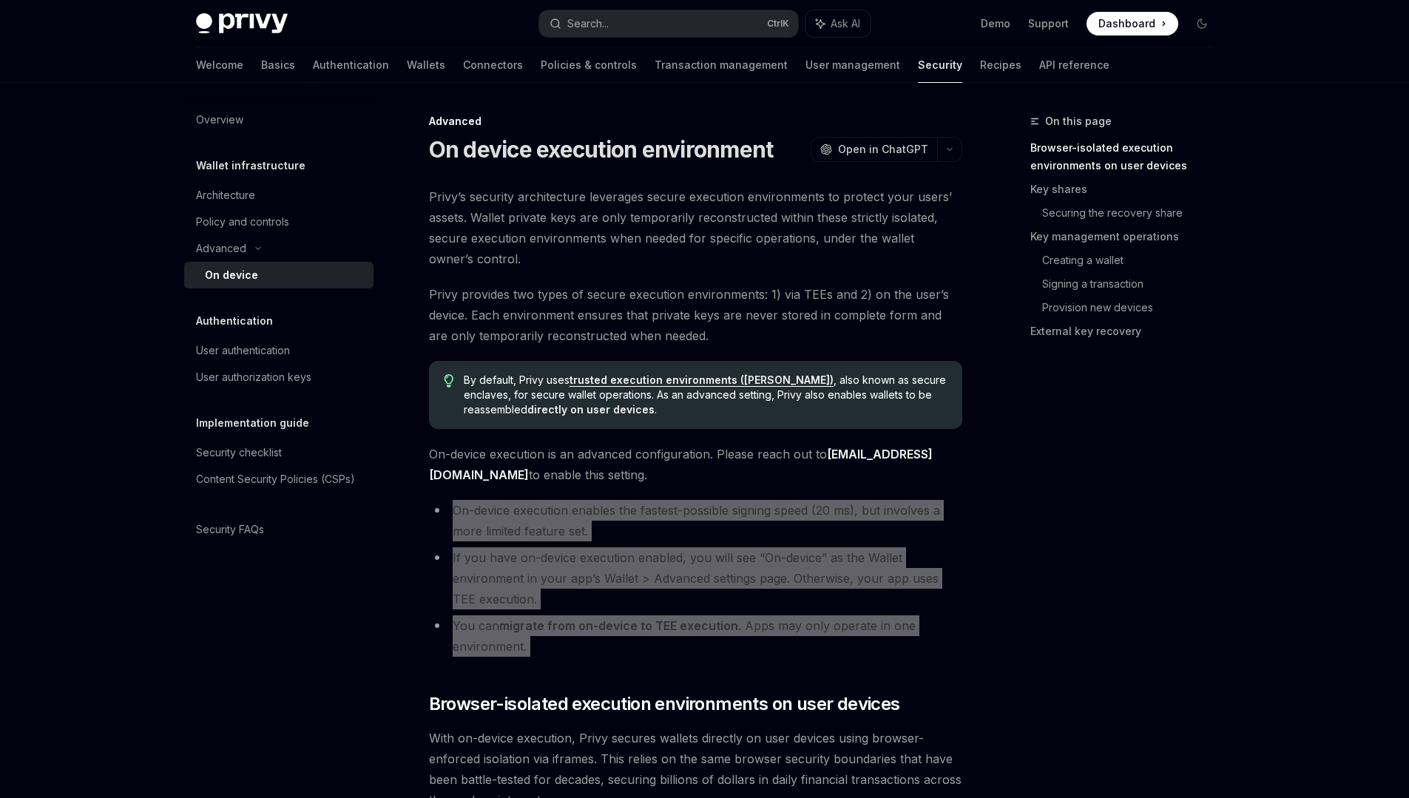
type textarea "*"
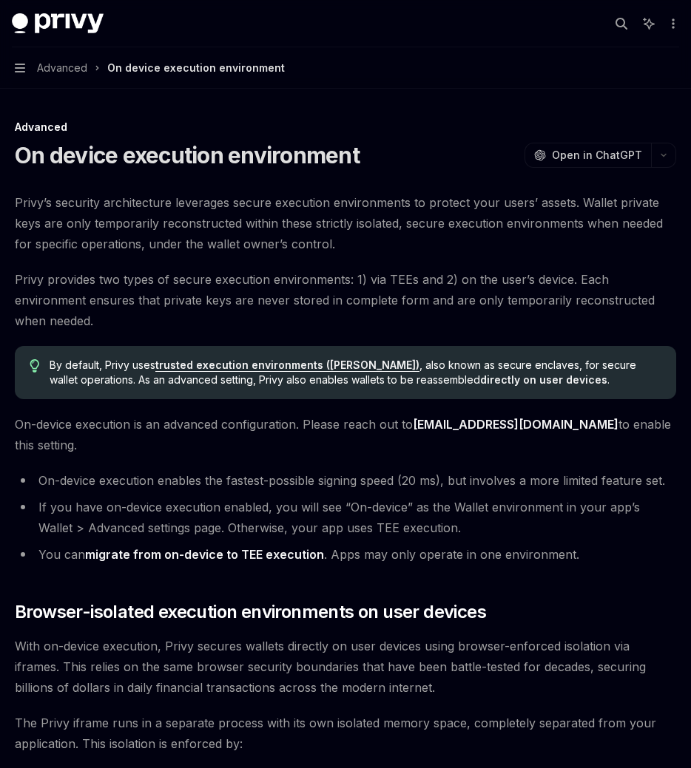
click at [47, 228] on span "Privy’s security architecture leverages secure execution environments to protec…" at bounding box center [345, 223] width 661 height 62
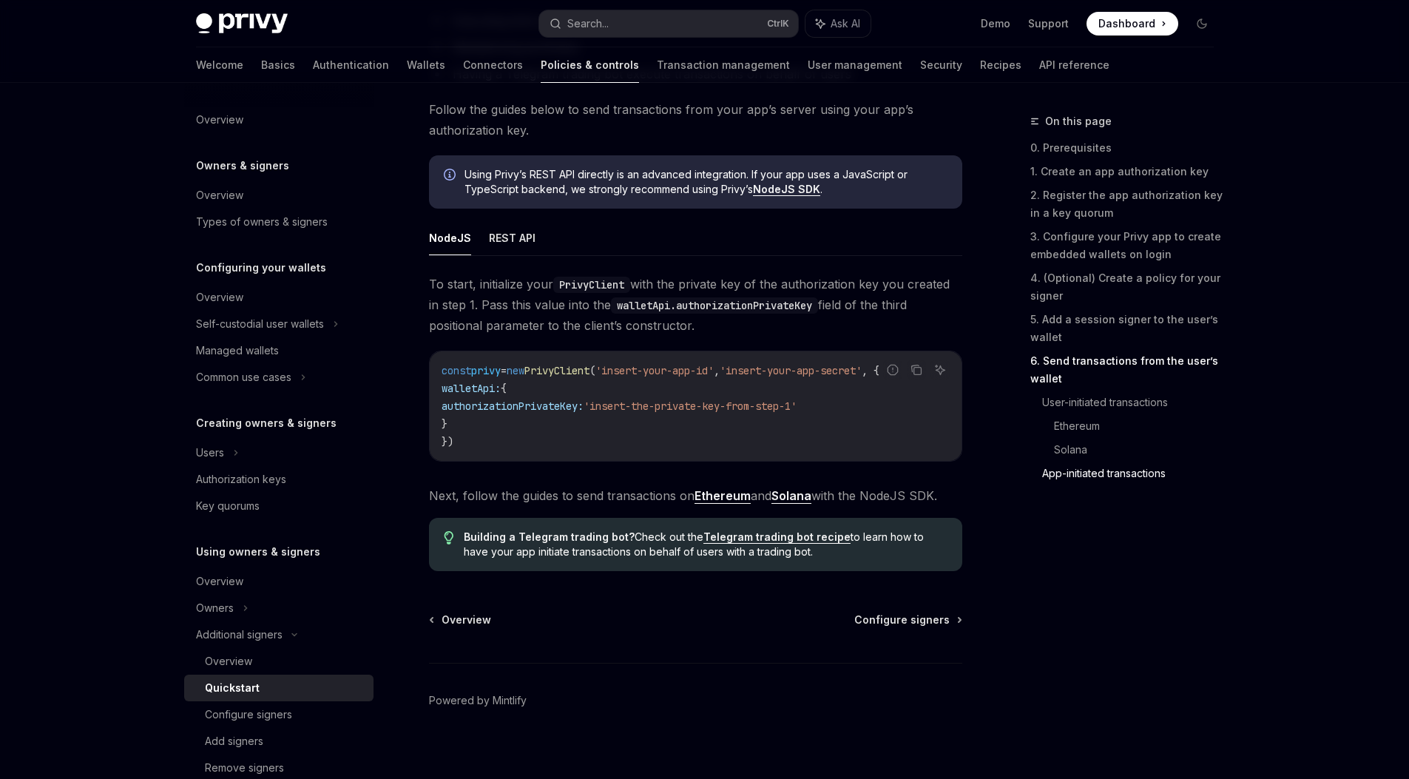
scroll to position [3713, 0]
click at [793, 501] on link "Solana" at bounding box center [791, 494] width 40 height 16
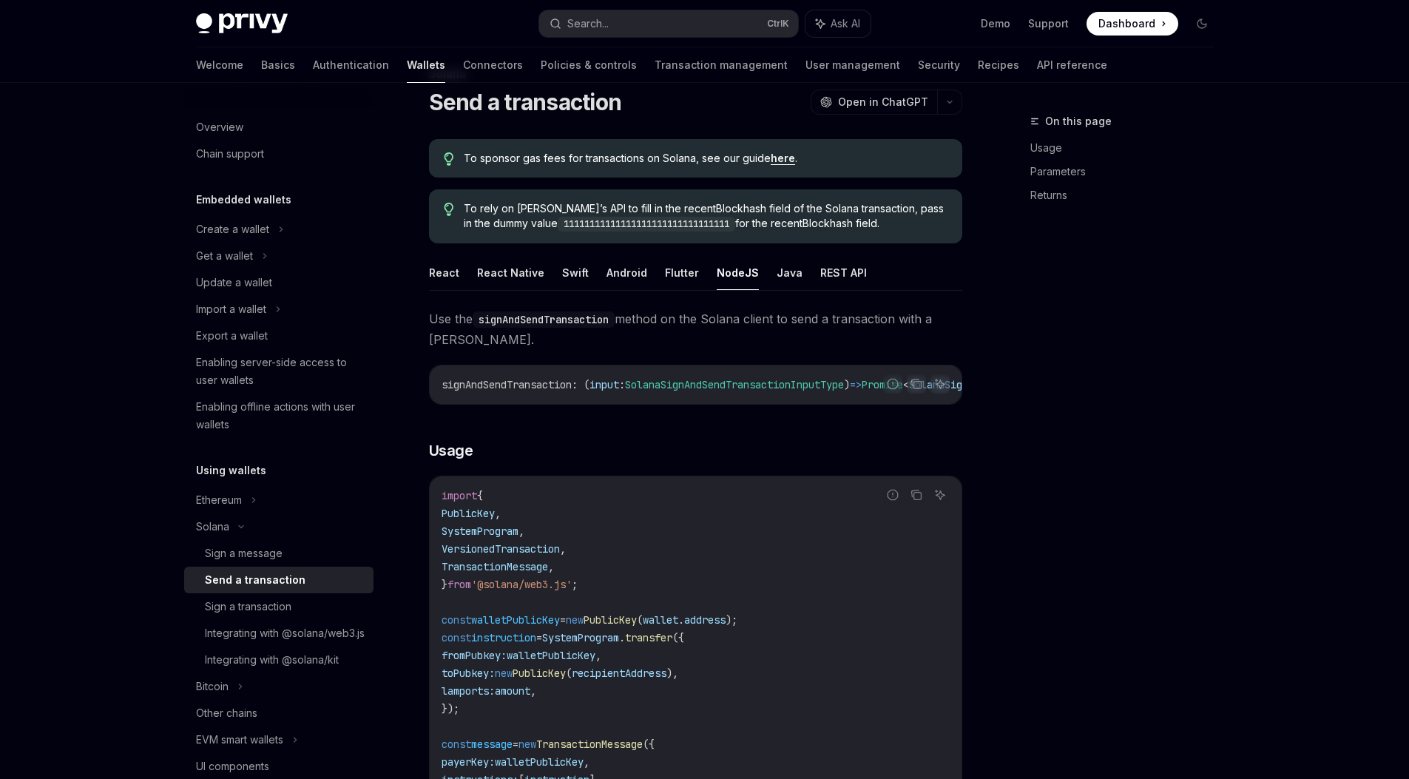
scroll to position [89, 0]
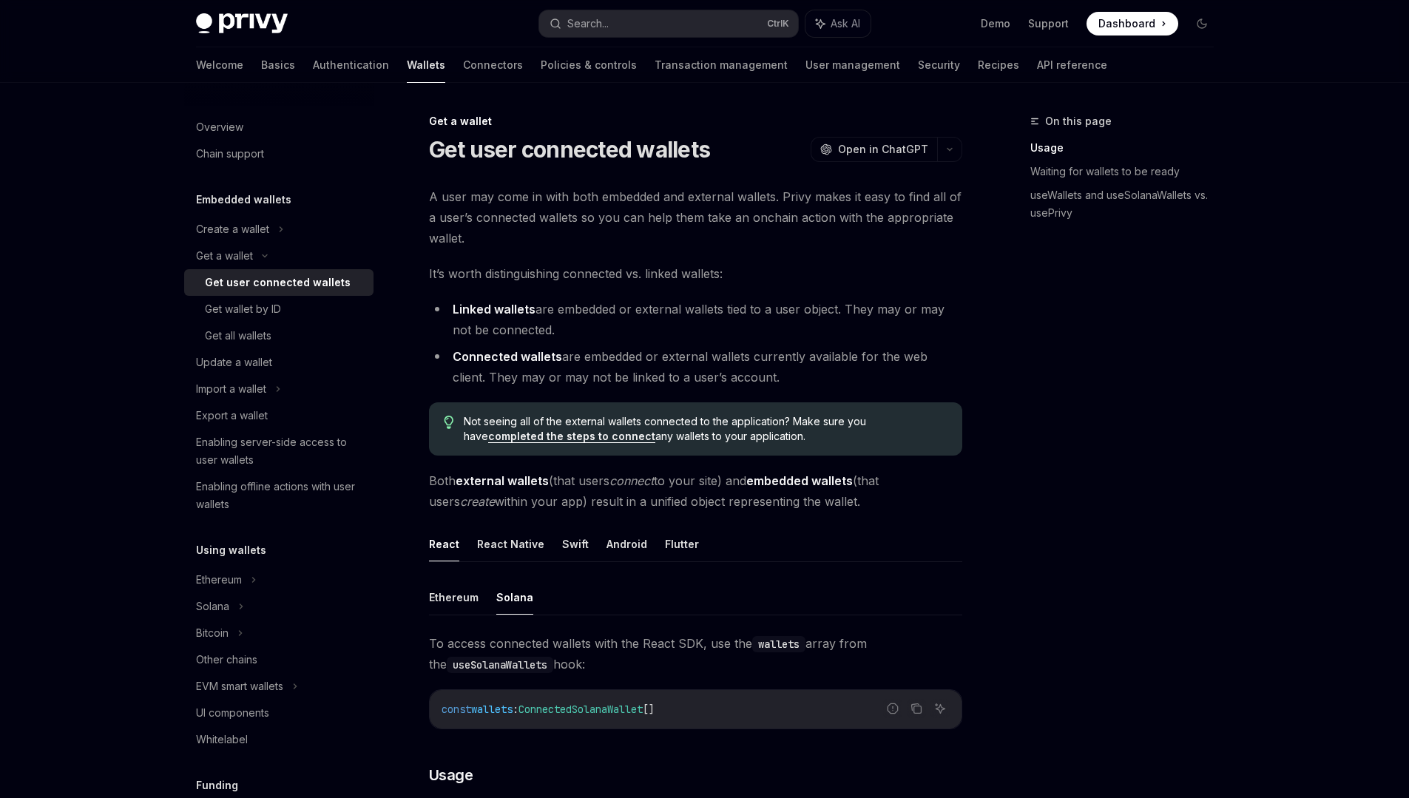
type textarea "*"
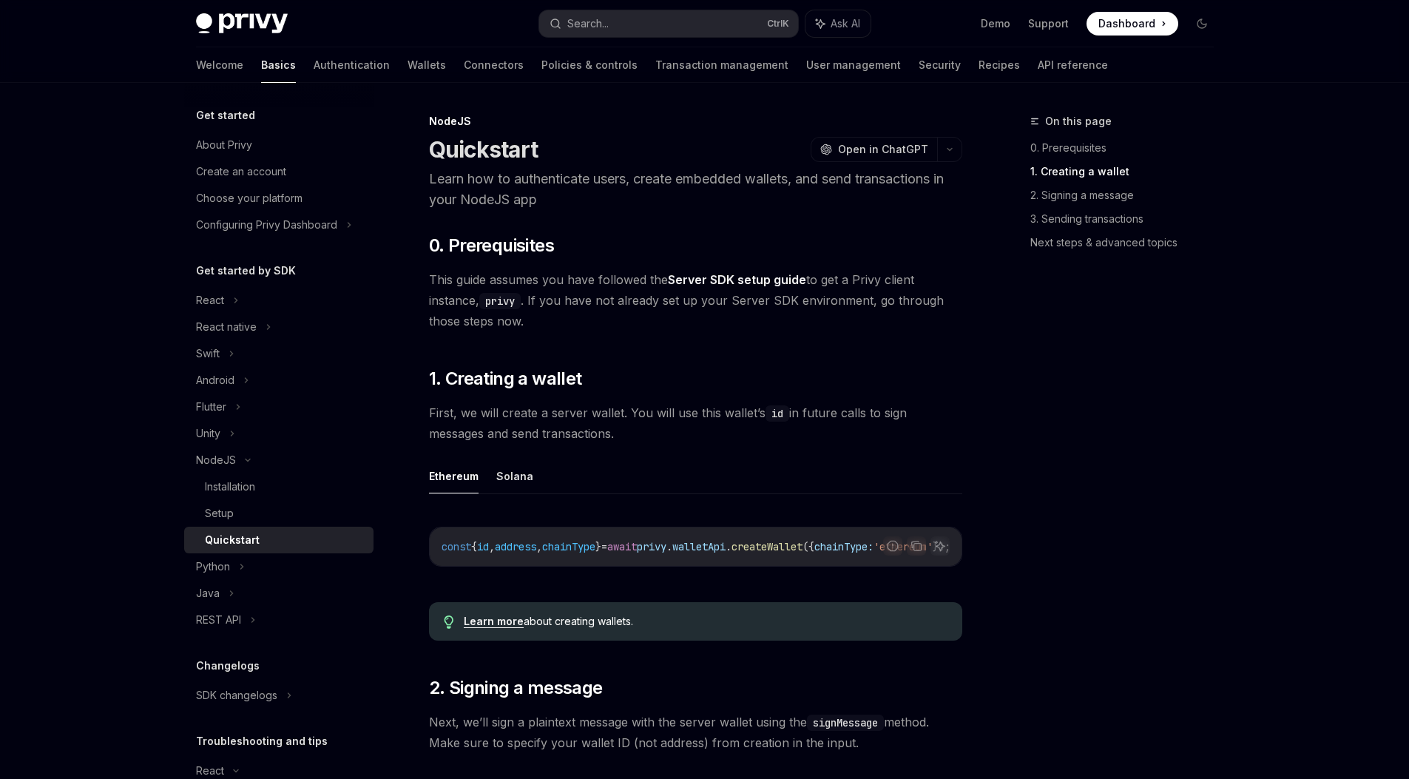
scroll to position [389, 0]
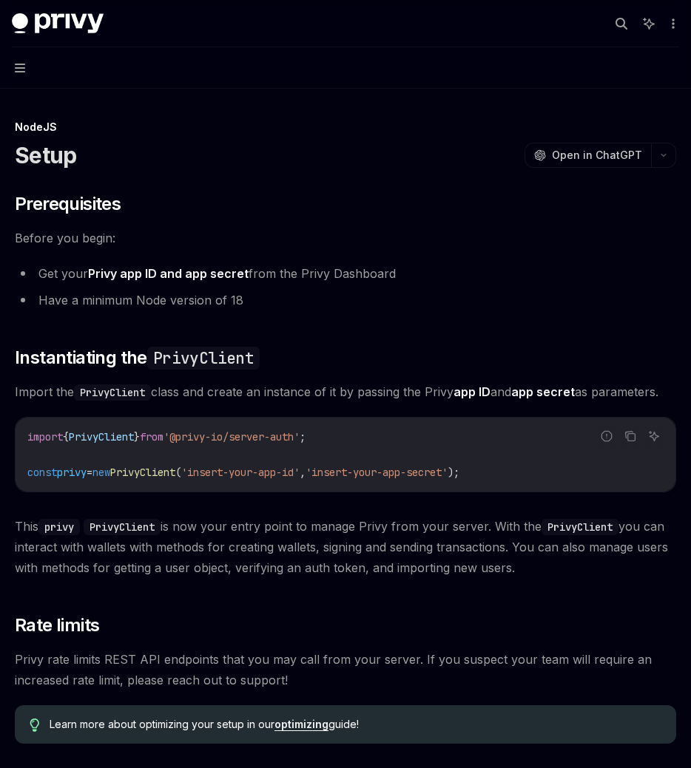
scroll to position [179, 0]
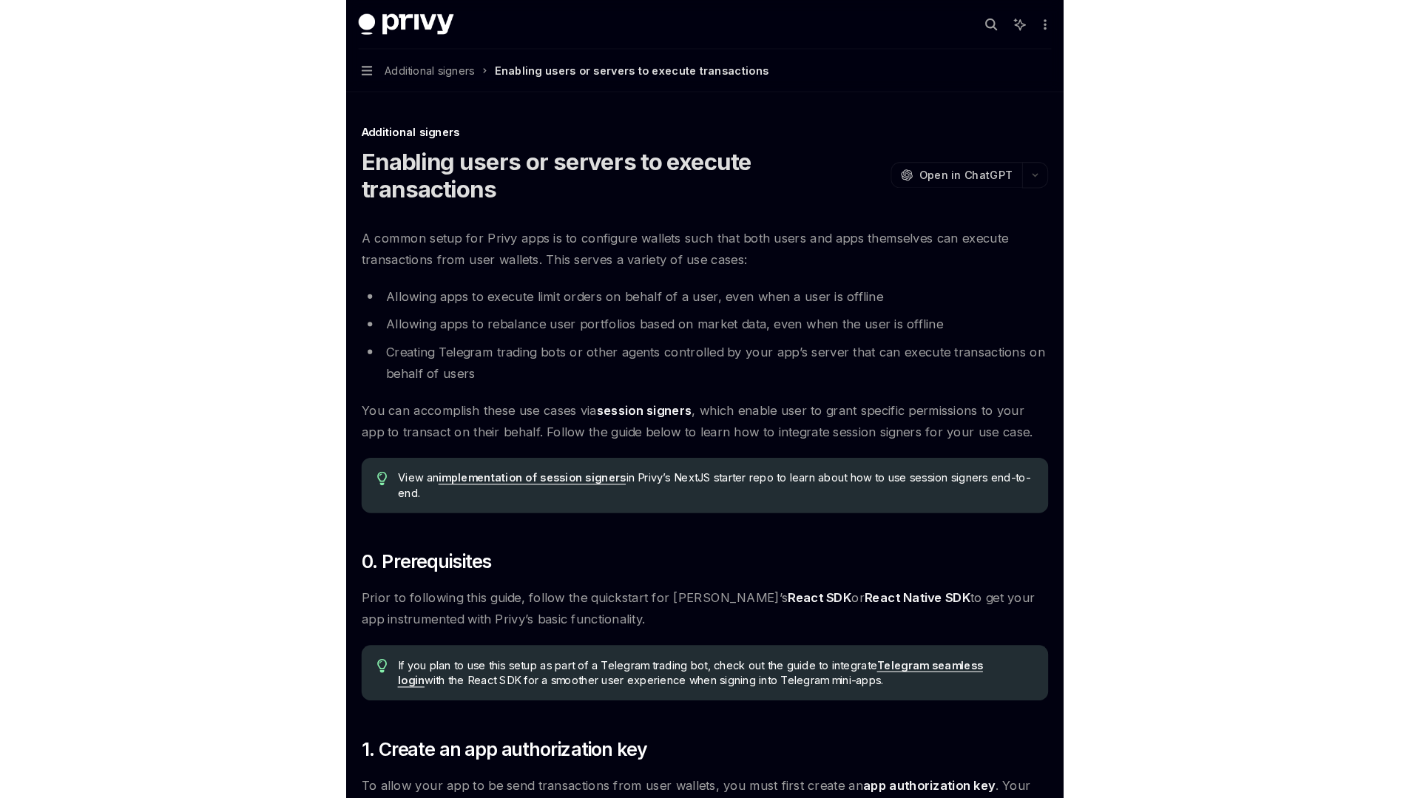
scroll to position [2542, 0]
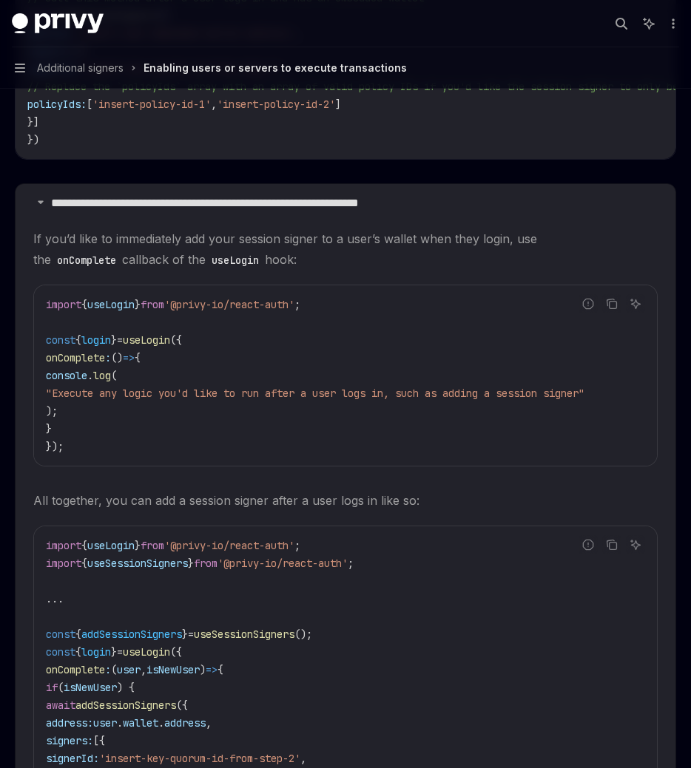
type textarea "*"
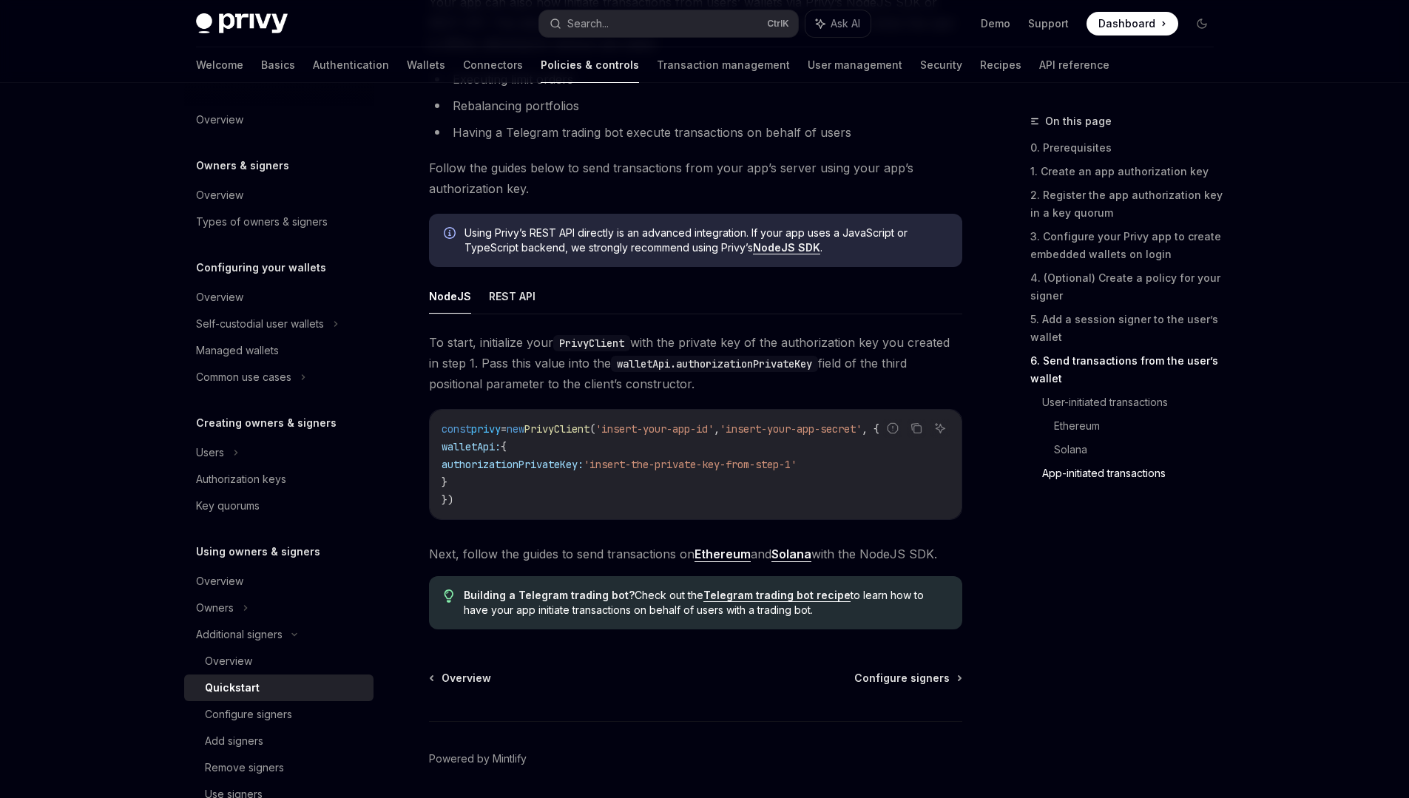
scroll to position [4806, 0]
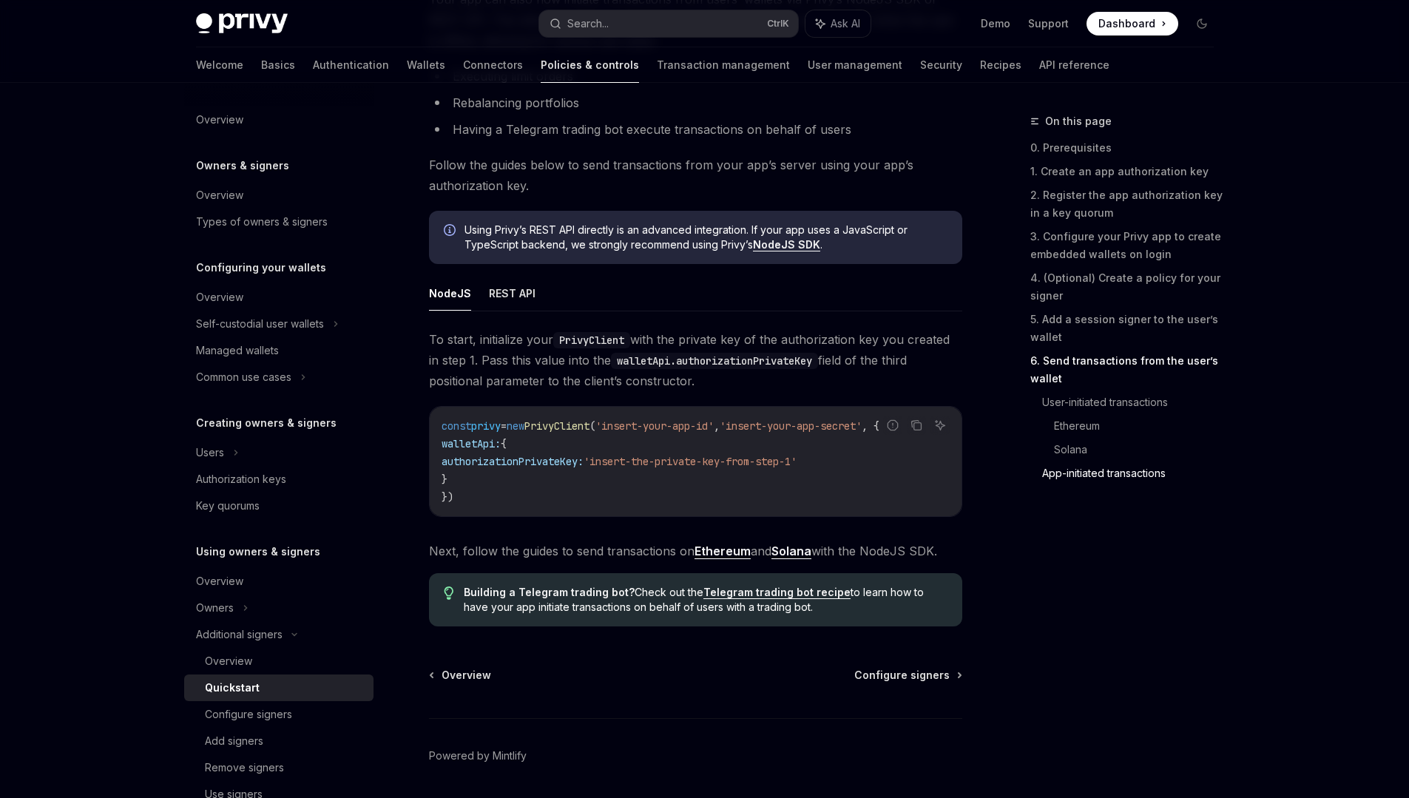
click at [690, 506] on code "const privy = new PrivyClient ( 'insert-your-app-id' , 'insert-your-app-secret'…" at bounding box center [695, 461] width 508 height 89
click at [690, 559] on link "Solana" at bounding box center [791, 551] width 40 height 16
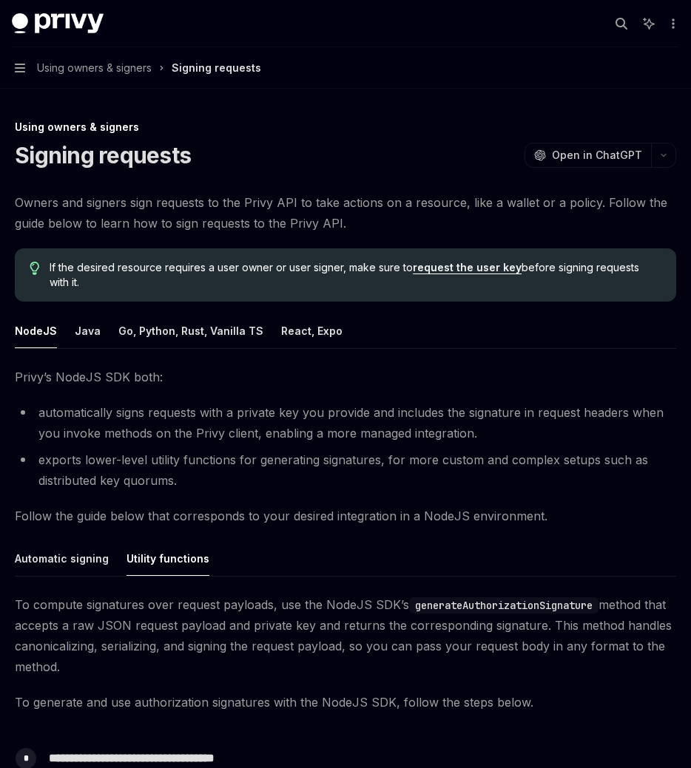
scroll to position [400, 0]
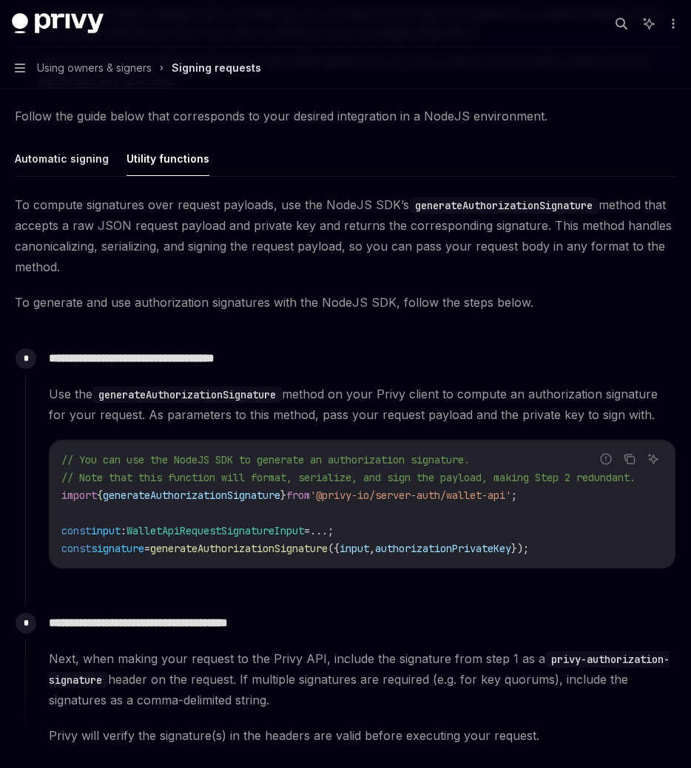
click at [287, 300] on span "To generate and use authorization signatures with the NodeJS SDK, follow the st…" at bounding box center [345, 302] width 661 height 21
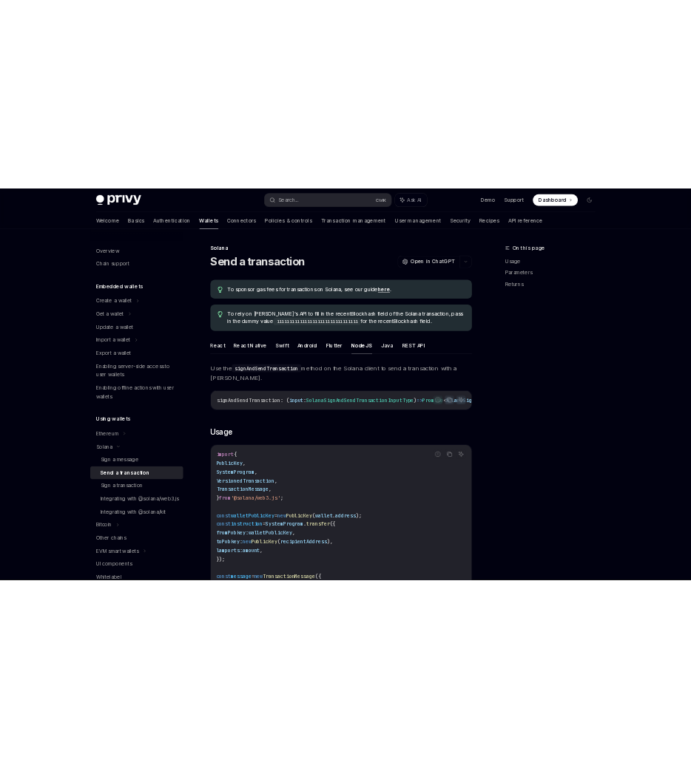
type textarea "*"
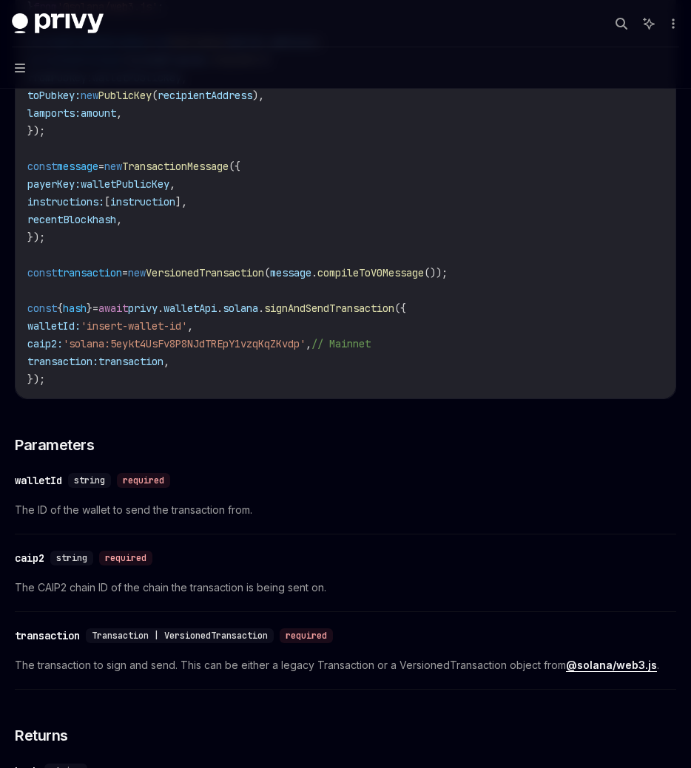
scroll to position [553, 0]
